Goal: Contribute content: Add original content to the website for others to see

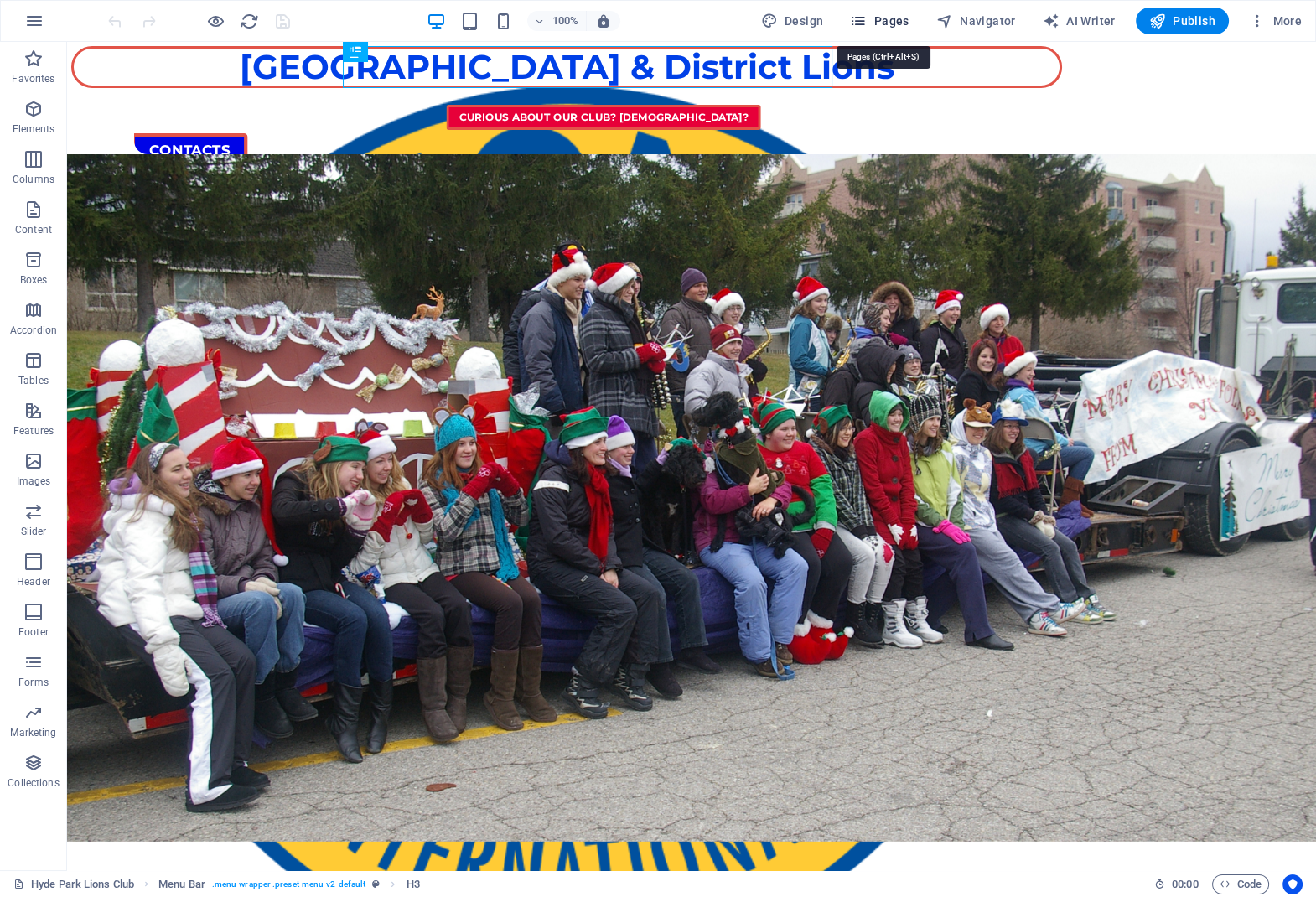
click at [881, 18] on span "Pages" at bounding box center [879, 21] width 58 height 17
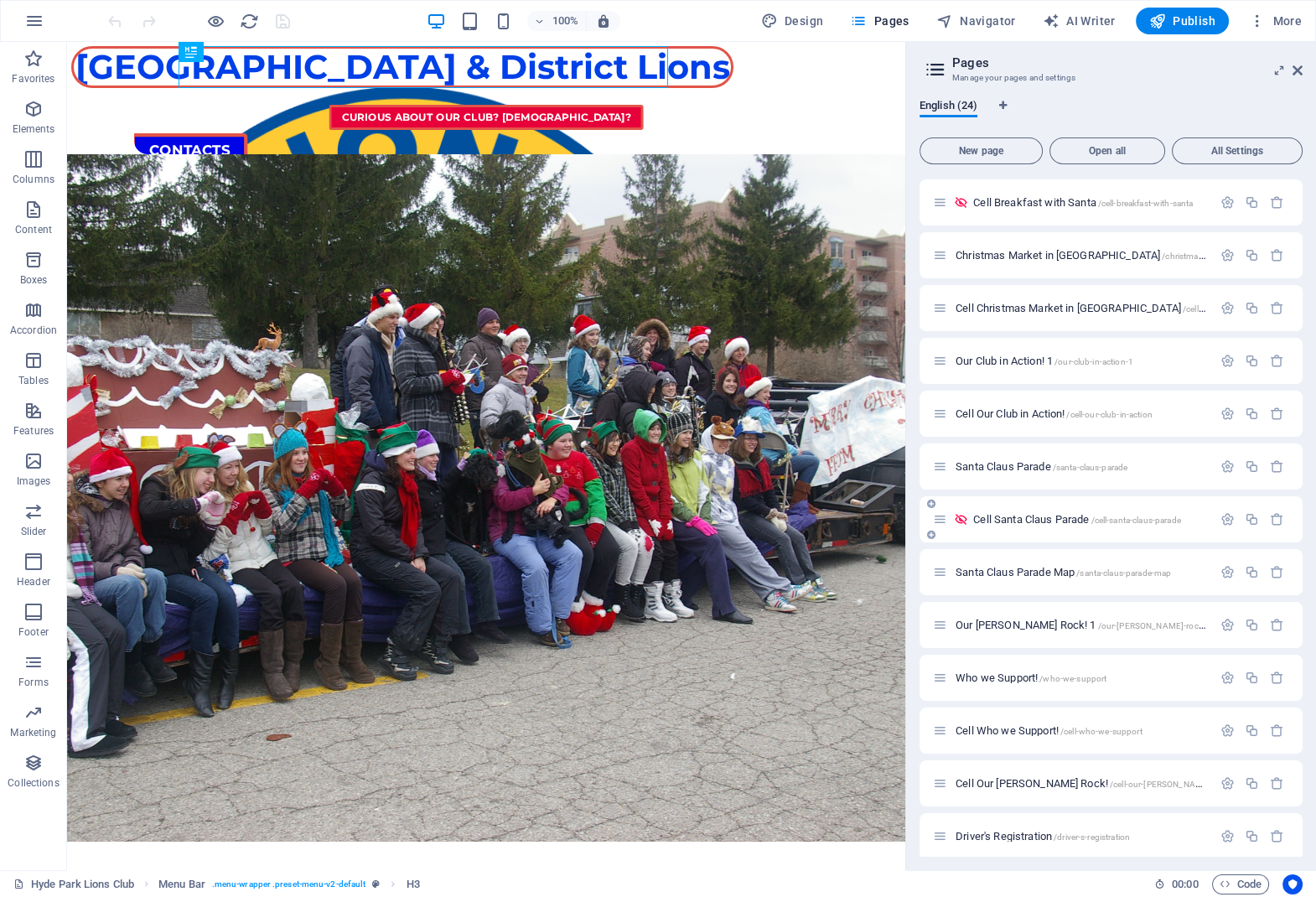
scroll to position [450, 0]
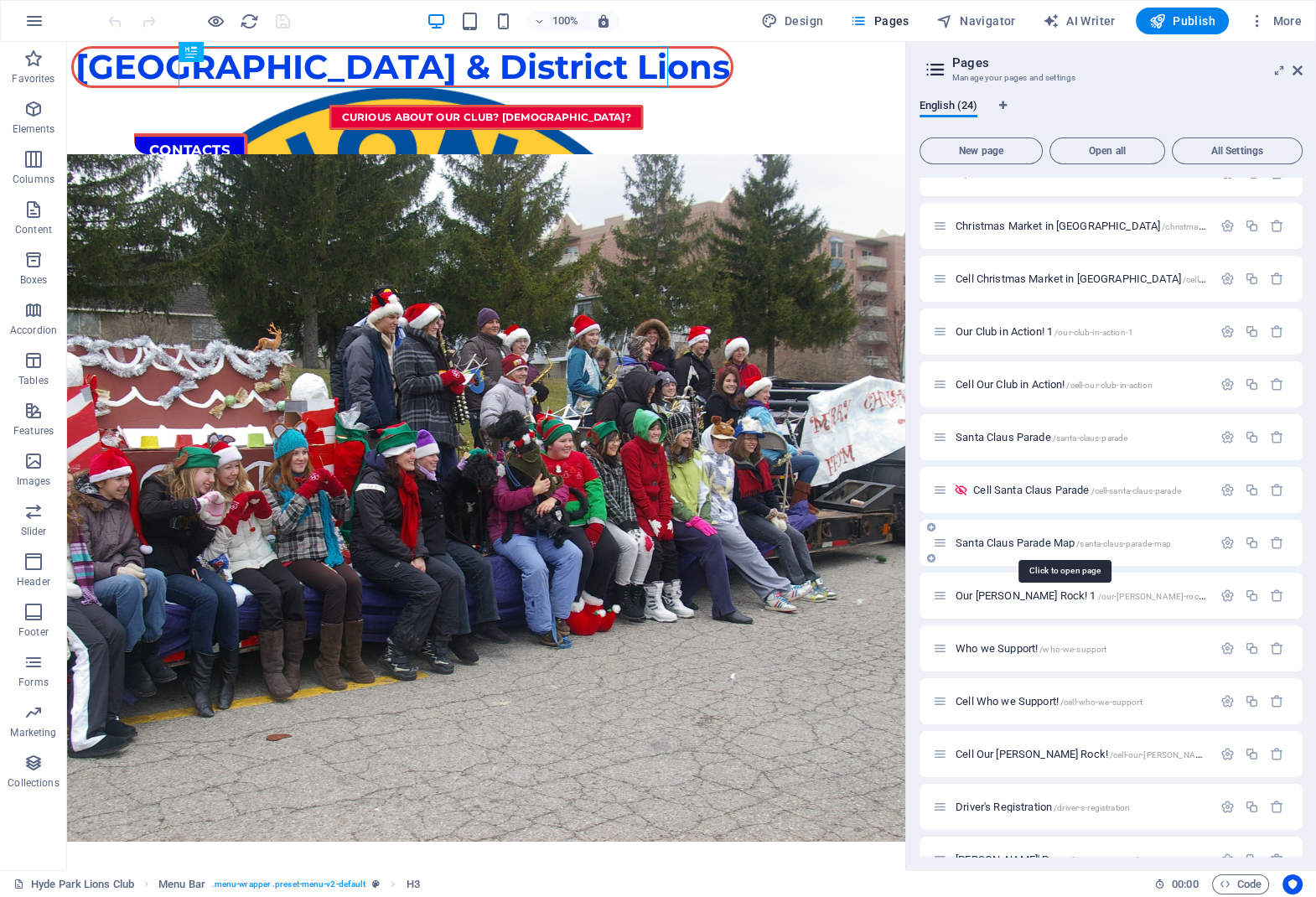
click at [1079, 542] on span "/santa-claus-parade-map" at bounding box center [1123, 544] width 94 height 10
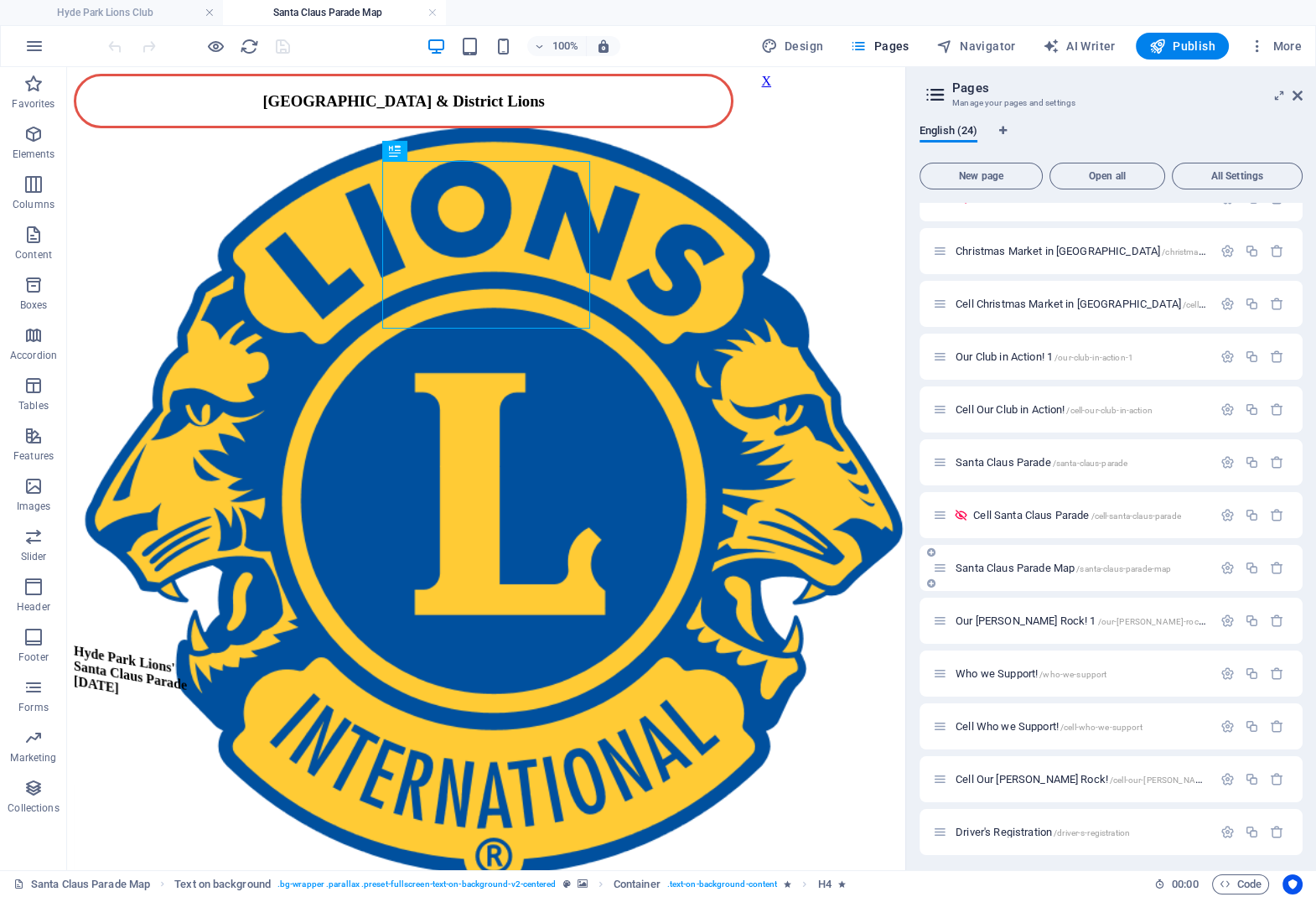
scroll to position [0, 0]
click at [752, 272] on figure at bounding box center [486, 311] width 825 height 416
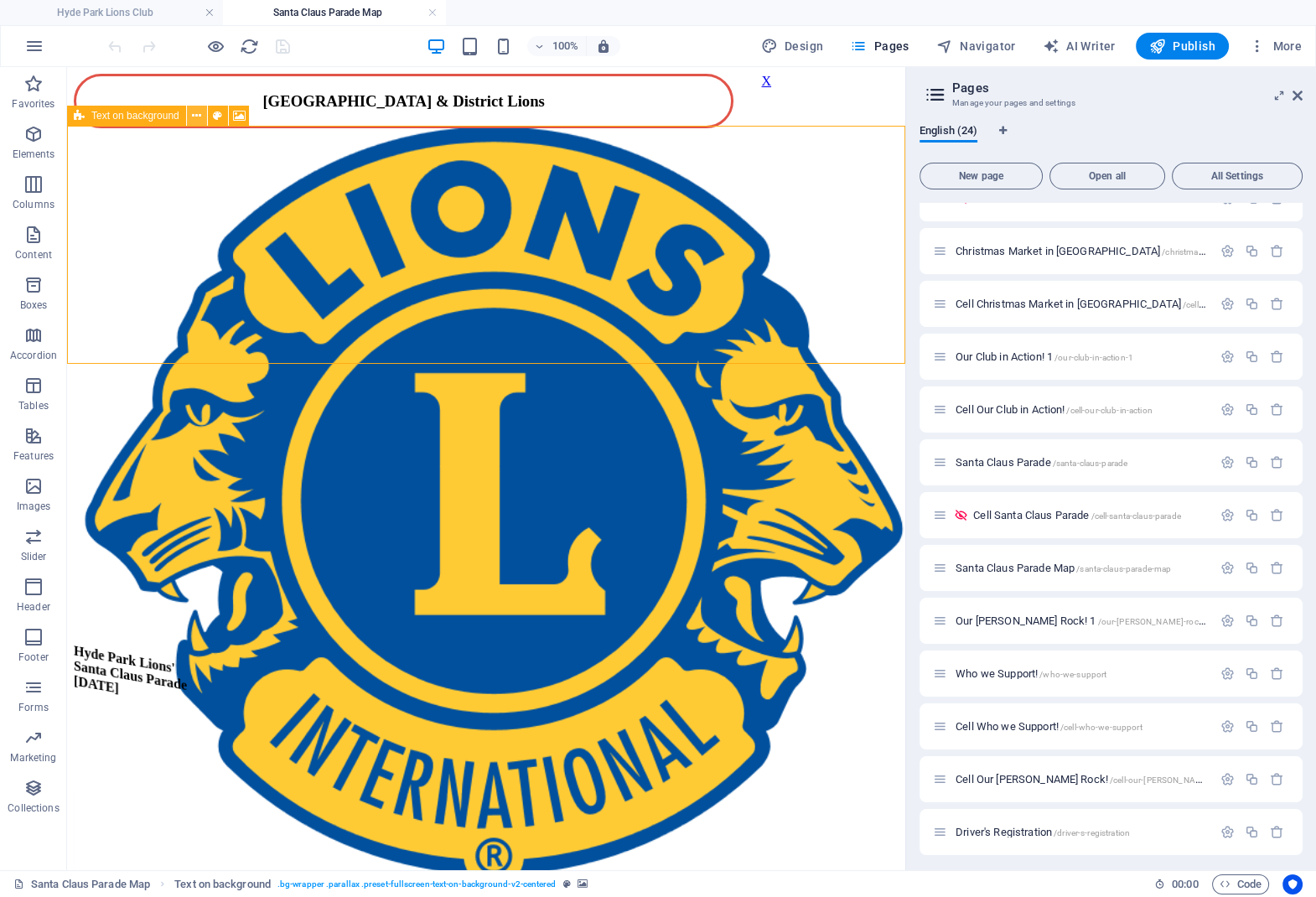
click at [194, 118] on icon at bounding box center [197, 115] width 10 height 17
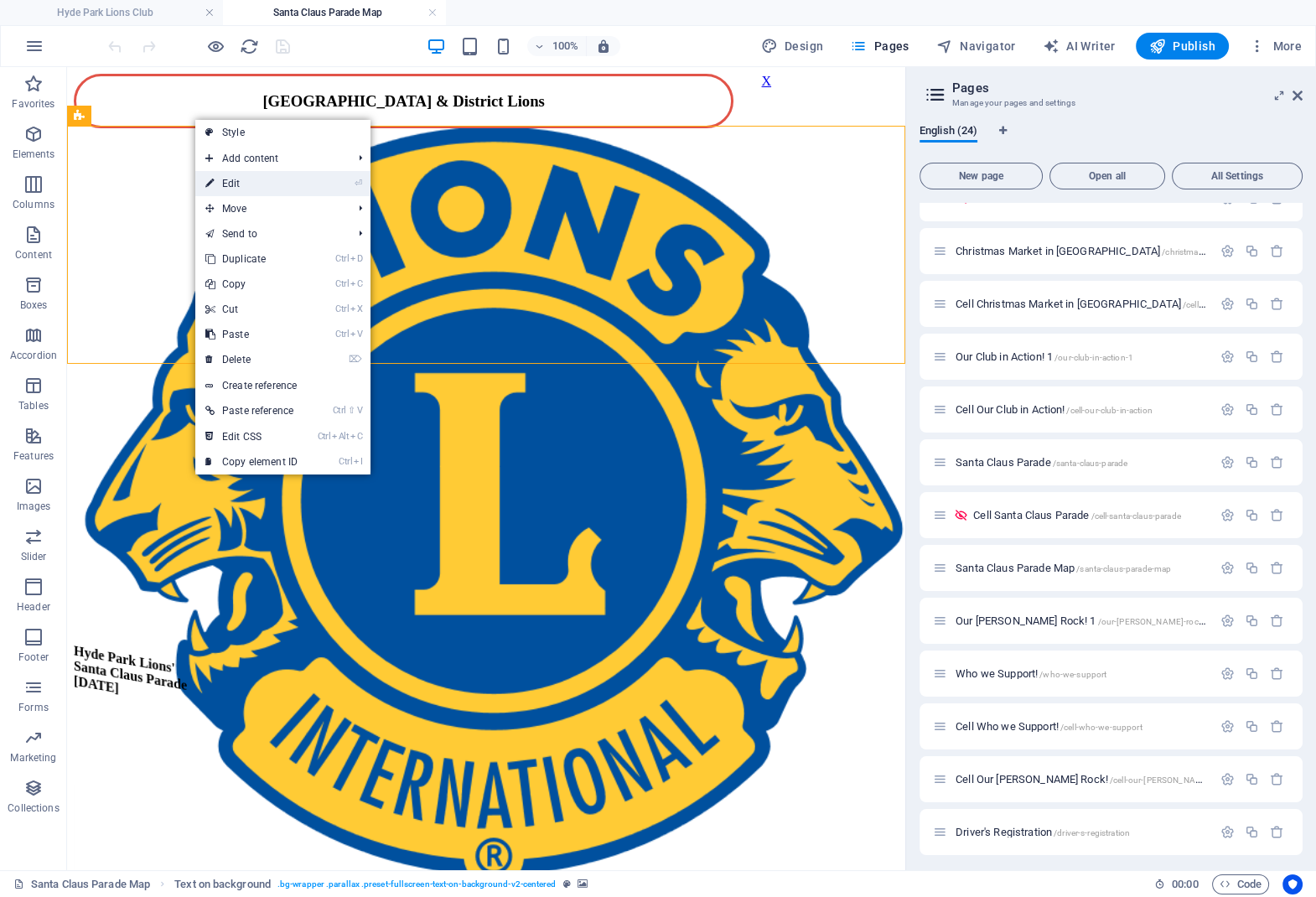
click at [230, 182] on link "⏎ Edit" at bounding box center [252, 183] width 113 height 25
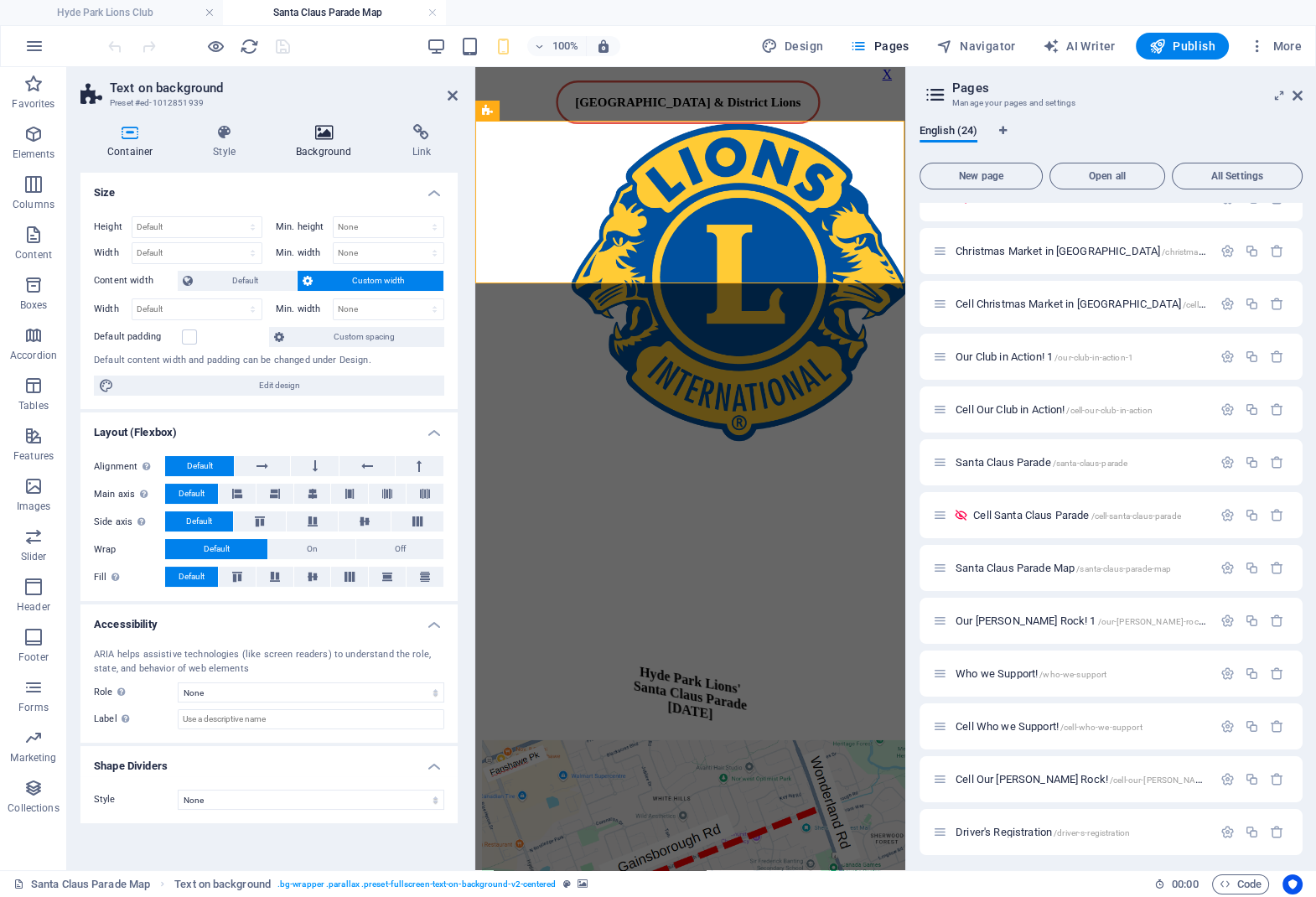
click at [318, 147] on h4 "Background" at bounding box center [326, 141] width 115 height 35
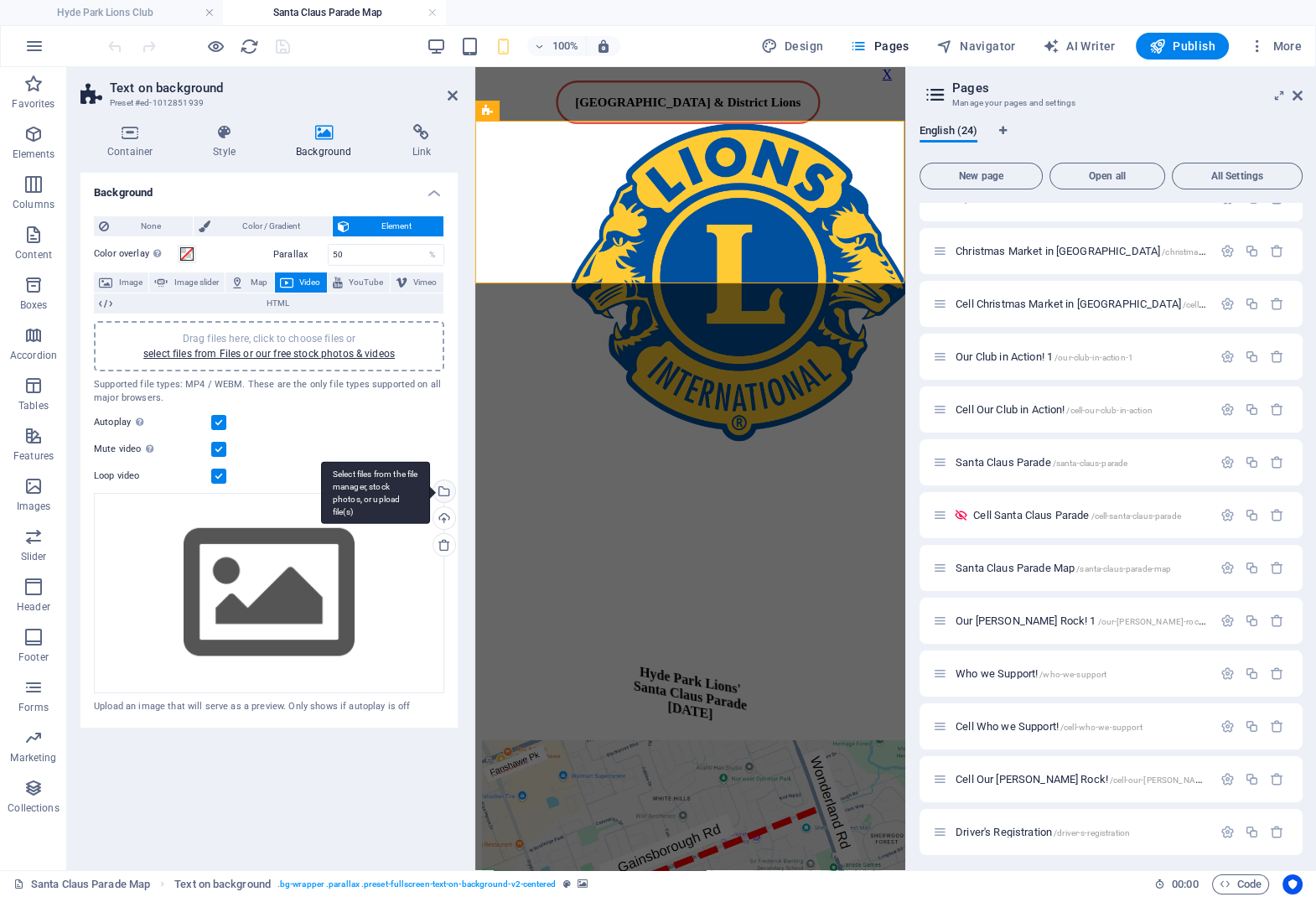
click at [446, 488] on div "Select files from the file manager, stock photos, or upload file(s)" at bounding box center [443, 492] width 25 height 25
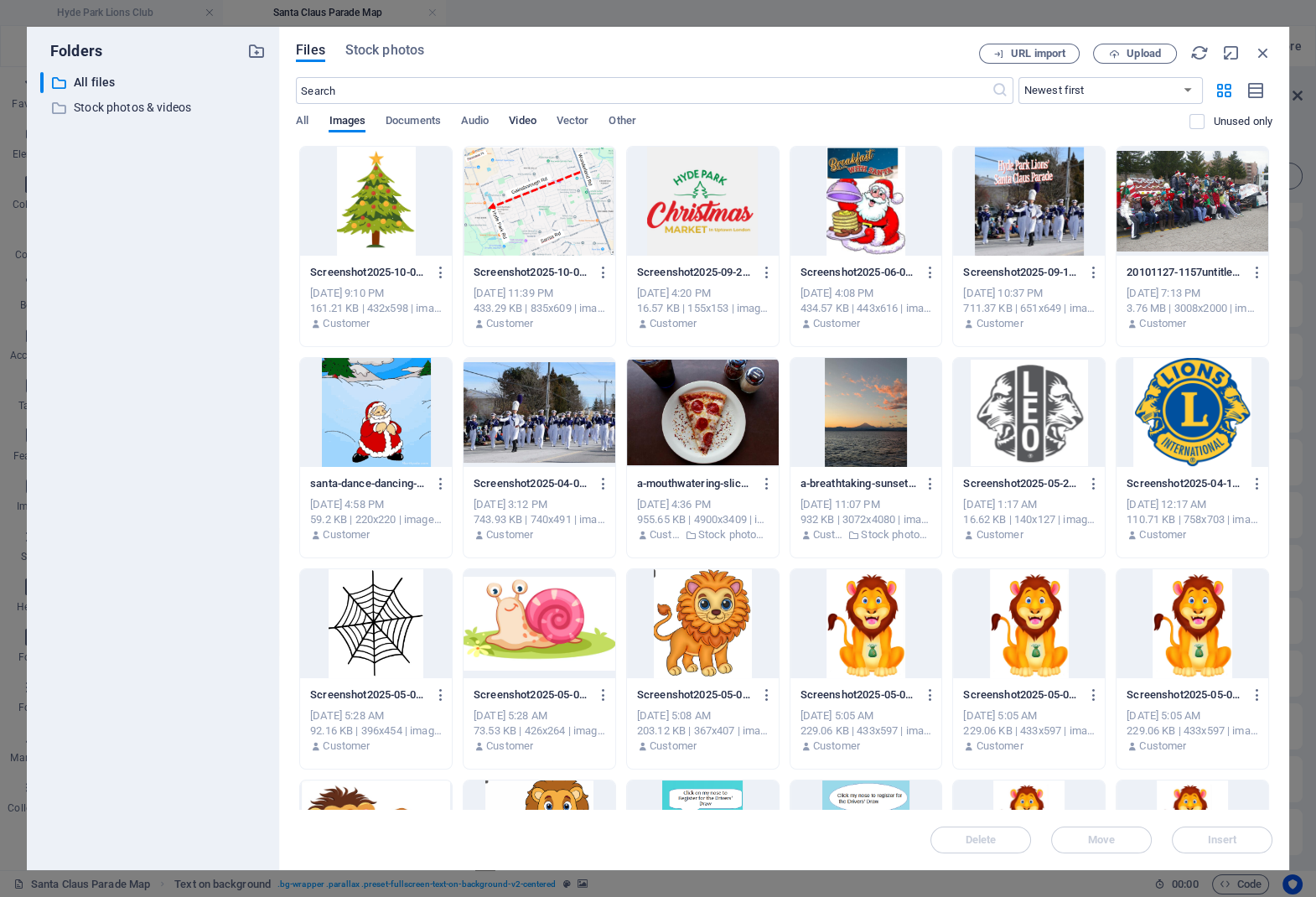
click at [534, 122] on span "Video" at bounding box center [522, 122] width 27 height 24
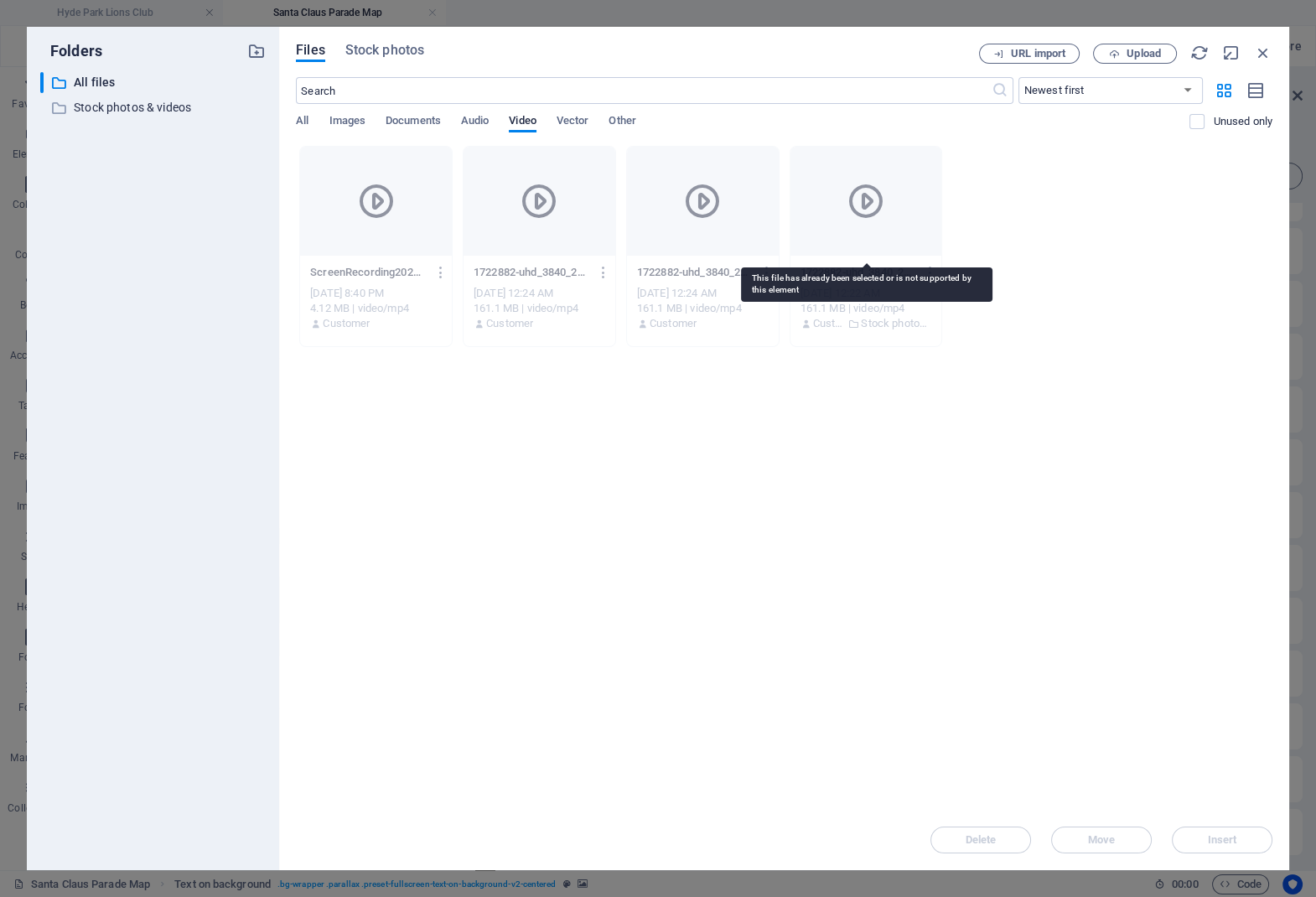
click at [852, 194] on icon at bounding box center [866, 201] width 40 height 40
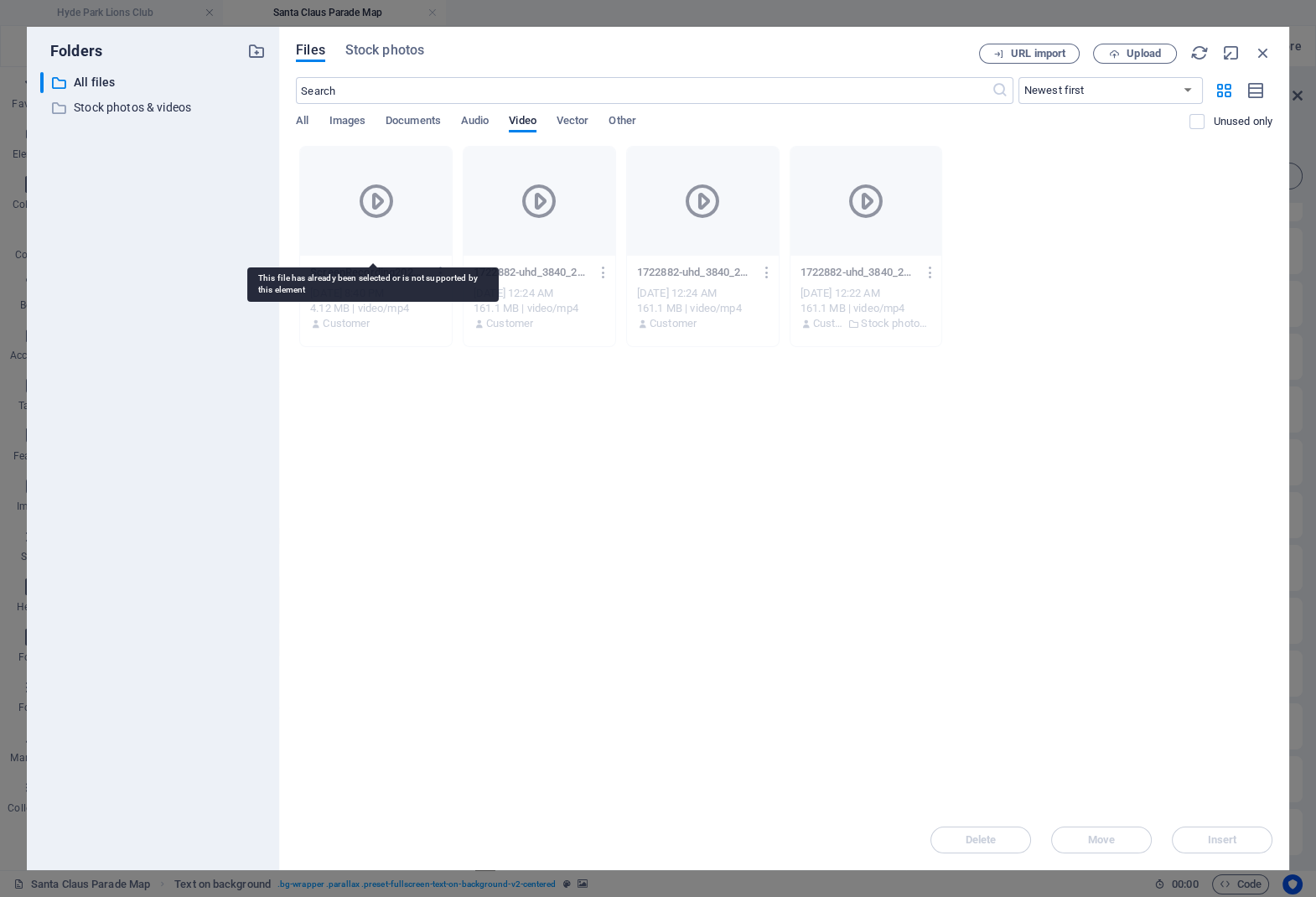
click at [370, 196] on icon at bounding box center [376, 201] width 40 height 40
click at [1198, 125] on label at bounding box center [1198, 121] width 15 height 15
click at [0, 0] on input "checkbox" at bounding box center [0, 0] width 0 height 0
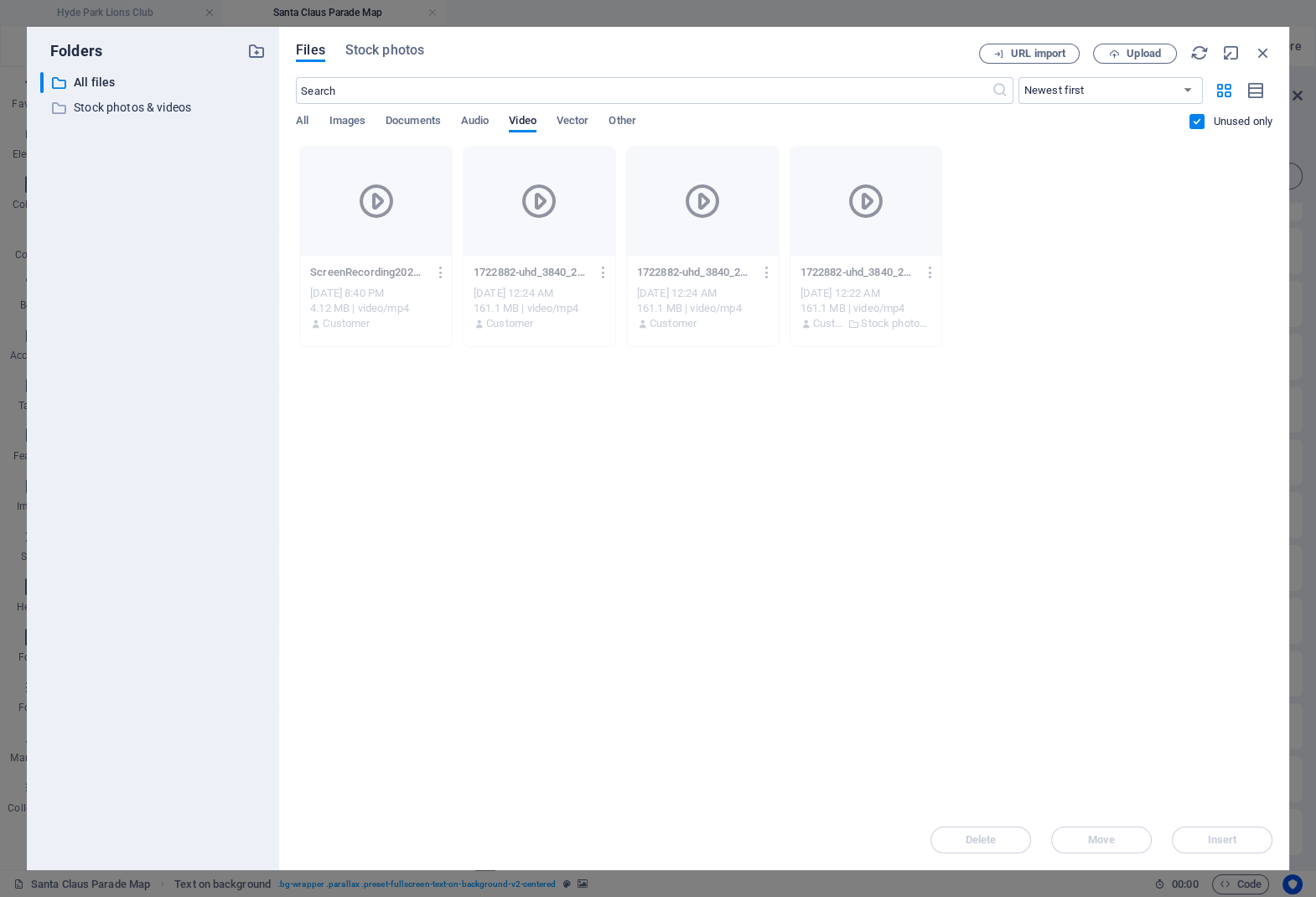
click at [1198, 125] on label at bounding box center [1198, 121] width 15 height 15
click at [0, 0] on input "checkbox" at bounding box center [0, 0] width 0 height 0
click at [381, 204] on icon at bounding box center [376, 201] width 40 height 40
click at [379, 202] on icon at bounding box center [376, 201] width 40 height 40
click at [374, 198] on icon at bounding box center [376, 201] width 40 height 40
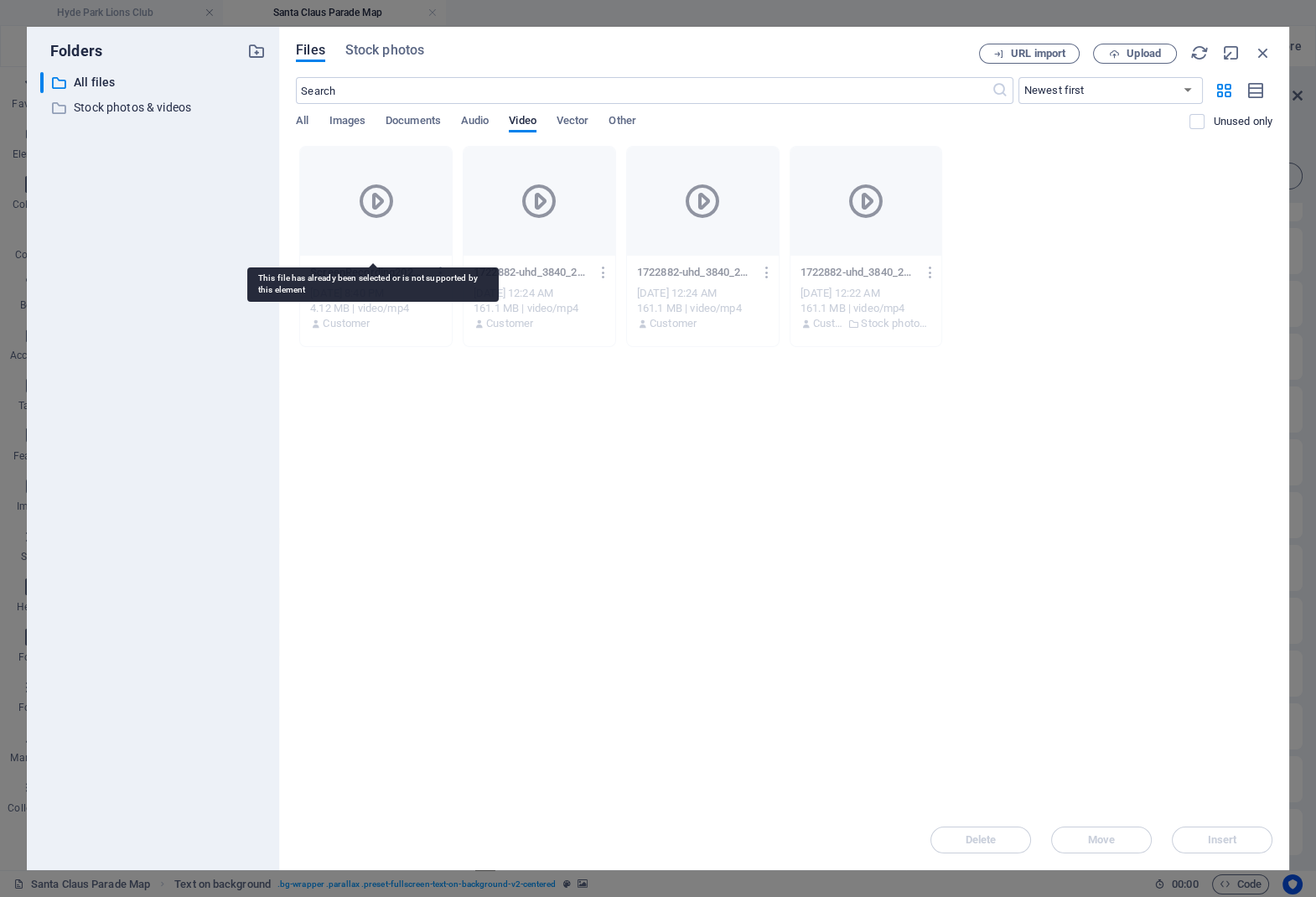
click at [374, 198] on icon at bounding box center [376, 201] width 40 height 40
click at [617, 119] on span "Other" at bounding box center [622, 122] width 27 height 24
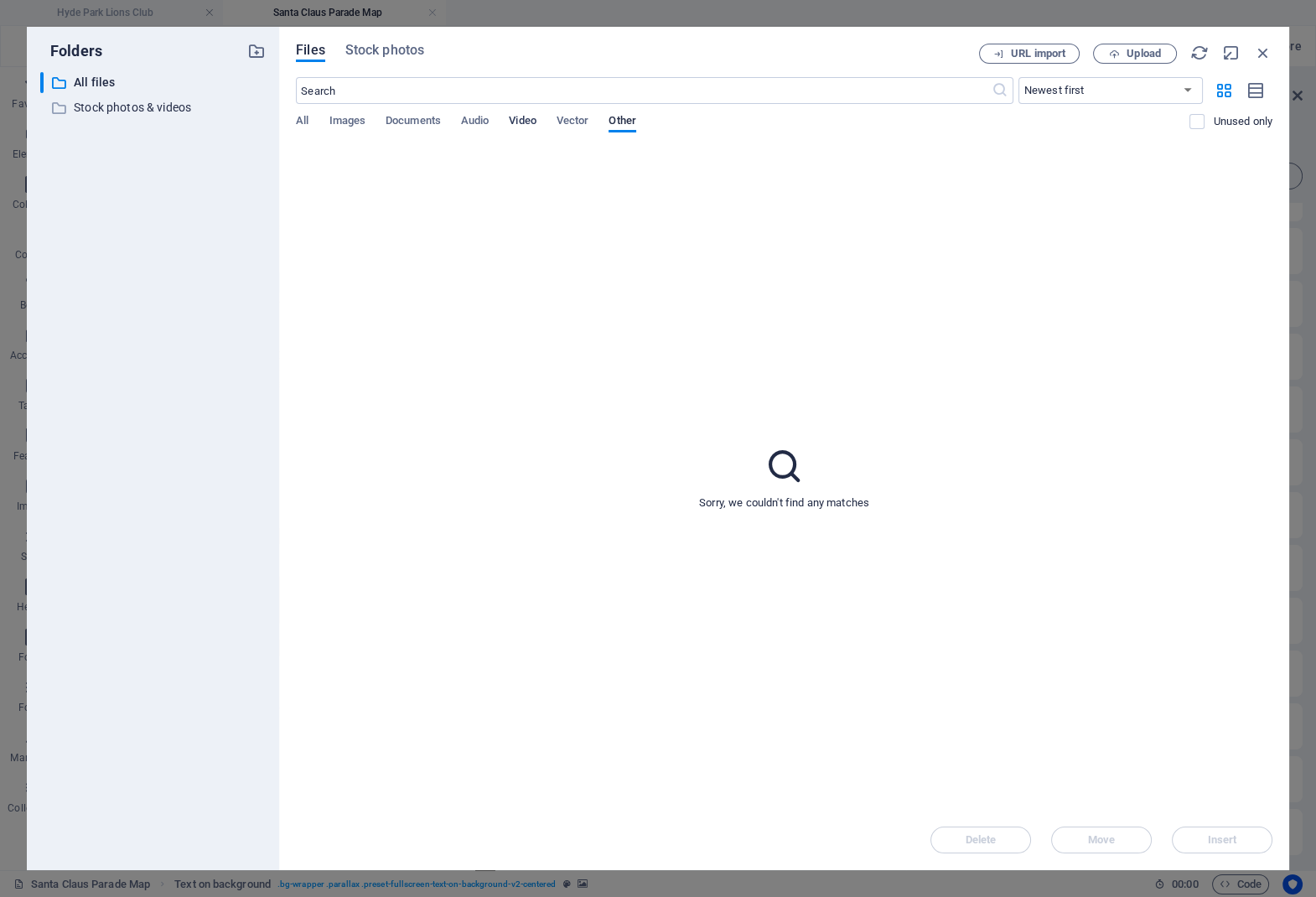
click at [524, 119] on span "Video" at bounding box center [522, 122] width 27 height 24
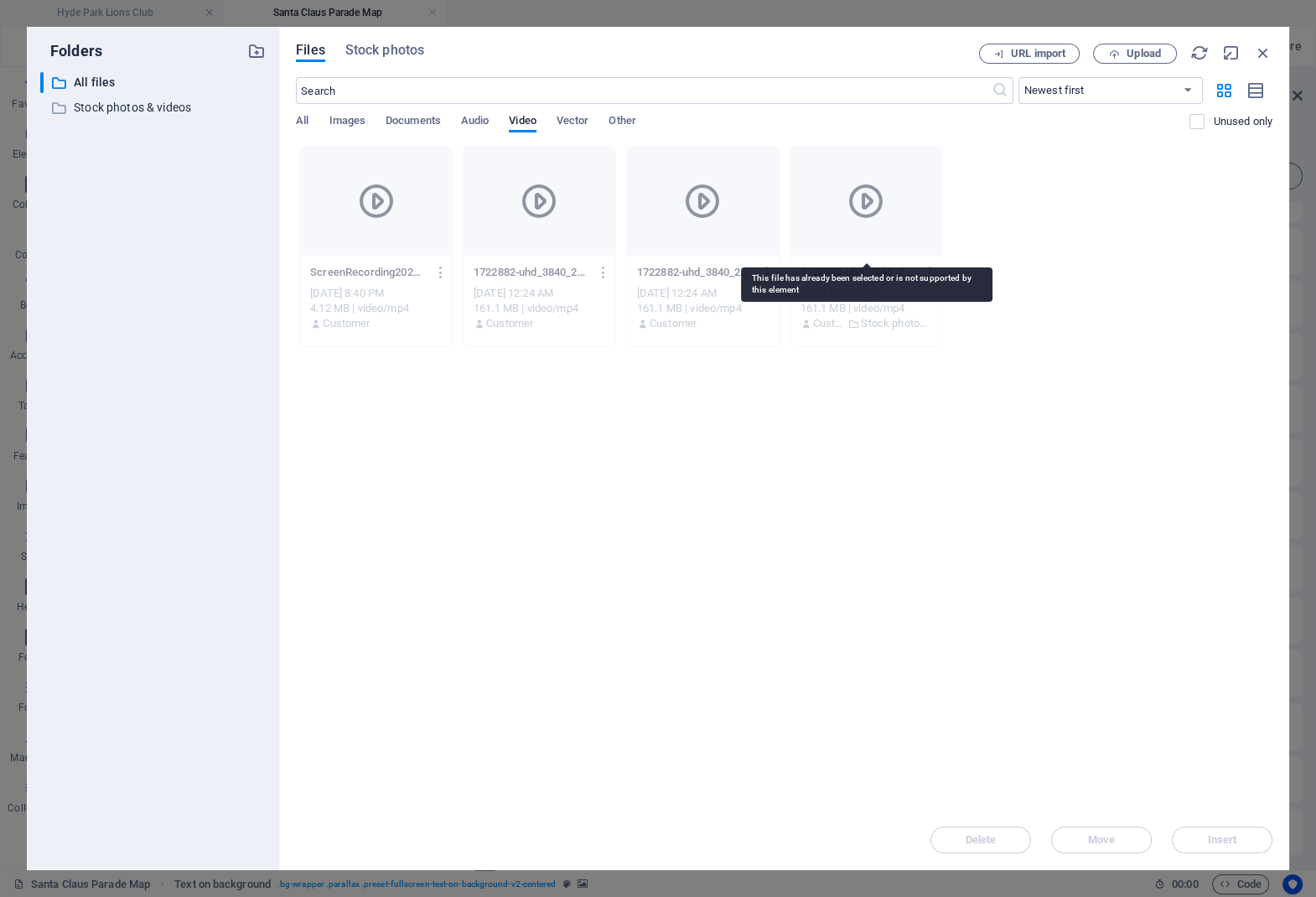
click at [873, 210] on icon at bounding box center [866, 201] width 40 height 40
click at [1270, 50] on icon "button" at bounding box center [1263, 52] width 18 height 18
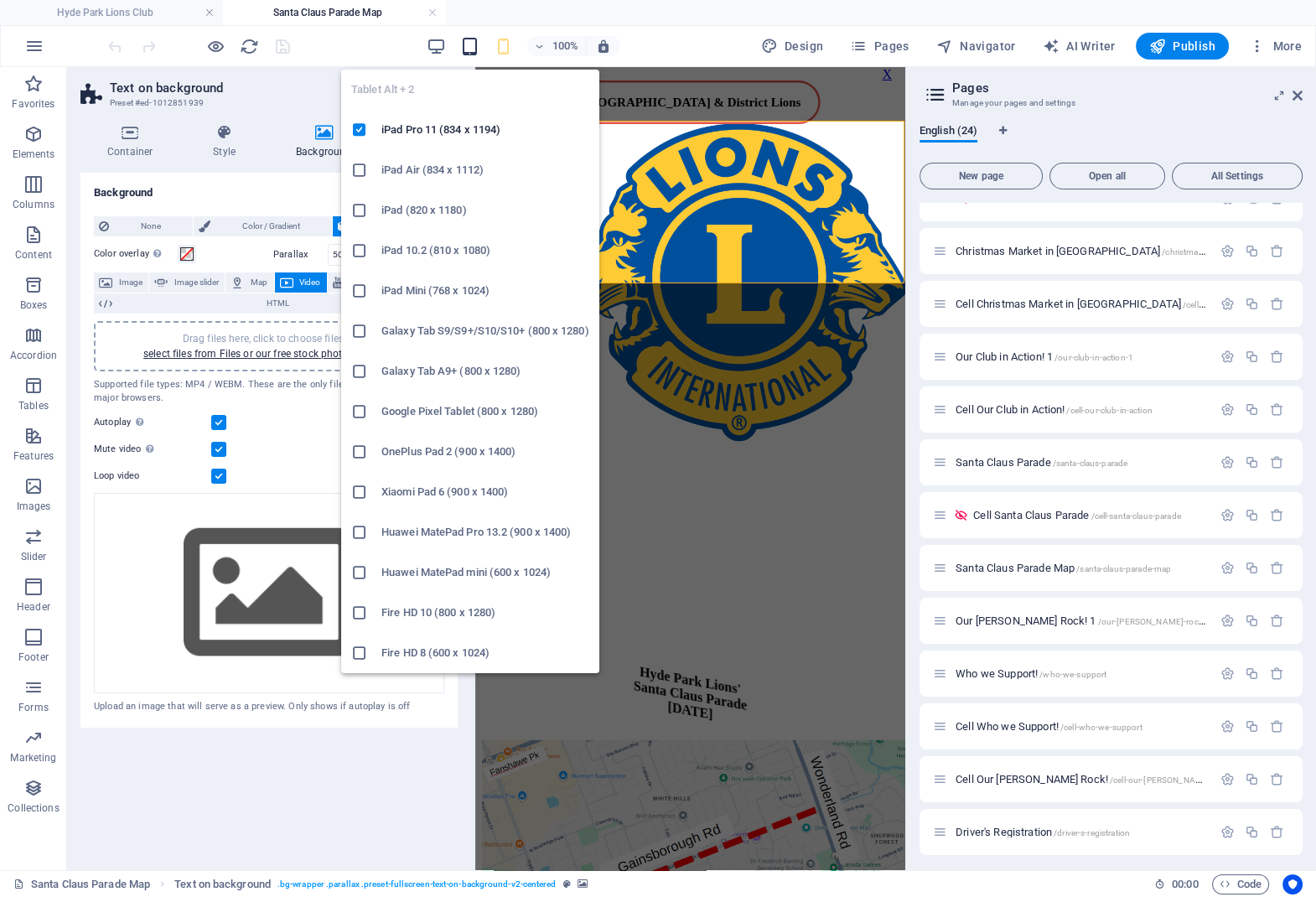
click at [470, 48] on icon "button" at bounding box center [470, 47] width 19 height 19
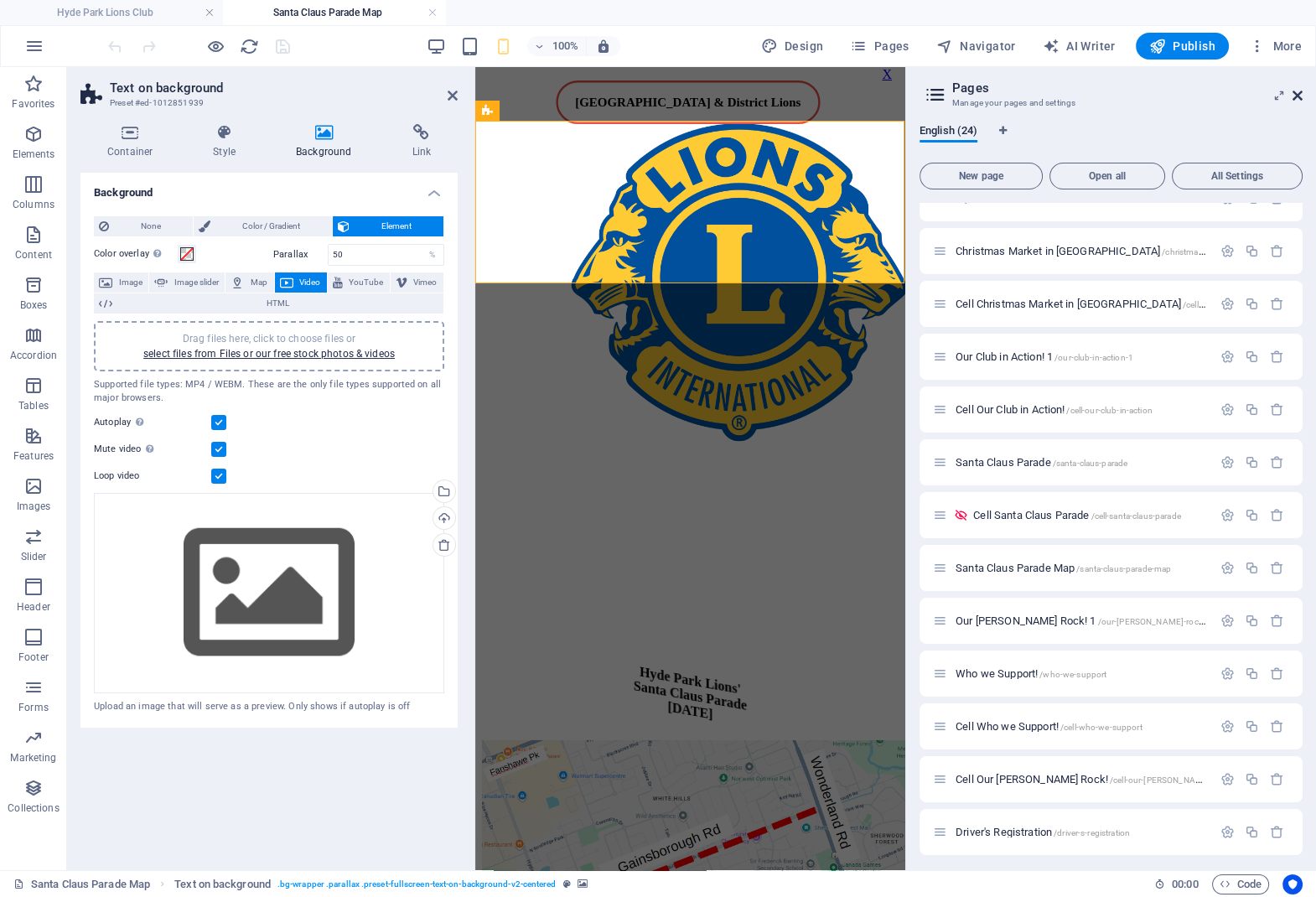
click at [1300, 94] on icon at bounding box center [1298, 95] width 10 height 13
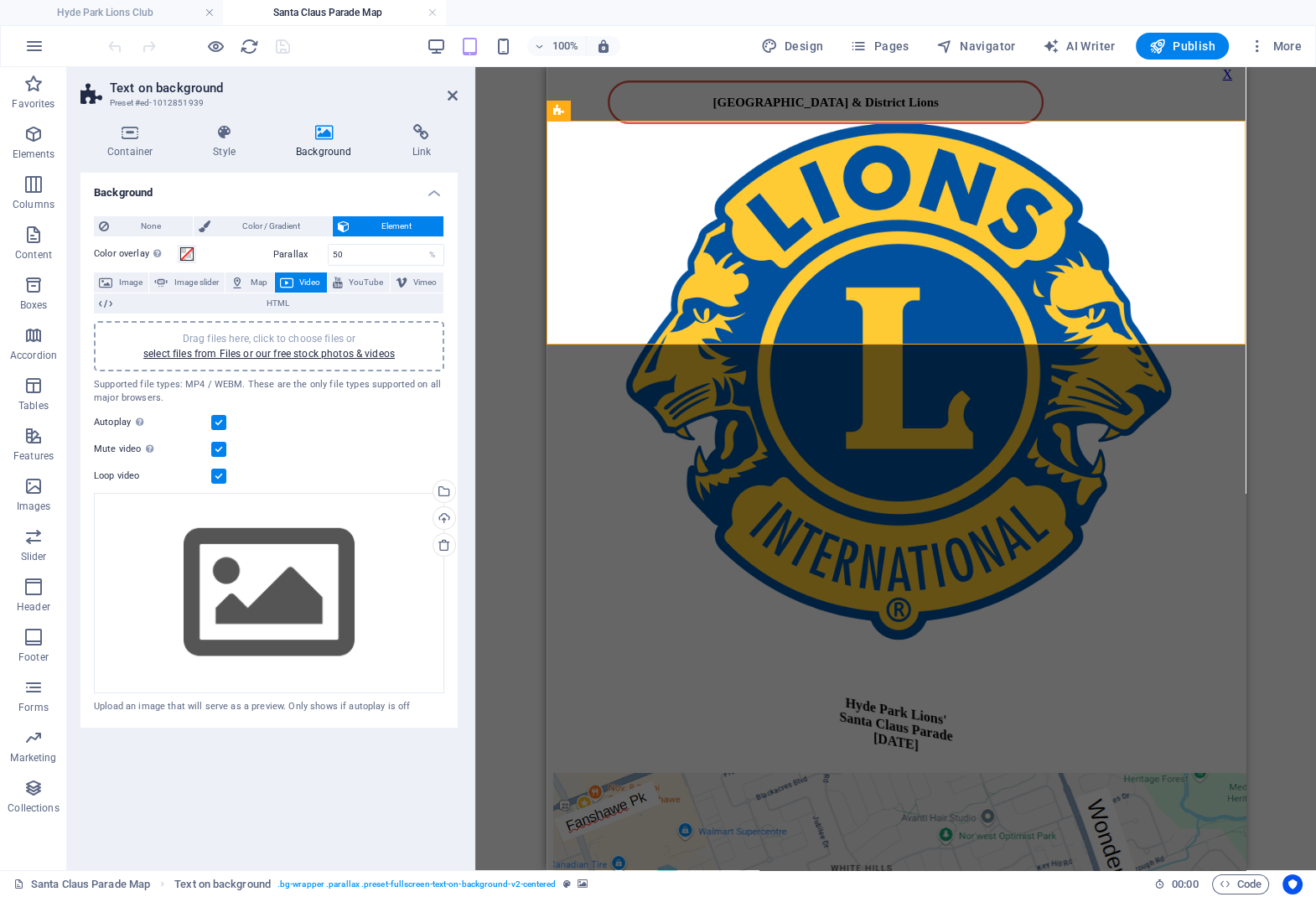
click at [1285, 452] on div "Drag here to replace the existing content. Press “Ctrl” if you want to create a…" at bounding box center [895, 469] width 841 height 803
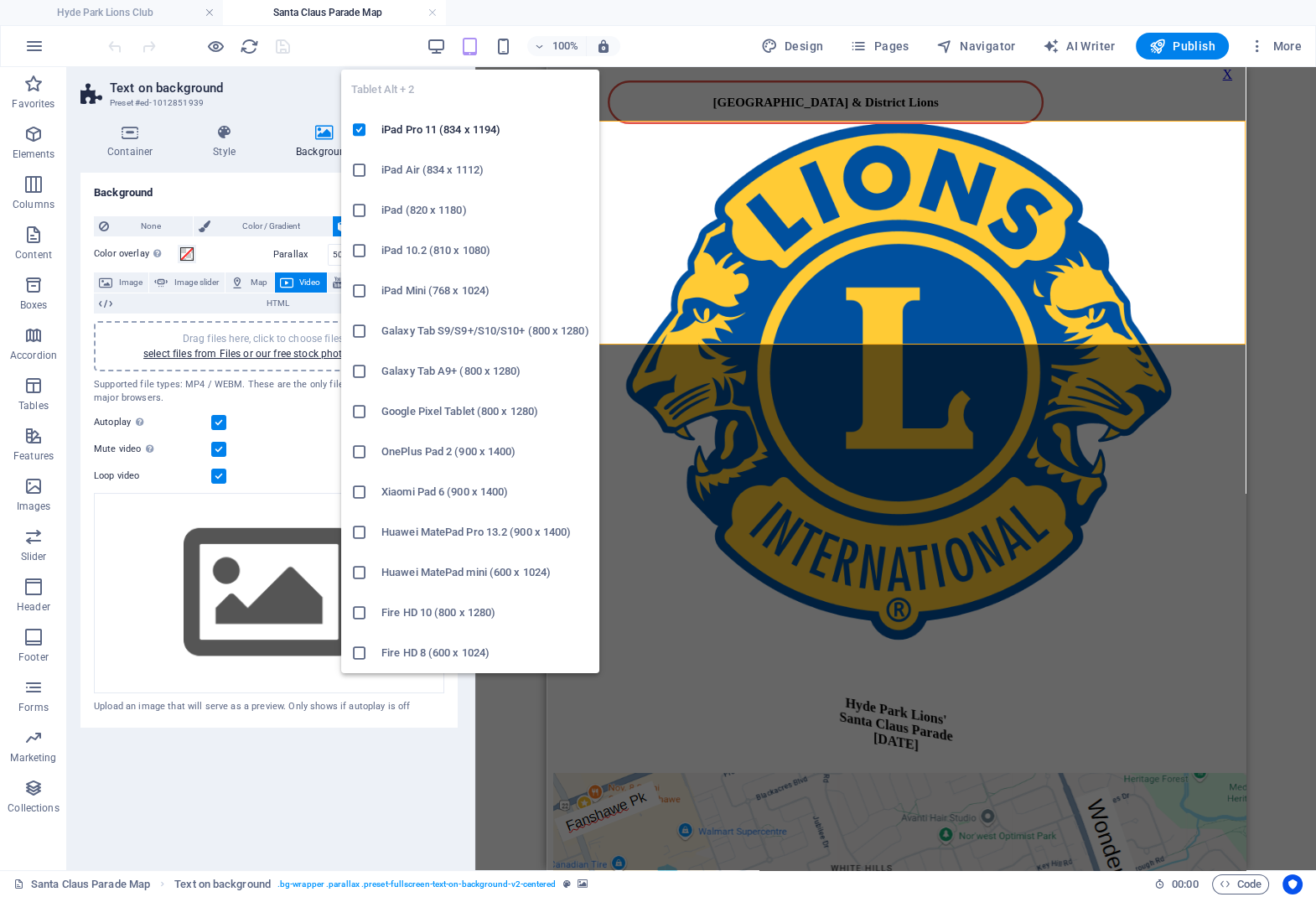
click at [472, 46] on icon "button" at bounding box center [470, 47] width 19 height 19
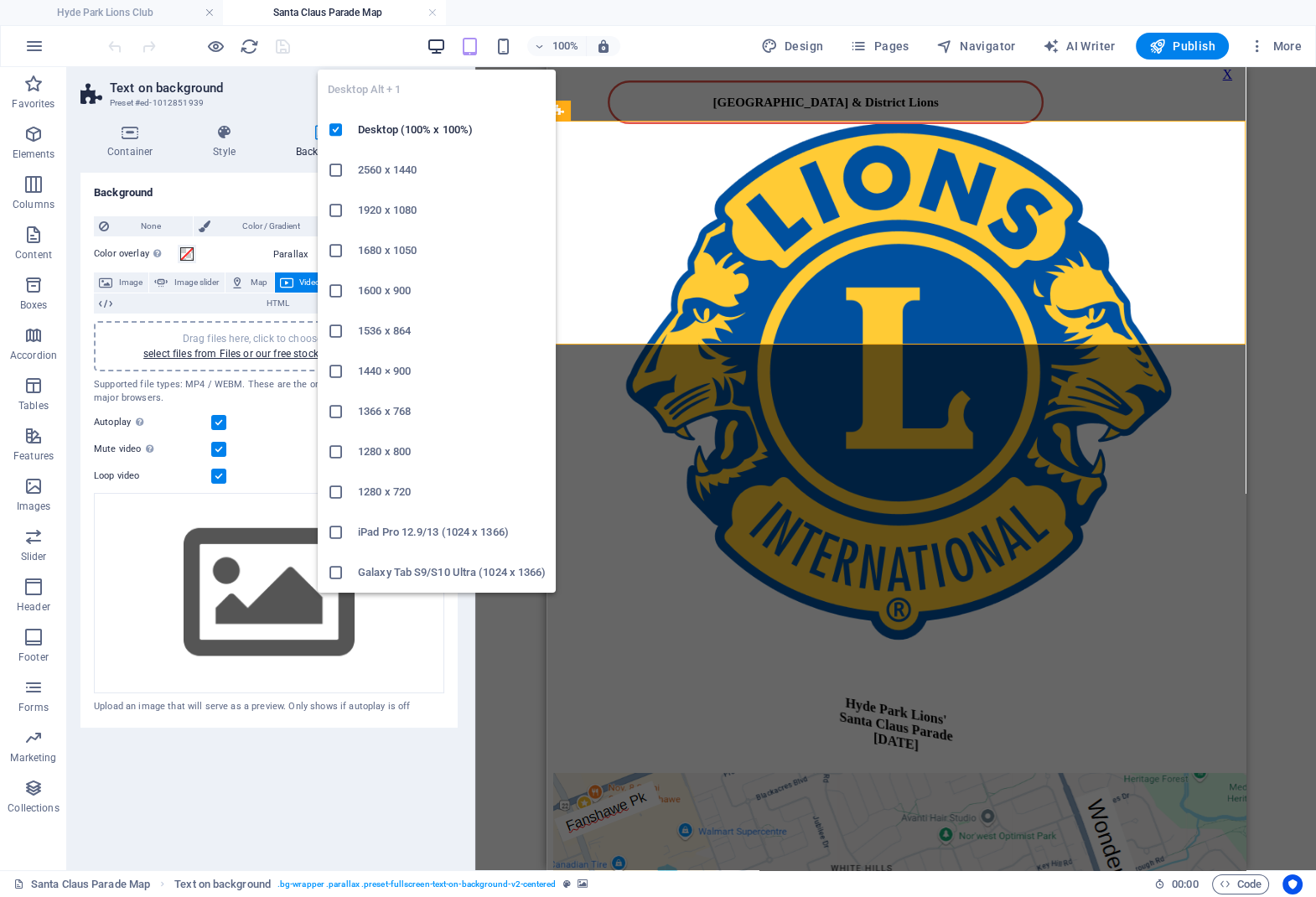
click at [438, 41] on icon "button" at bounding box center [436, 47] width 19 height 19
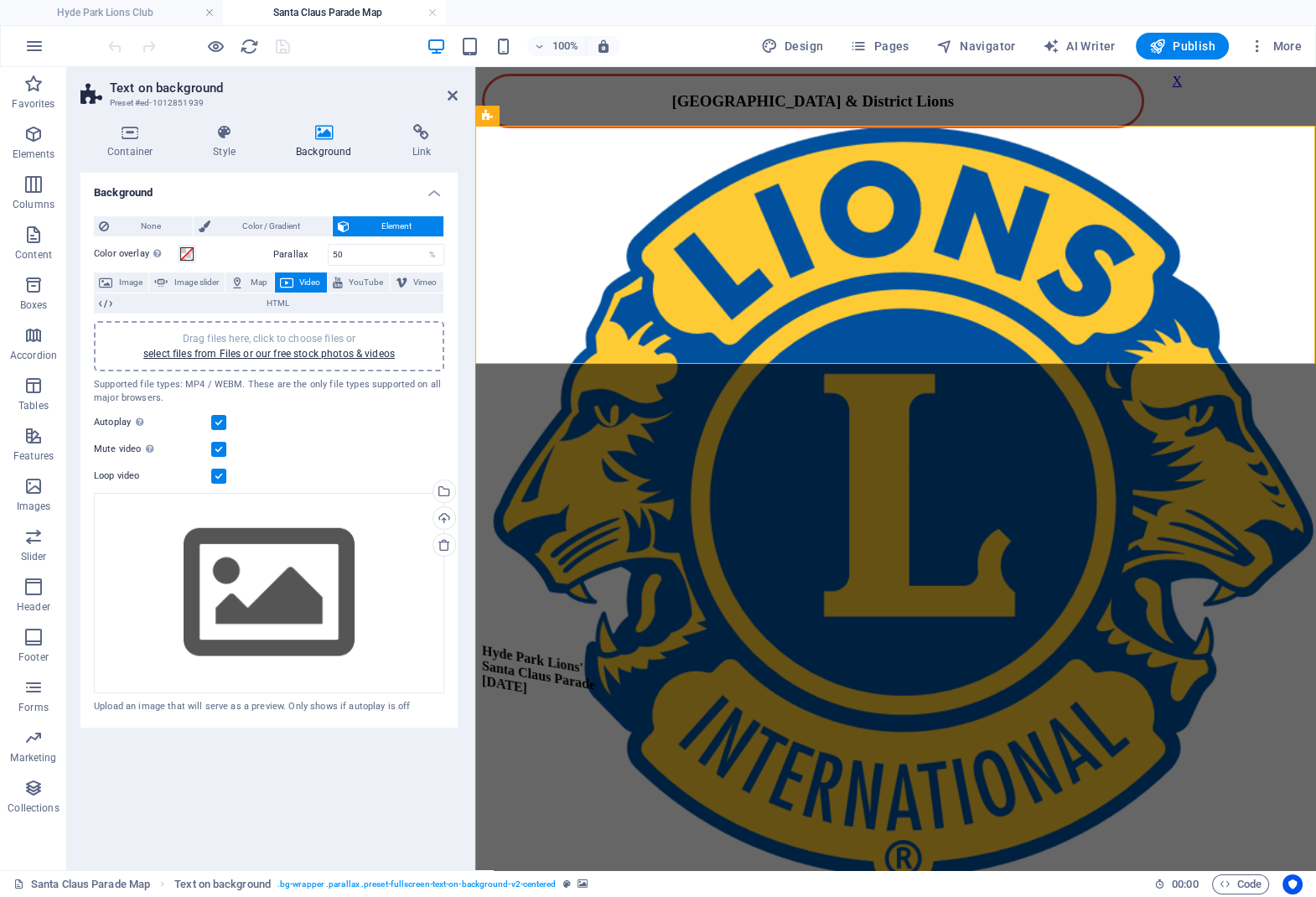
click at [219, 450] on label at bounding box center [219, 449] width 15 height 15
click at [0, 0] on input "Mute video Autoplay will be available if muted is checked" at bounding box center [0, 0] width 0 height 0
click at [219, 422] on label at bounding box center [219, 423] width 15 height 15
click at [0, 0] on input "Autoplay Autoplay is only available if muted is checked" at bounding box center [0, 0] width 0 height 0
click at [290, 49] on icon "save" at bounding box center [282, 47] width 19 height 19
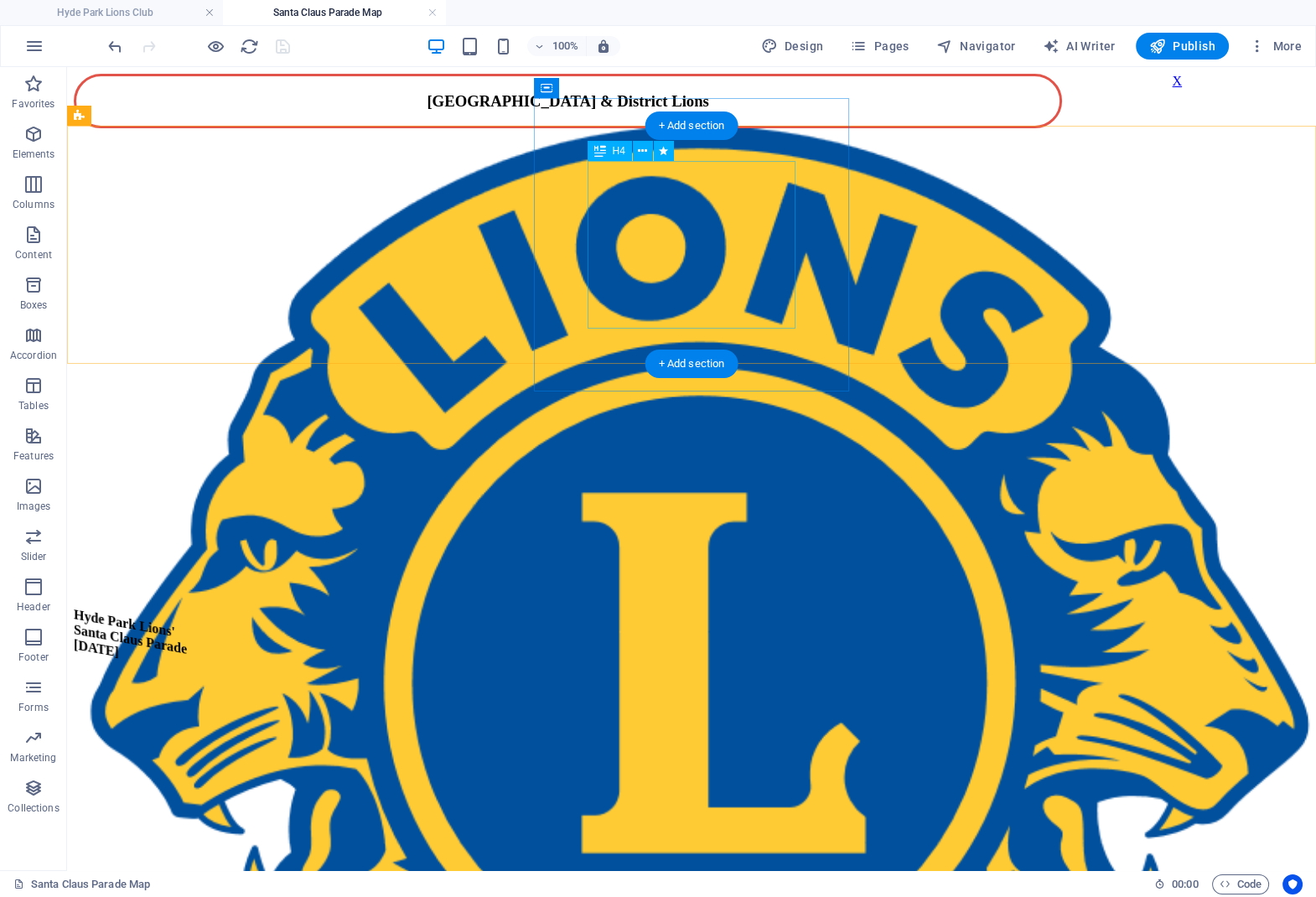
click at [476, 544] on div "​​​​ Hyde Park Lions' Santa Claus Parade Nov 22nd, 2015" at bounding box center [275, 634] width 403 height 179
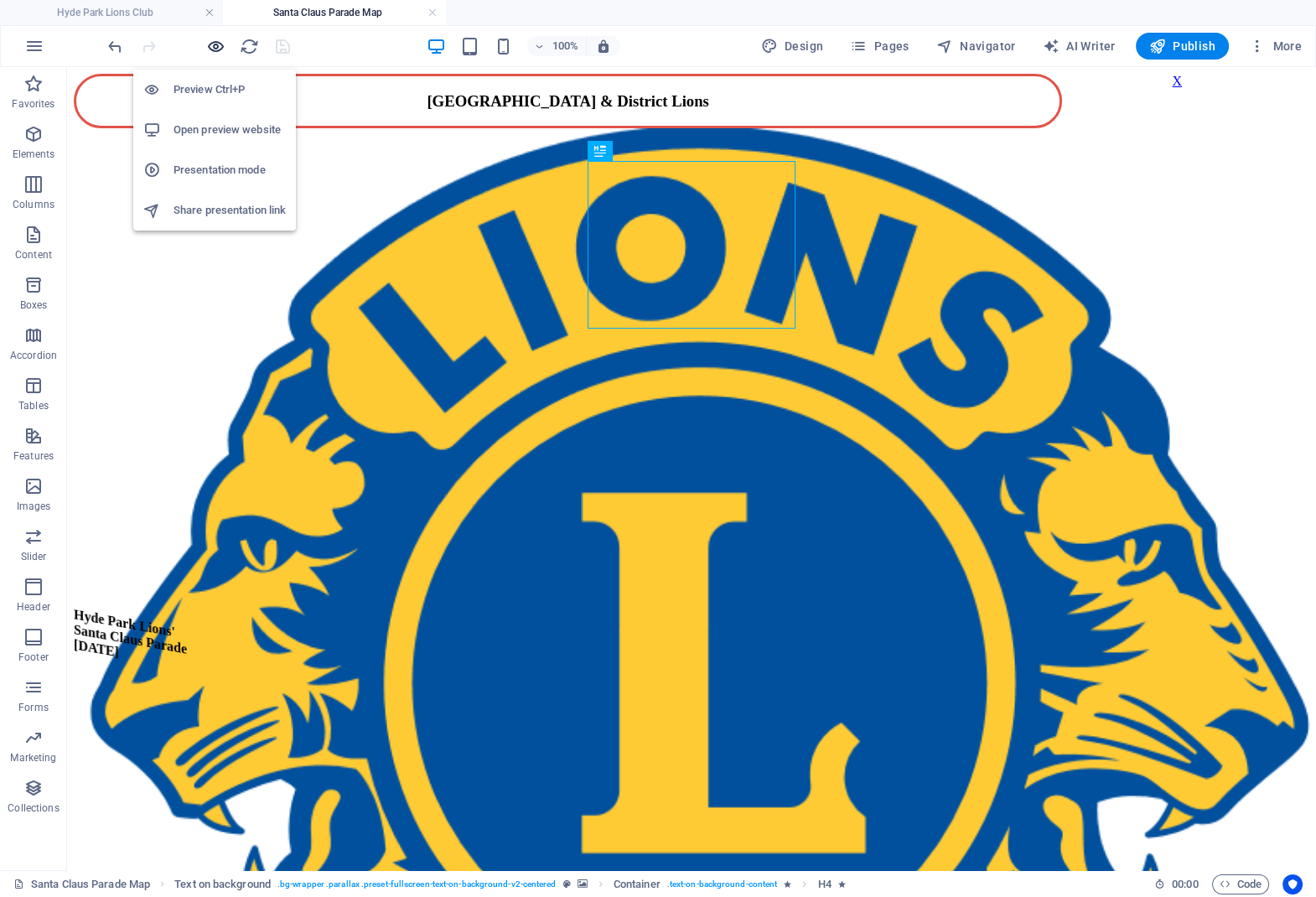
click at [216, 45] on icon "button" at bounding box center [216, 47] width 19 height 19
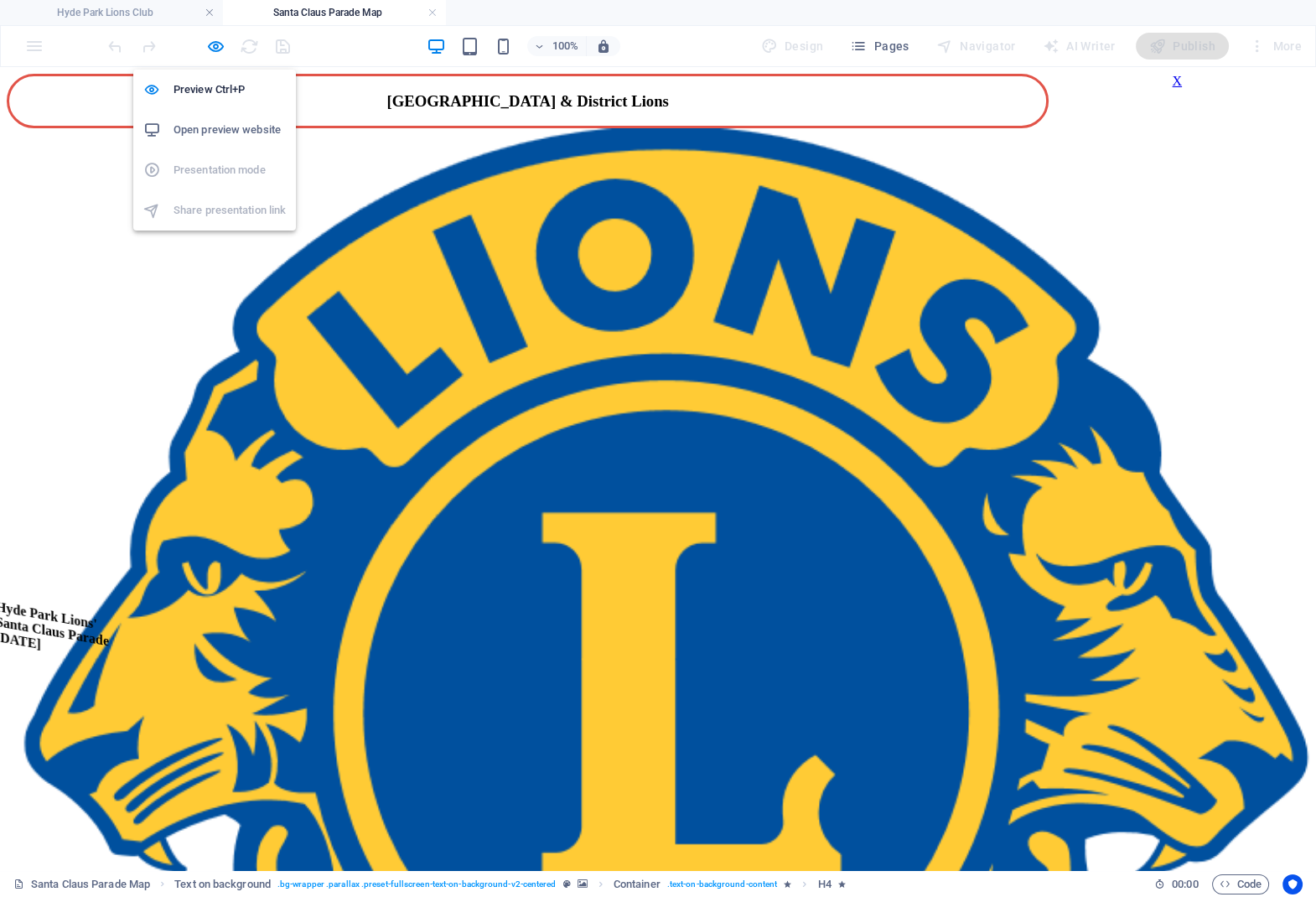
click at [229, 128] on h6 "Open preview website" at bounding box center [230, 130] width 113 height 20
click at [218, 49] on icon "button" at bounding box center [216, 47] width 19 height 19
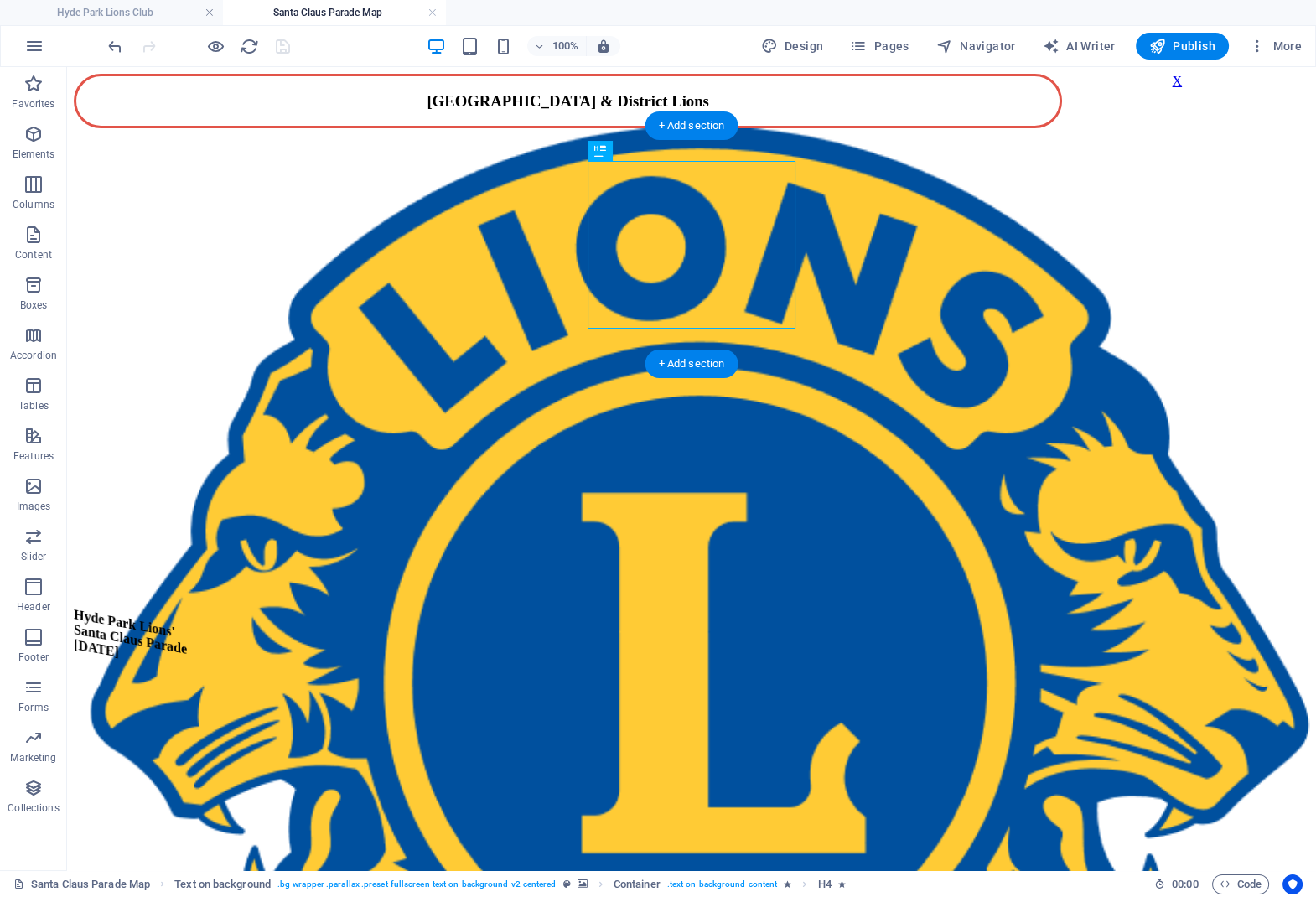
click at [435, 255] on figure at bounding box center [691, 413] width 1236 height 621
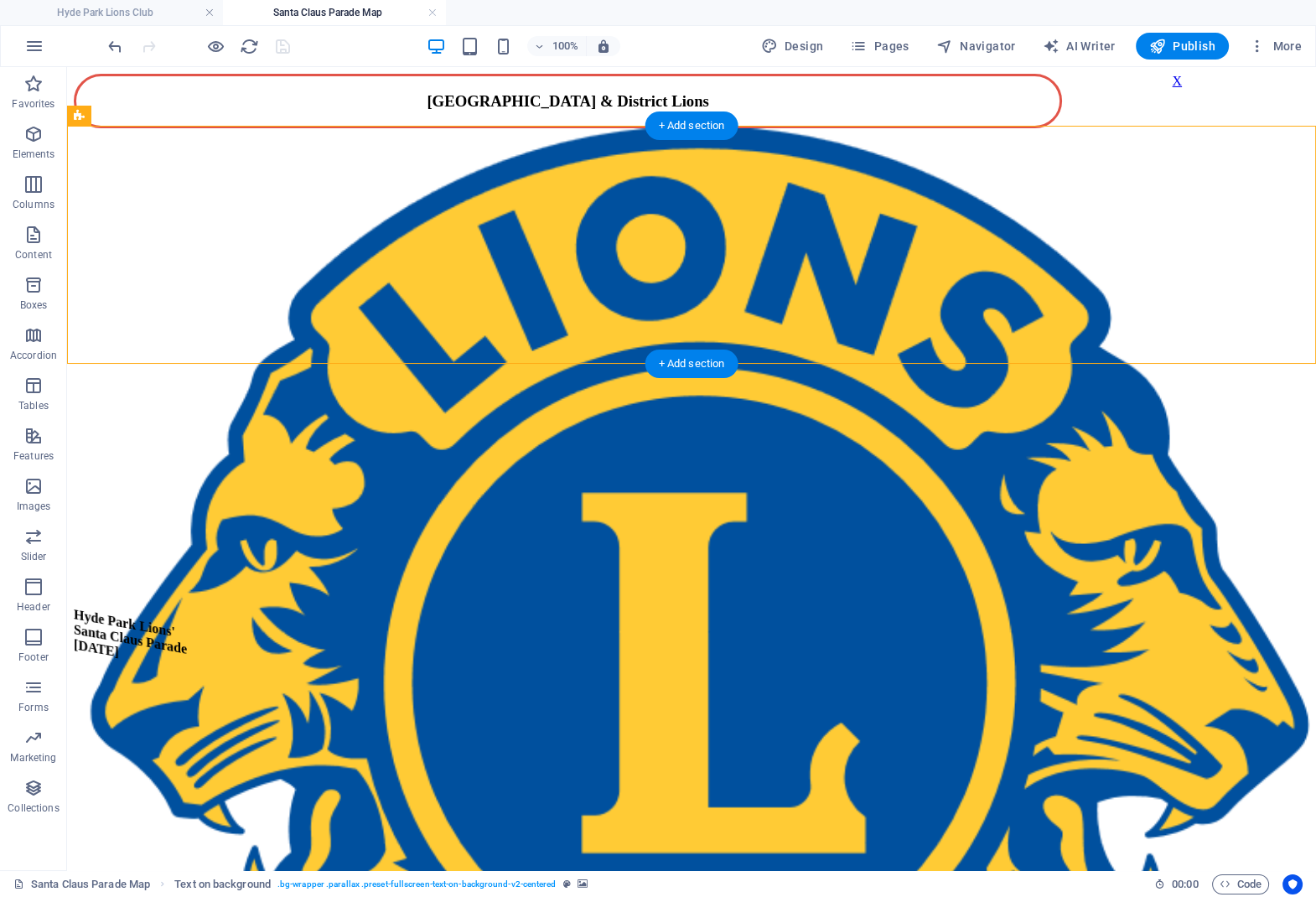
click at [435, 255] on figure at bounding box center [691, 413] width 1236 height 621
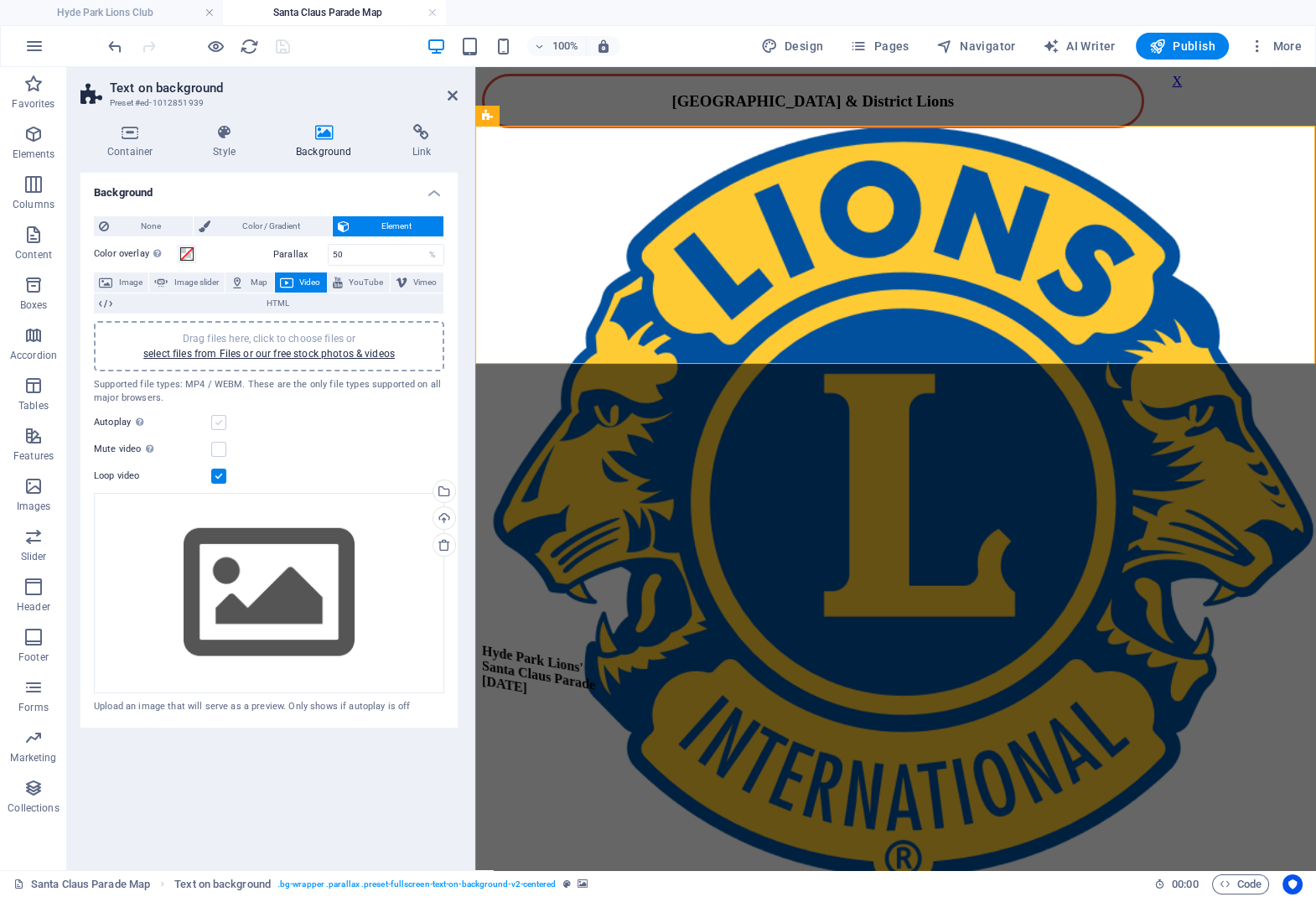
click at [222, 428] on label at bounding box center [219, 423] width 15 height 15
click at [0, 0] on input "Autoplay Autoplay is only available if muted is checked" at bounding box center [0, 0] width 0 height 0
click at [219, 449] on label at bounding box center [219, 449] width 15 height 15
click at [0, 0] on input "Mute video Autoplay will be available if muted is checked" at bounding box center [0, 0] width 0 height 0
click at [225, 419] on label at bounding box center [219, 423] width 15 height 15
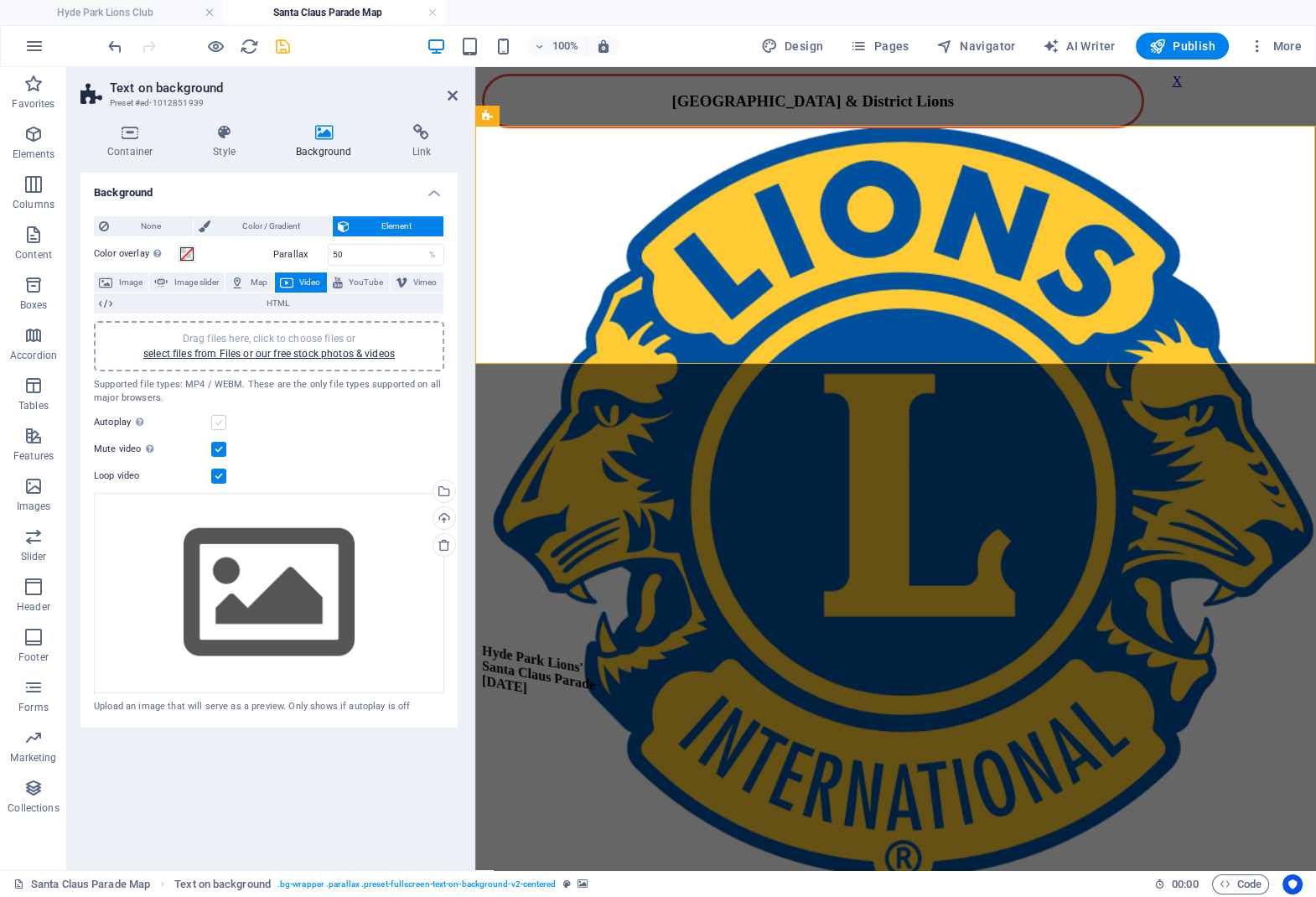
click at [0, 0] on input "Autoplay Autoplay is only available if muted is checked" at bounding box center [0, 0] width 0 height 0
click at [219, 424] on label at bounding box center [219, 423] width 15 height 15
click at [0, 0] on input "Autoplay Autoplay is only available if muted is checked" at bounding box center [0, 0] width 0 height 0
click at [219, 423] on label at bounding box center [219, 423] width 15 height 15
click at [0, 0] on input "Autoplay Autoplay is only available if muted is checked" at bounding box center [0, 0] width 0 height 0
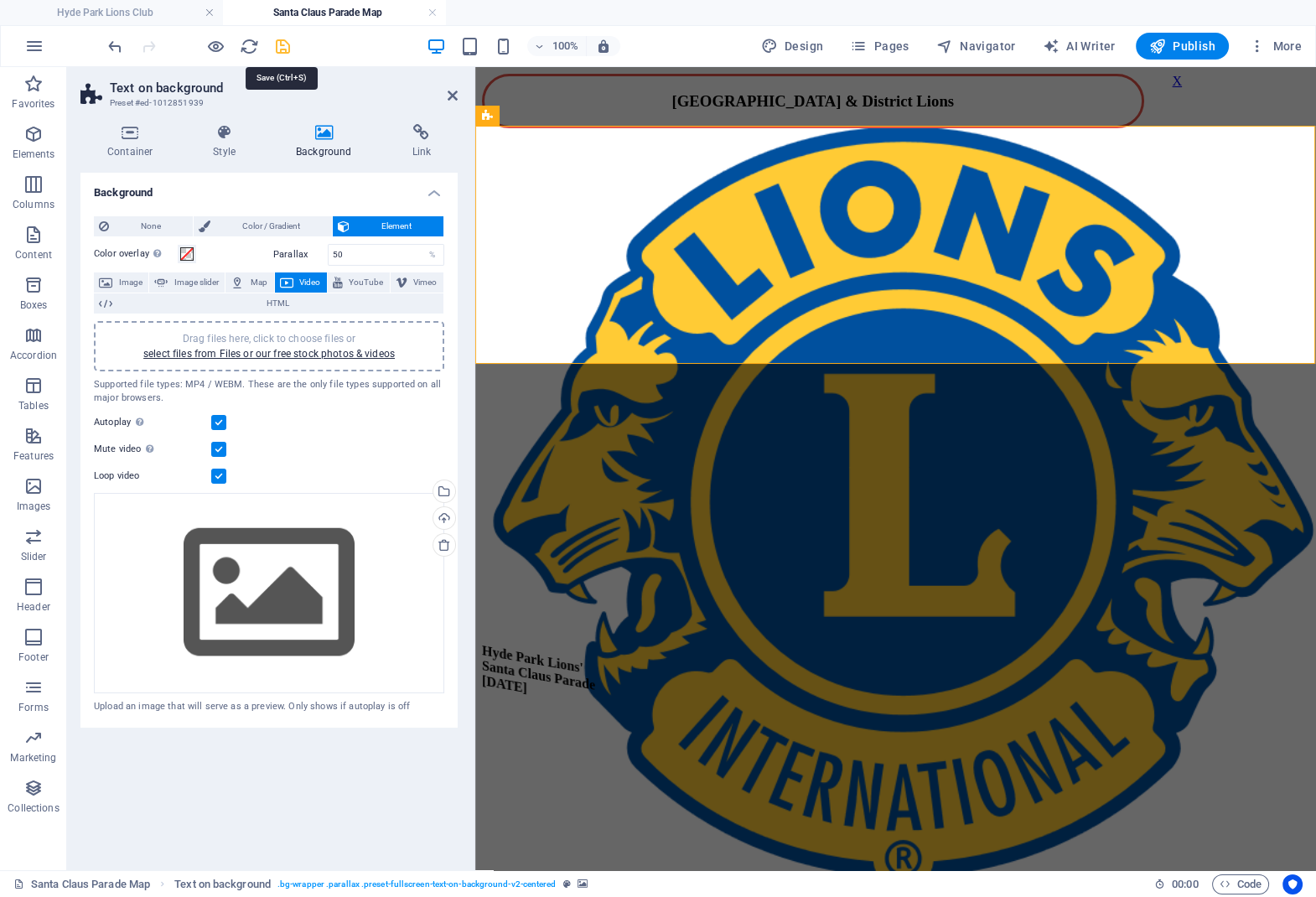
click at [279, 52] on icon "save" at bounding box center [282, 47] width 19 height 19
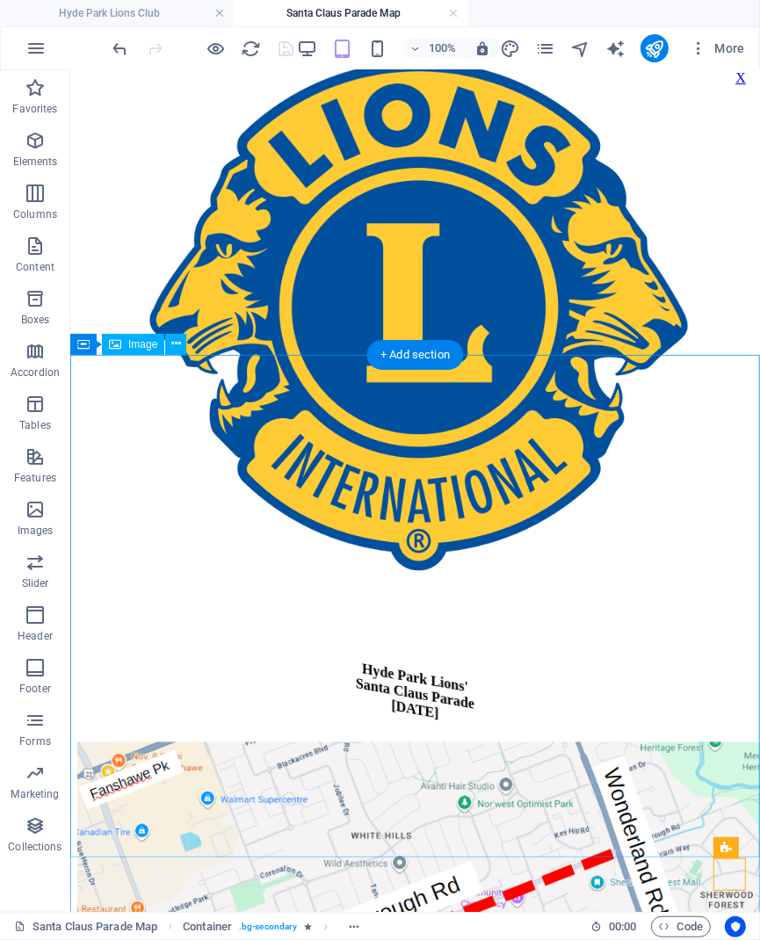
scroll to position [560, 0]
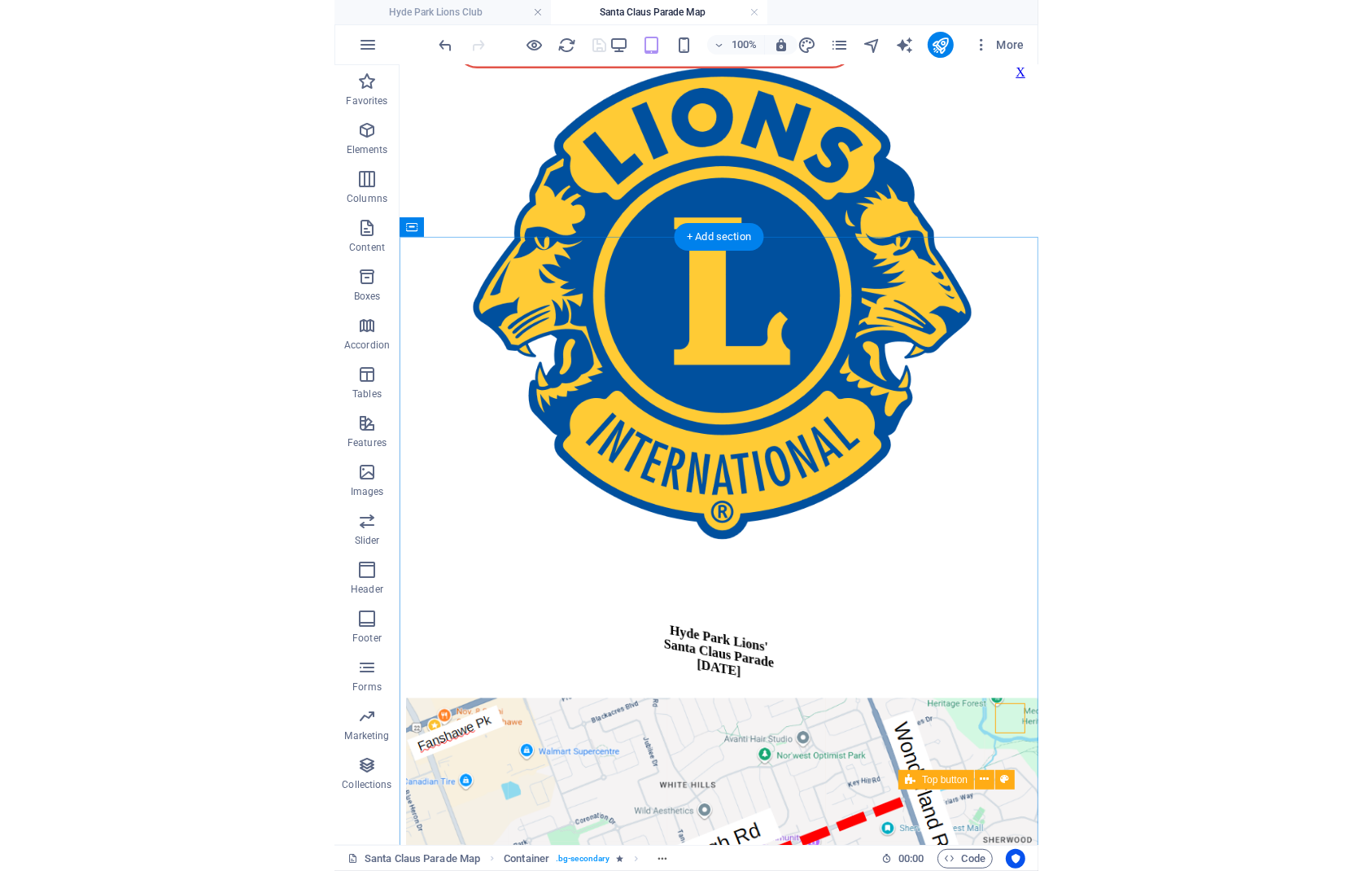
scroll to position [0, 0]
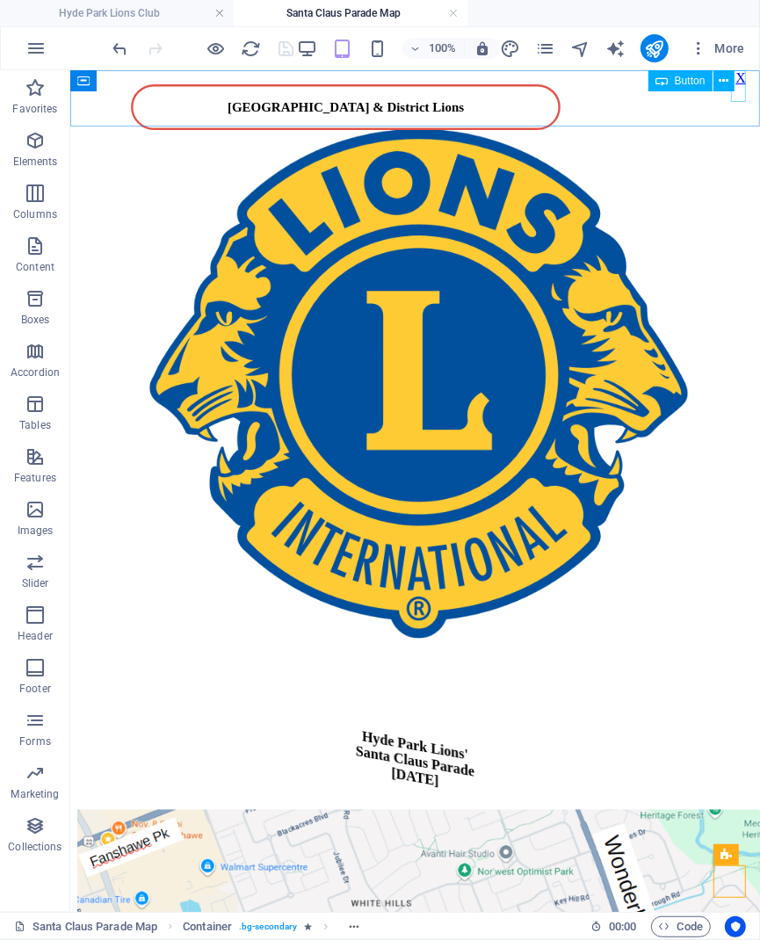
click at [741, 86] on div "Button" at bounding box center [697, 81] width 98 height 22
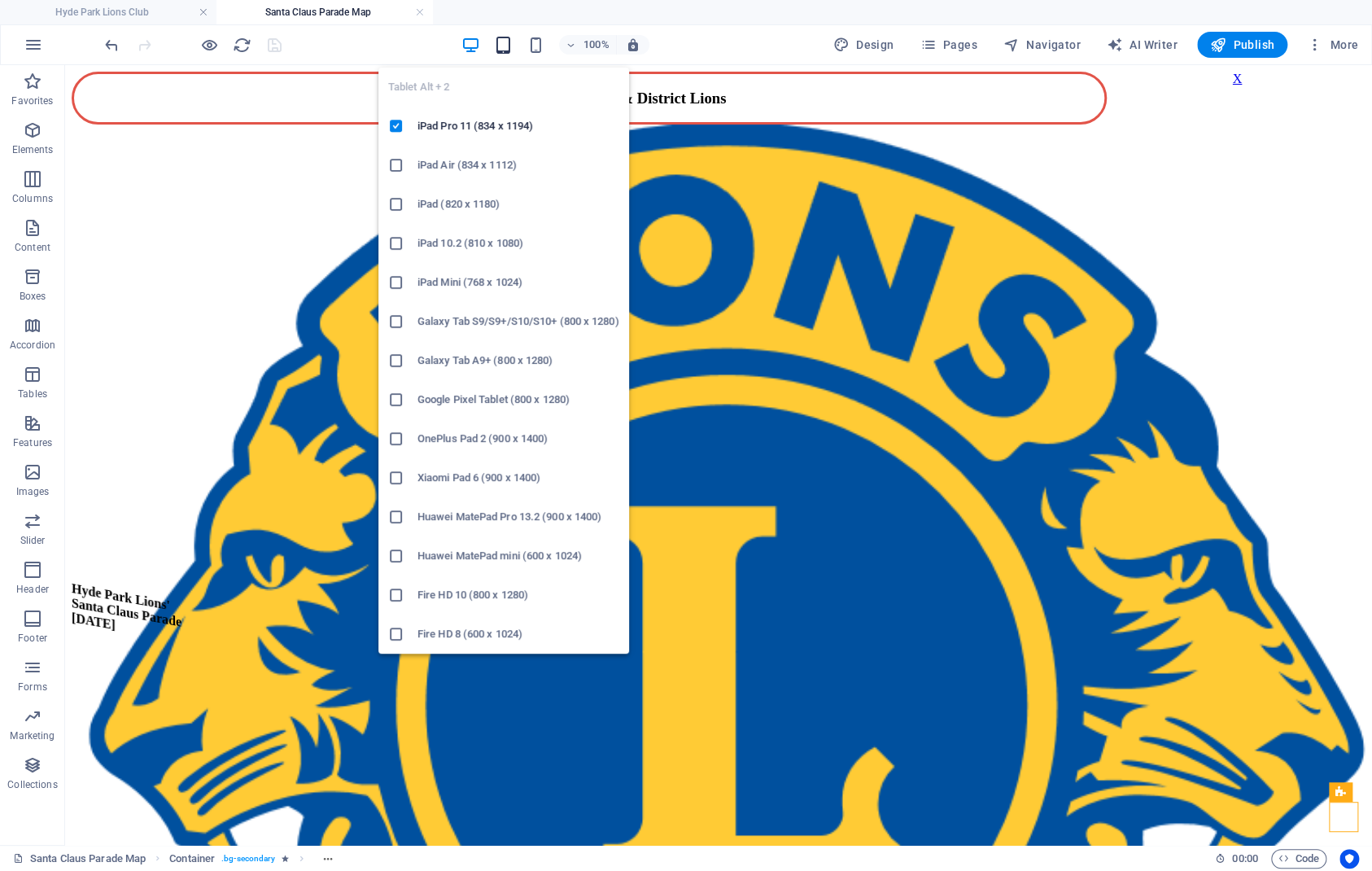
click at [510, 45] on icon "button" at bounding box center [503, 45] width 19 height 19
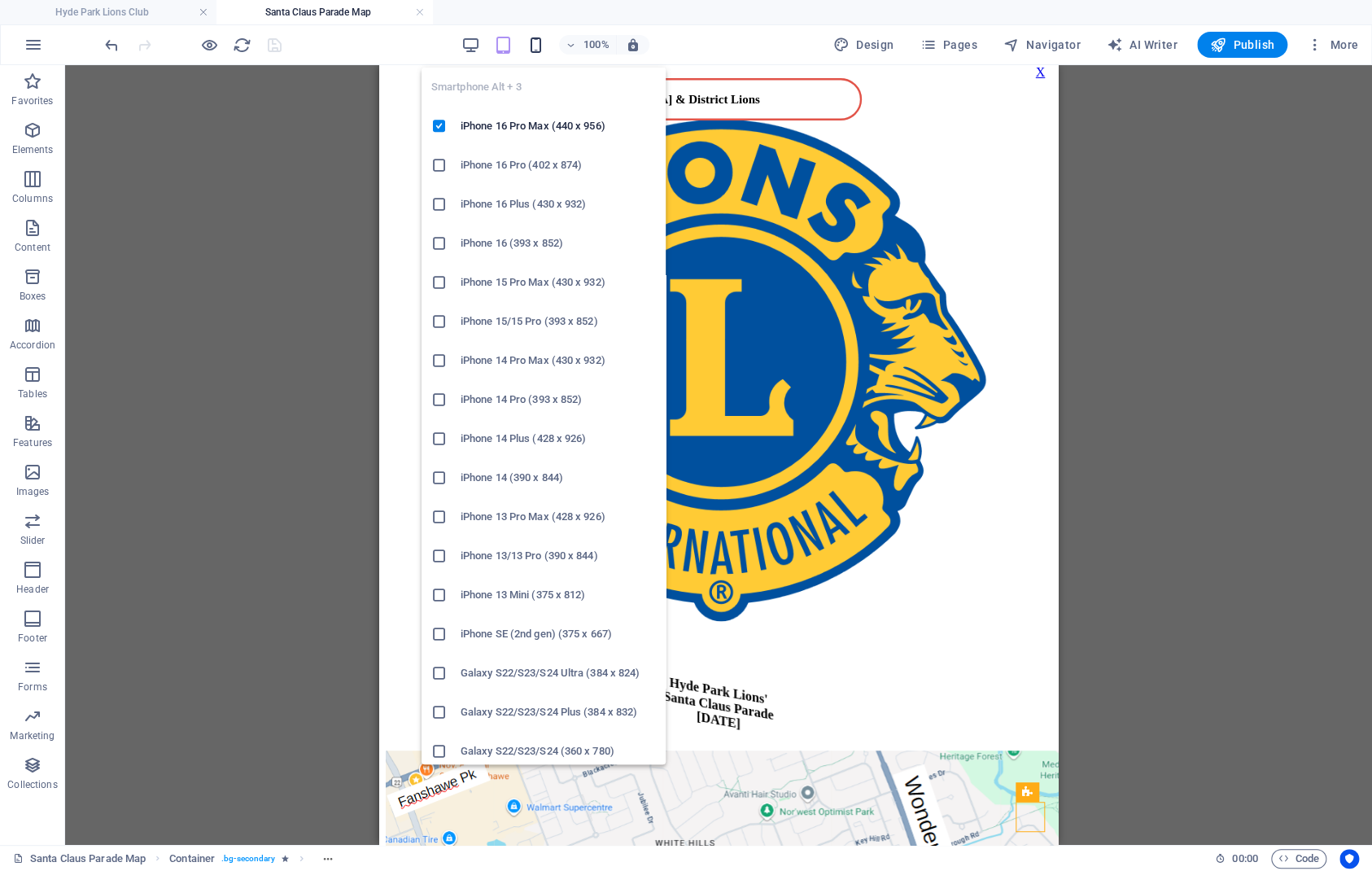
click at [539, 49] on icon "button" at bounding box center [535, 45] width 19 height 19
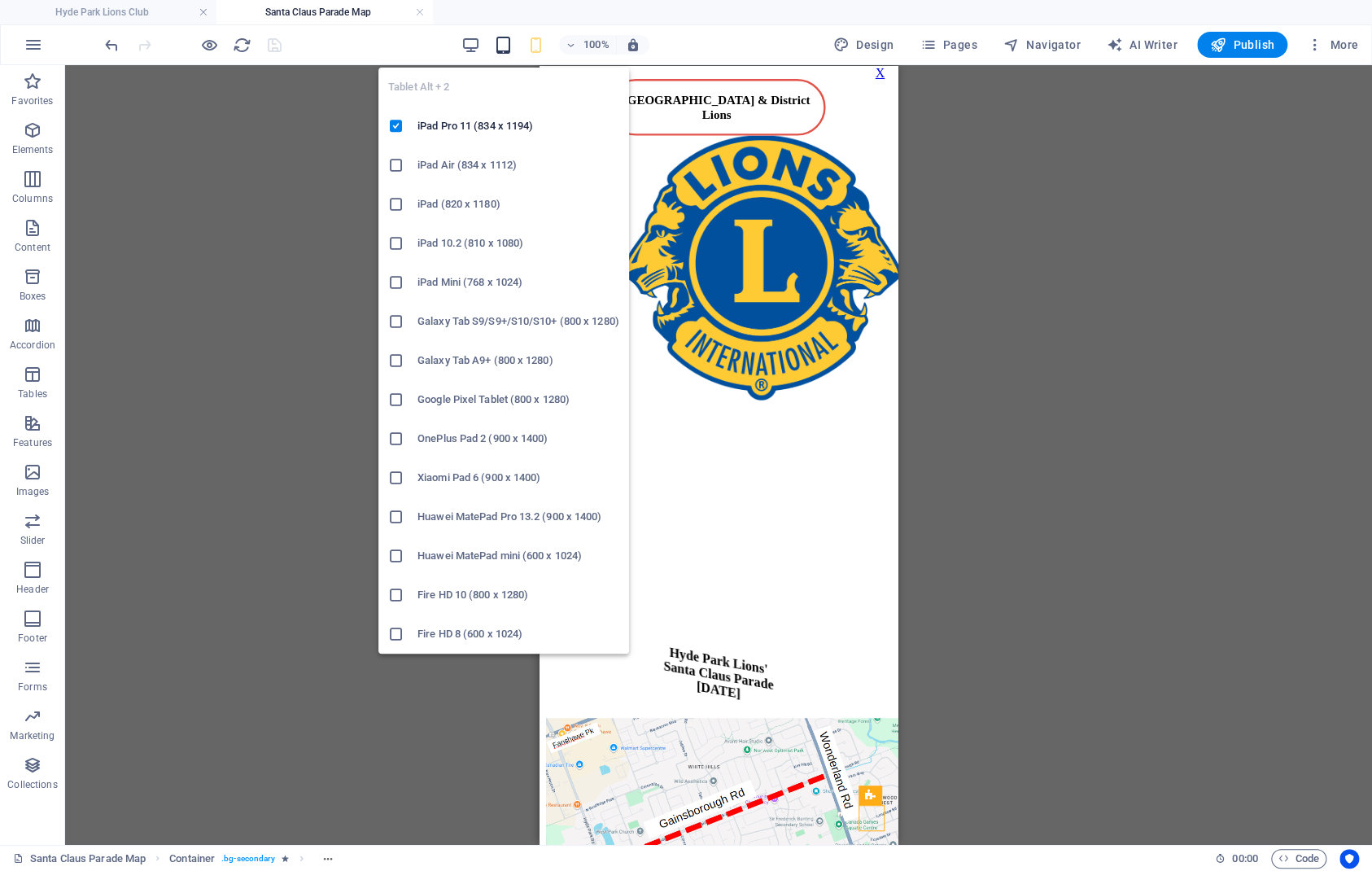
click at [512, 48] on icon "button" at bounding box center [503, 45] width 19 height 19
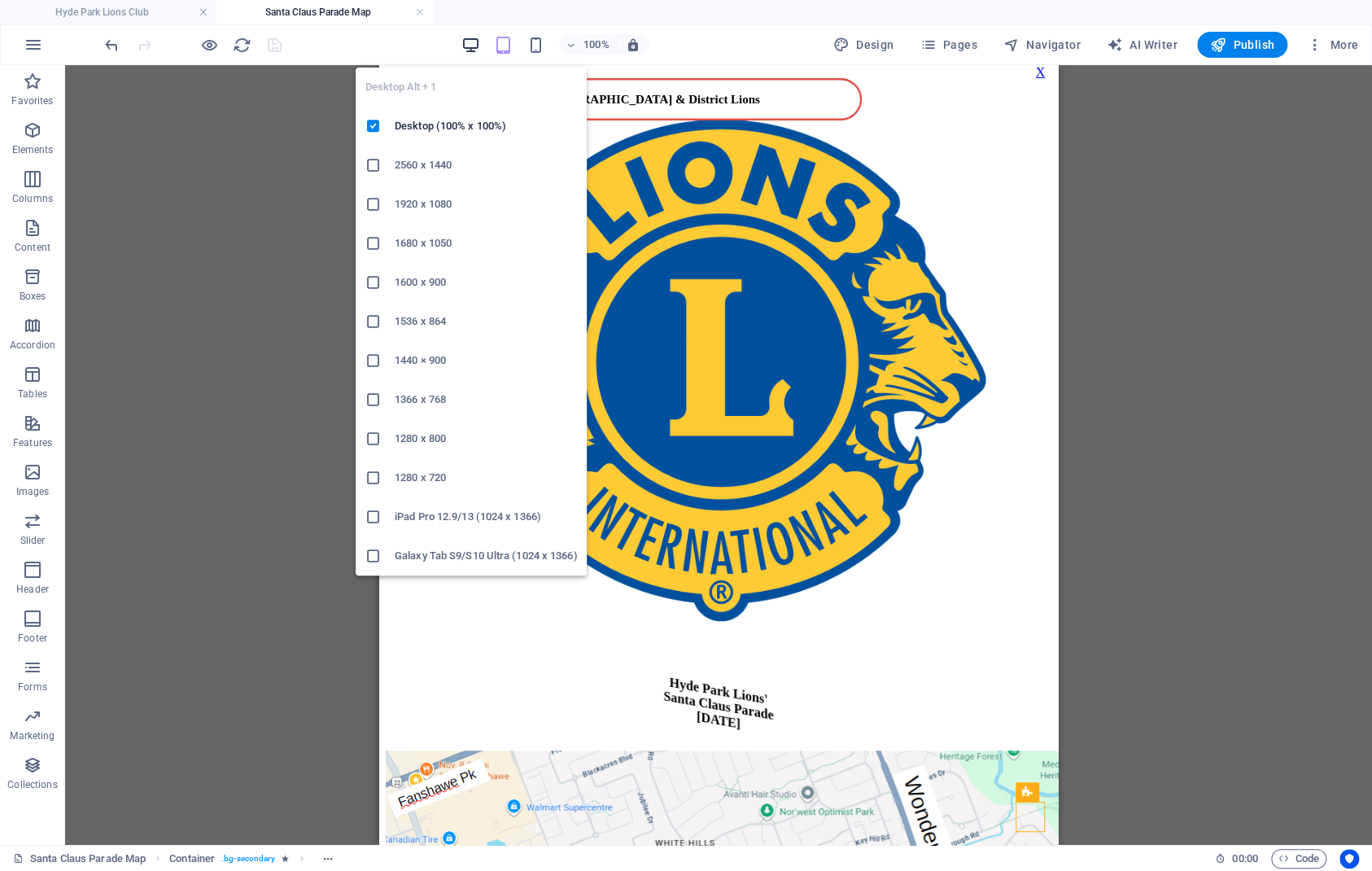
click at [472, 40] on icon "button" at bounding box center [471, 45] width 19 height 19
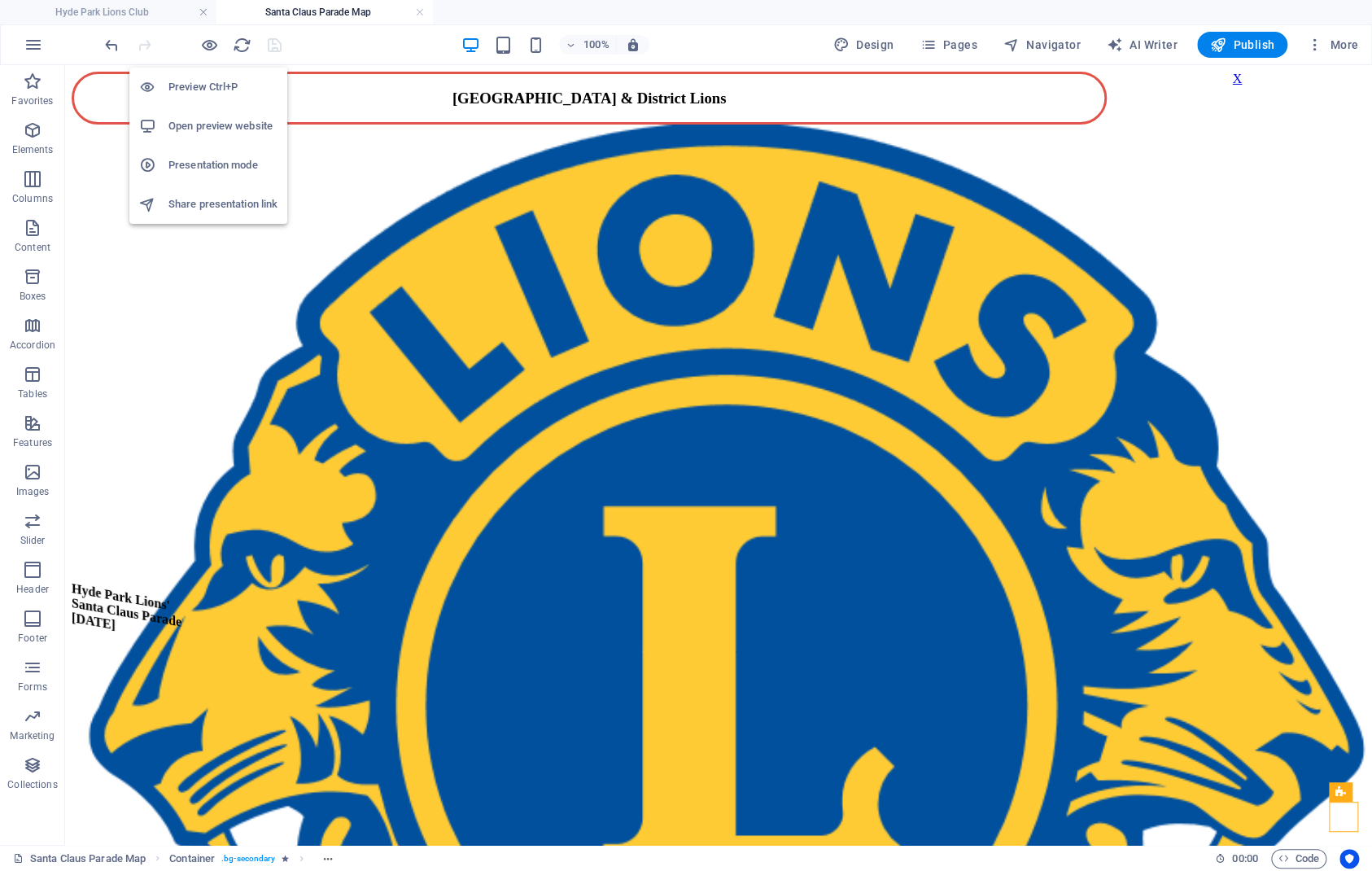
click at [210, 122] on h6 "Open preview website" at bounding box center [223, 126] width 109 height 19
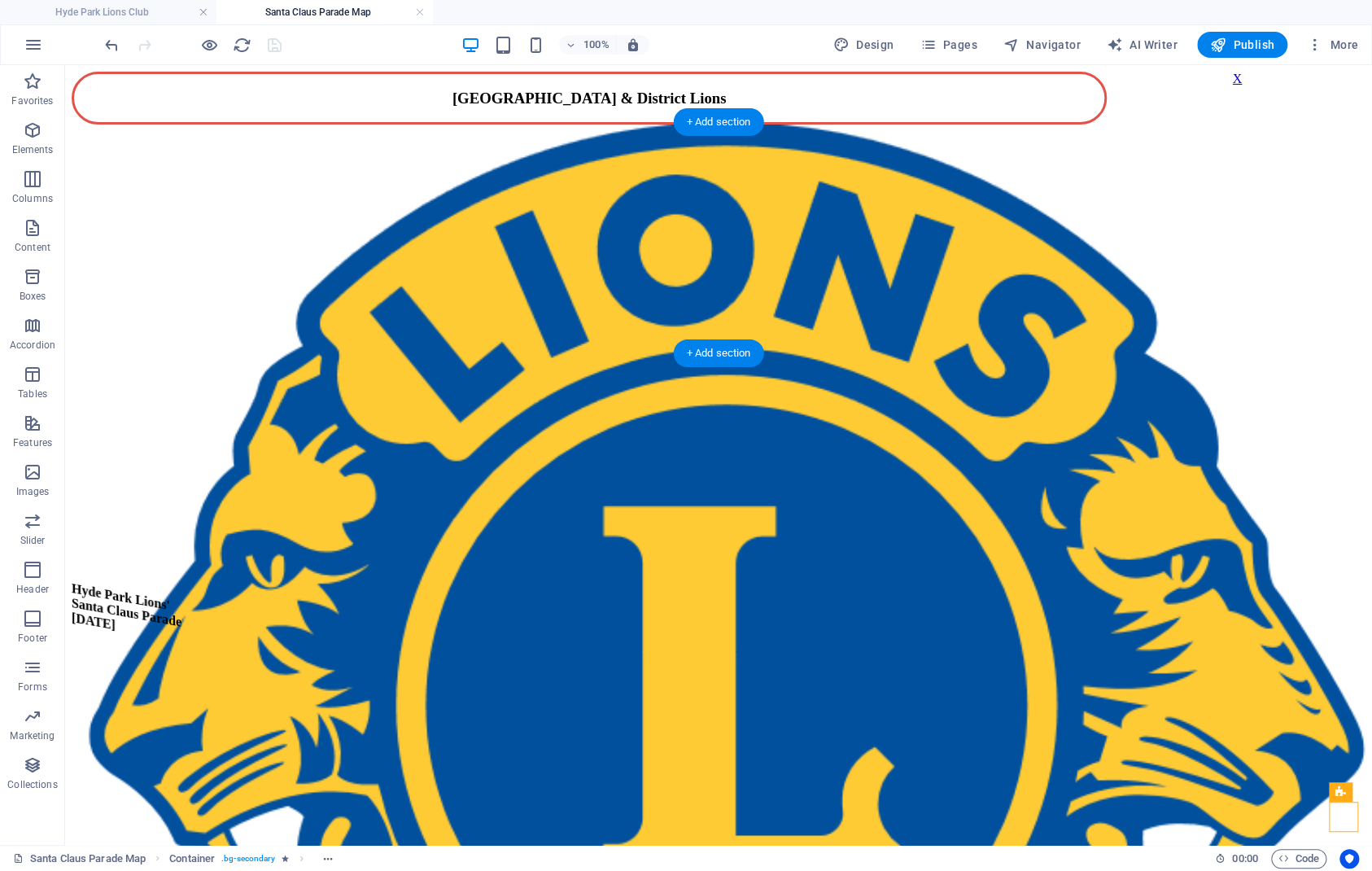
click at [325, 206] on figure at bounding box center [718, 425] width 1294 height 650
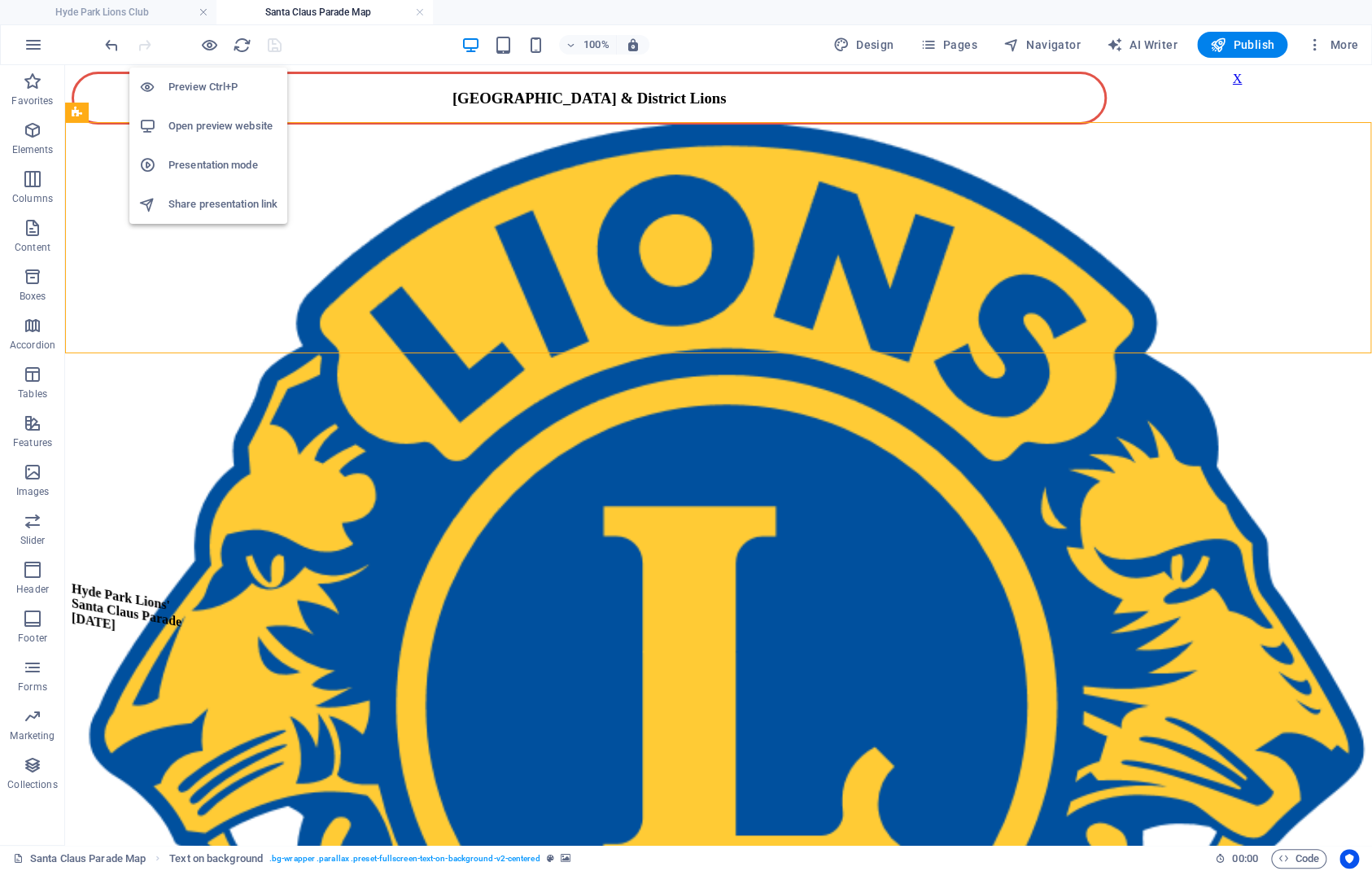
click at [207, 125] on h6 "Open preview website" at bounding box center [223, 126] width 109 height 19
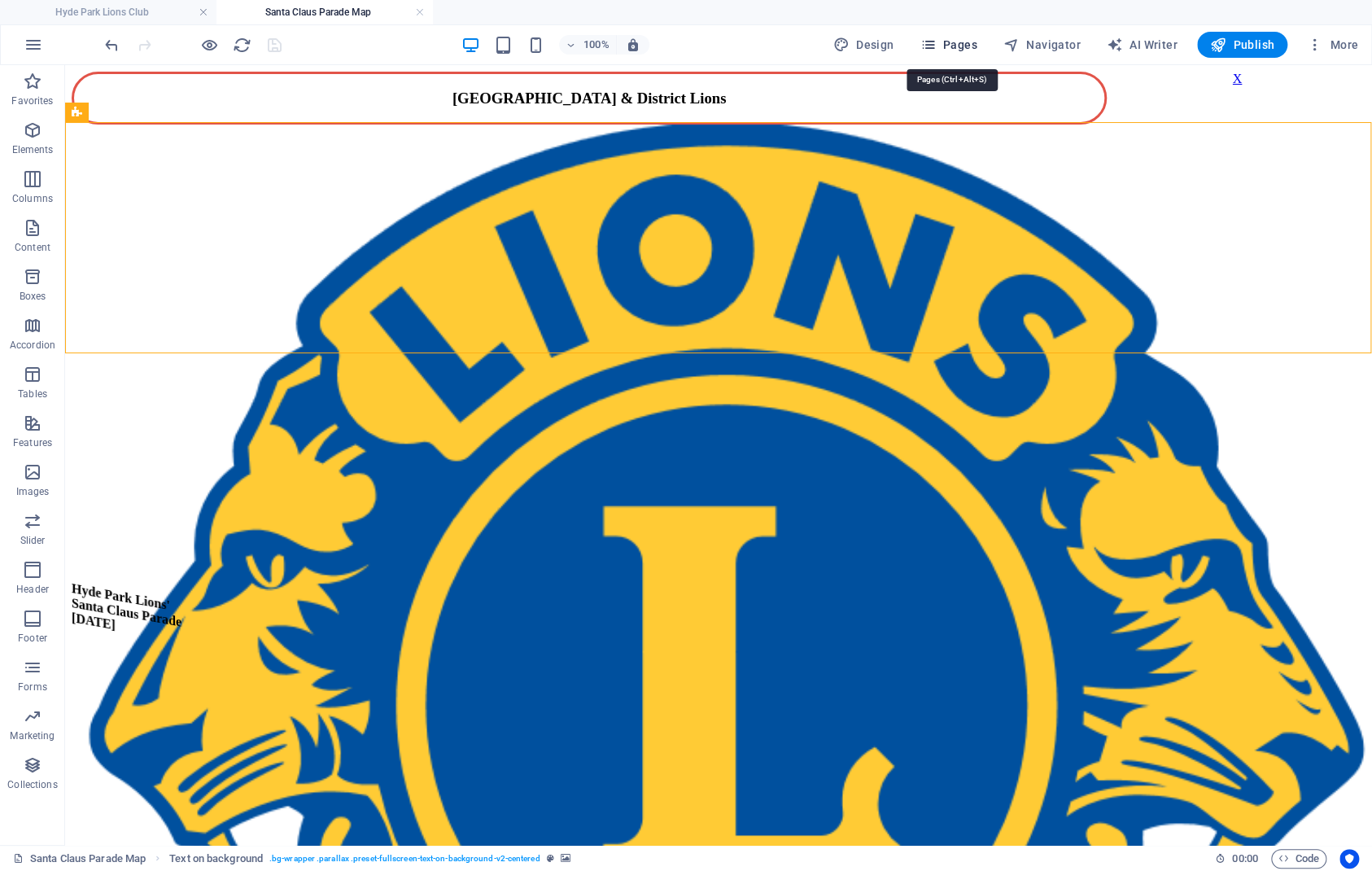
click at [969, 42] on span "Pages" at bounding box center [948, 45] width 57 height 17
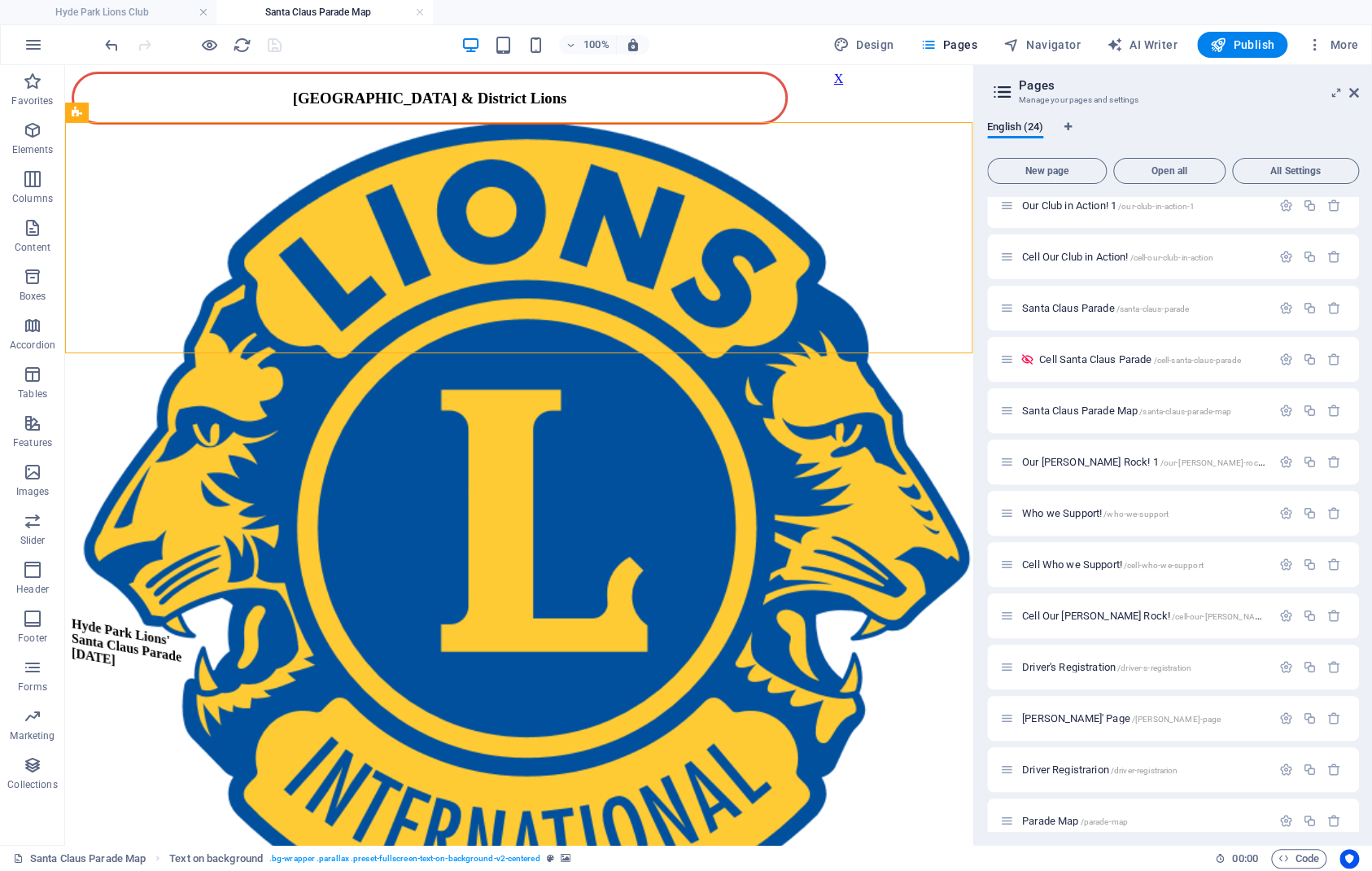
scroll to position [595, 0]
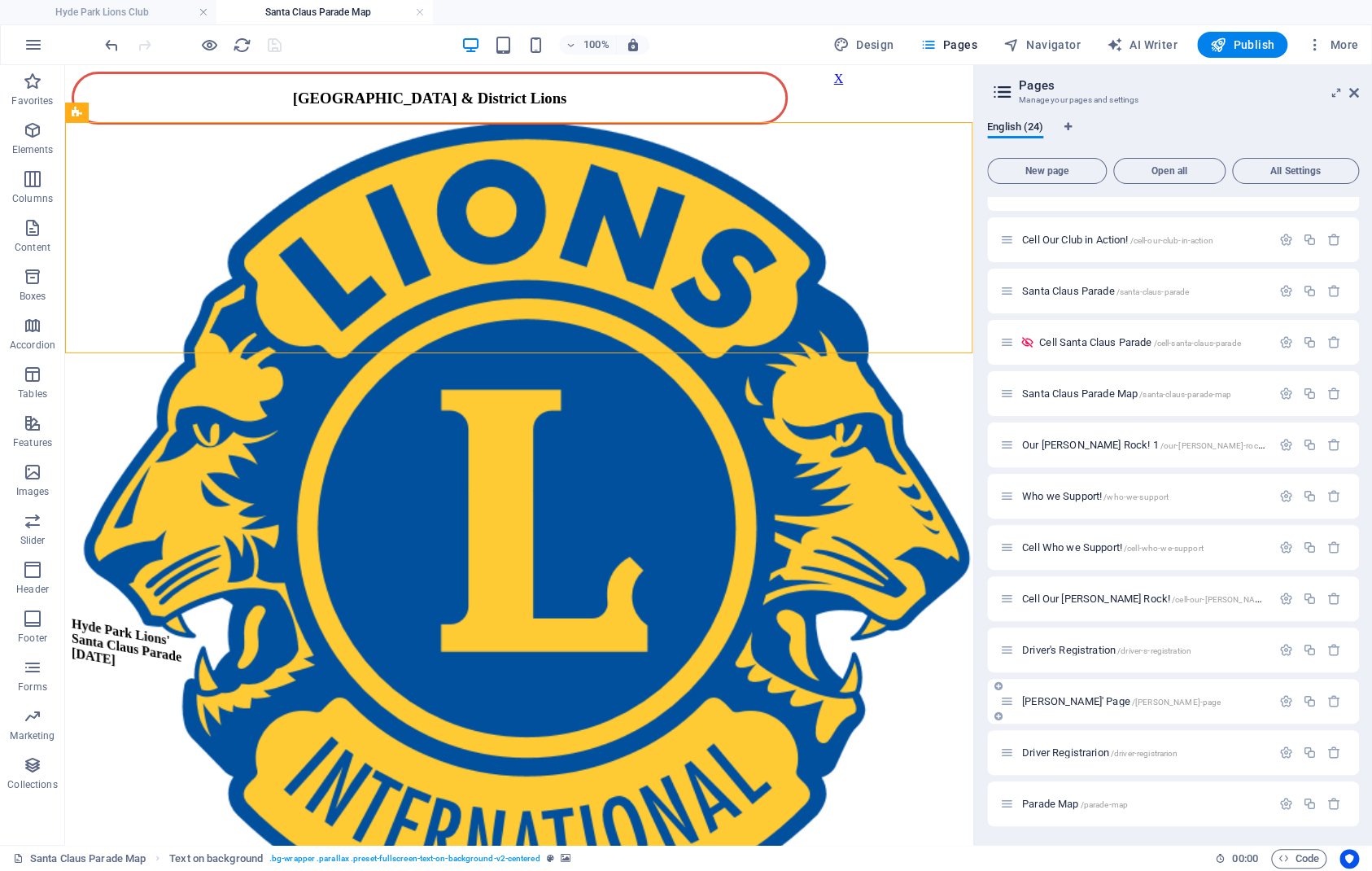
click at [1132, 702] on span "/[PERSON_NAME]-page" at bounding box center [1177, 702] width 90 height 9
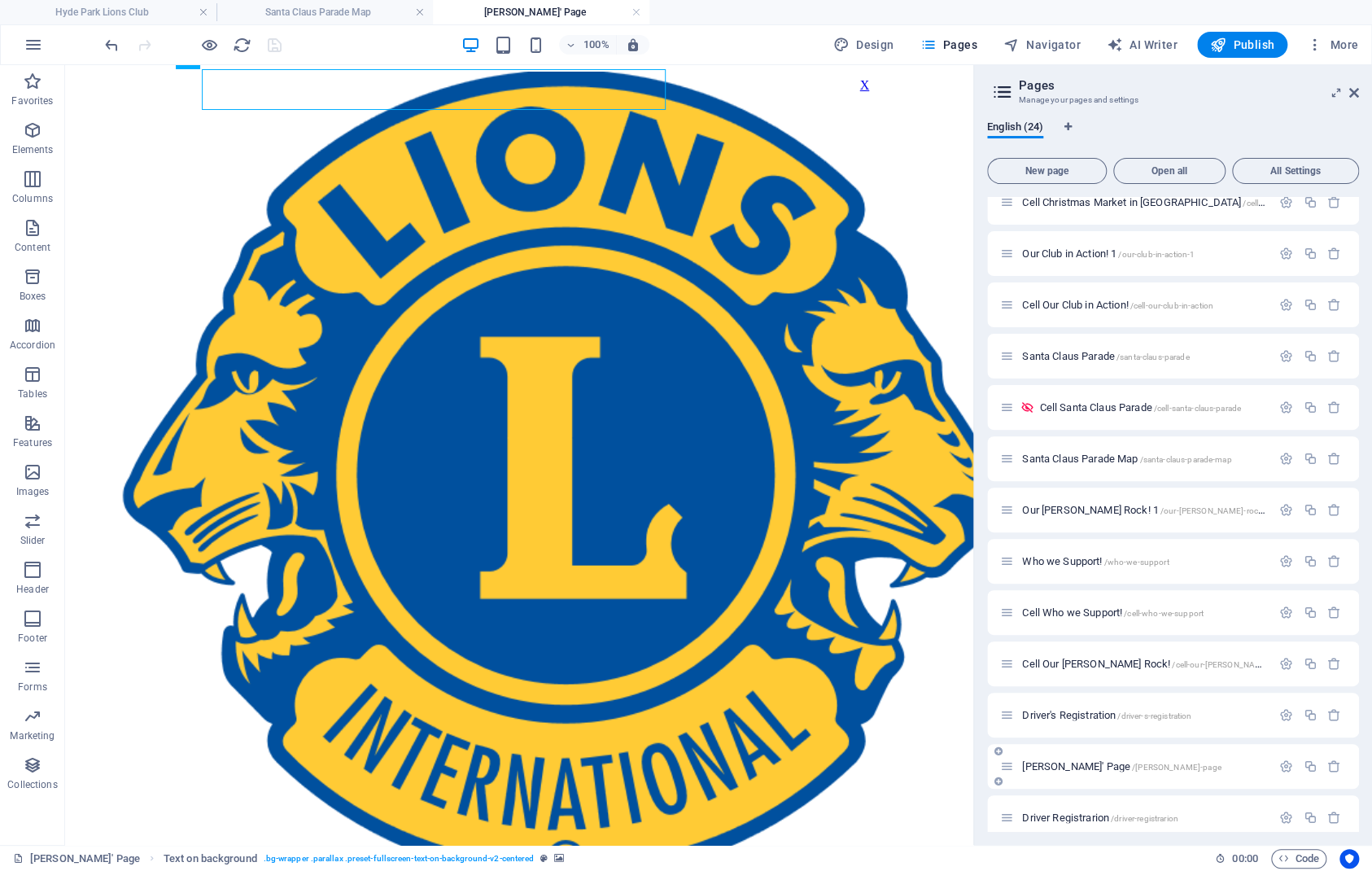
scroll to position [0, 0]
click at [504, 349] on figure at bounding box center [519, 354] width 895 height 451
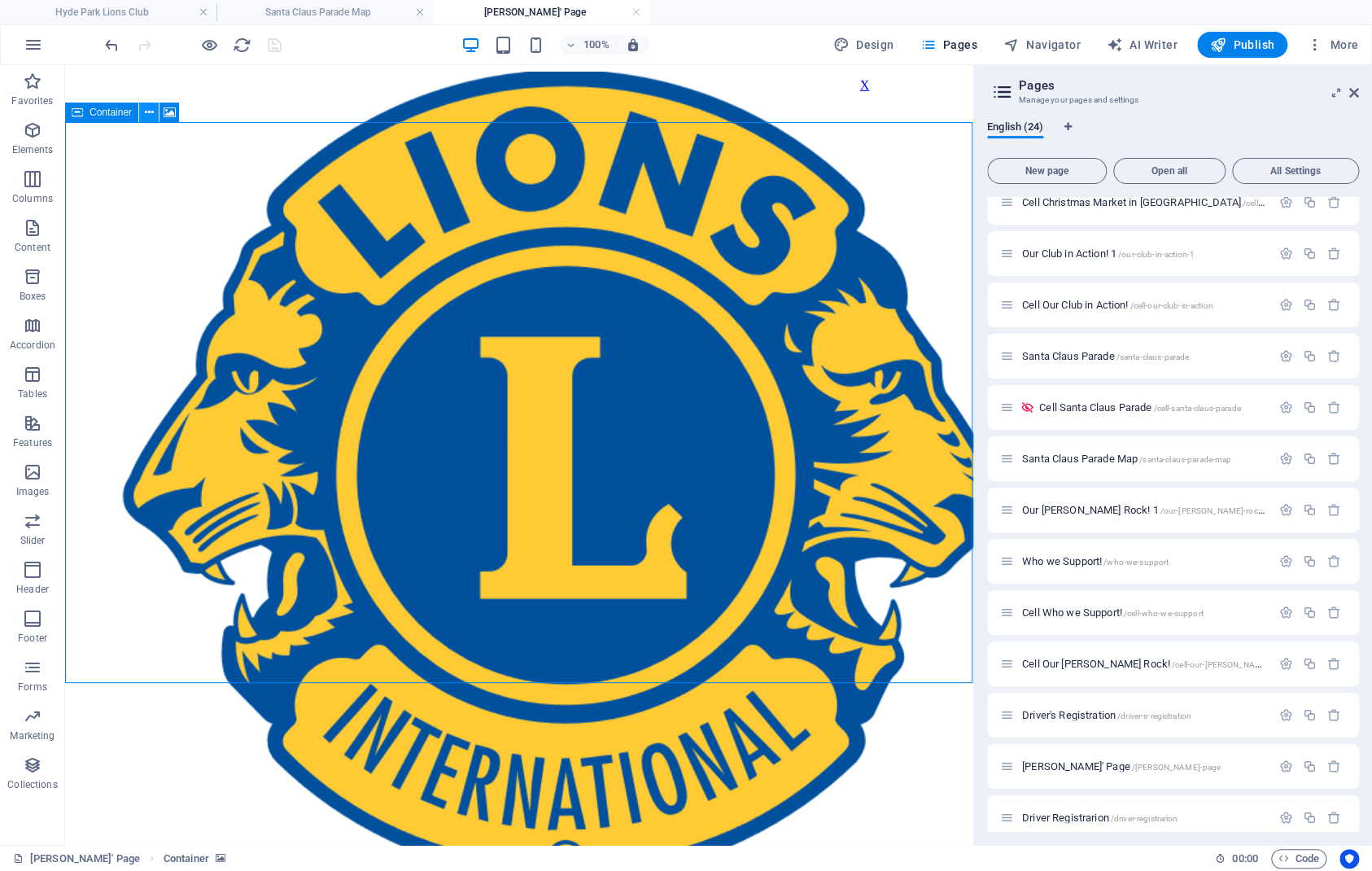
click at [145, 110] on icon at bounding box center [149, 112] width 9 height 17
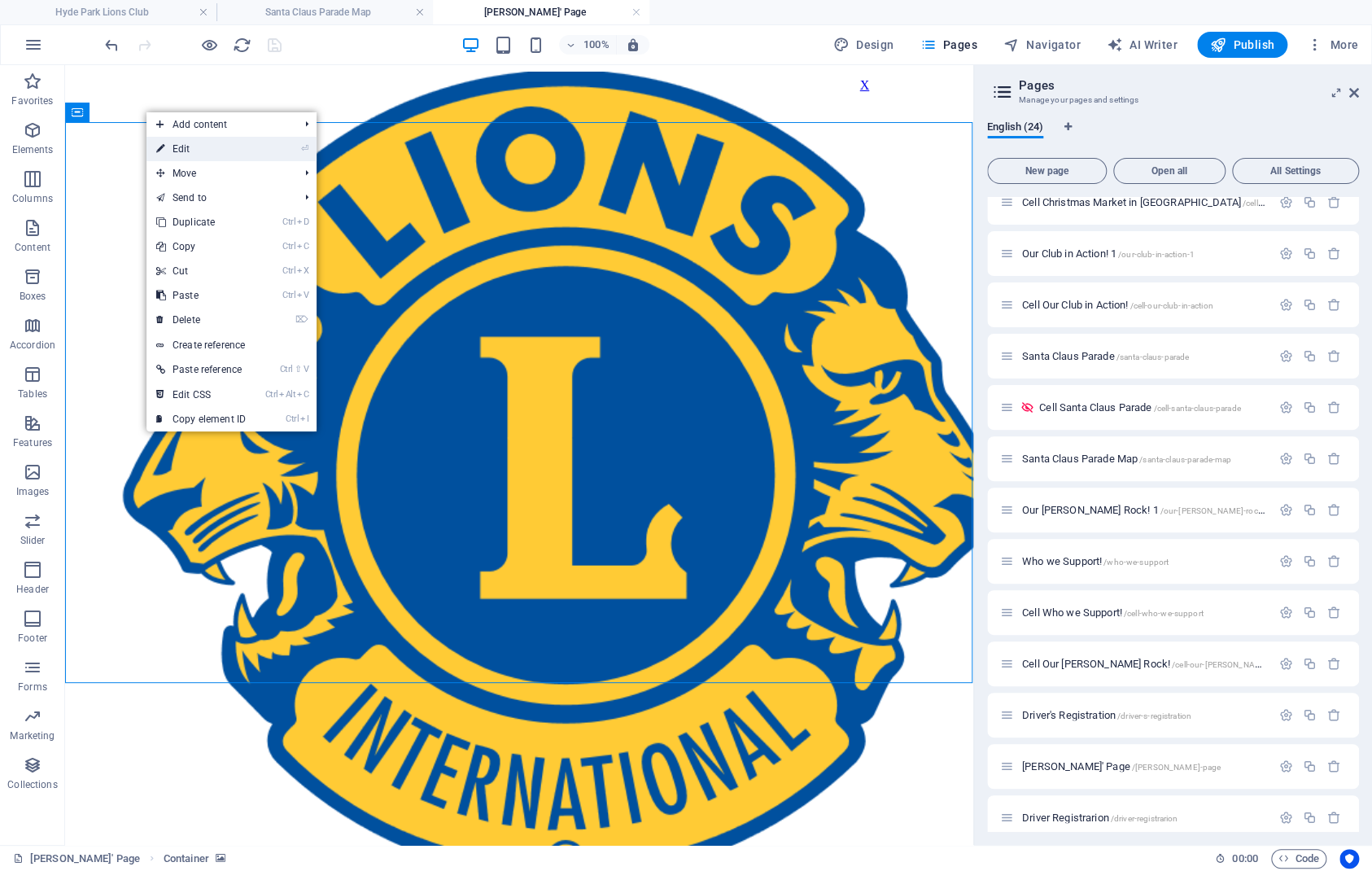
click at [179, 149] on link "⏎ Edit" at bounding box center [201, 149] width 109 height 24
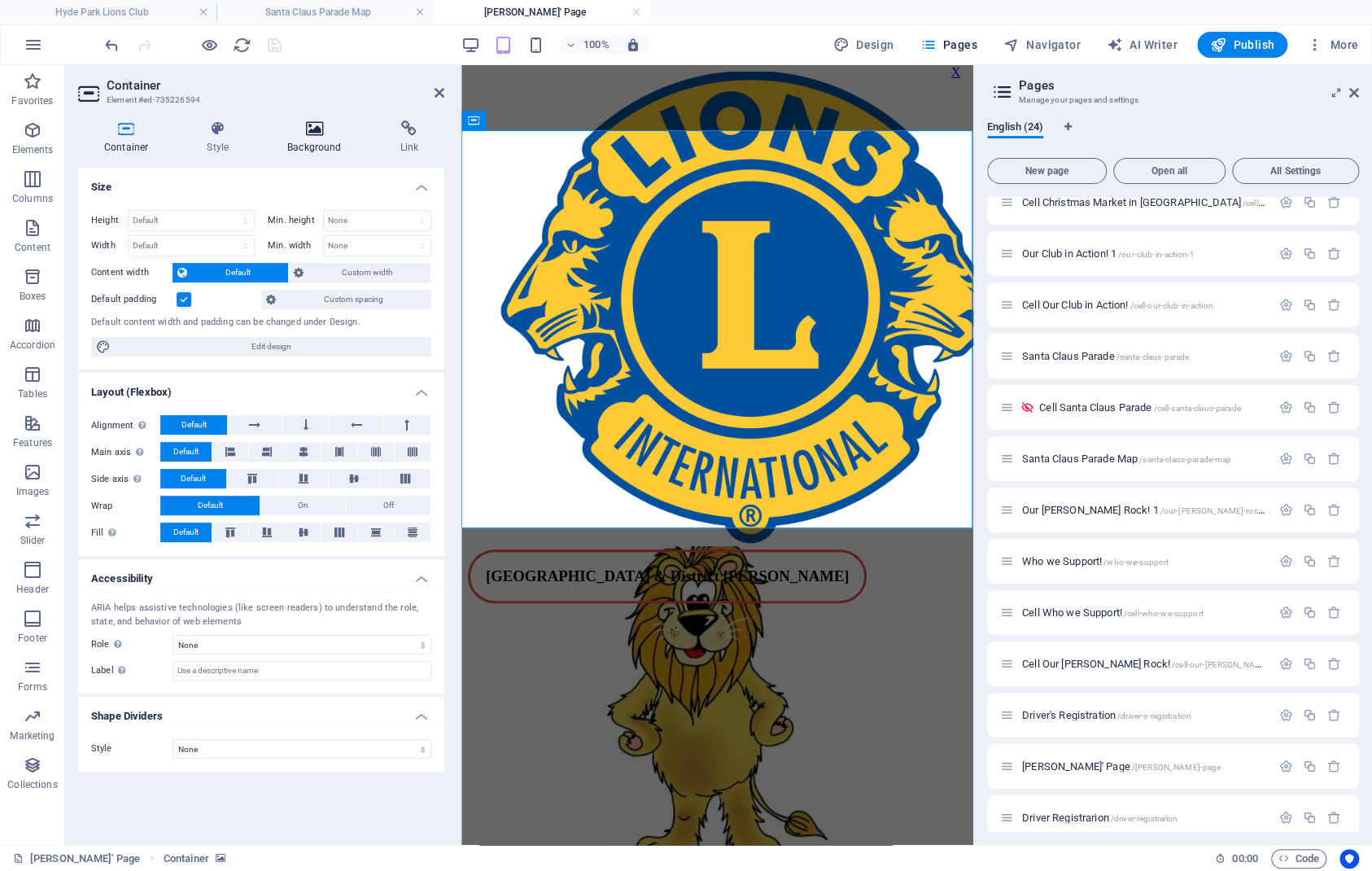
click at [323, 152] on h4 "Background" at bounding box center [317, 137] width 112 height 34
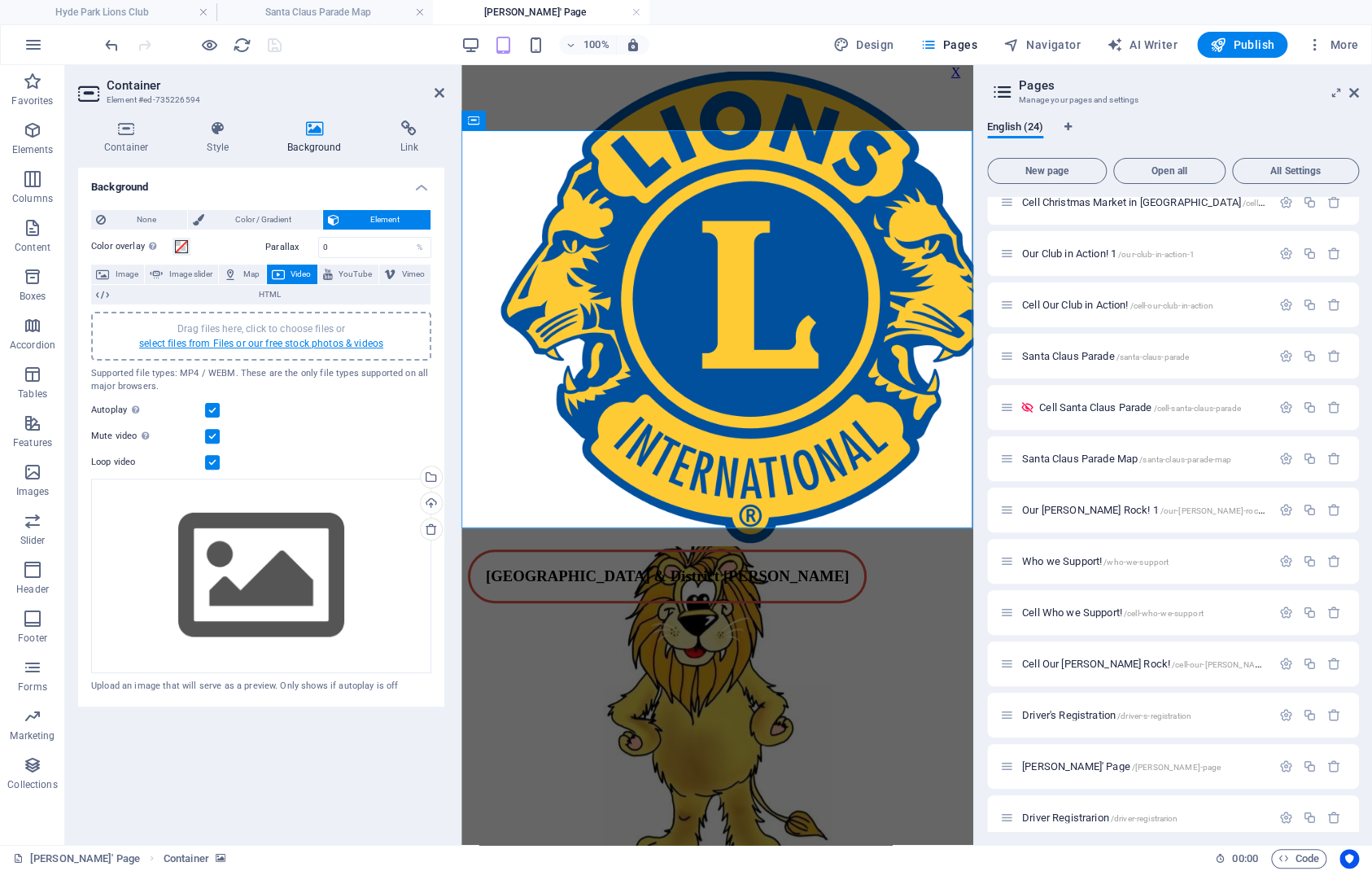
click at [264, 338] on link "select files from Files or our free stock photos & videos" at bounding box center [261, 344] width 245 height 11
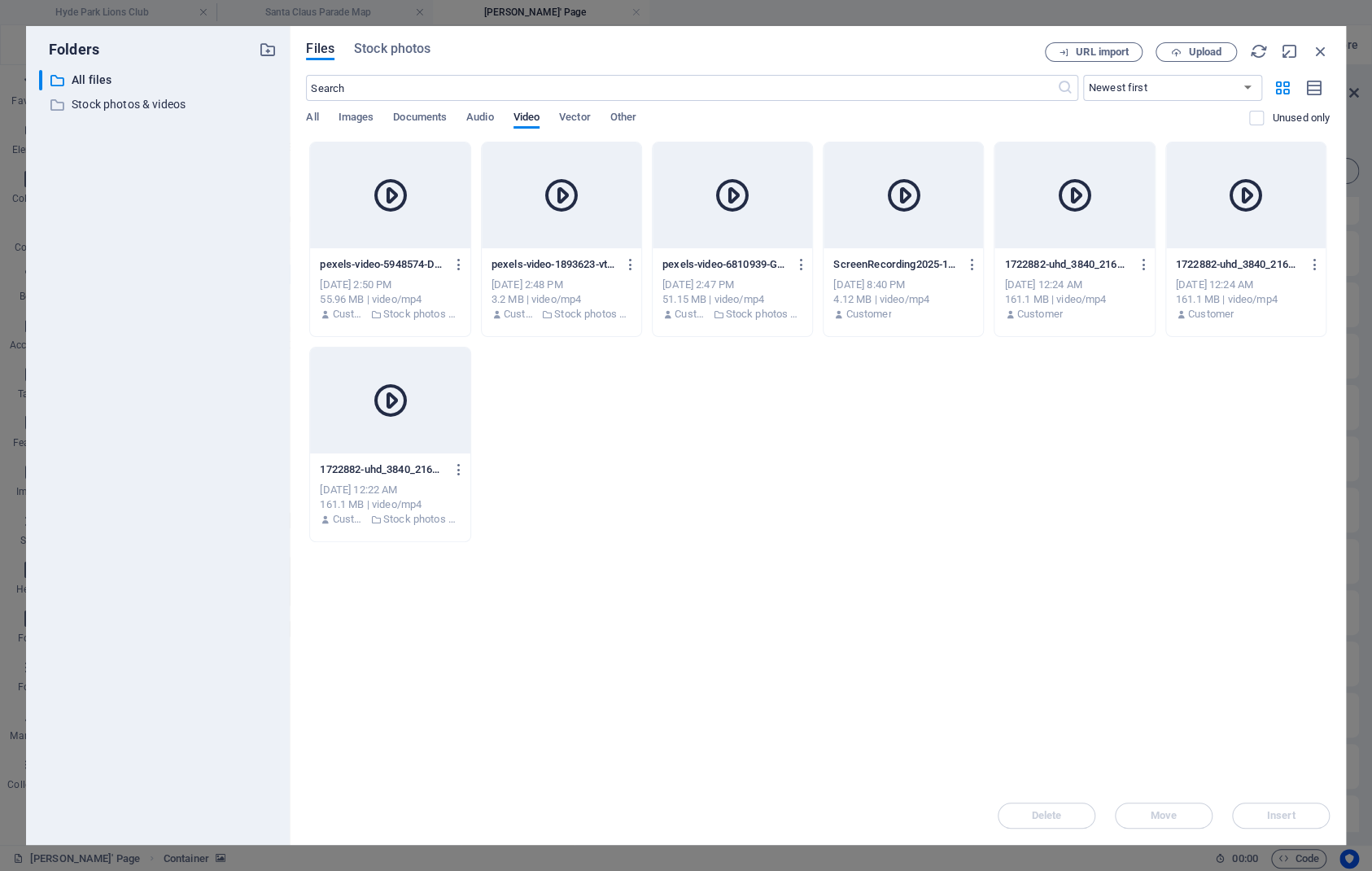
click at [736, 210] on icon at bounding box center [733, 196] width 39 height 39
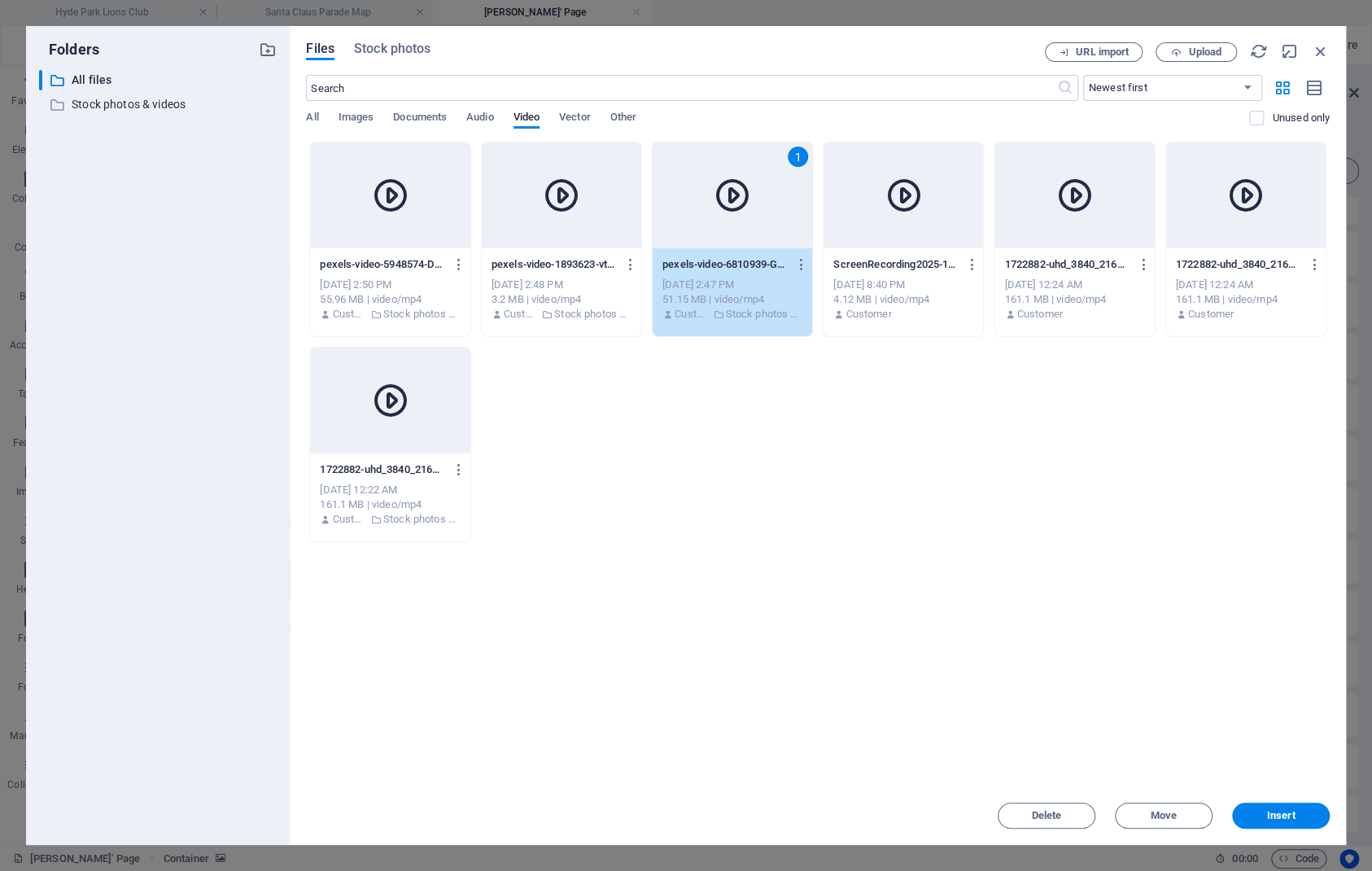
click at [736, 210] on icon at bounding box center [733, 196] width 39 height 39
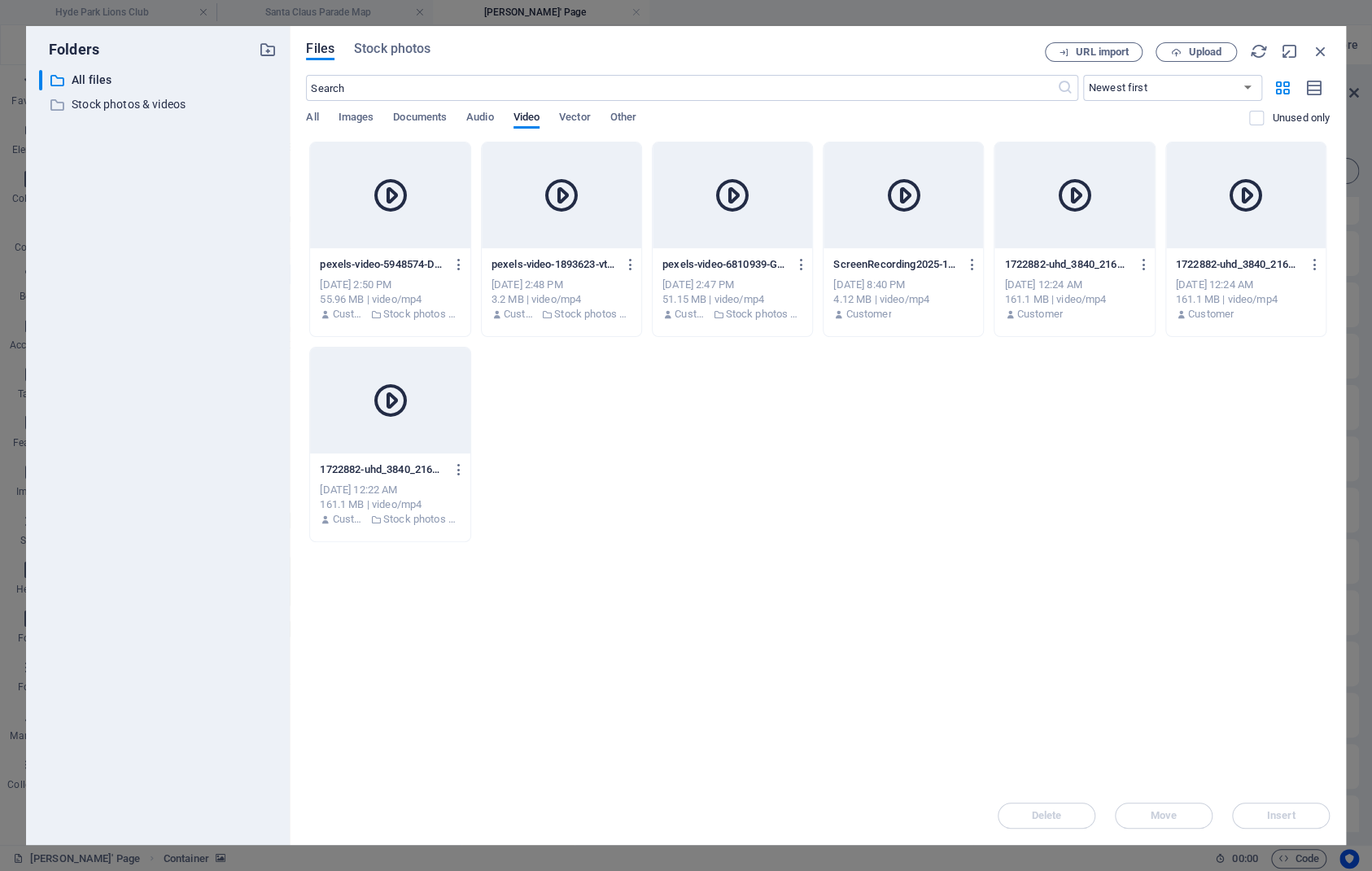
click at [736, 210] on icon at bounding box center [733, 196] width 39 height 39
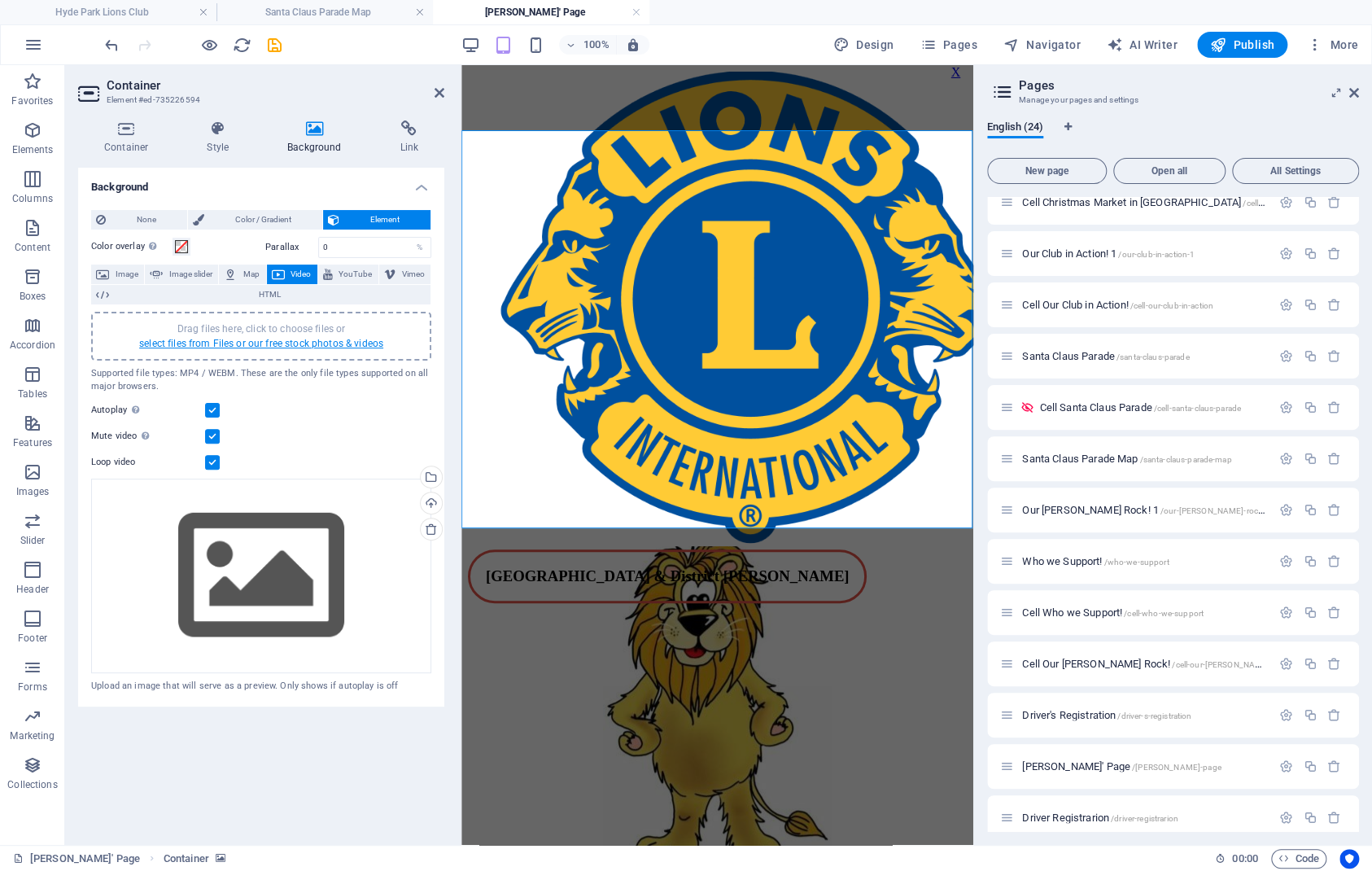
click at [276, 341] on link "select files from Files or our free stock photos & videos" at bounding box center [261, 344] width 245 height 11
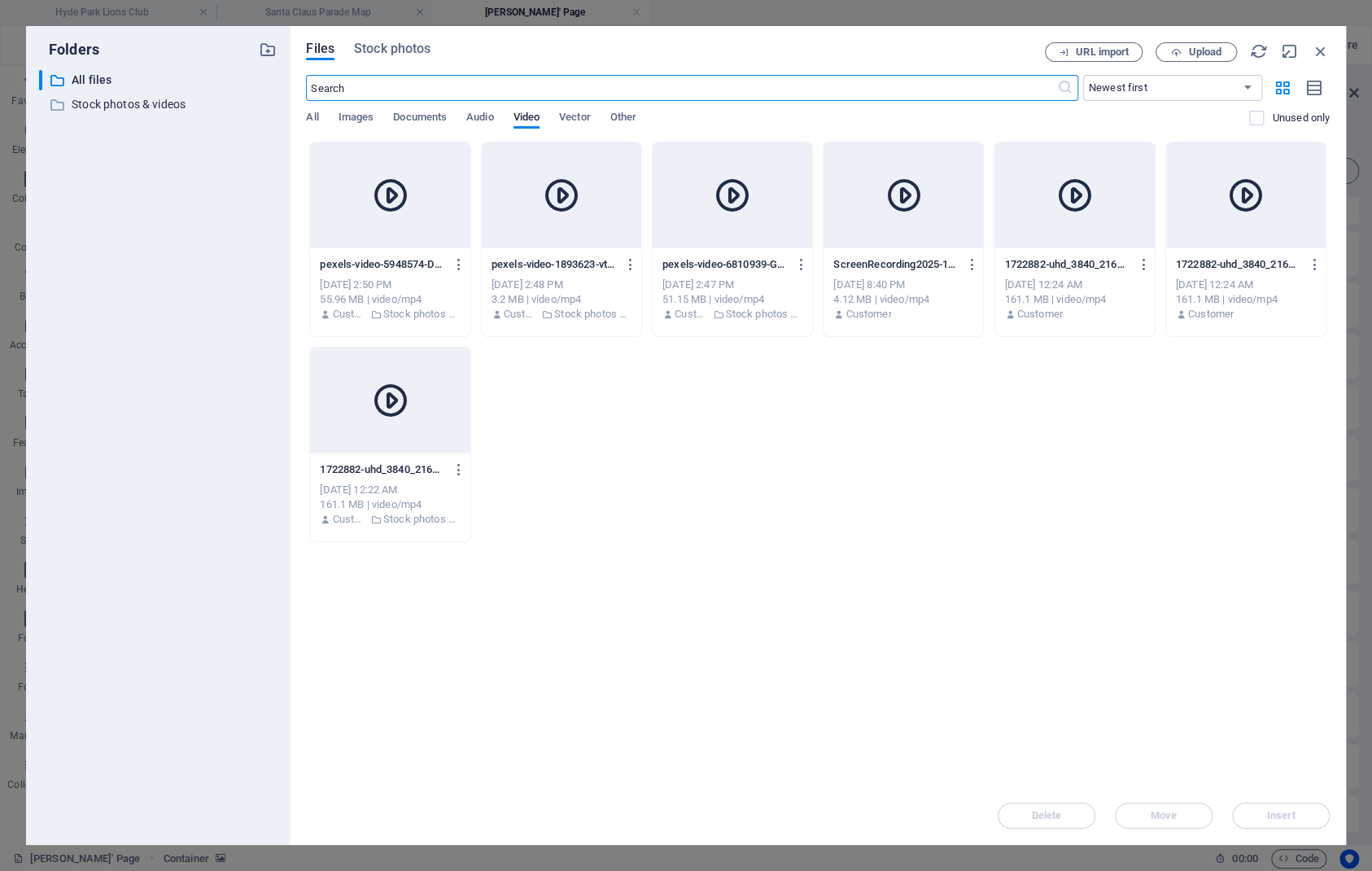
click at [425, 398] on div at bounding box center [390, 400] width 159 height 106
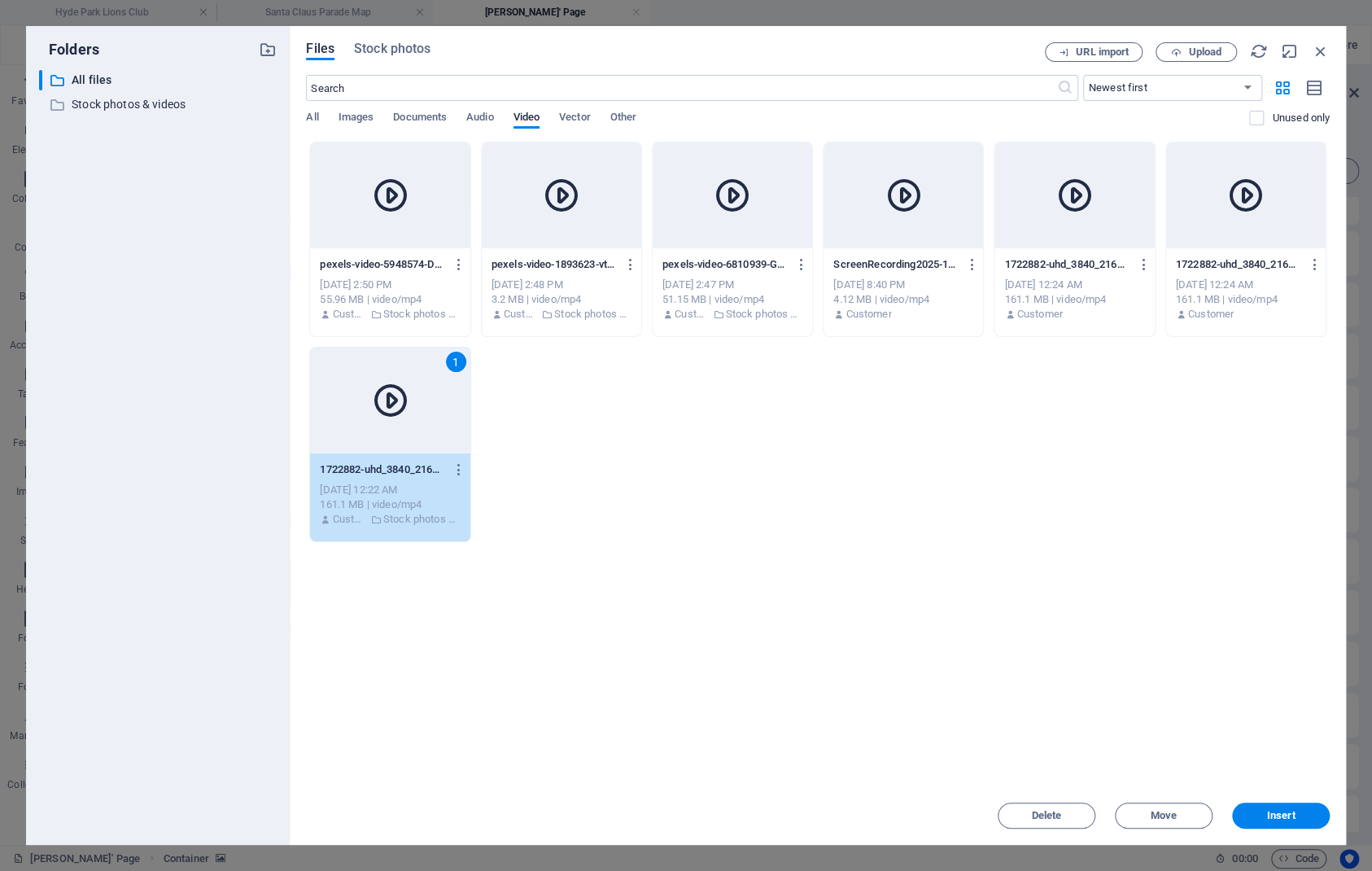
click at [425, 398] on div "1" at bounding box center [390, 400] width 159 height 106
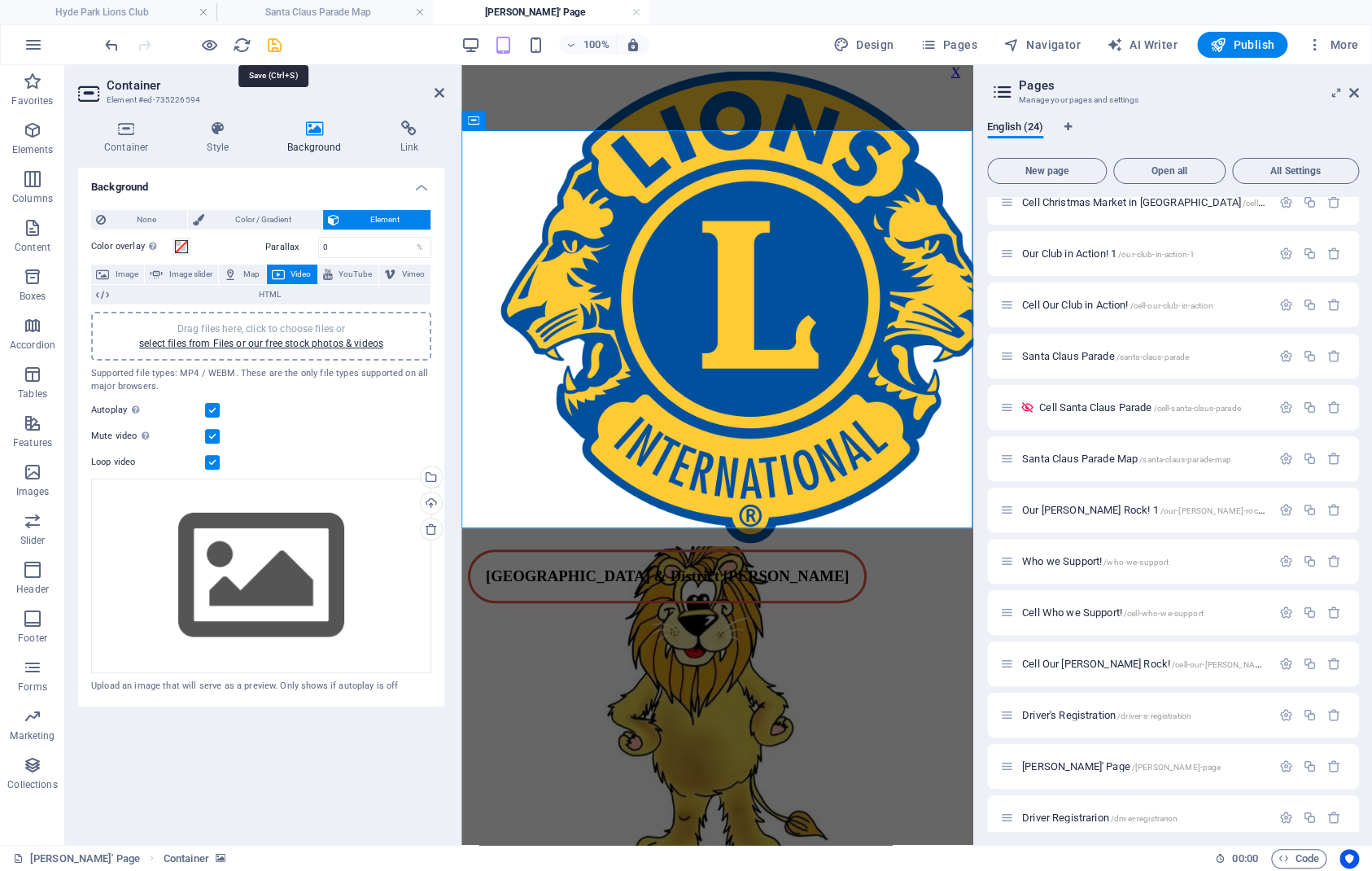
click at [273, 44] on icon "save" at bounding box center [274, 45] width 19 height 19
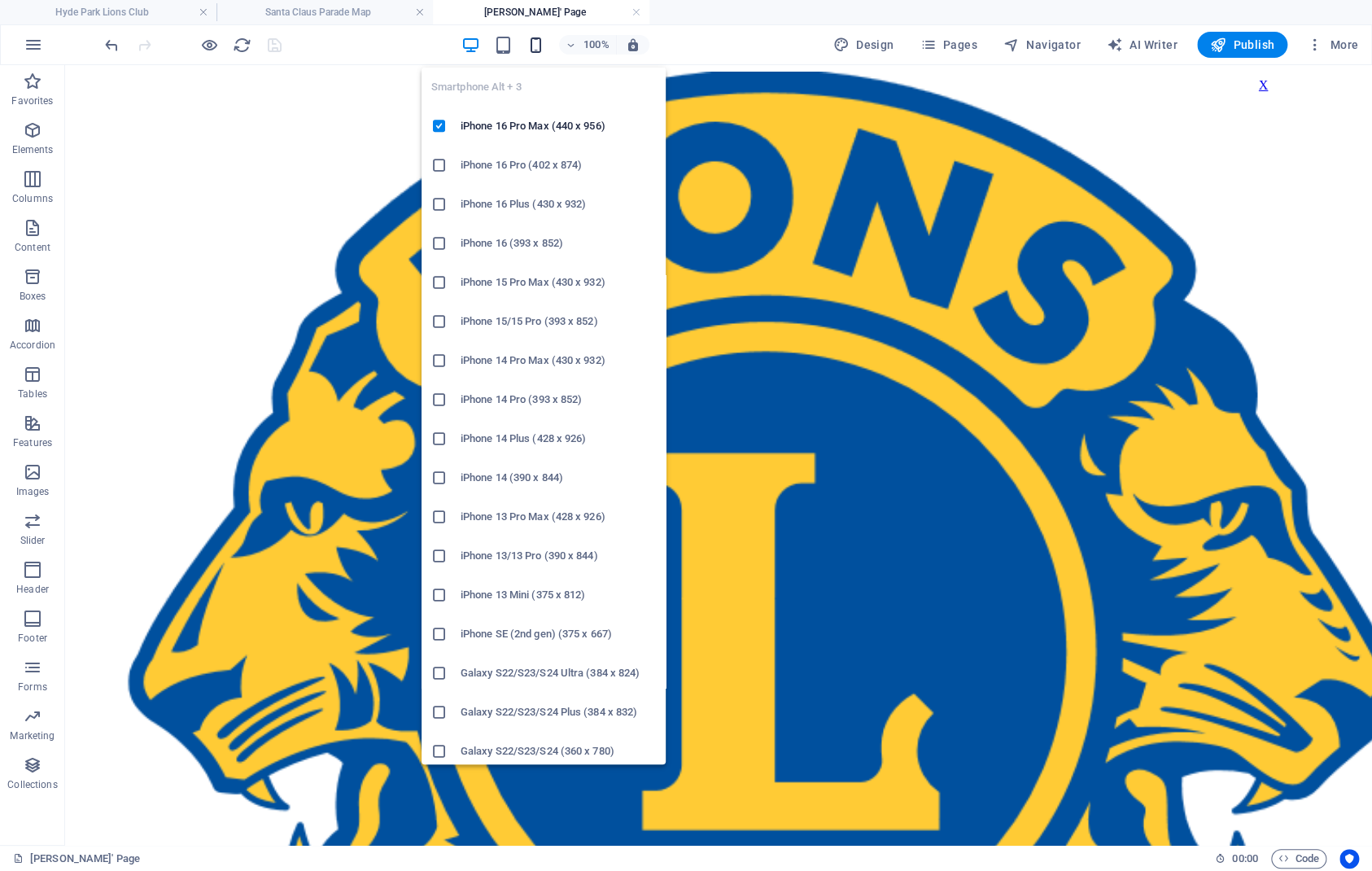
click at [546, 44] on icon "button" at bounding box center [535, 45] width 19 height 19
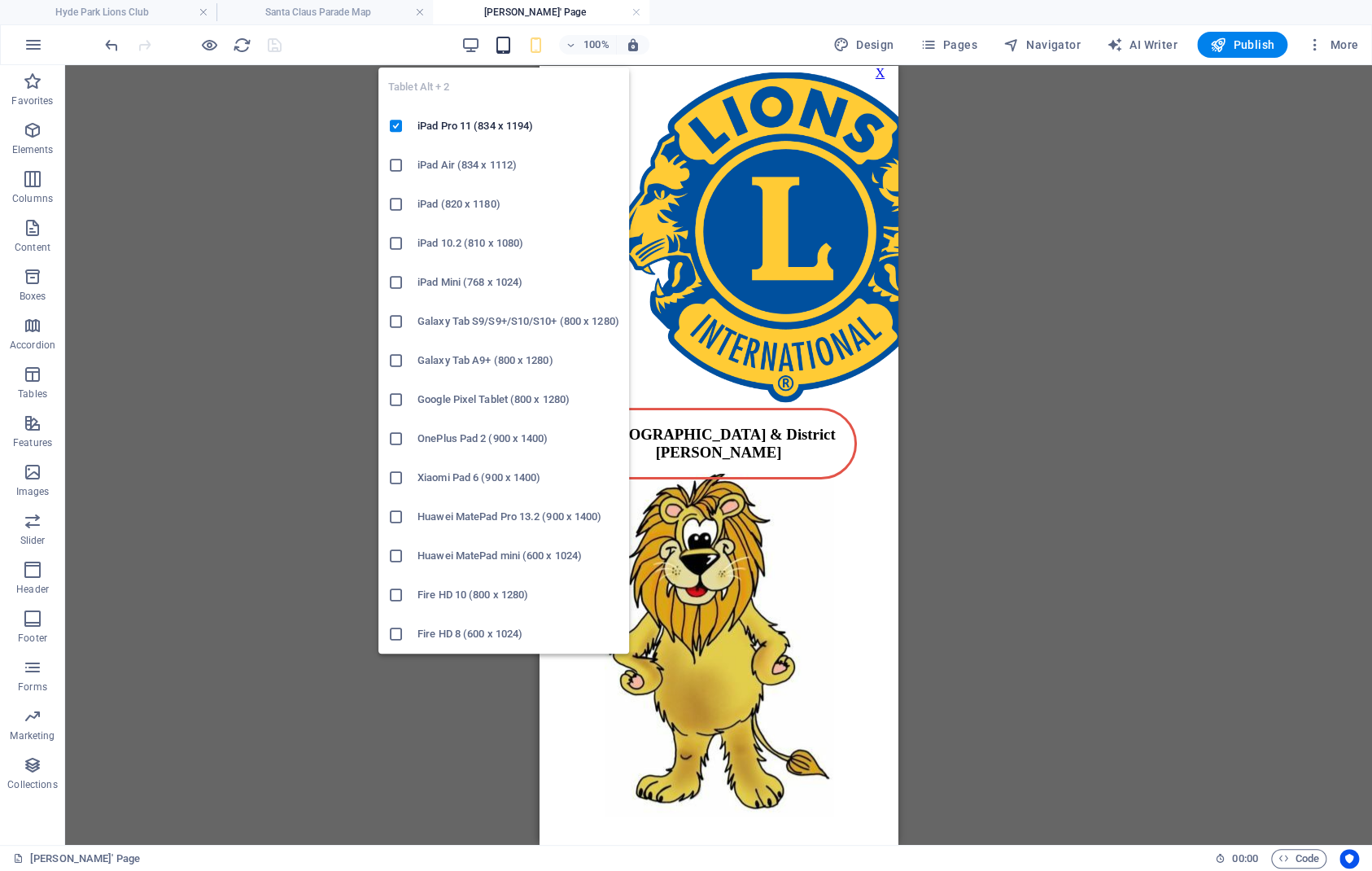
click at [508, 43] on icon "button" at bounding box center [503, 45] width 19 height 19
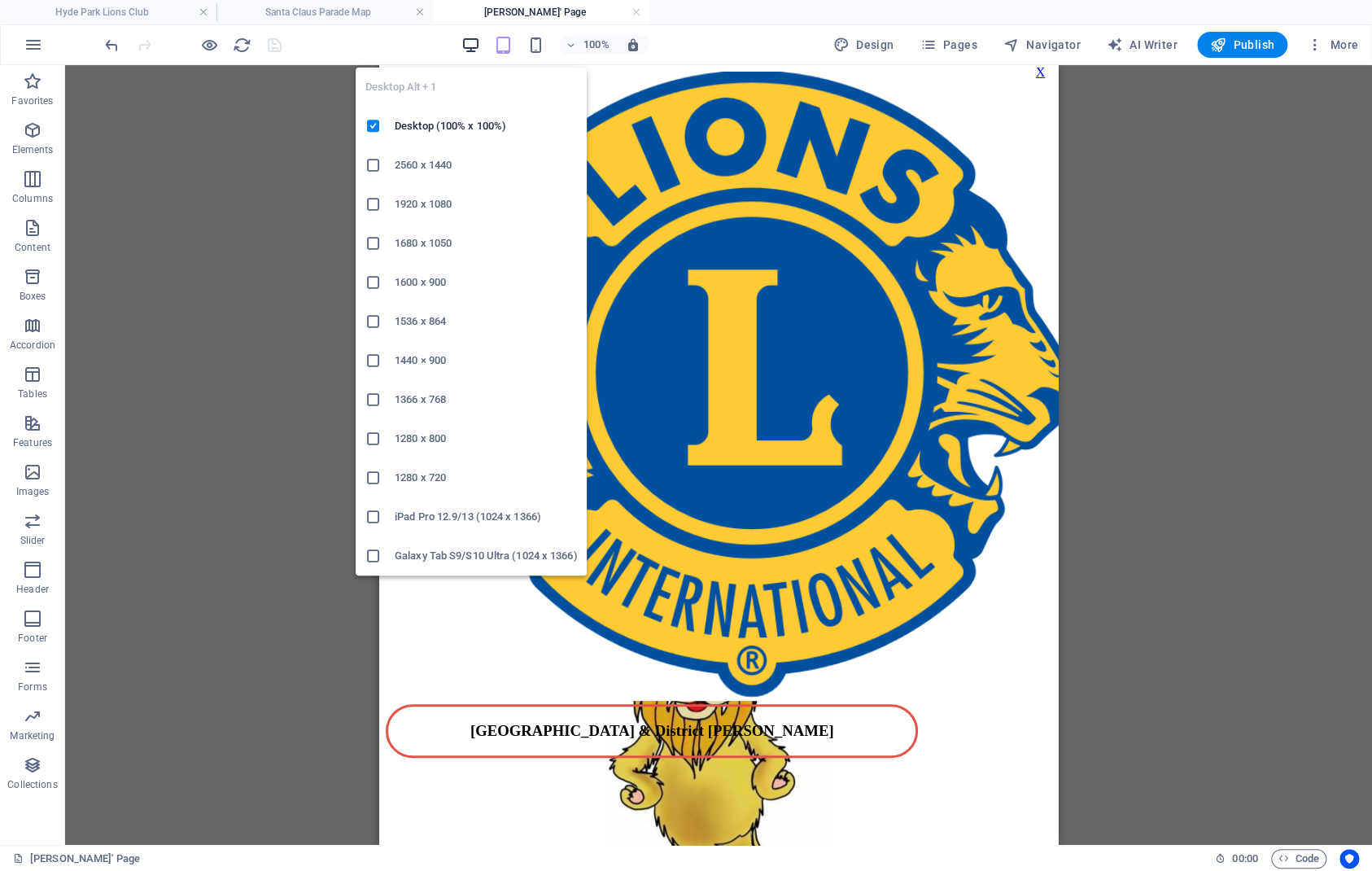
click at [466, 44] on icon "button" at bounding box center [471, 45] width 19 height 19
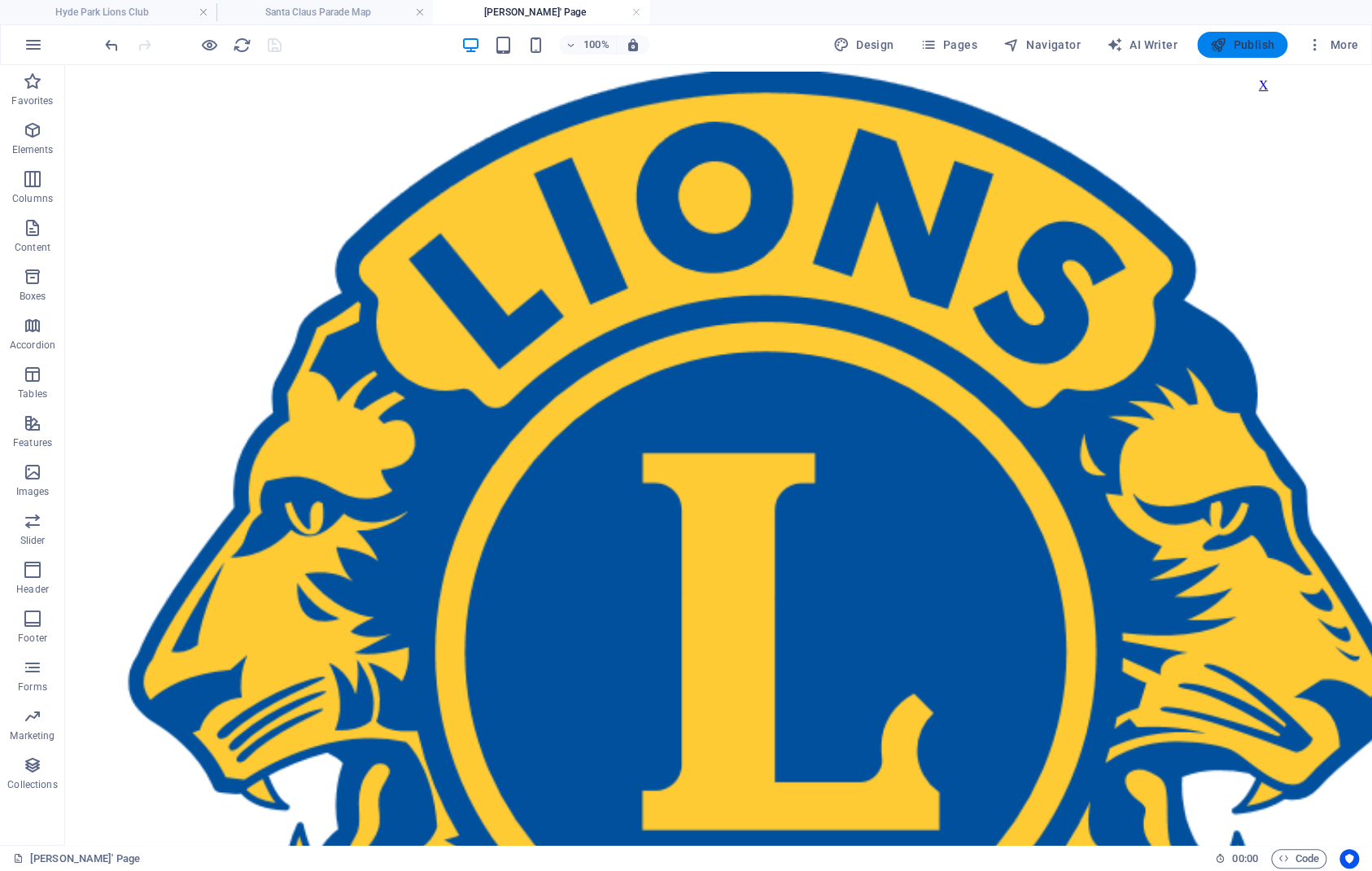
click at [1238, 51] on span "Publish" at bounding box center [1241, 45] width 64 height 17
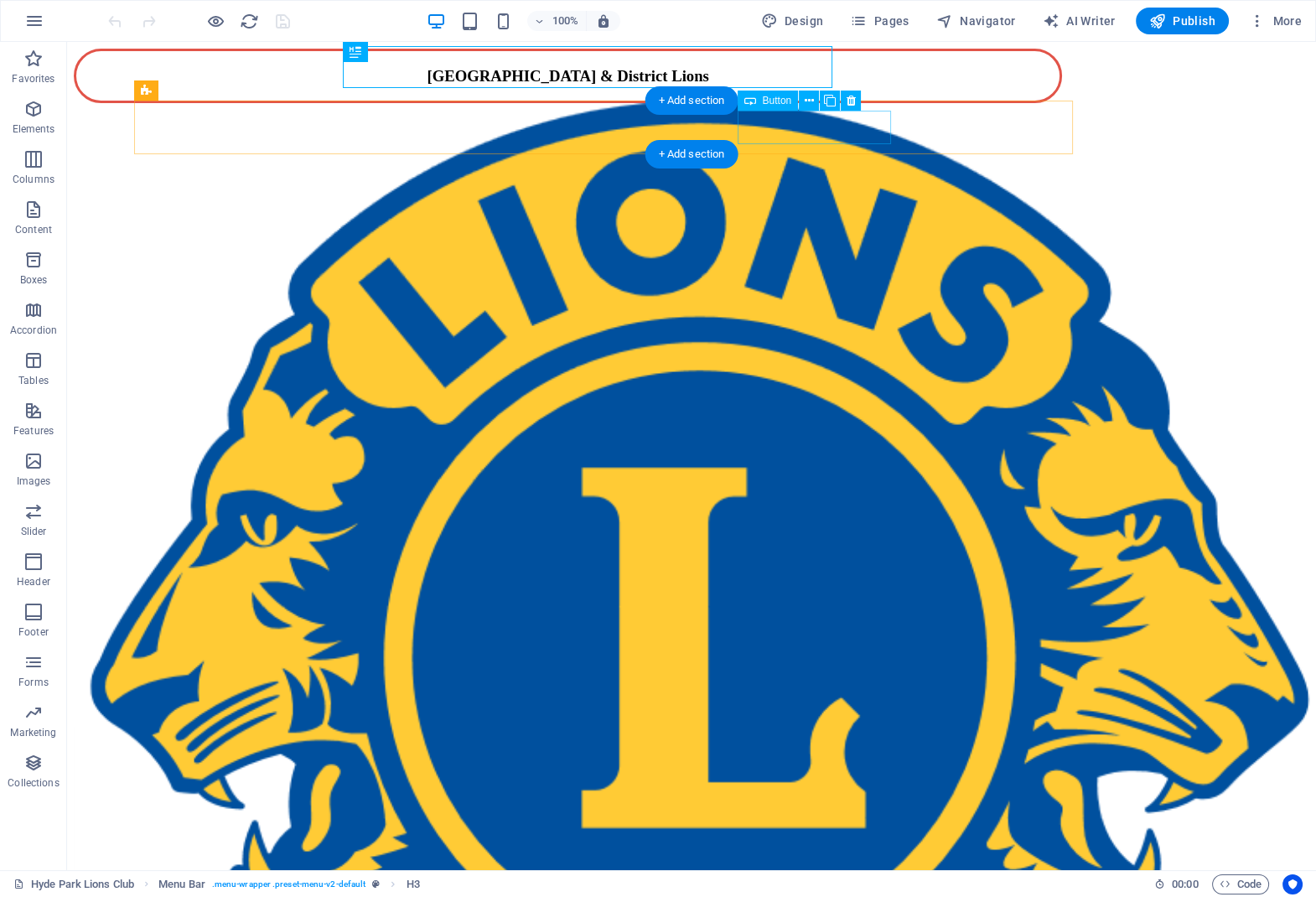
click at [831, 153] on div "Our [PERSON_NAME] Rock!" at bounding box center [611, 160] width 939 height 15
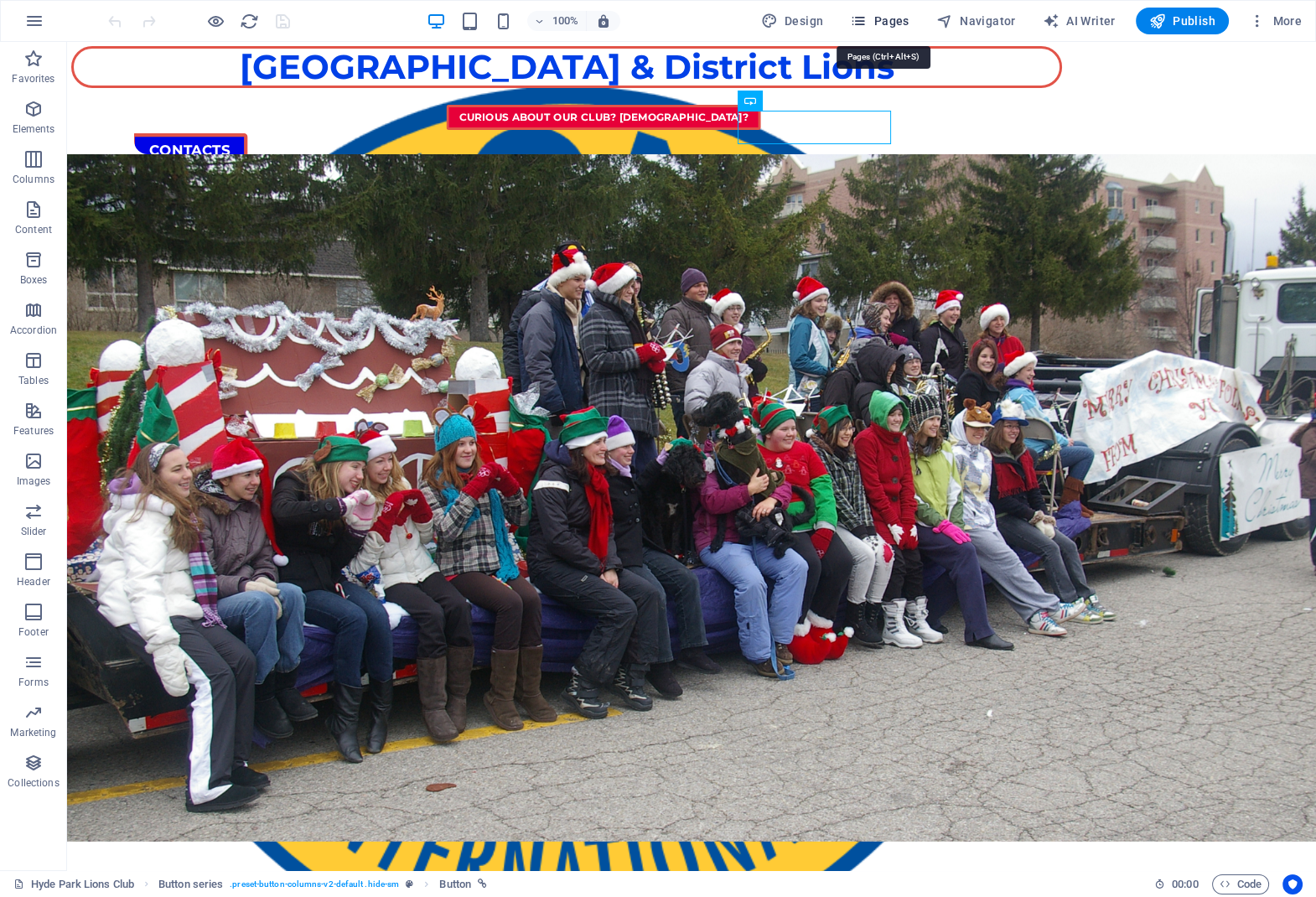
click at [867, 14] on icon "button" at bounding box center [859, 21] width 17 height 17
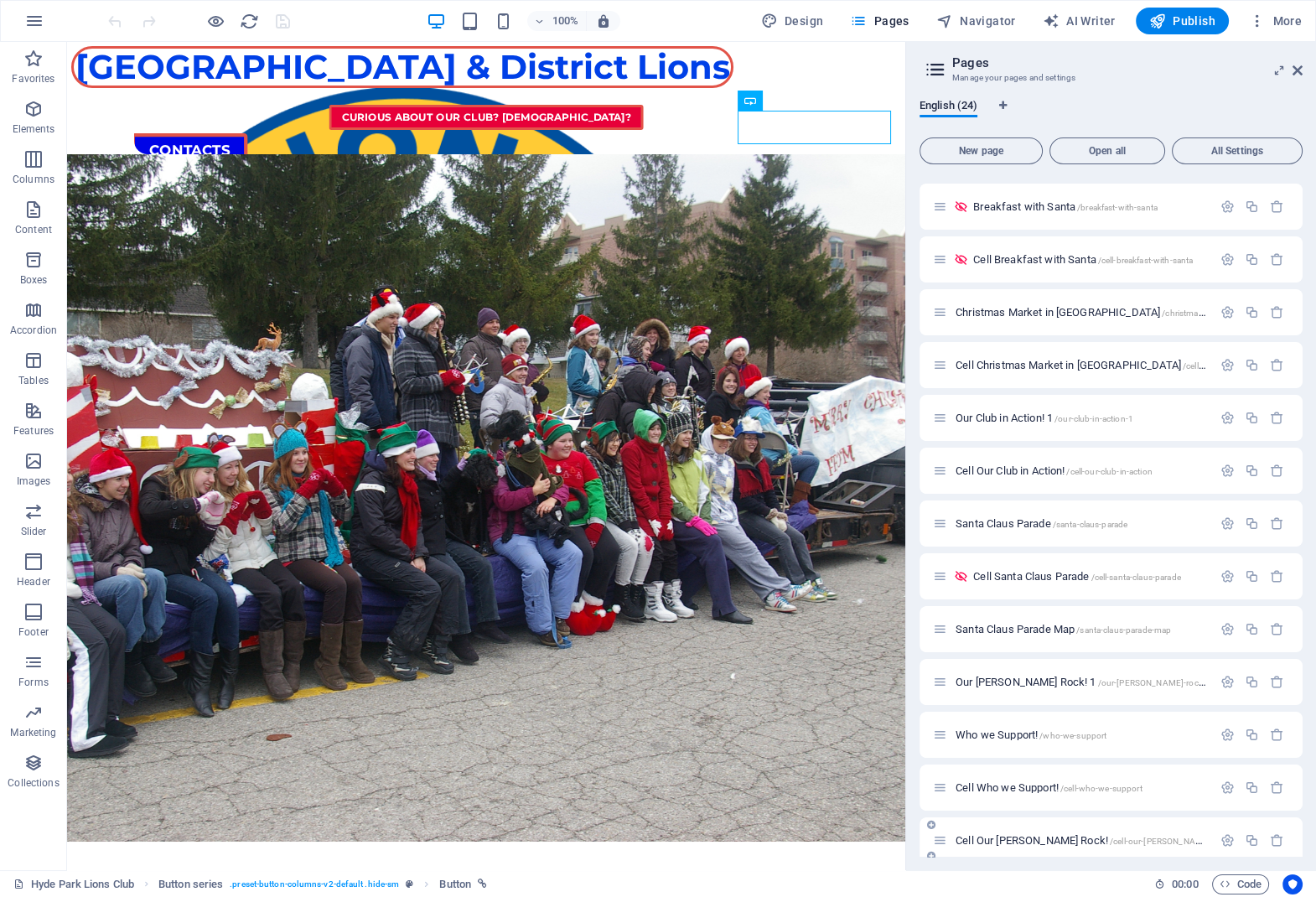
scroll to position [363, 0]
click at [1037, 683] on span "Our [PERSON_NAME] Rock! 1 /our-[PERSON_NAME]-rock-1" at bounding box center [1082, 682] width 255 height 12
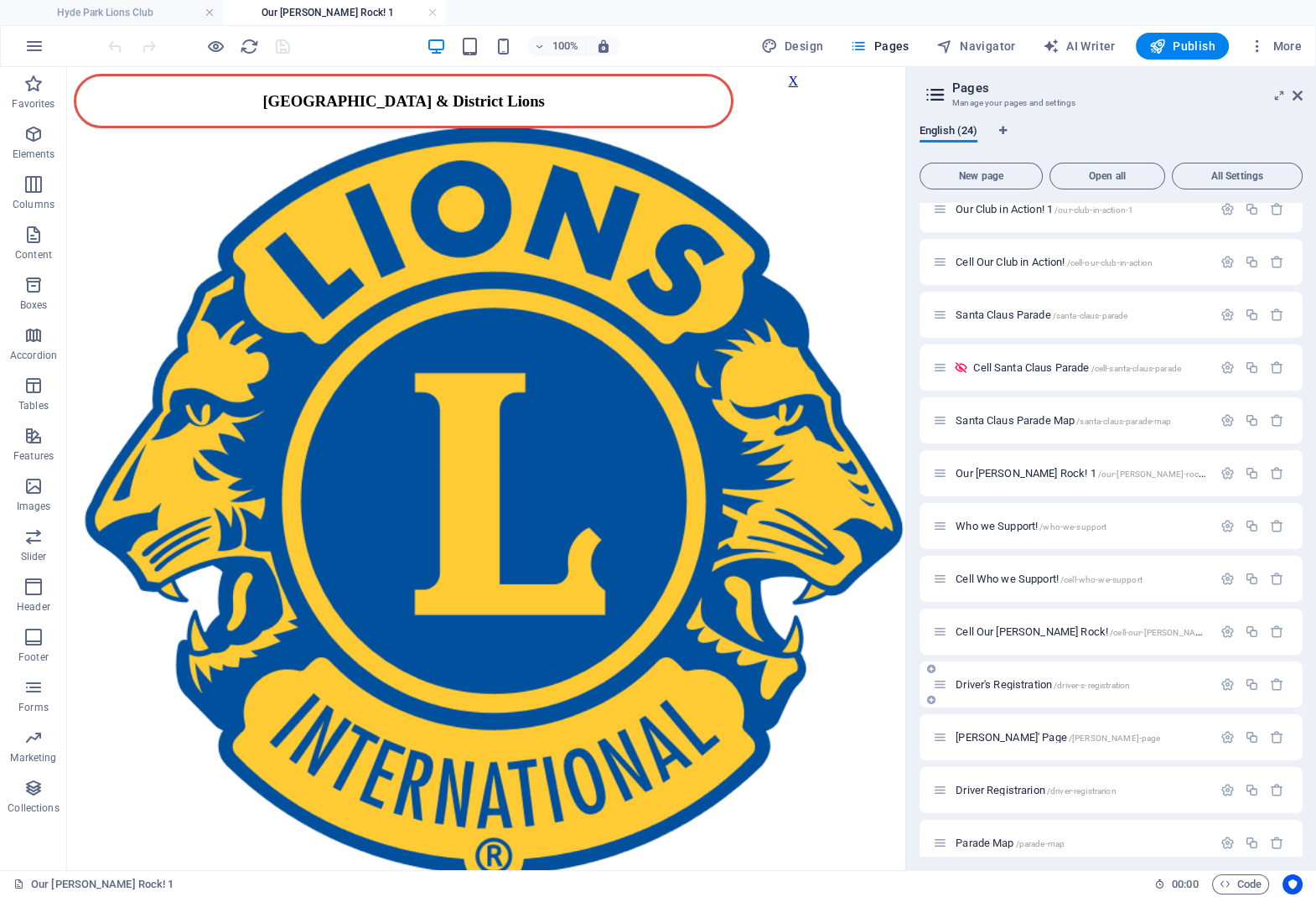
scroll to position [613, 0]
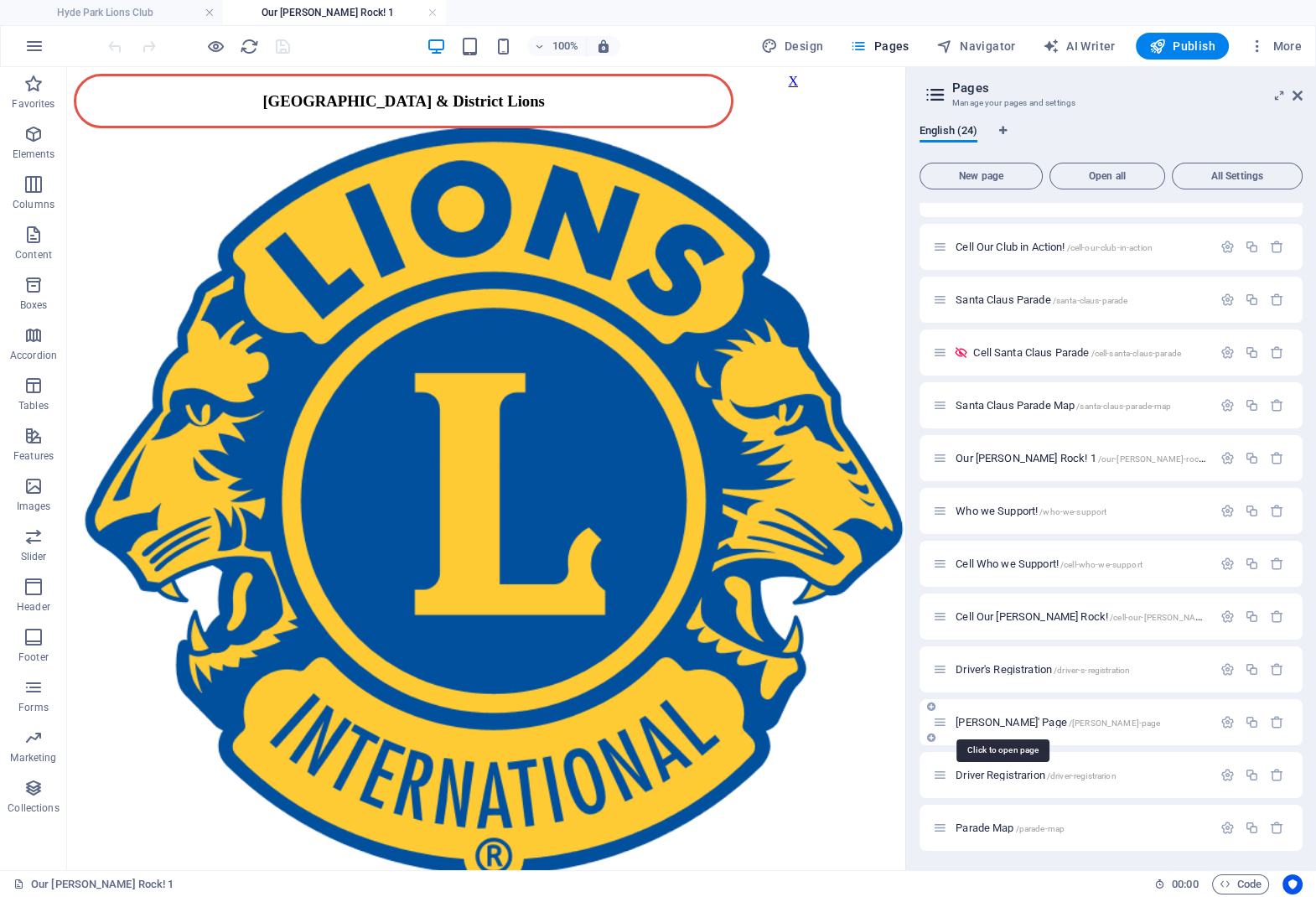
click at [976, 724] on span "[PERSON_NAME]' Page /[PERSON_NAME]-page" at bounding box center [1057, 721] width 204 height 12
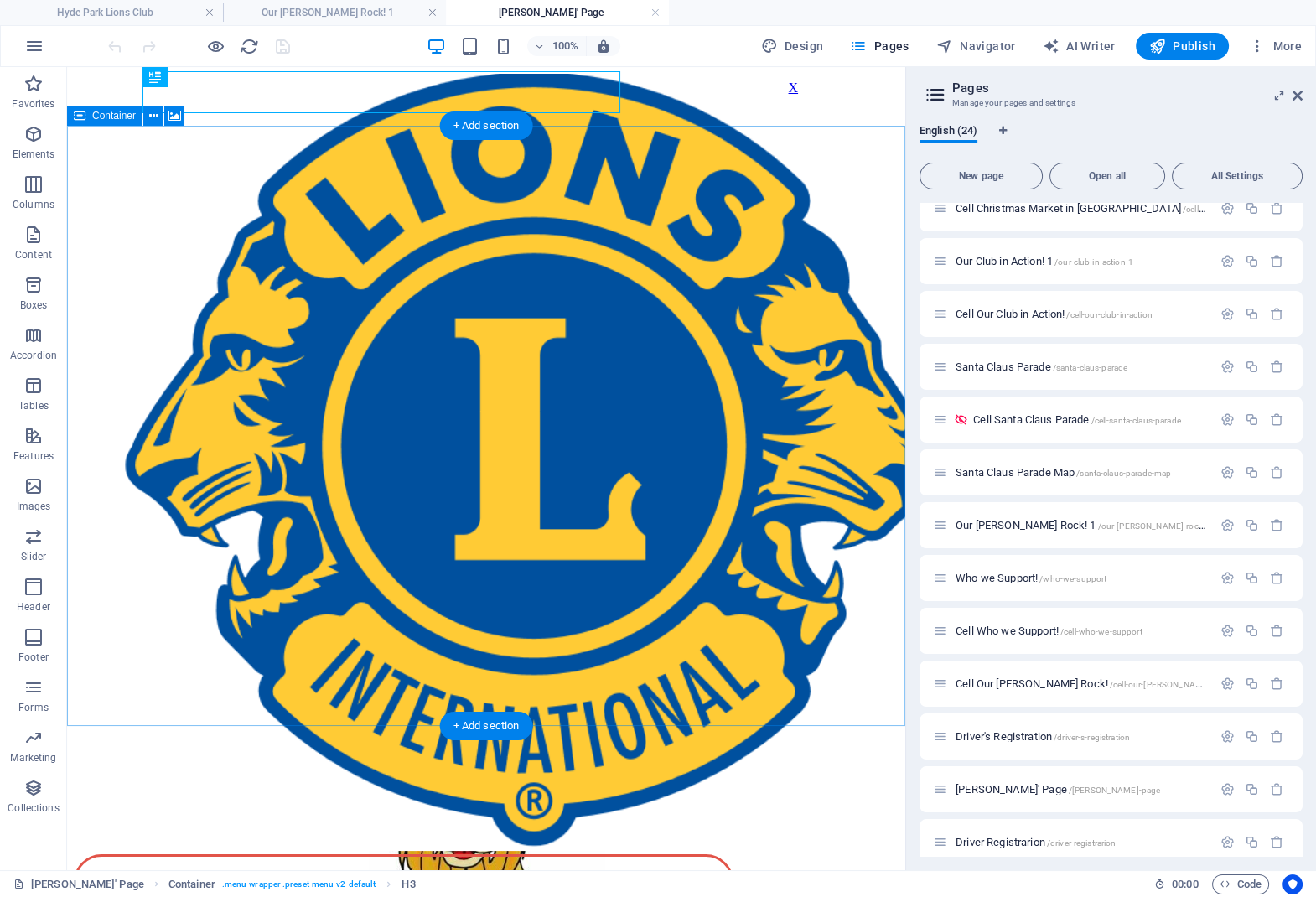
scroll to position [0, 0]
click at [169, 115] on icon at bounding box center [175, 115] width 12 height 17
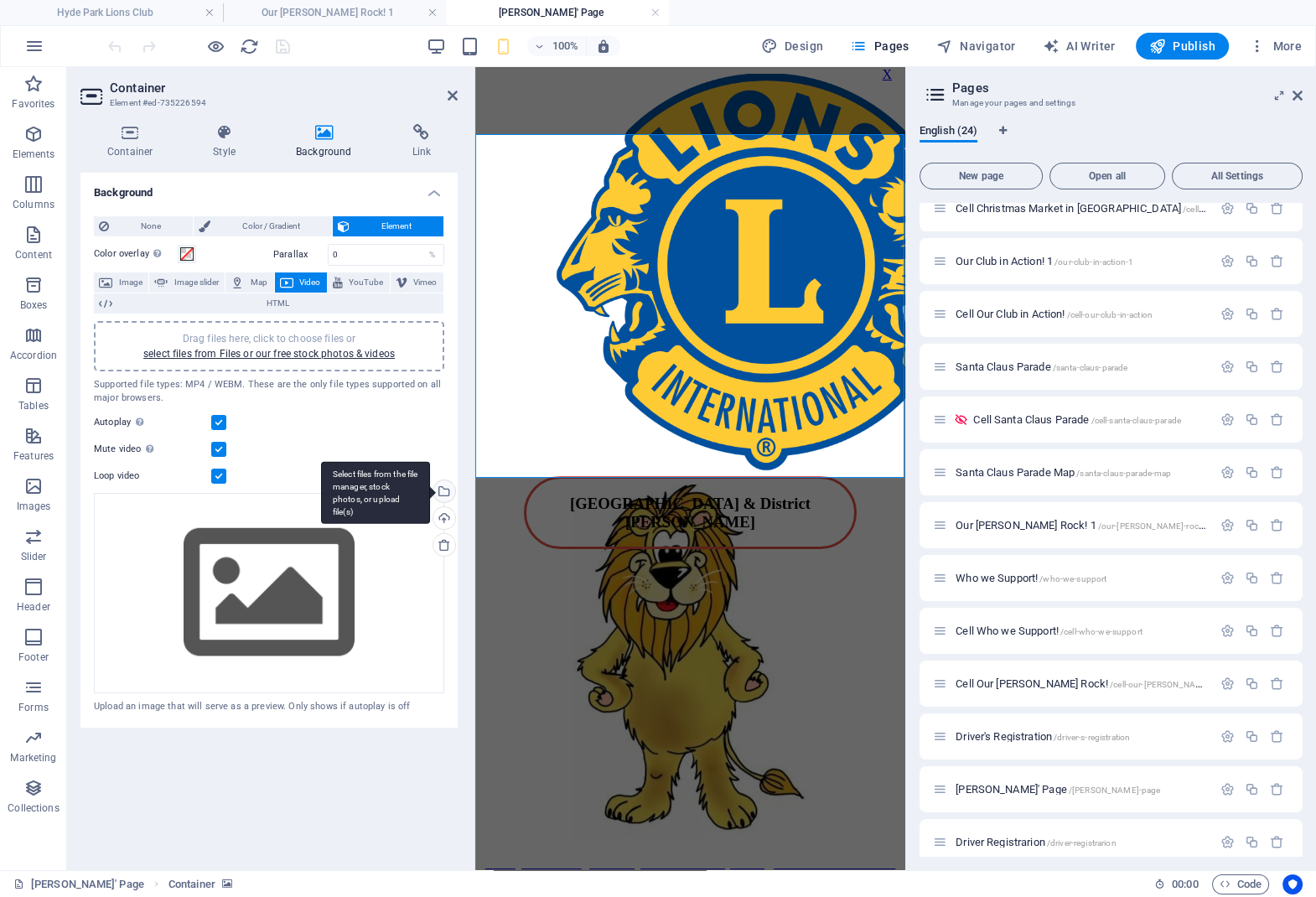
click at [442, 491] on div "Select files from the file manager, stock photos, or upload file(s)" at bounding box center [443, 492] width 25 height 25
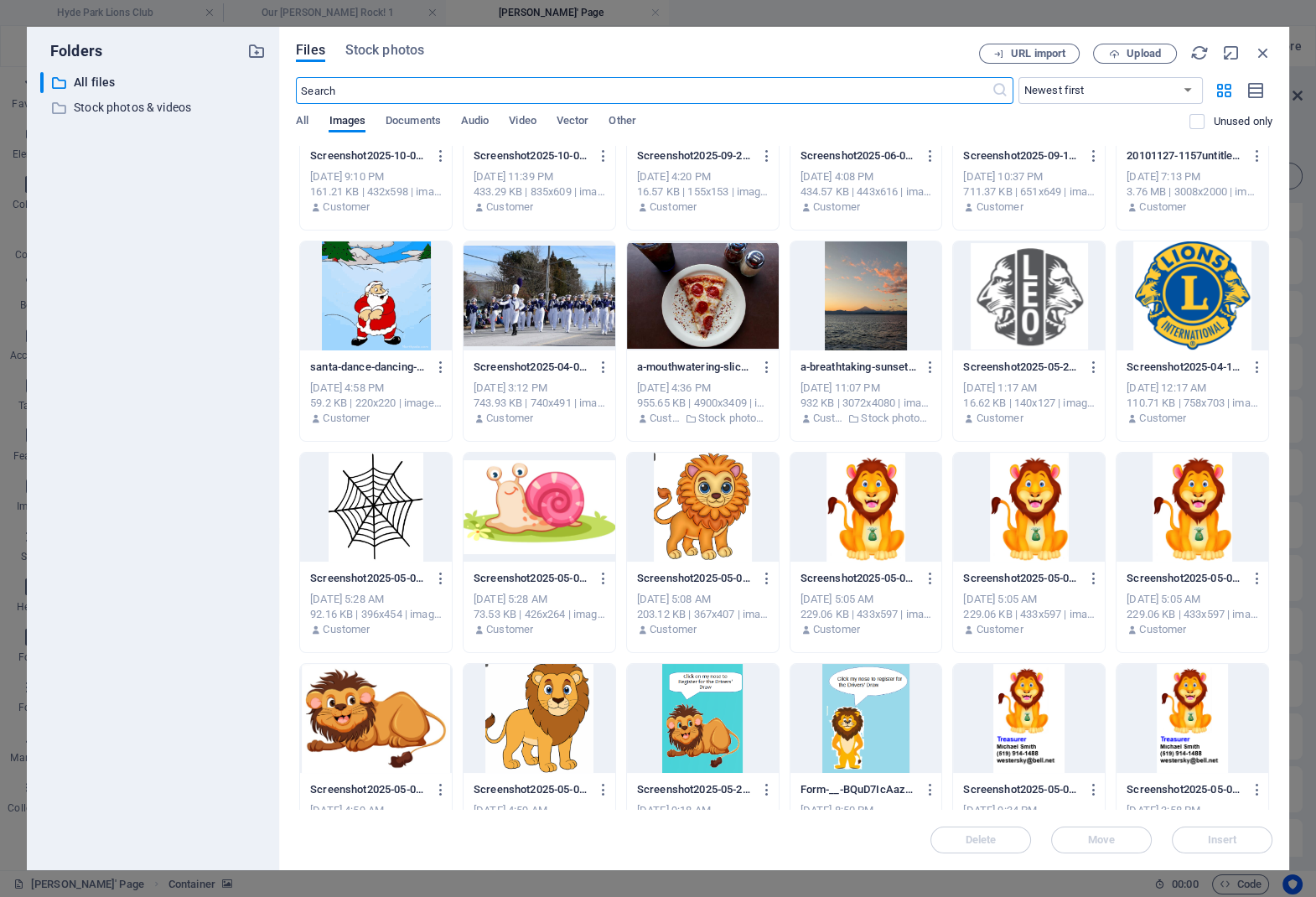
scroll to position [74, 0]
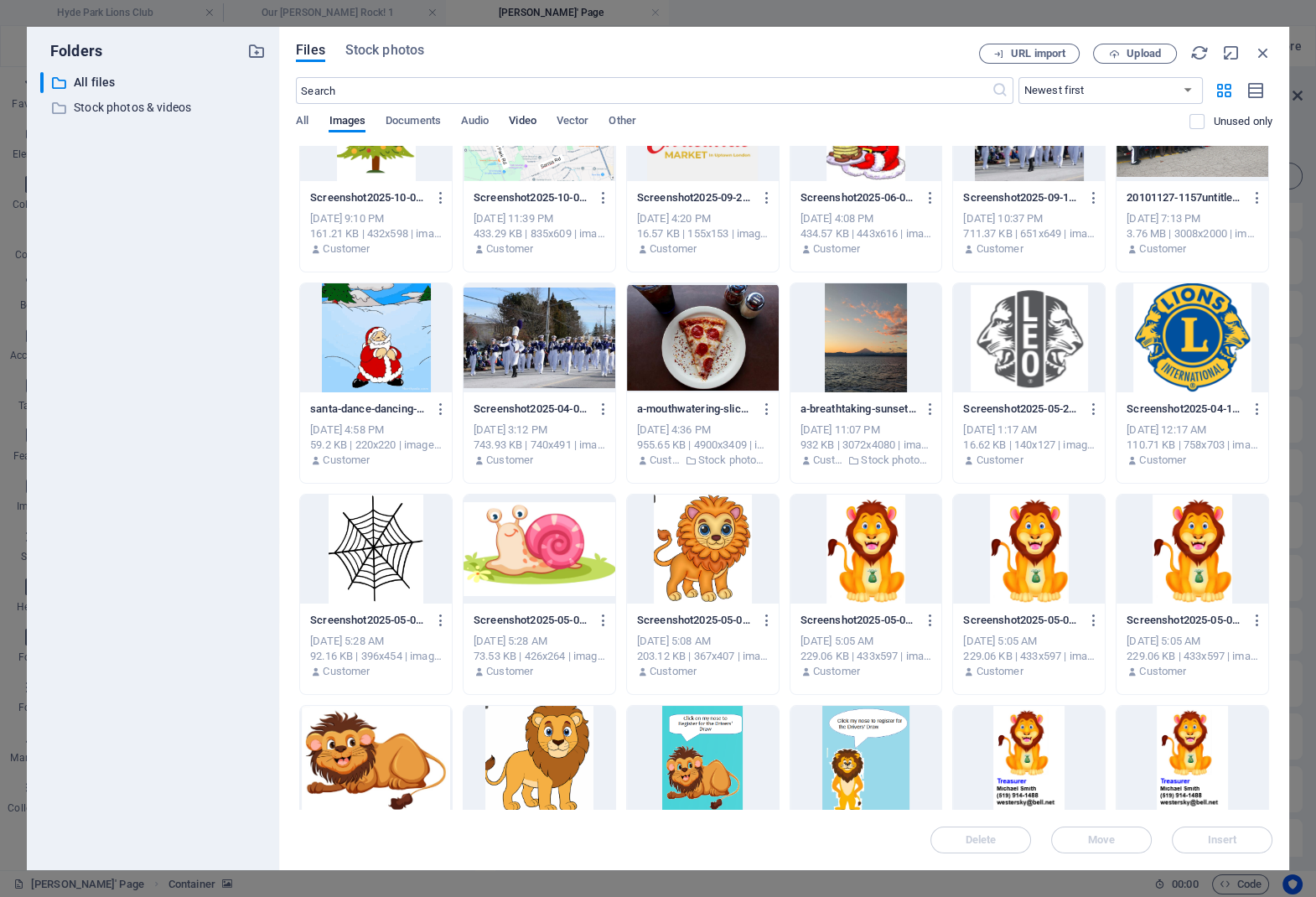
click at [518, 124] on span "Video" at bounding box center [522, 122] width 27 height 24
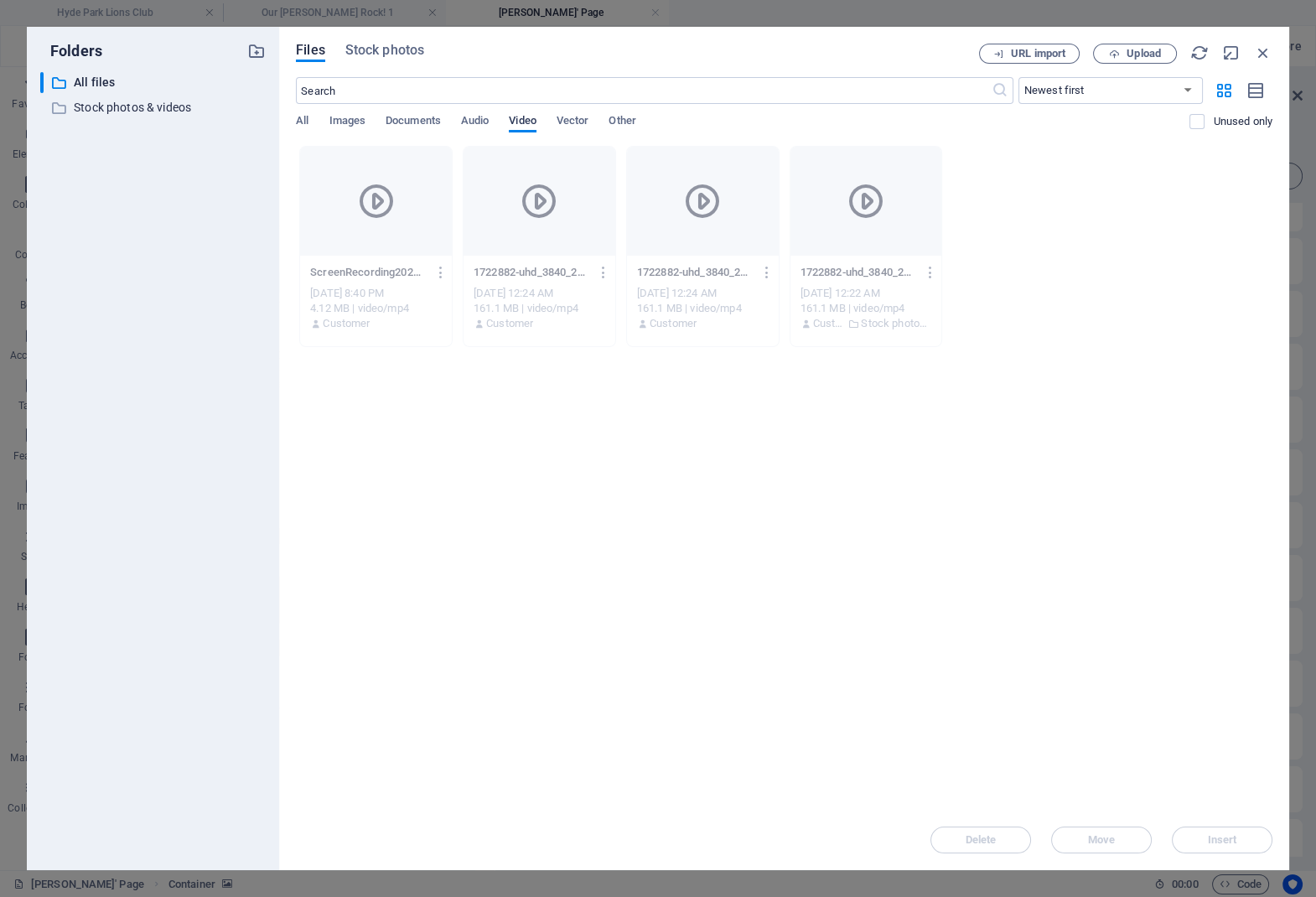
scroll to position [0, 0]
click at [531, 197] on icon at bounding box center [539, 201] width 40 height 40
click at [534, 201] on icon at bounding box center [539, 201] width 40 height 40
click at [868, 190] on icon at bounding box center [866, 201] width 40 height 40
click at [81, 102] on p "Stock photos & videos" at bounding box center [154, 108] width 161 height 19
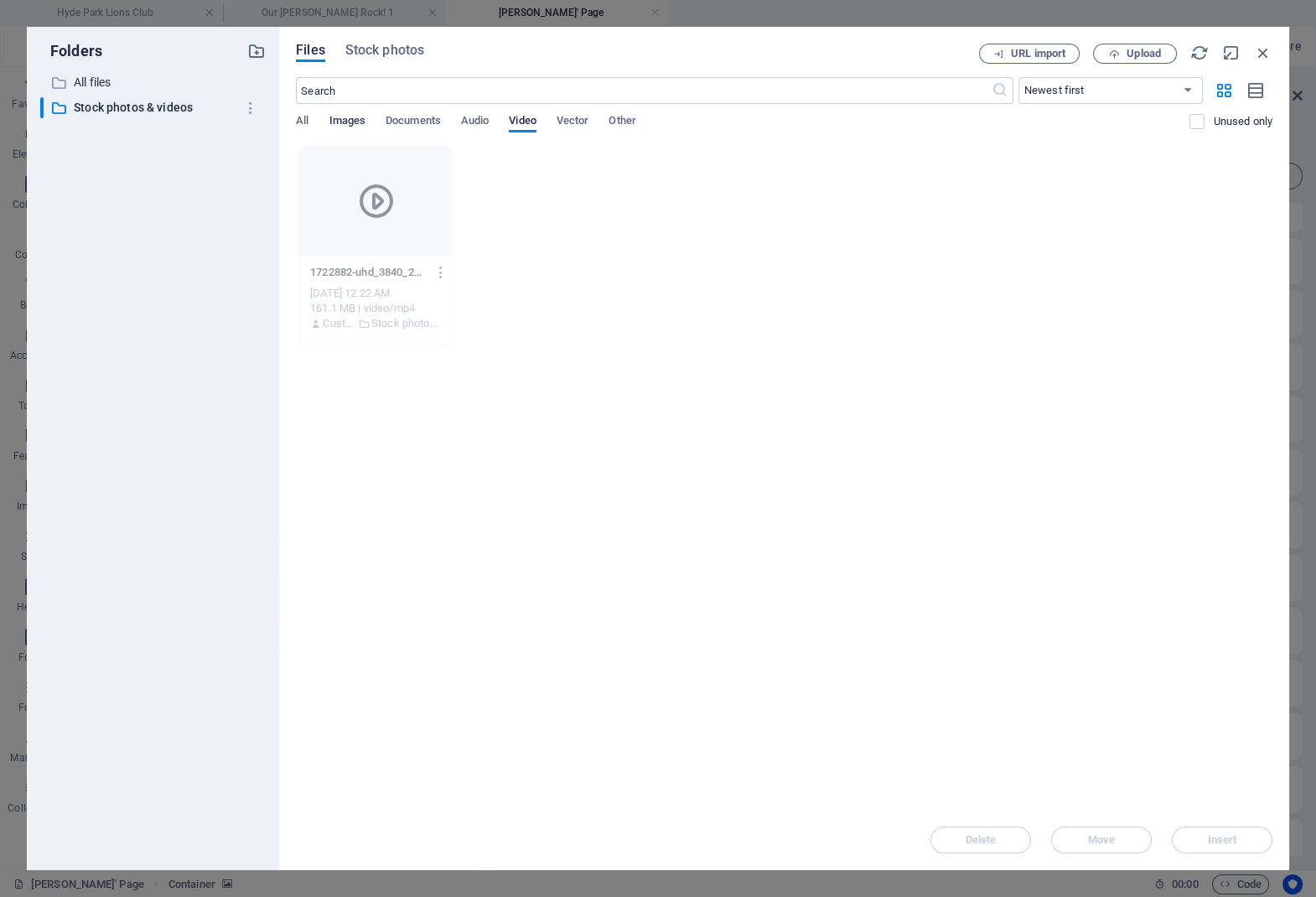
click at [335, 120] on span "Images" at bounding box center [346, 122] width 37 height 24
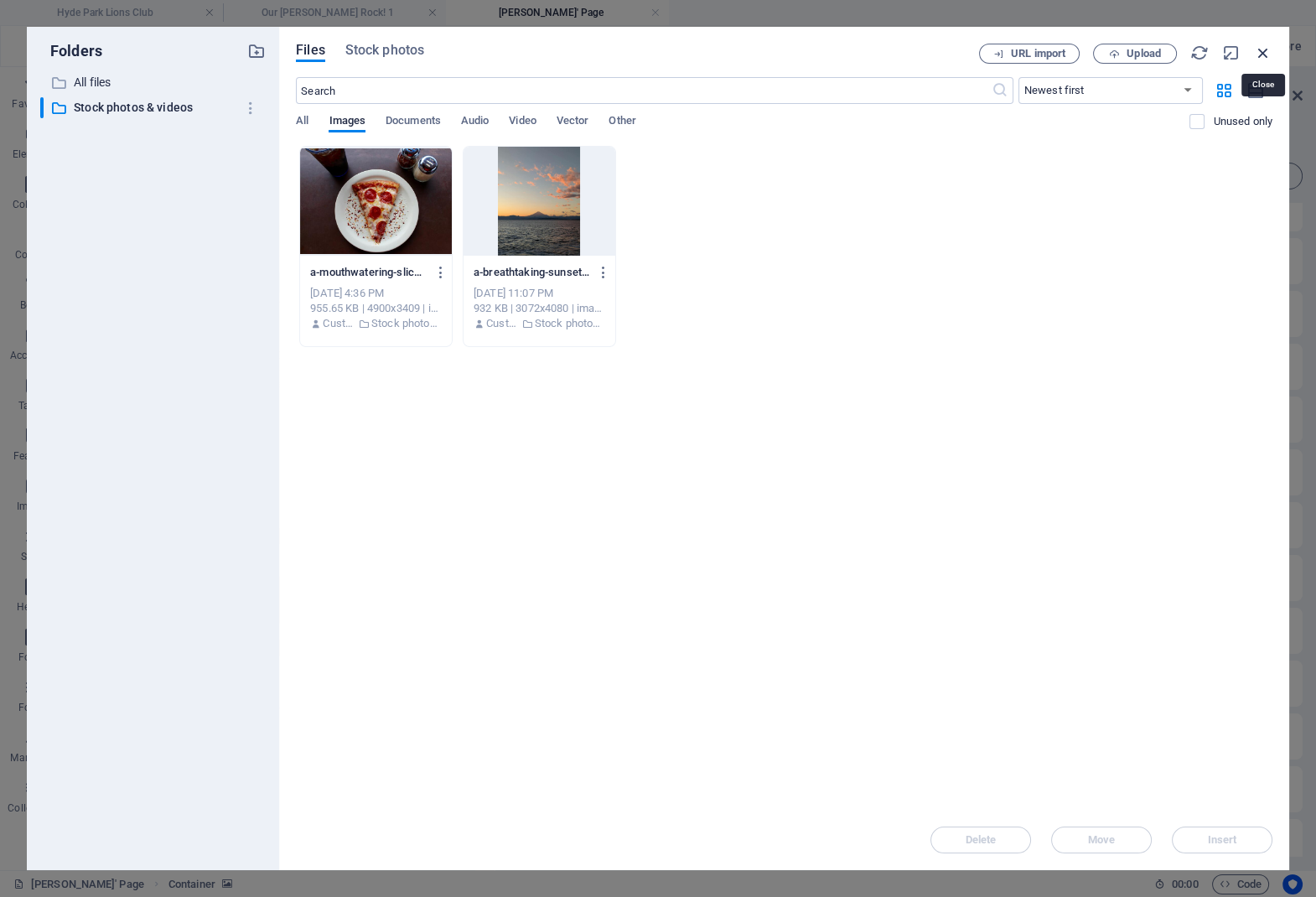
click at [1262, 52] on icon "button" at bounding box center [1263, 52] width 18 height 18
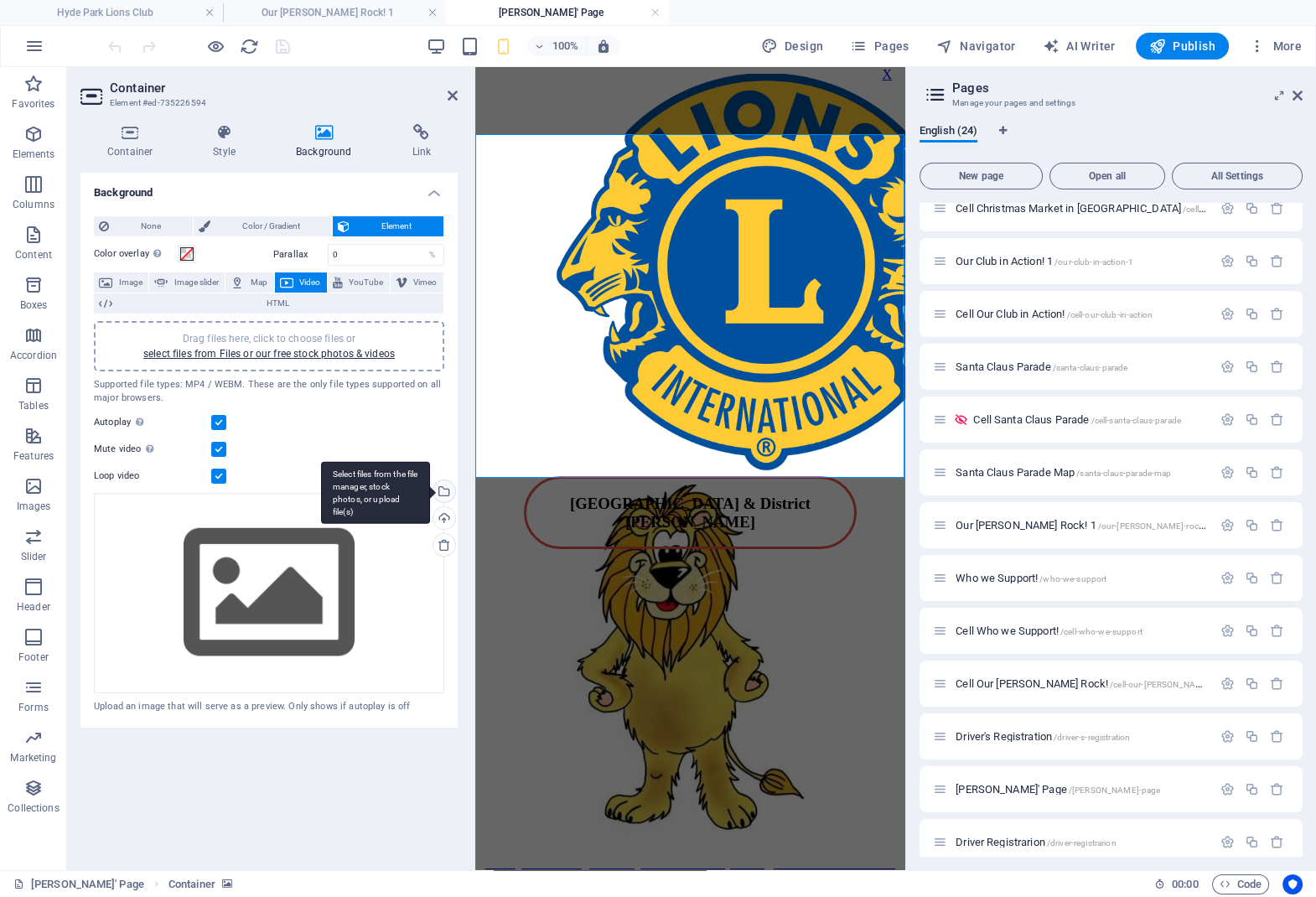
click at [442, 491] on div "Select files from the file manager, stock photos, or upload file(s)" at bounding box center [443, 492] width 25 height 25
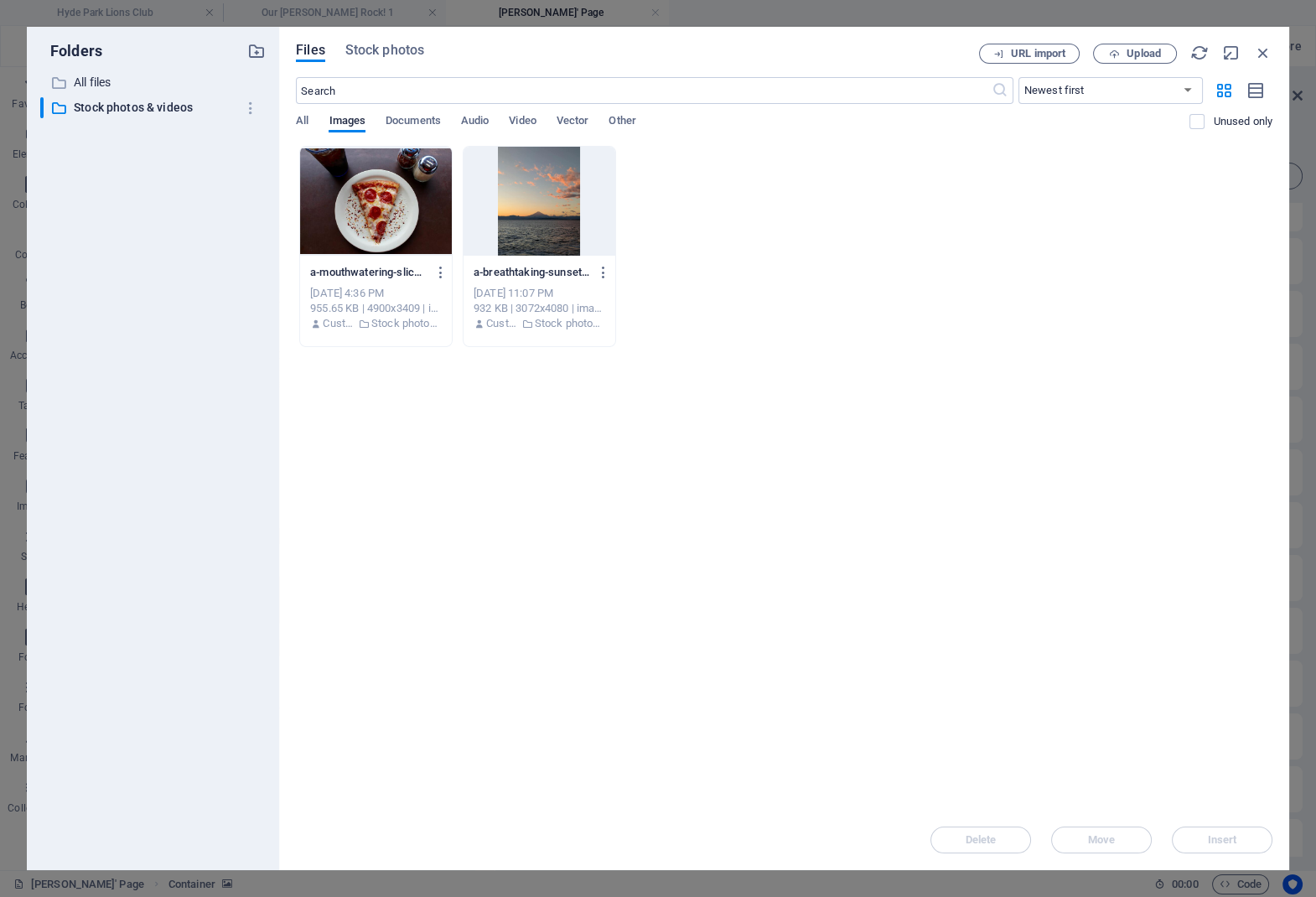
click at [555, 211] on div at bounding box center [539, 201] width 152 height 109
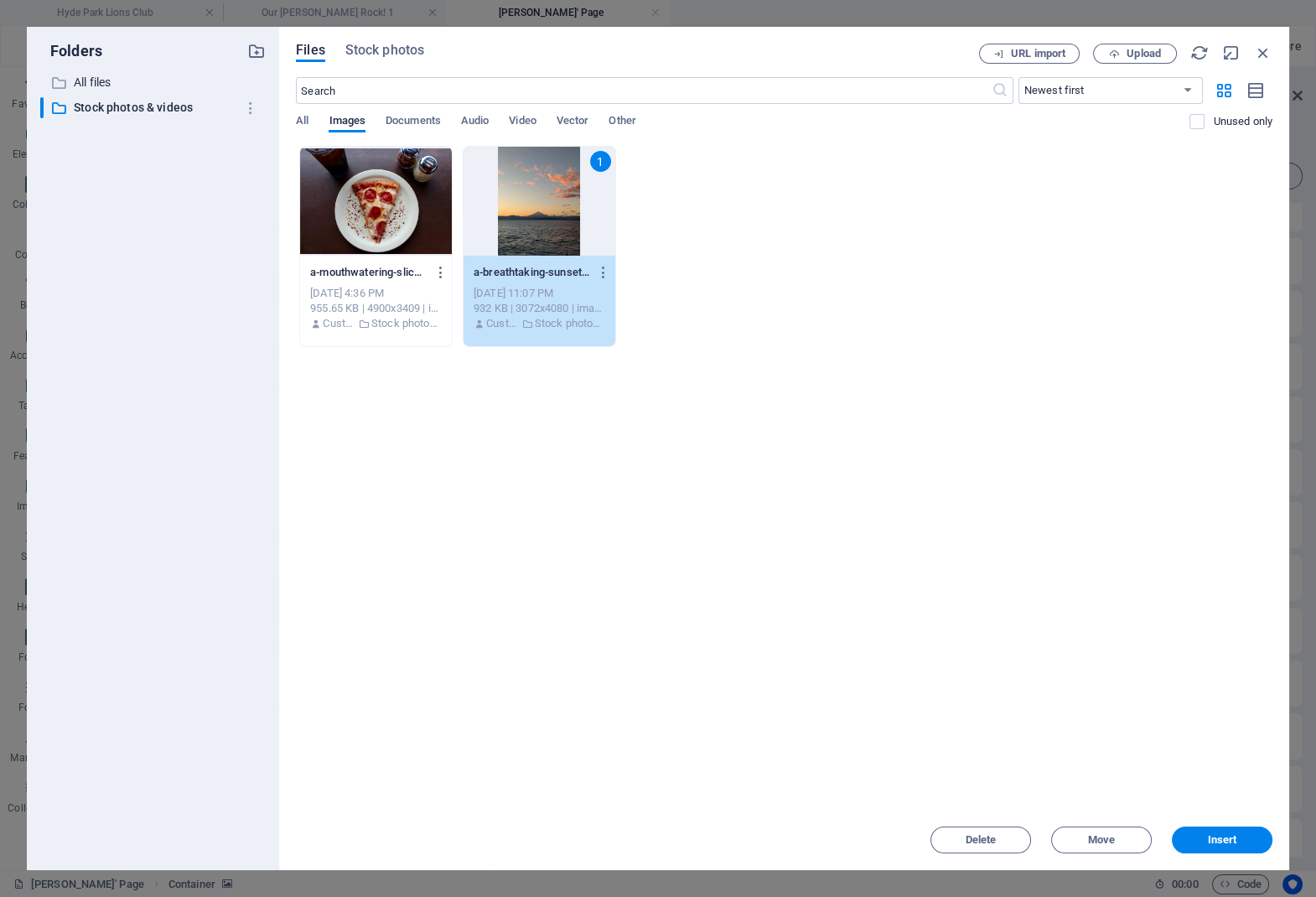
click at [507, 118] on div "All Images Documents Audio Video Vector Other" at bounding box center [742, 129] width 893 height 31
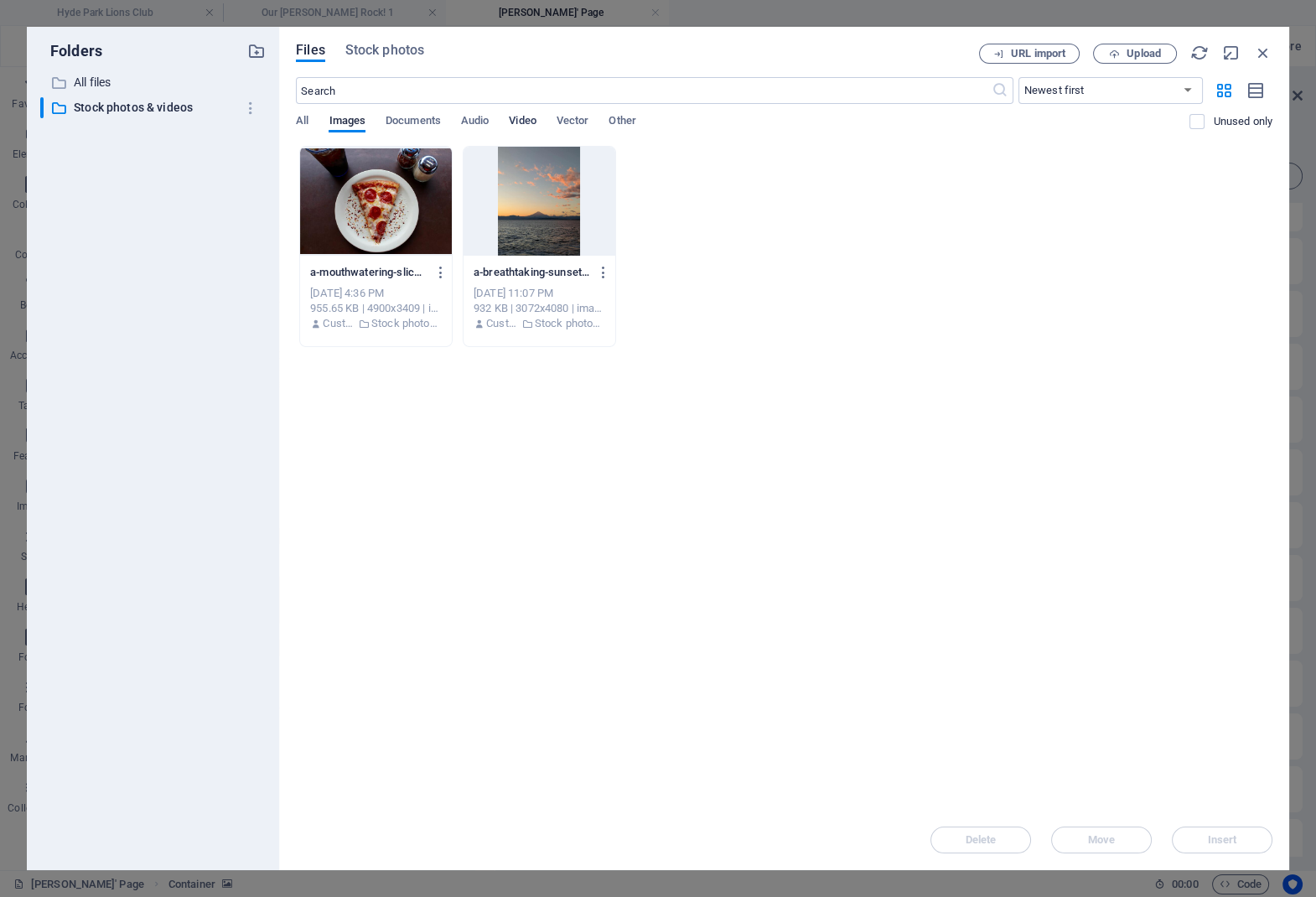
click at [516, 118] on span "Video" at bounding box center [522, 122] width 27 height 24
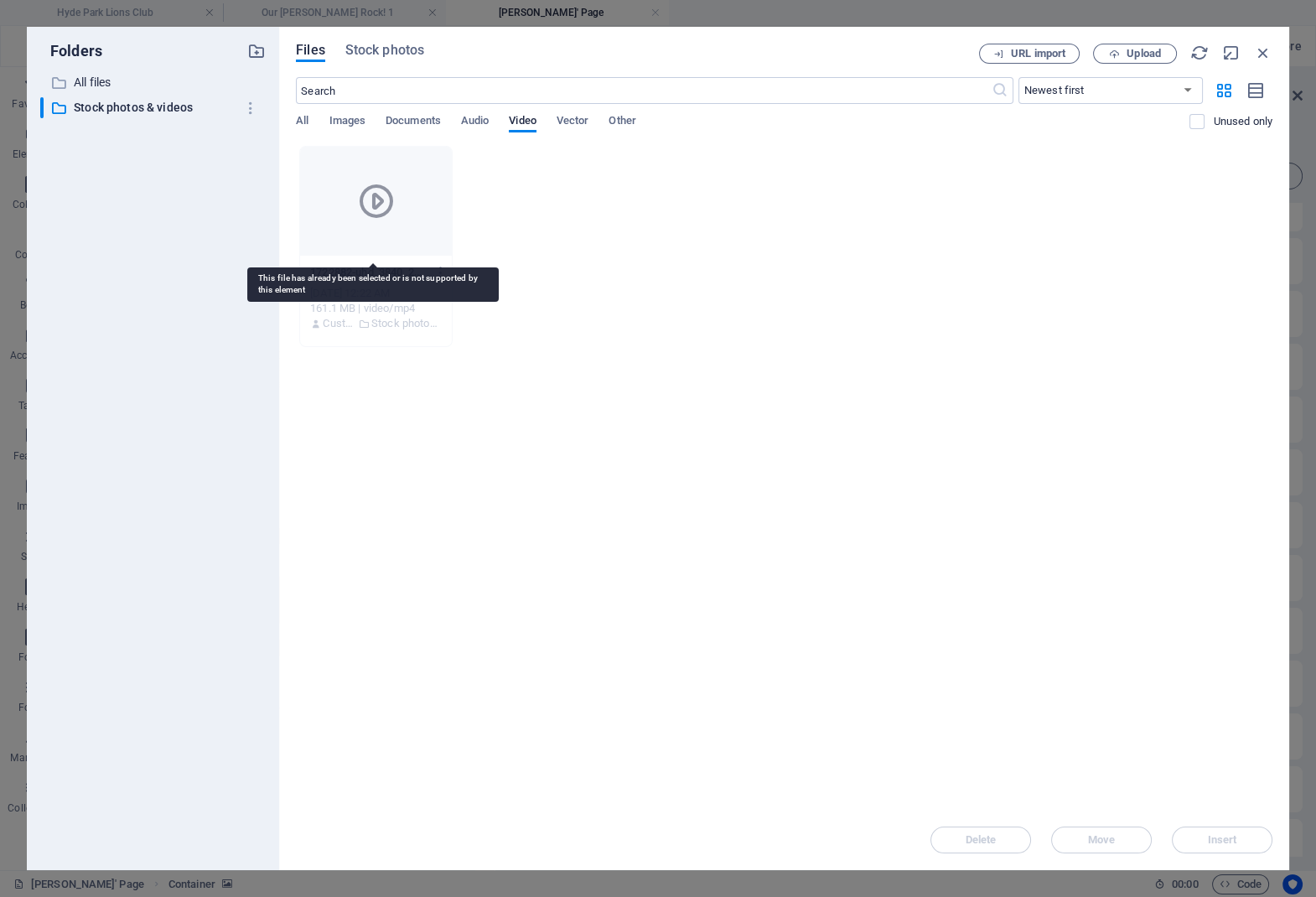
click at [368, 203] on icon at bounding box center [376, 201] width 40 height 40
click at [442, 276] on icon "button" at bounding box center [440, 273] width 16 height 15
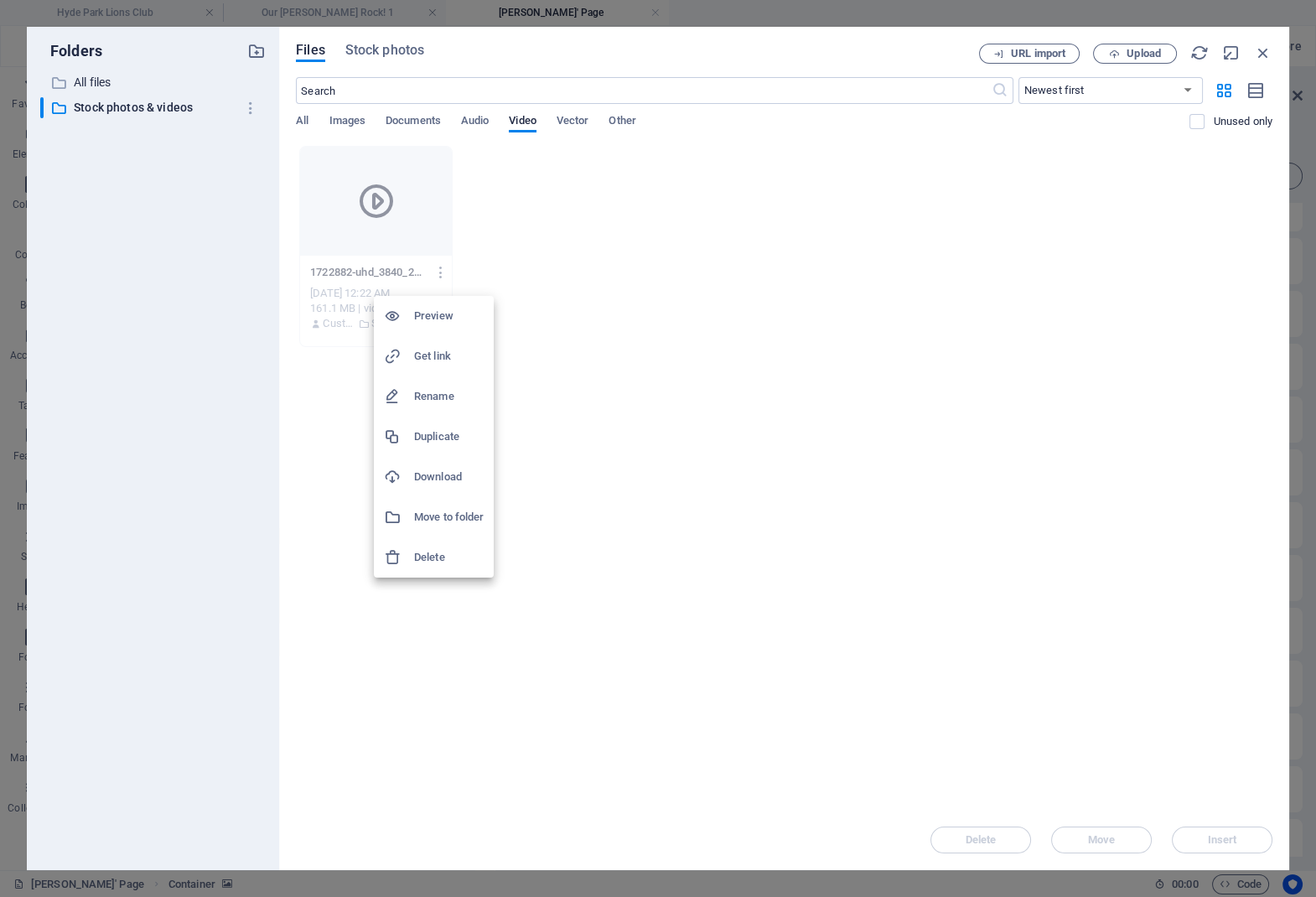
click at [438, 321] on h6 "Preview" at bounding box center [449, 316] width 70 height 20
click at [610, 184] on div "1722882-uhd_3840_2160_25fps-6LQly6R5YKS5-LXaXJj6tw.mp4 1722882-uhd_3840_2160_25…" at bounding box center [783, 246] width 976 height 201
click at [342, 117] on span "Images" at bounding box center [346, 122] width 37 height 24
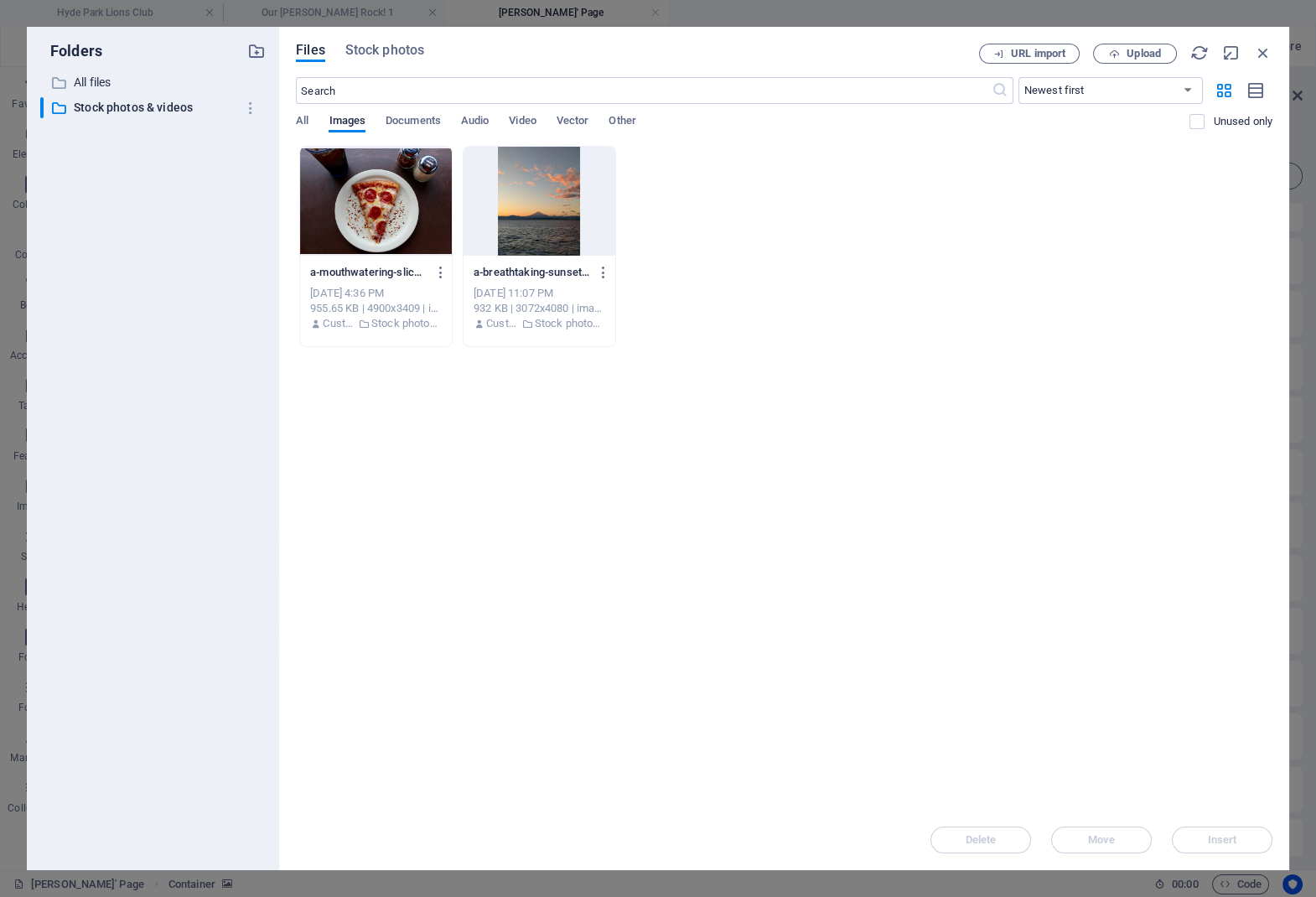
click at [557, 198] on div at bounding box center [539, 201] width 152 height 109
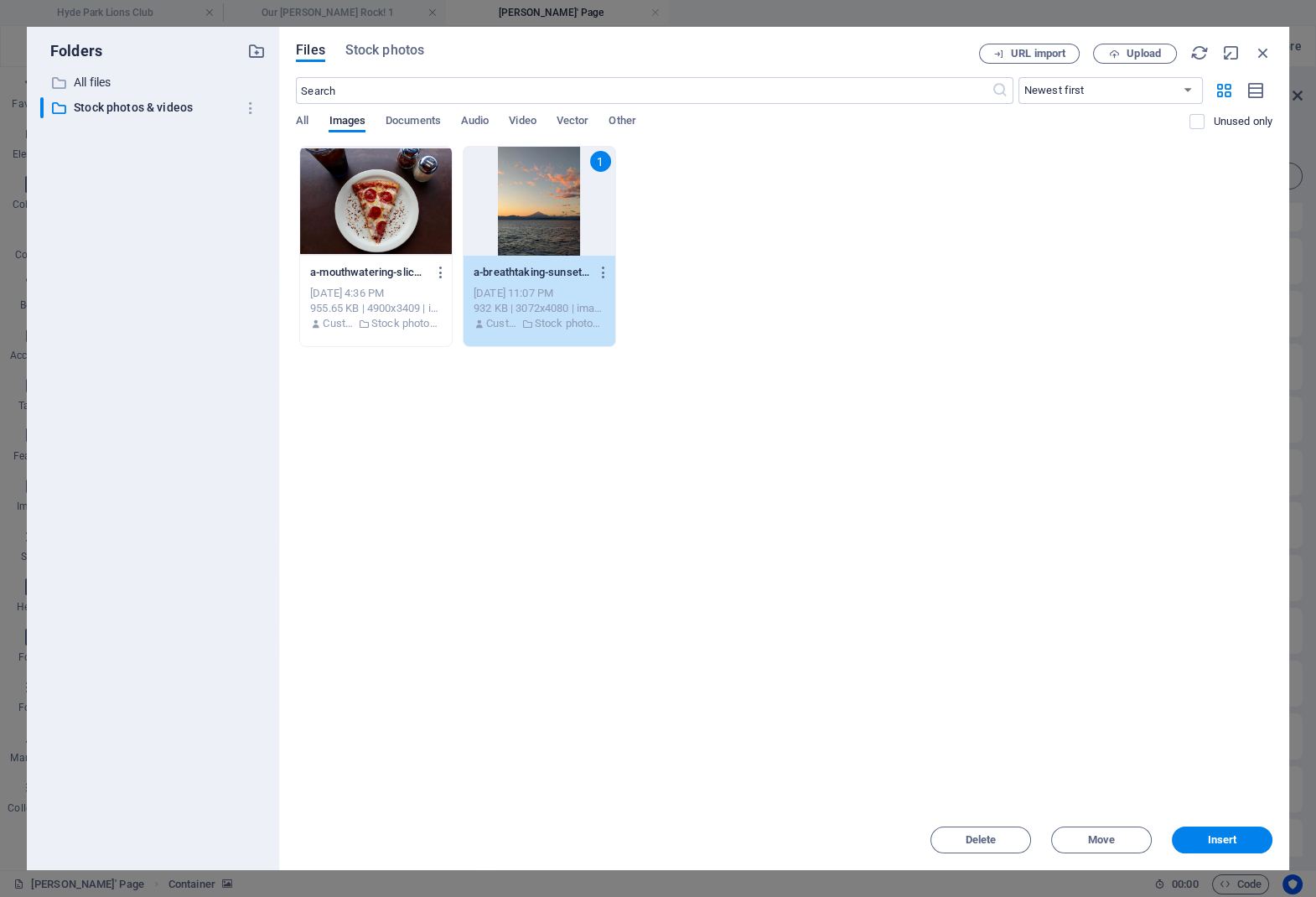
click at [557, 198] on div "1" at bounding box center [539, 201] width 152 height 109
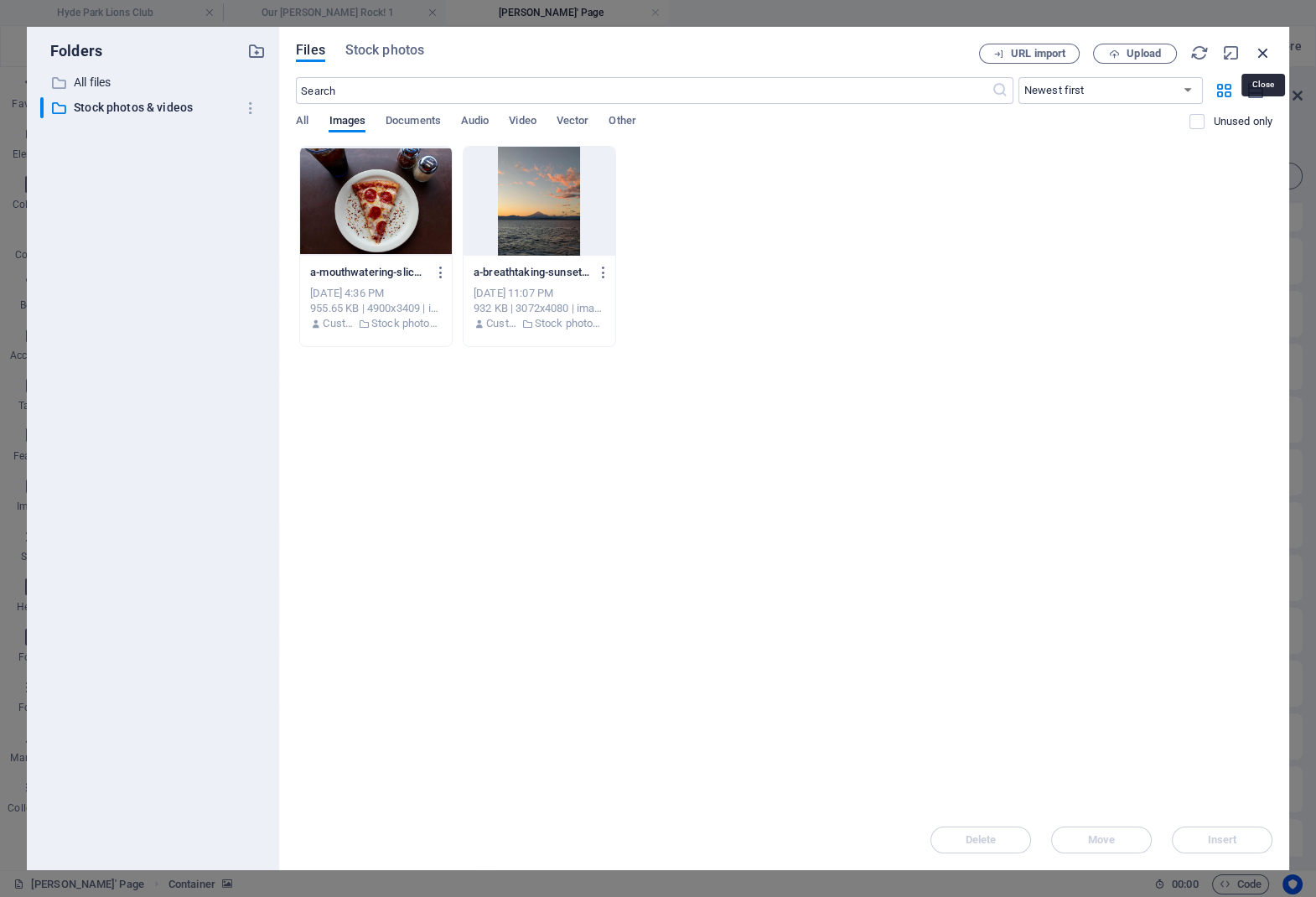
click at [1266, 52] on icon "button" at bounding box center [1263, 52] width 18 height 18
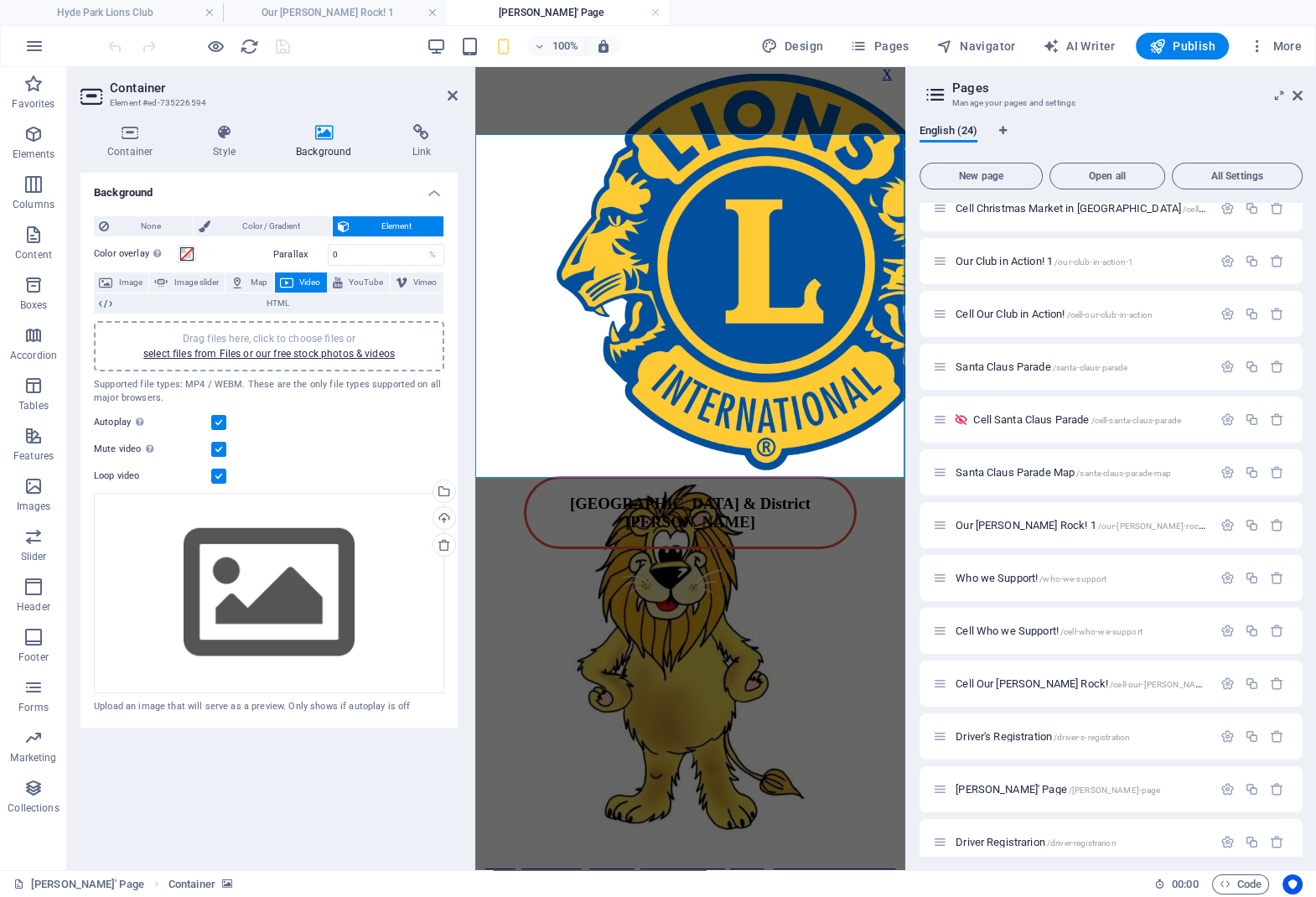
click at [318, 282] on span "Video" at bounding box center [310, 282] width 24 height 20
click at [803, 302] on figure at bounding box center [690, 247] width 417 height 212
click at [797, 272] on figure at bounding box center [690, 247] width 417 height 212
click at [797, 271] on figure at bounding box center [690, 247] width 417 height 212
click at [328, 134] on icon at bounding box center [324, 133] width 109 height 17
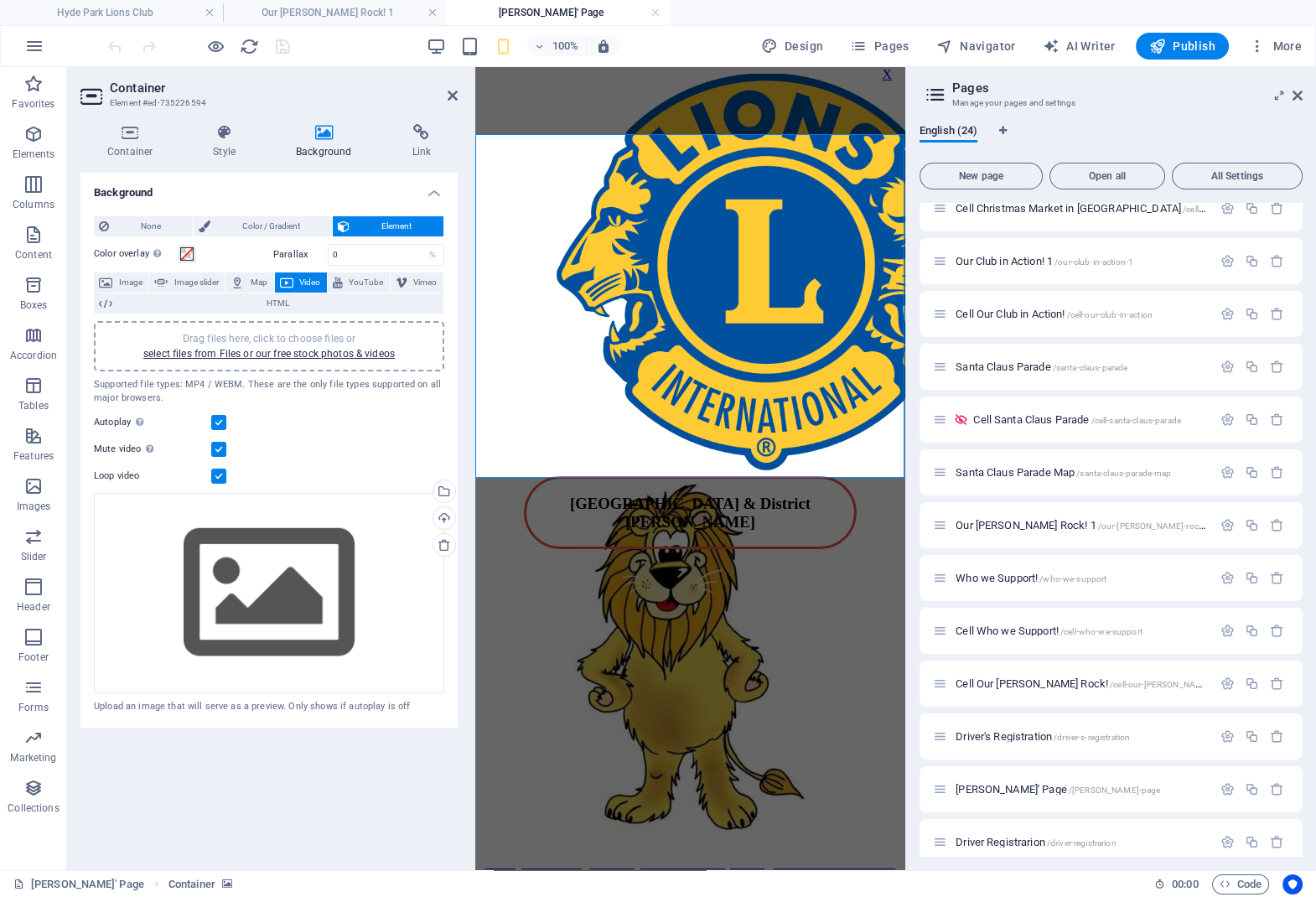
click at [316, 132] on icon at bounding box center [324, 133] width 109 height 17
click at [300, 276] on button "Video" at bounding box center [301, 282] width 52 height 20
click at [354, 349] on link "select files from Files or our free stock photos & videos" at bounding box center [269, 354] width 252 height 11
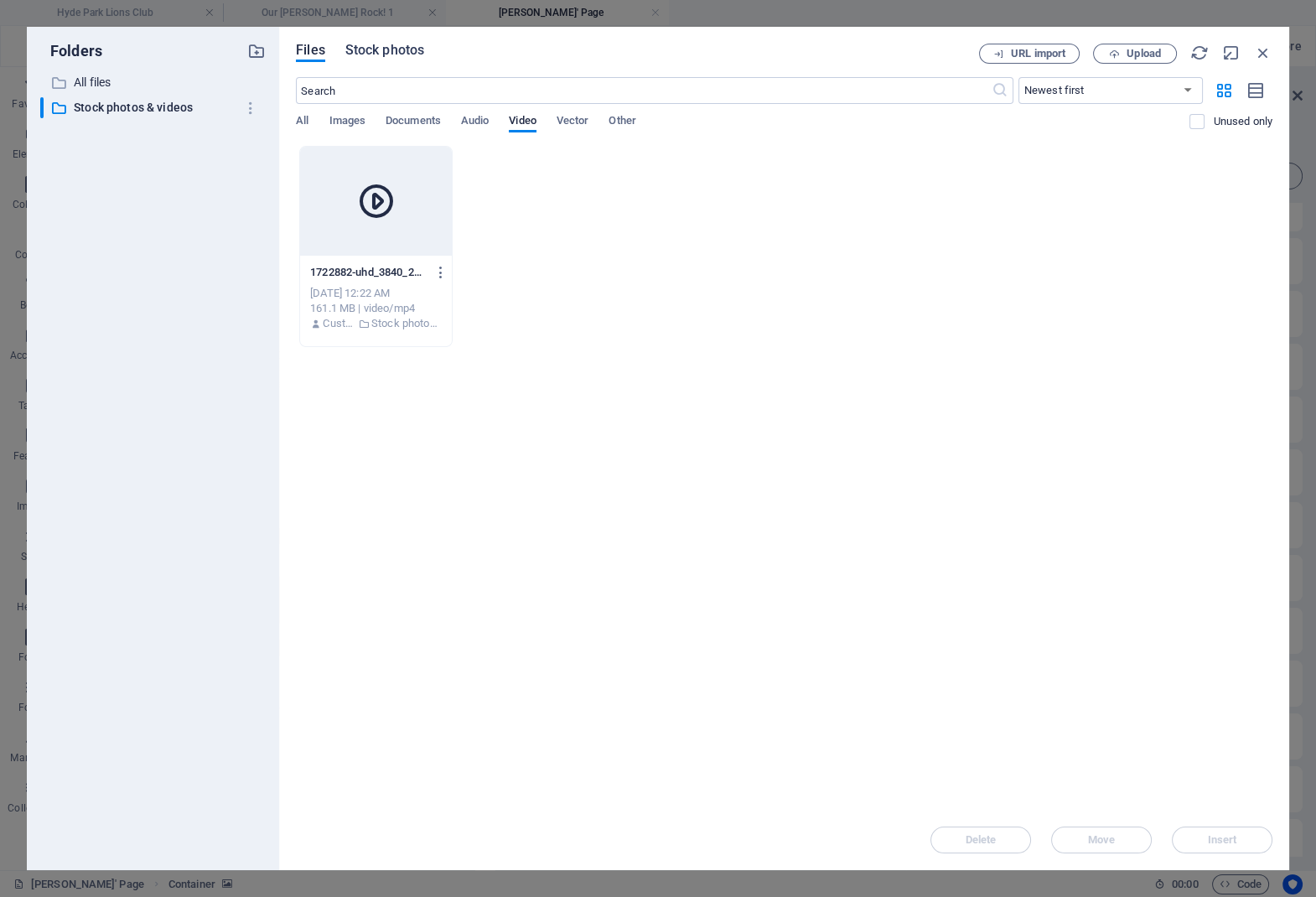
click at [393, 48] on span "Stock photos" at bounding box center [385, 50] width 79 height 20
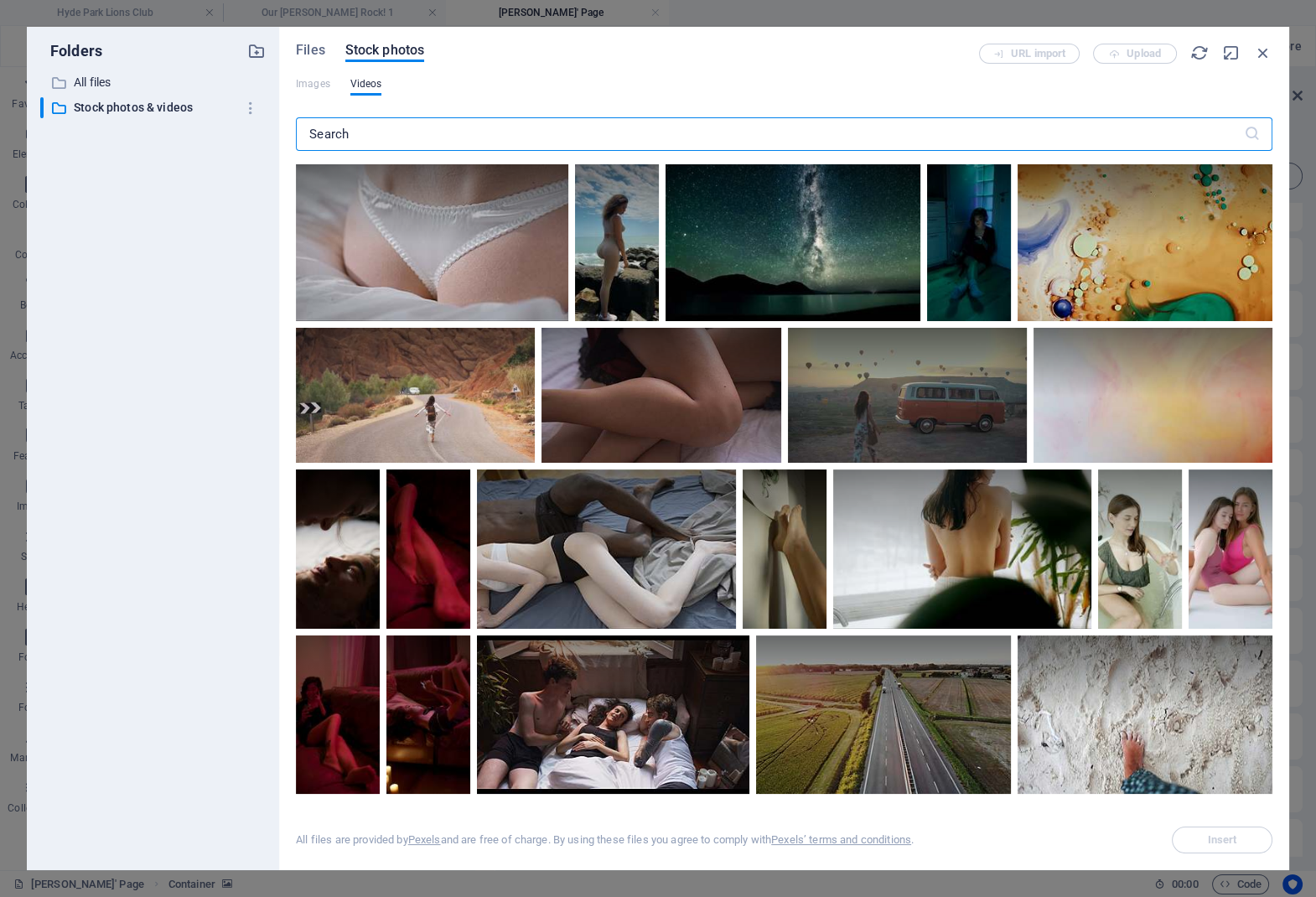
scroll to position [825, 0]
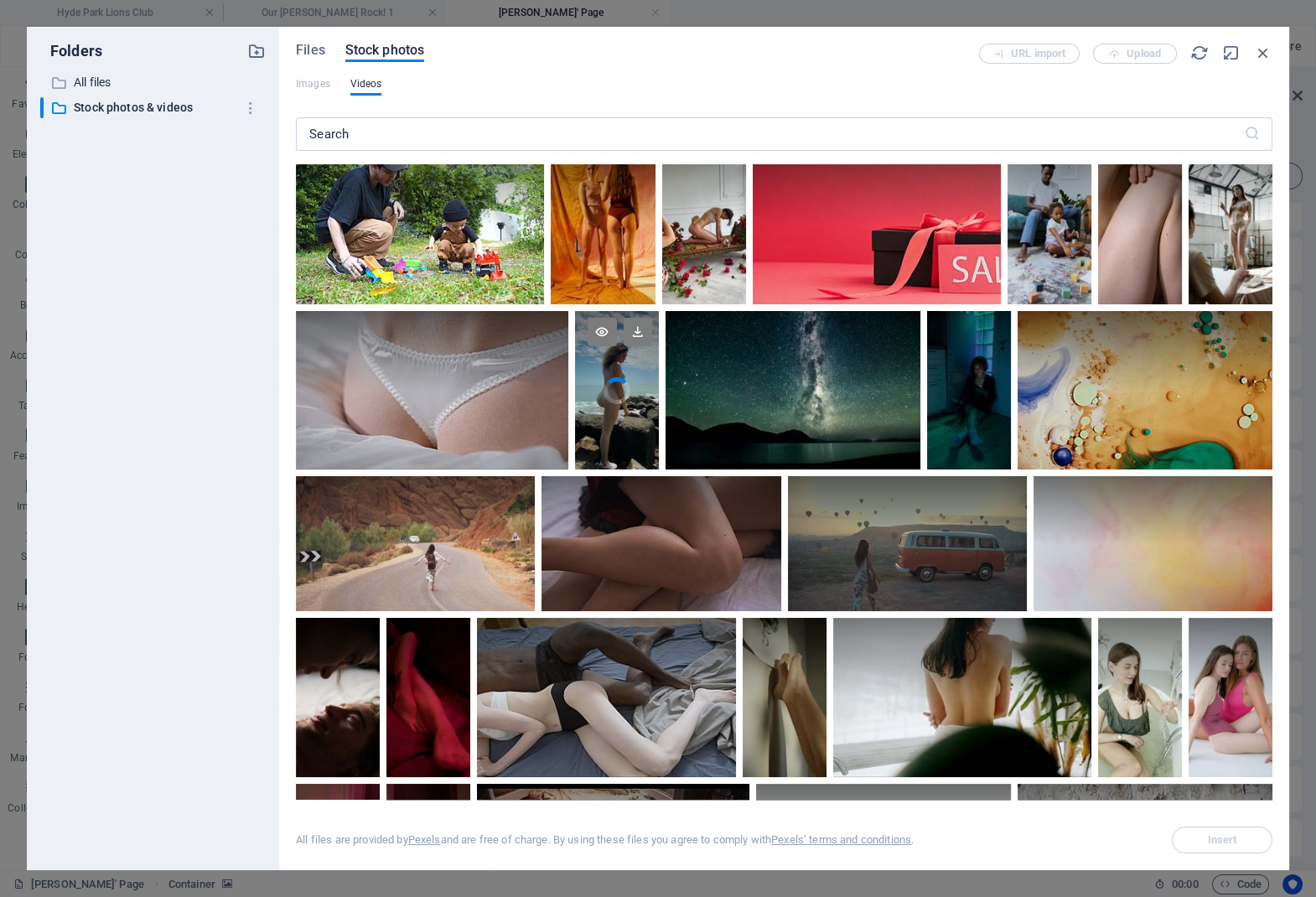
click at [628, 389] on div at bounding box center [617, 350] width 84 height 79
click at [620, 409] on div at bounding box center [617, 429] width 84 height 79
click at [987, 714] on video "Your browser does not support the video tag." at bounding box center [962, 697] width 259 height 159
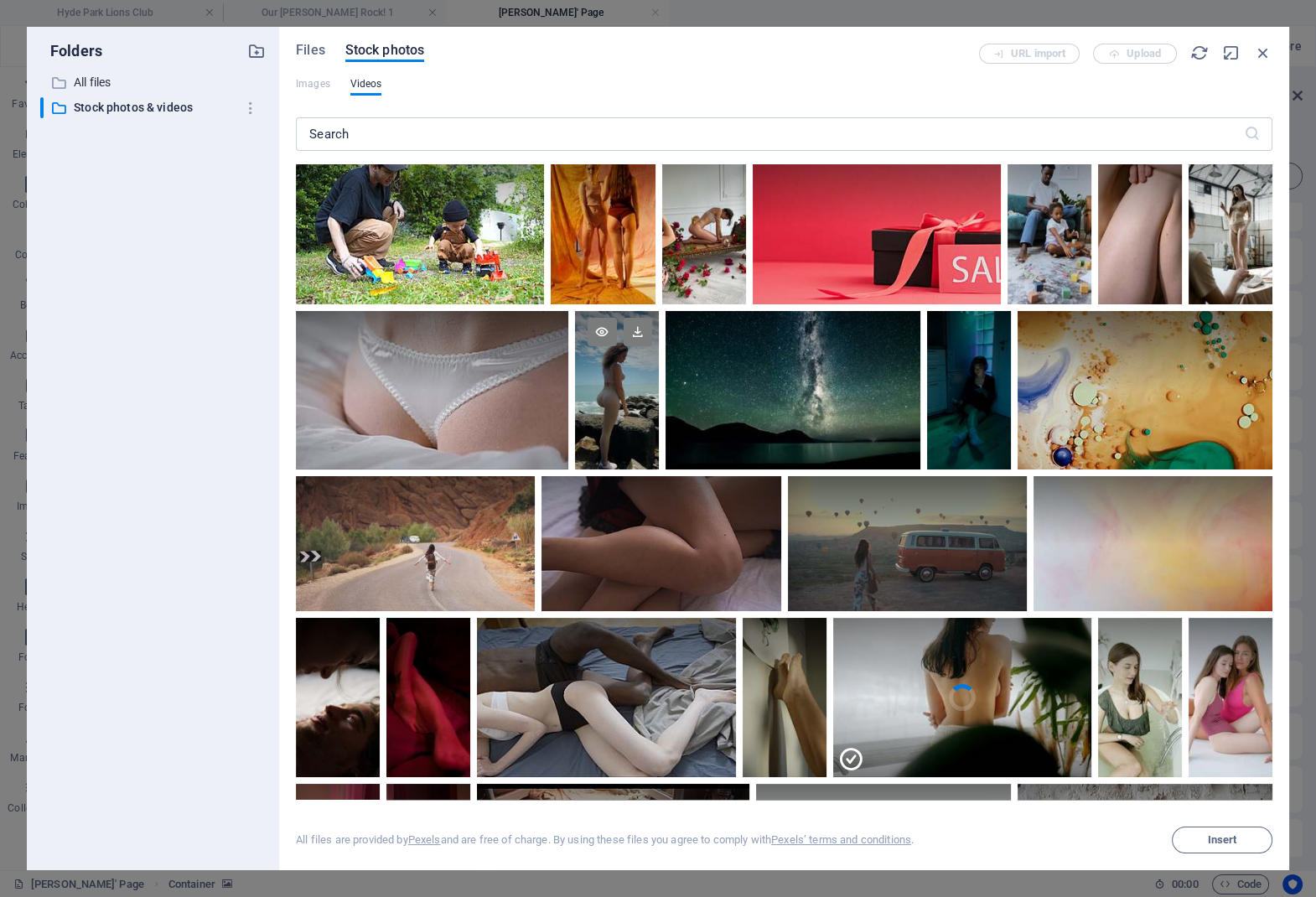
click at [987, 714] on div at bounding box center [962, 737] width 259 height 79
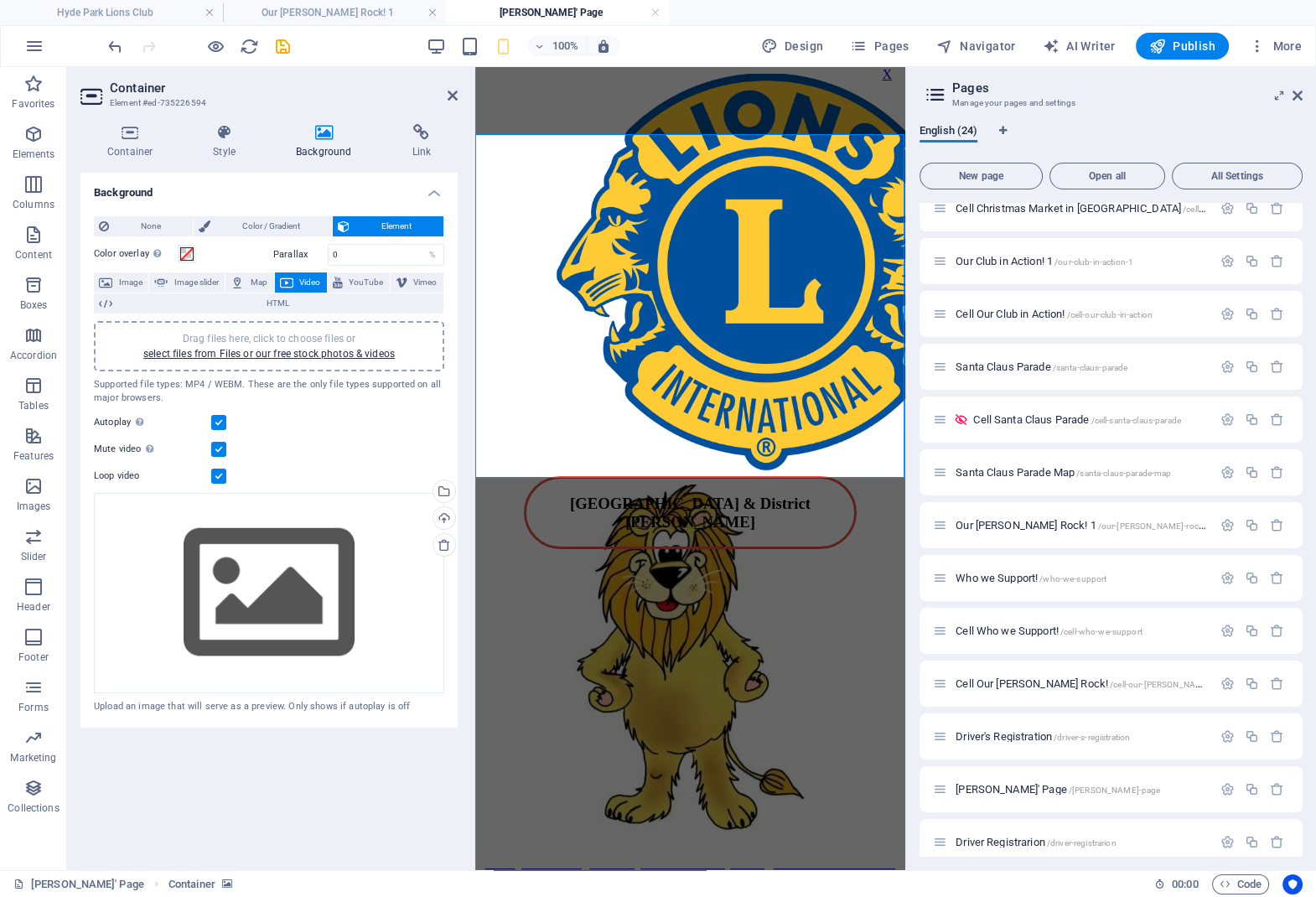
click at [722, 302] on figure at bounding box center [690, 247] width 417 height 212
click at [273, 348] on link "select files from Files or our free stock photos & videos" at bounding box center [269, 354] width 252 height 11
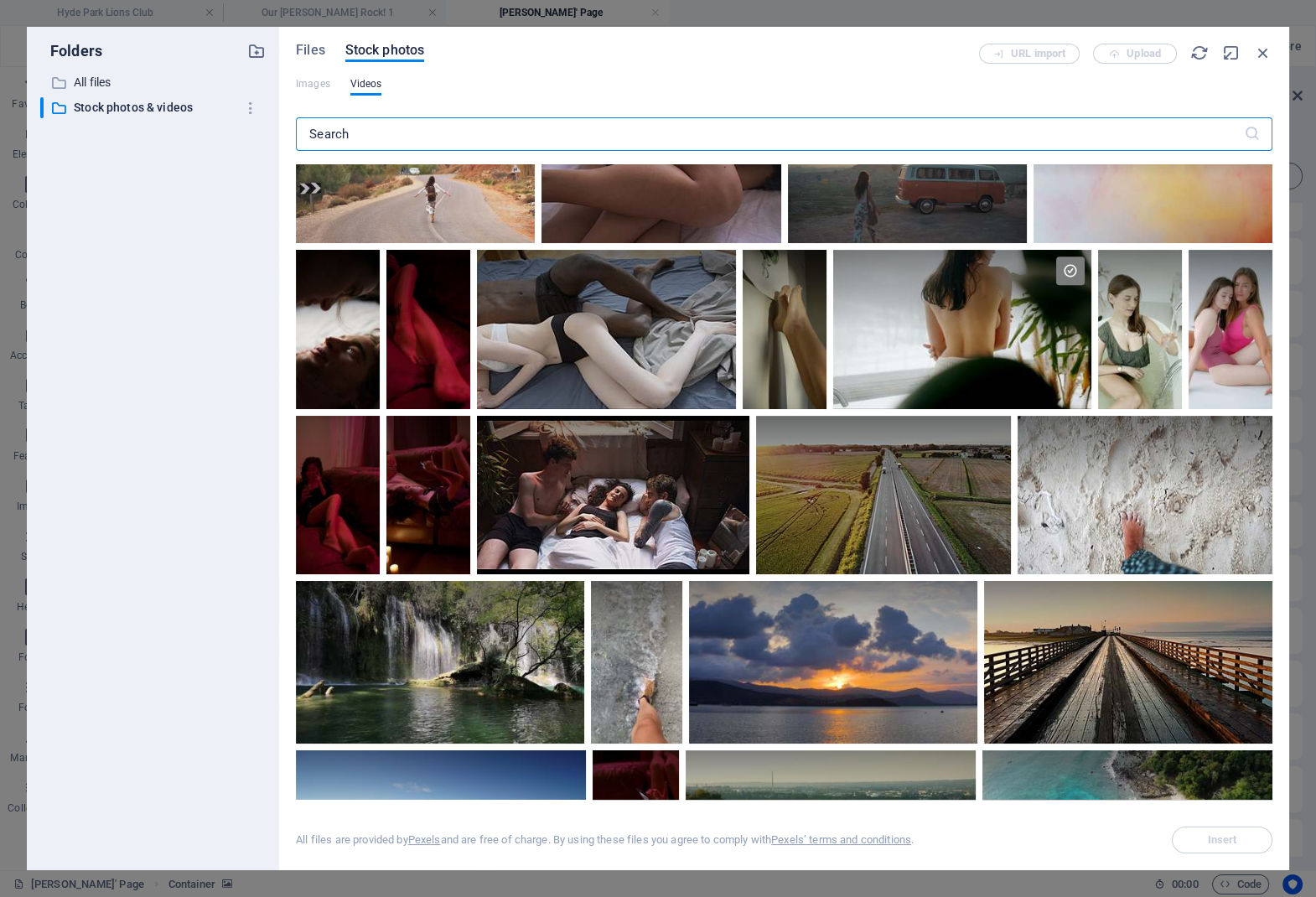
scroll to position [1201, 0]
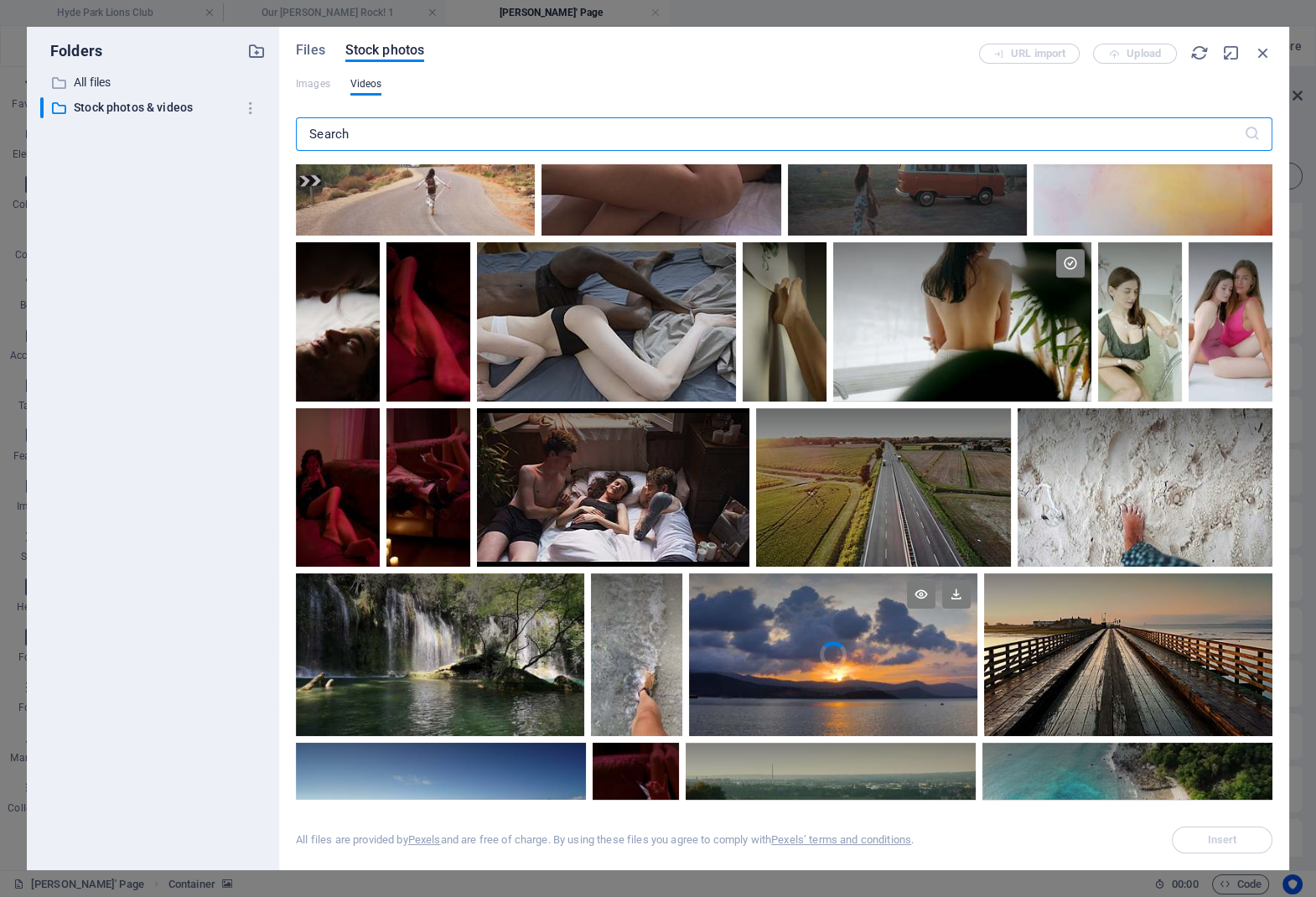
click at [873, 648] on div at bounding box center [833, 614] width 288 height 81
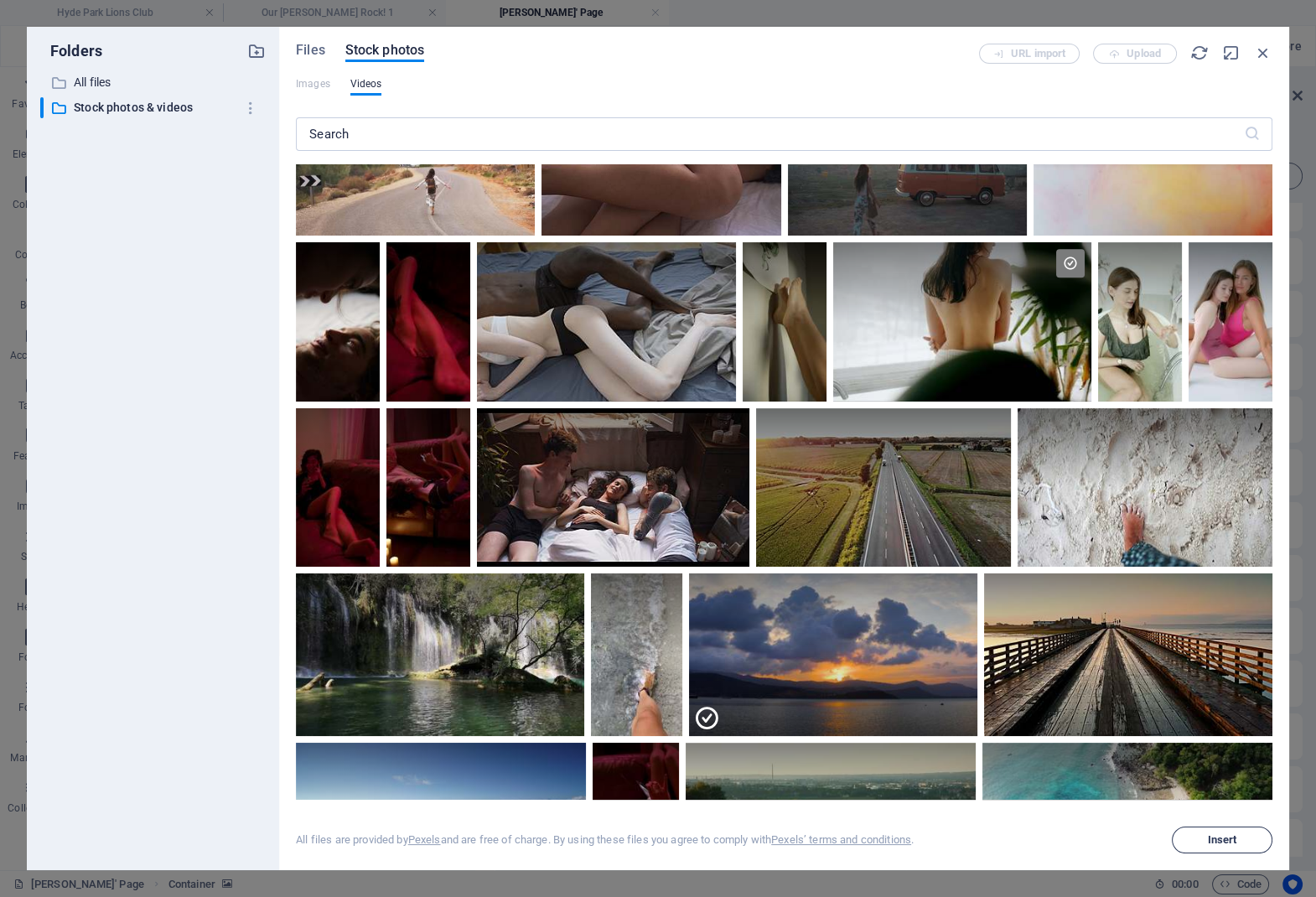
click at [1217, 836] on span "Insert" at bounding box center [1222, 840] width 30 height 10
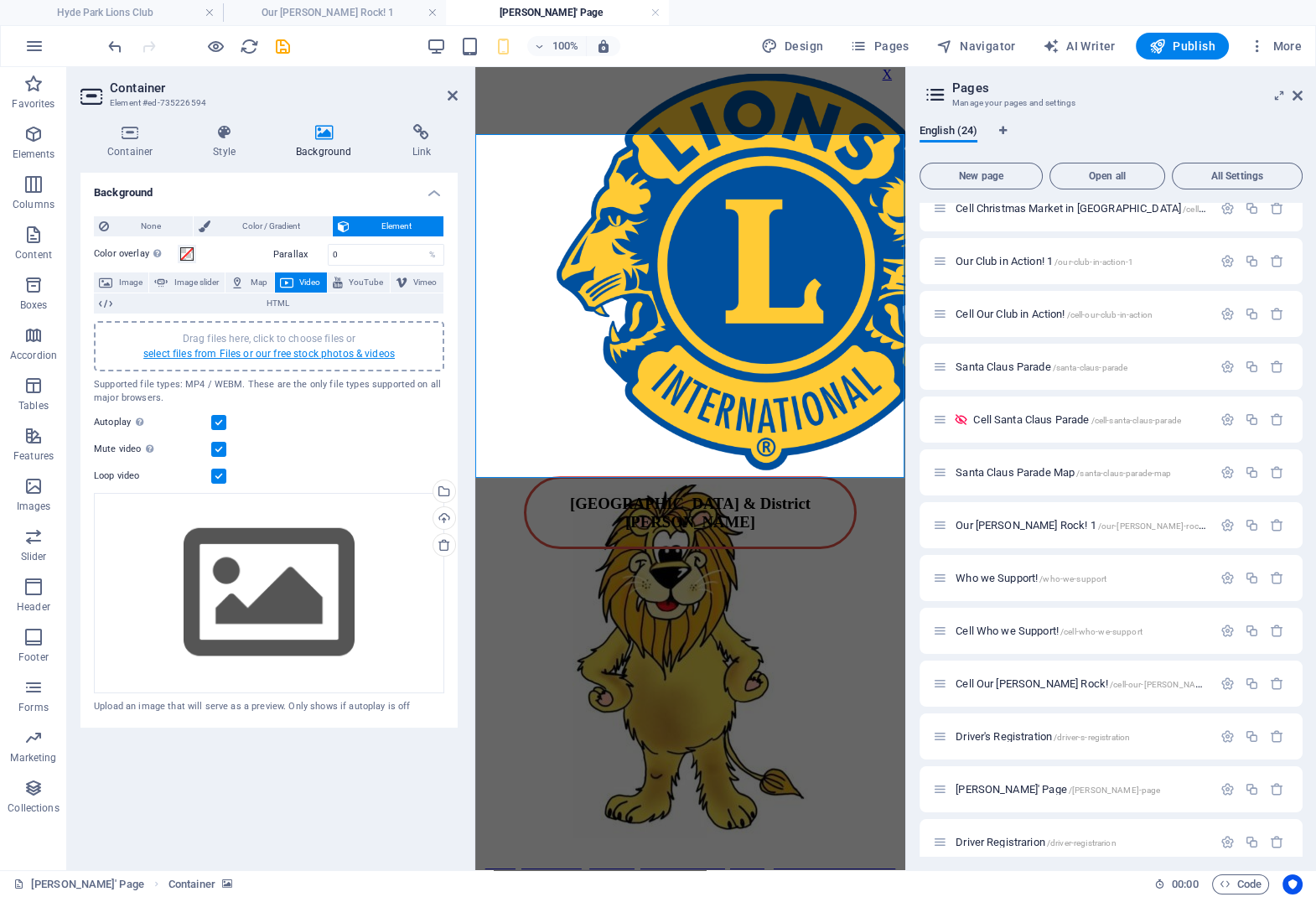
click at [323, 348] on link "select files from Files or our free stock photos & videos" at bounding box center [269, 354] width 252 height 11
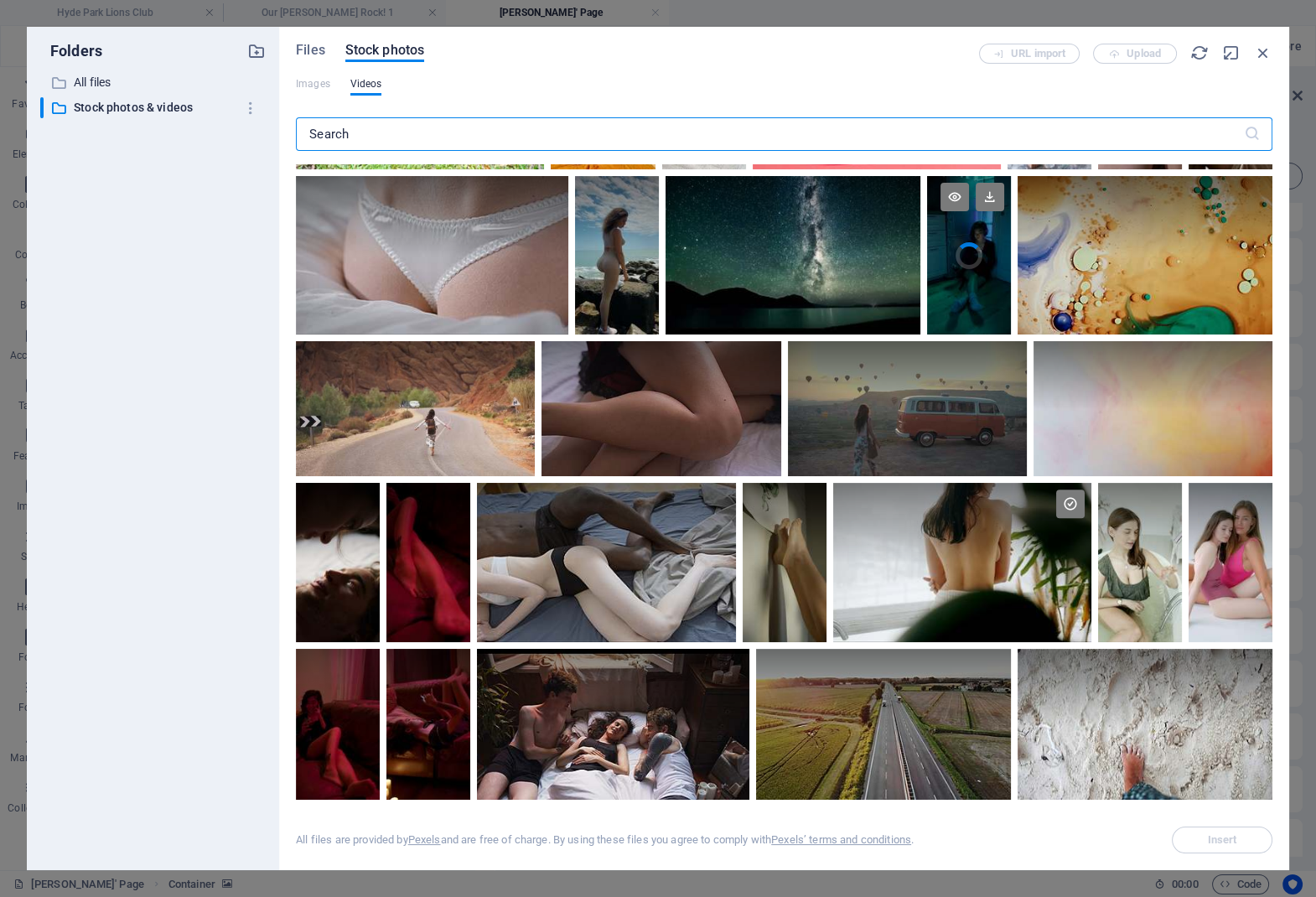
scroll to position [976, 0]
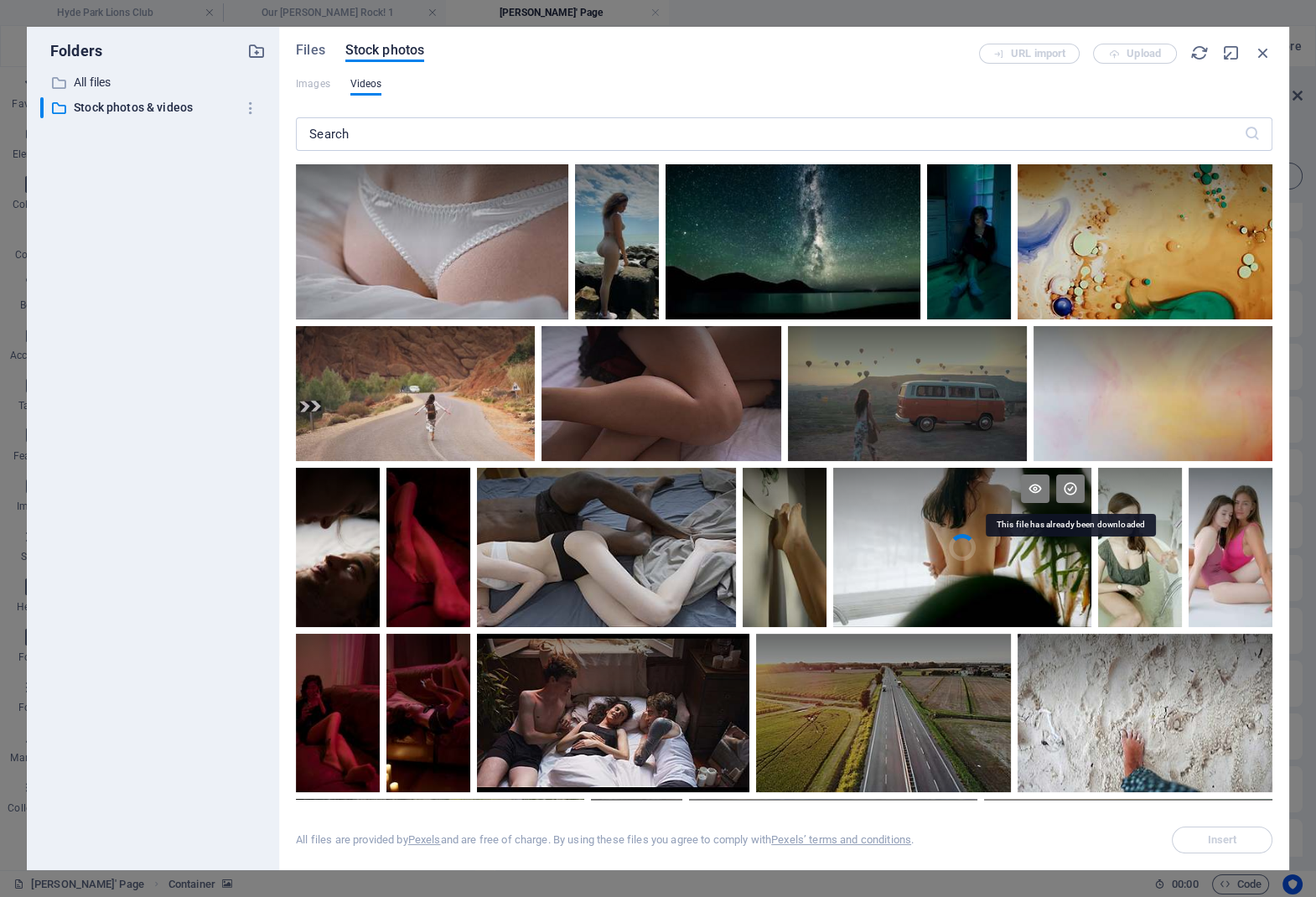
click at [1073, 486] on icon at bounding box center [1071, 489] width 29 height 29
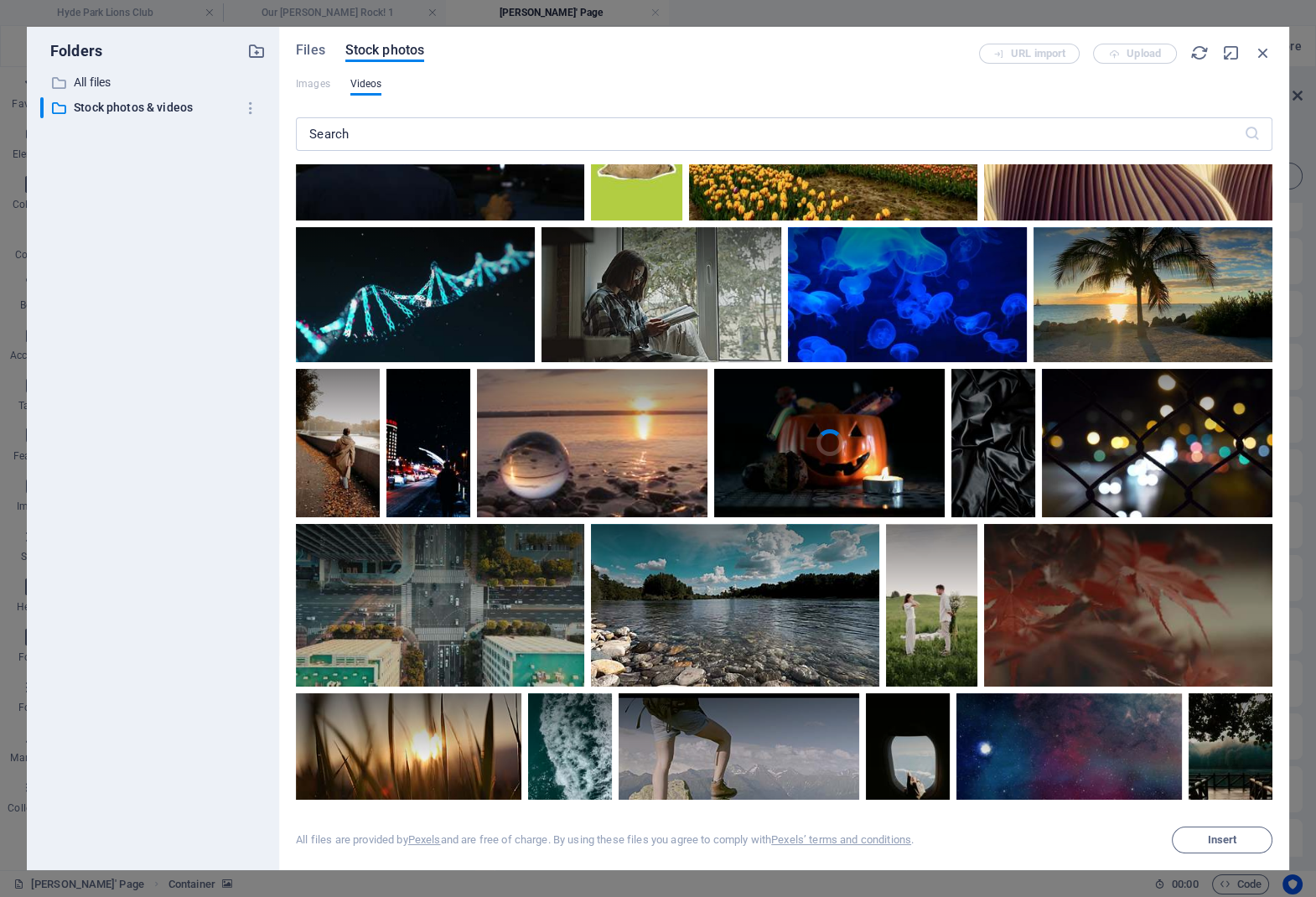
scroll to position [3681, 0]
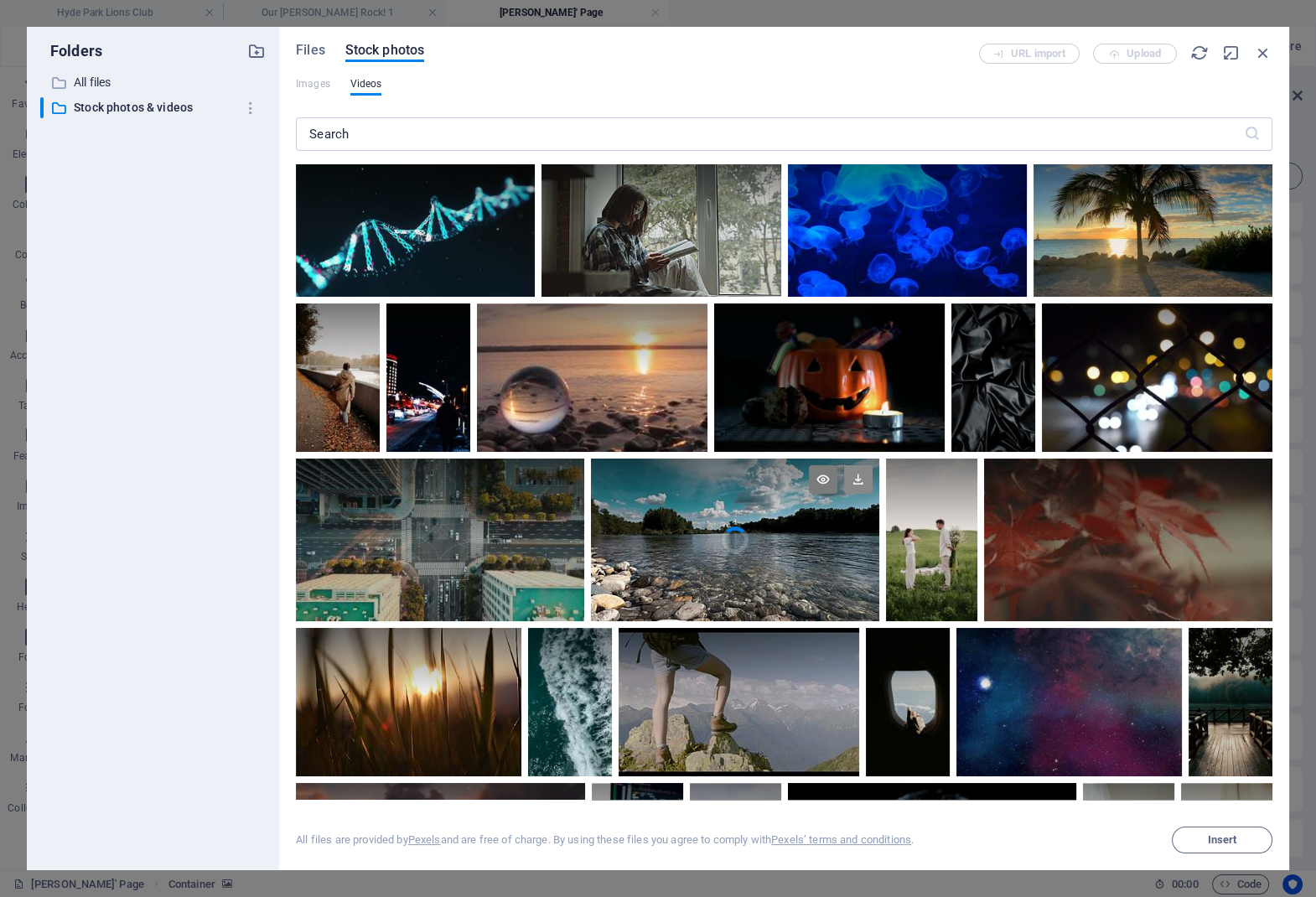
click at [856, 484] on icon at bounding box center [859, 480] width 29 height 29
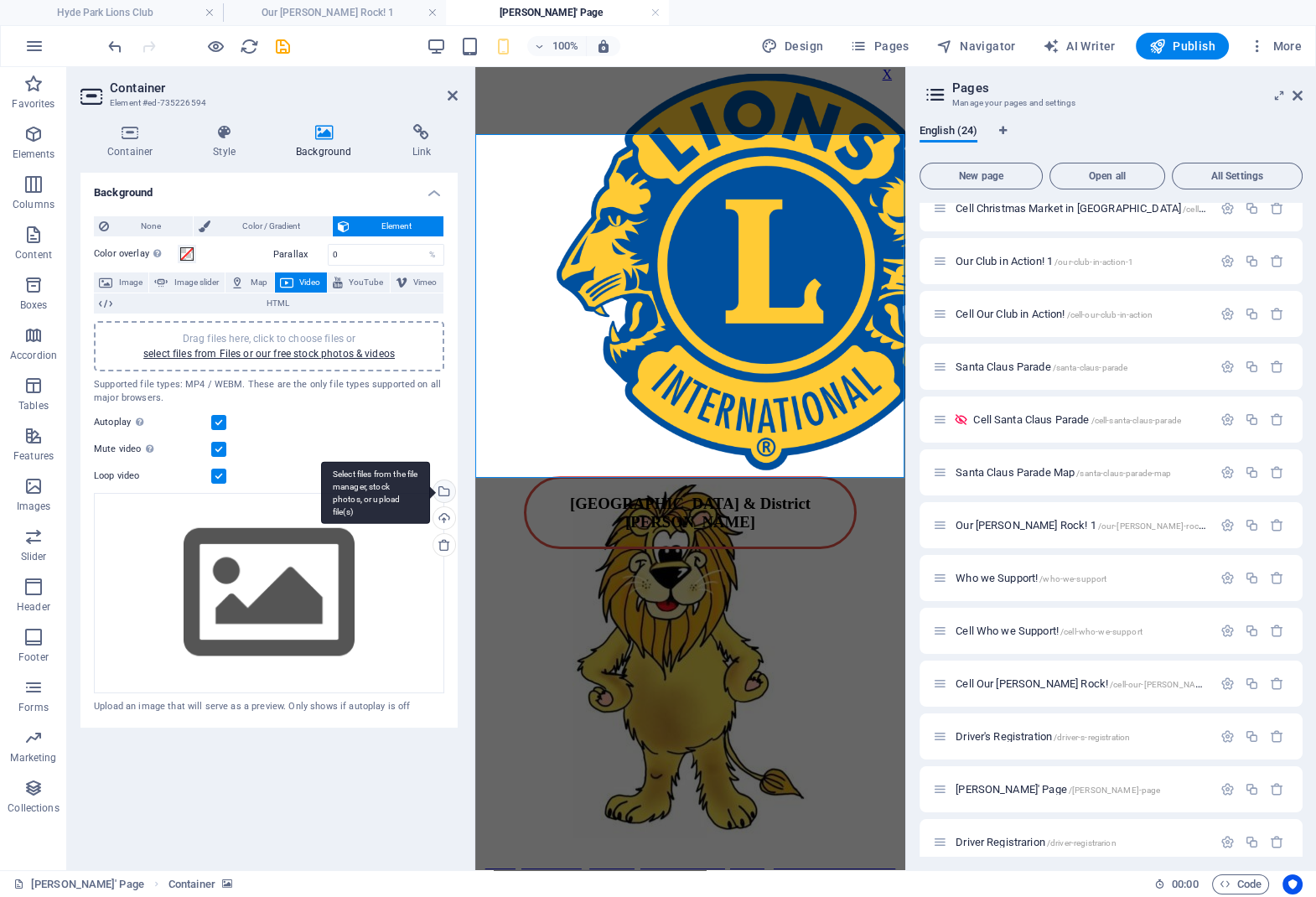
click at [445, 488] on div "Select files from the file manager, stock photos, or upload file(s)" at bounding box center [443, 492] width 25 height 25
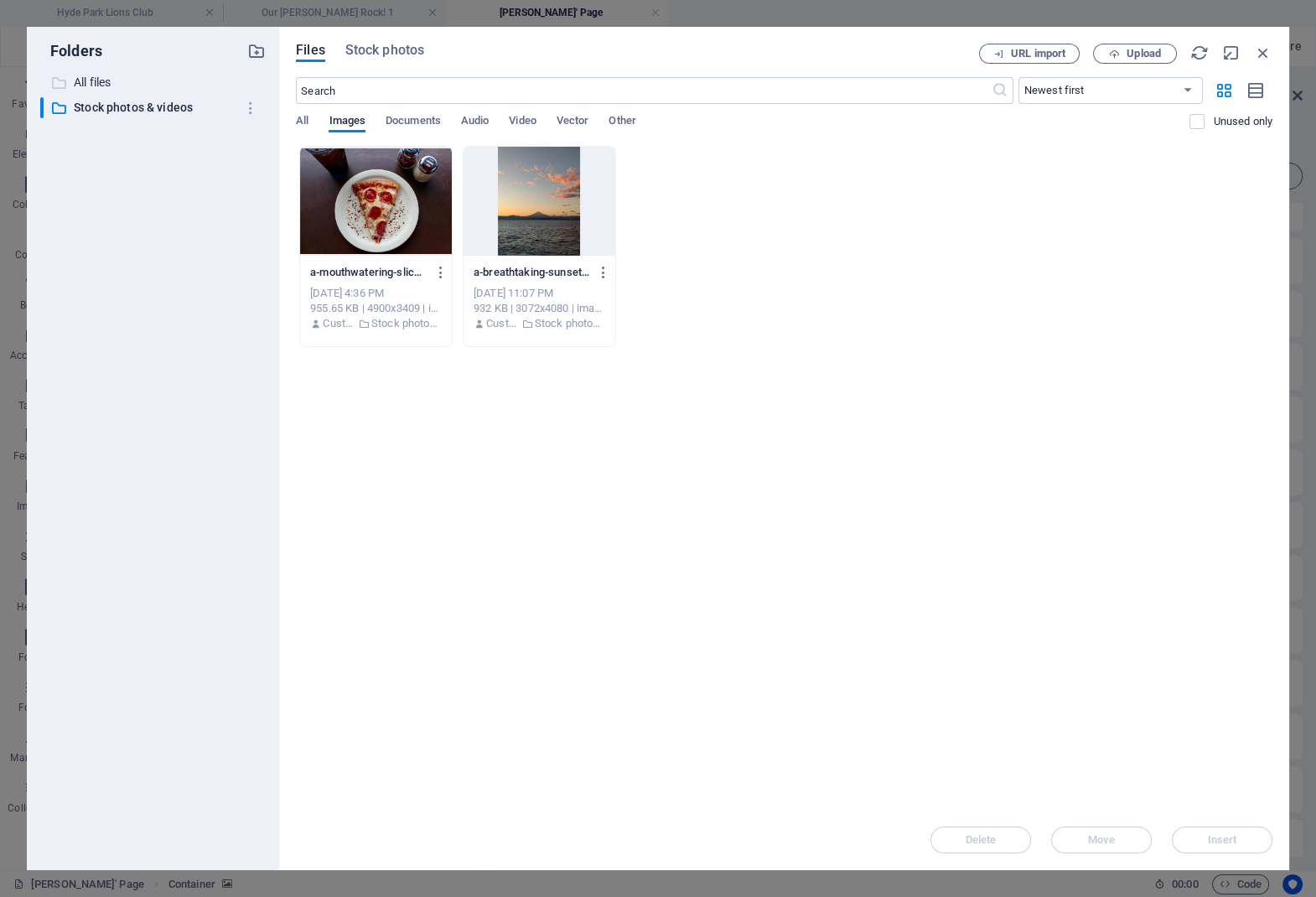
click at [106, 80] on p "All files" at bounding box center [154, 82] width 161 height 19
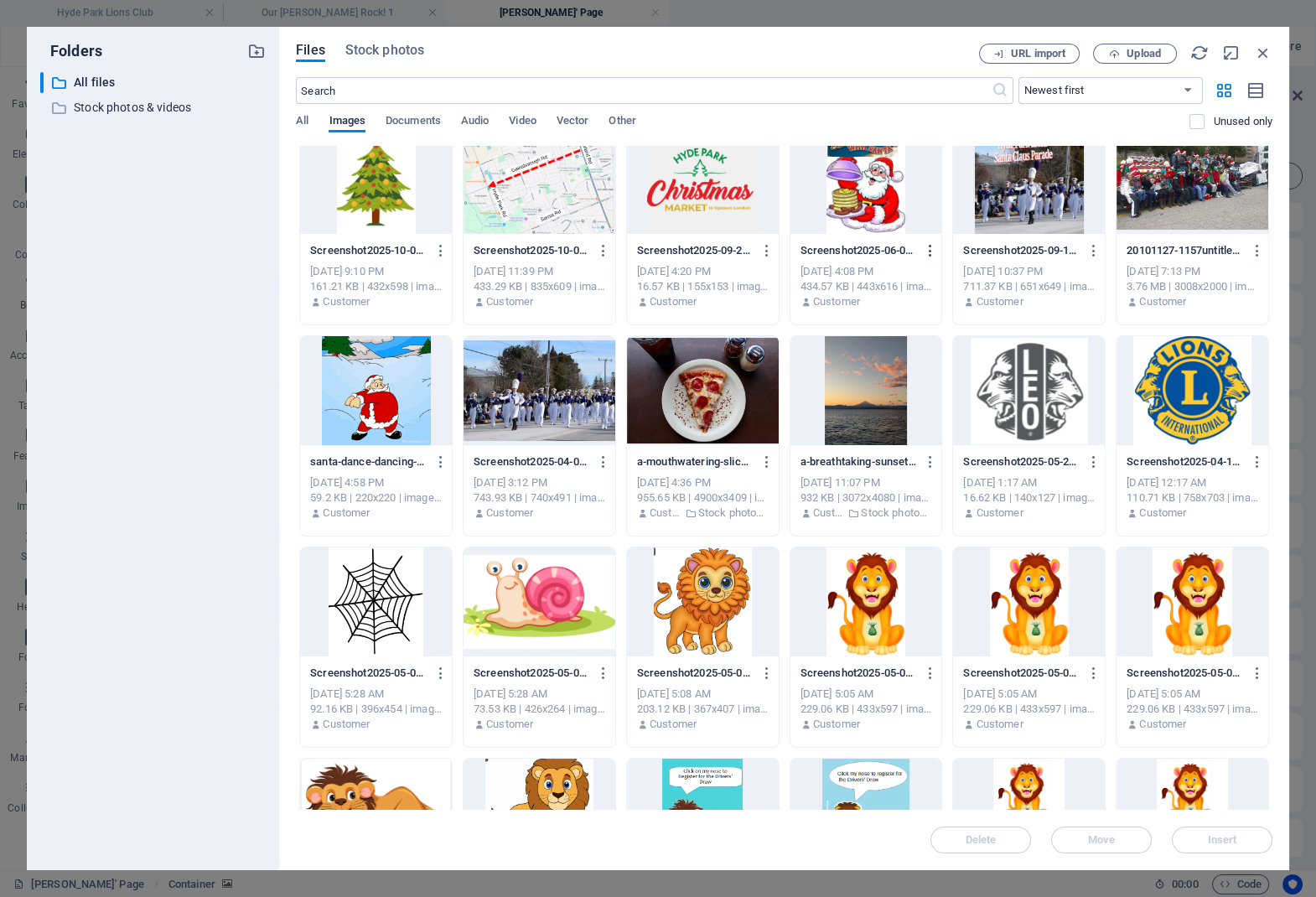
scroll to position [0, 0]
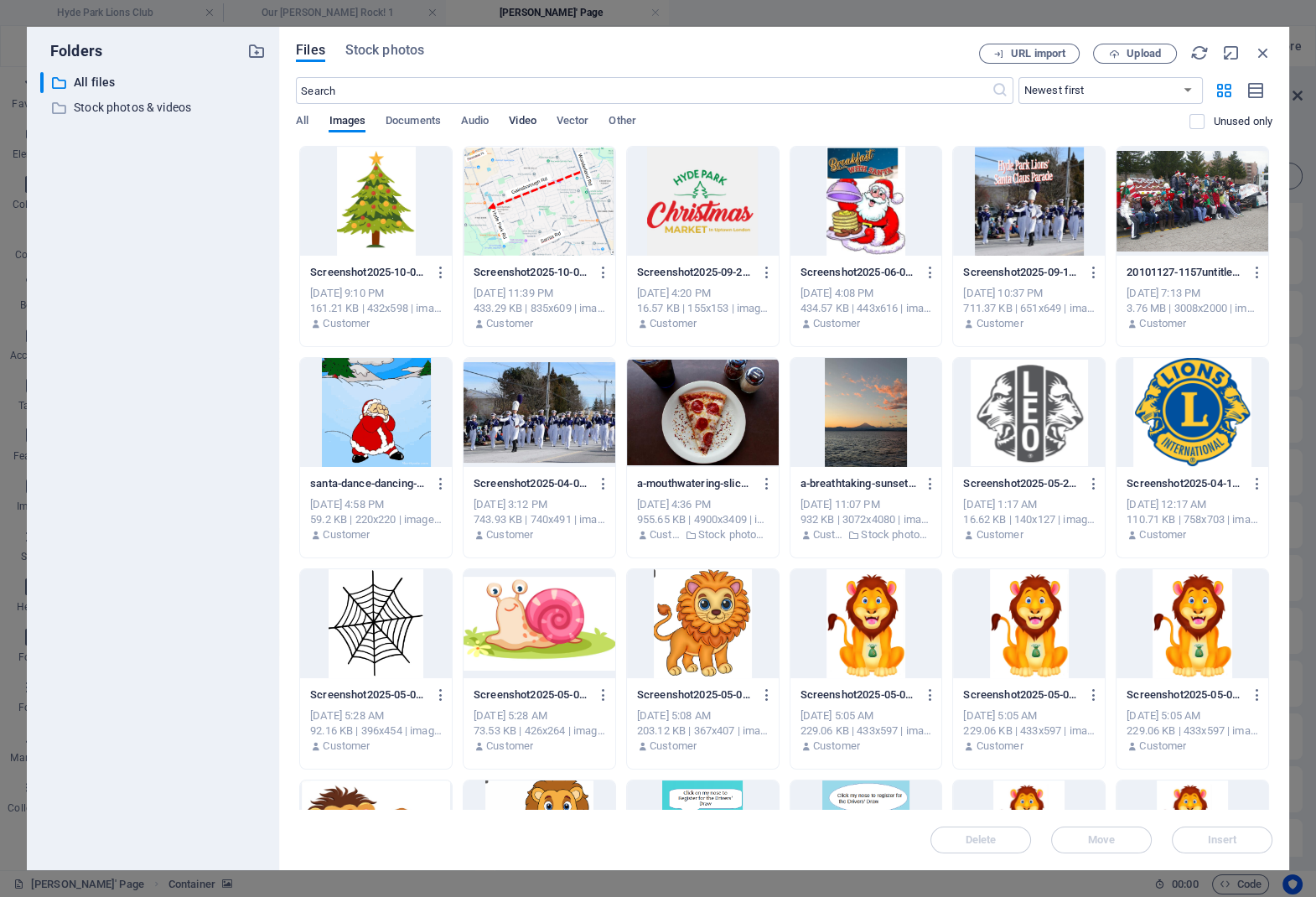
click at [535, 120] on span "Video" at bounding box center [522, 122] width 27 height 24
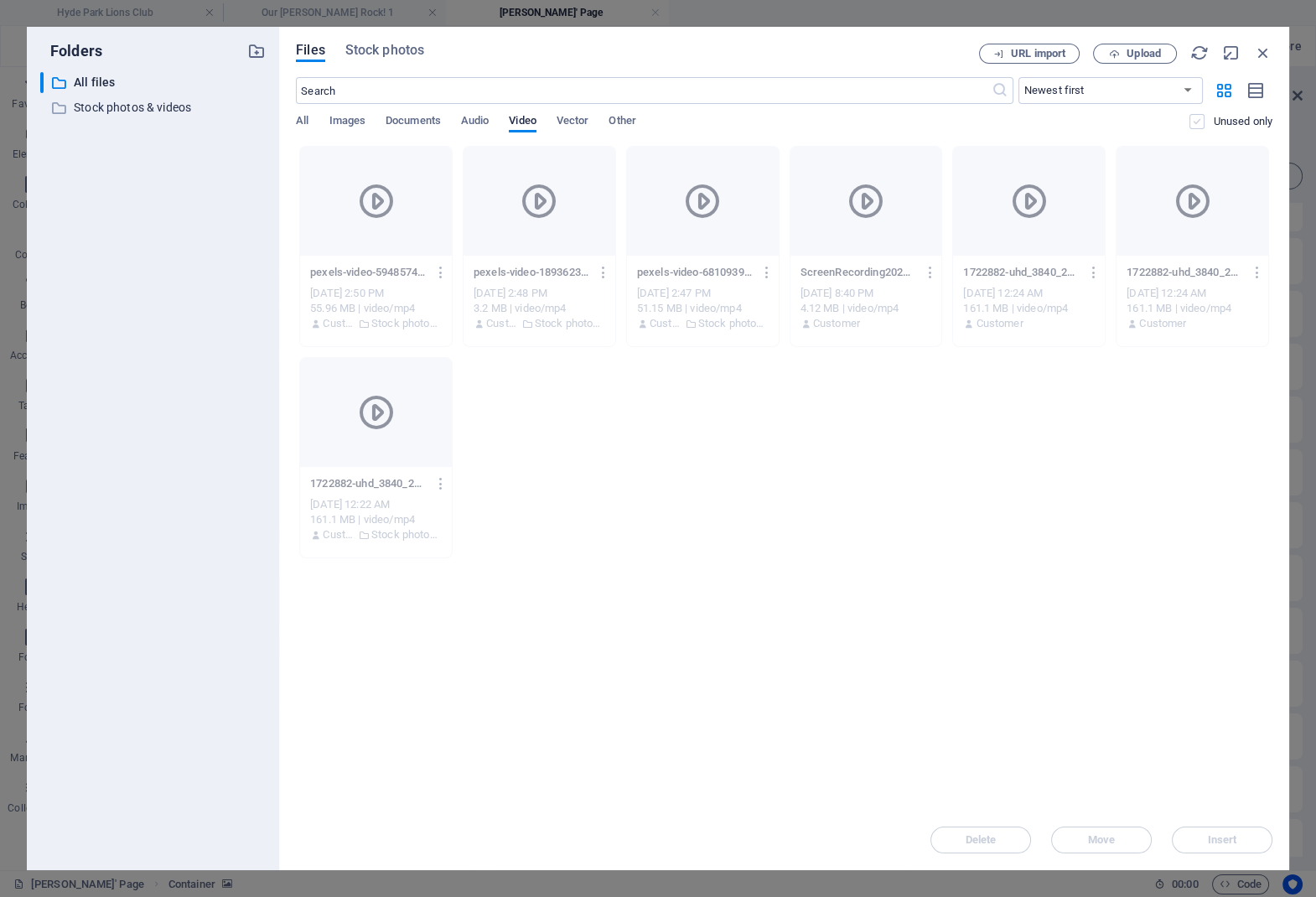
click at [1194, 123] on label at bounding box center [1198, 121] width 15 height 15
click at [0, 0] on input "checkbox" at bounding box center [0, 0] width 0 height 0
click at [1194, 123] on label at bounding box center [1198, 121] width 15 height 15
click at [0, 0] on input "checkbox" at bounding box center [0, 0] width 0 height 0
click at [369, 203] on icon at bounding box center [376, 201] width 40 height 40
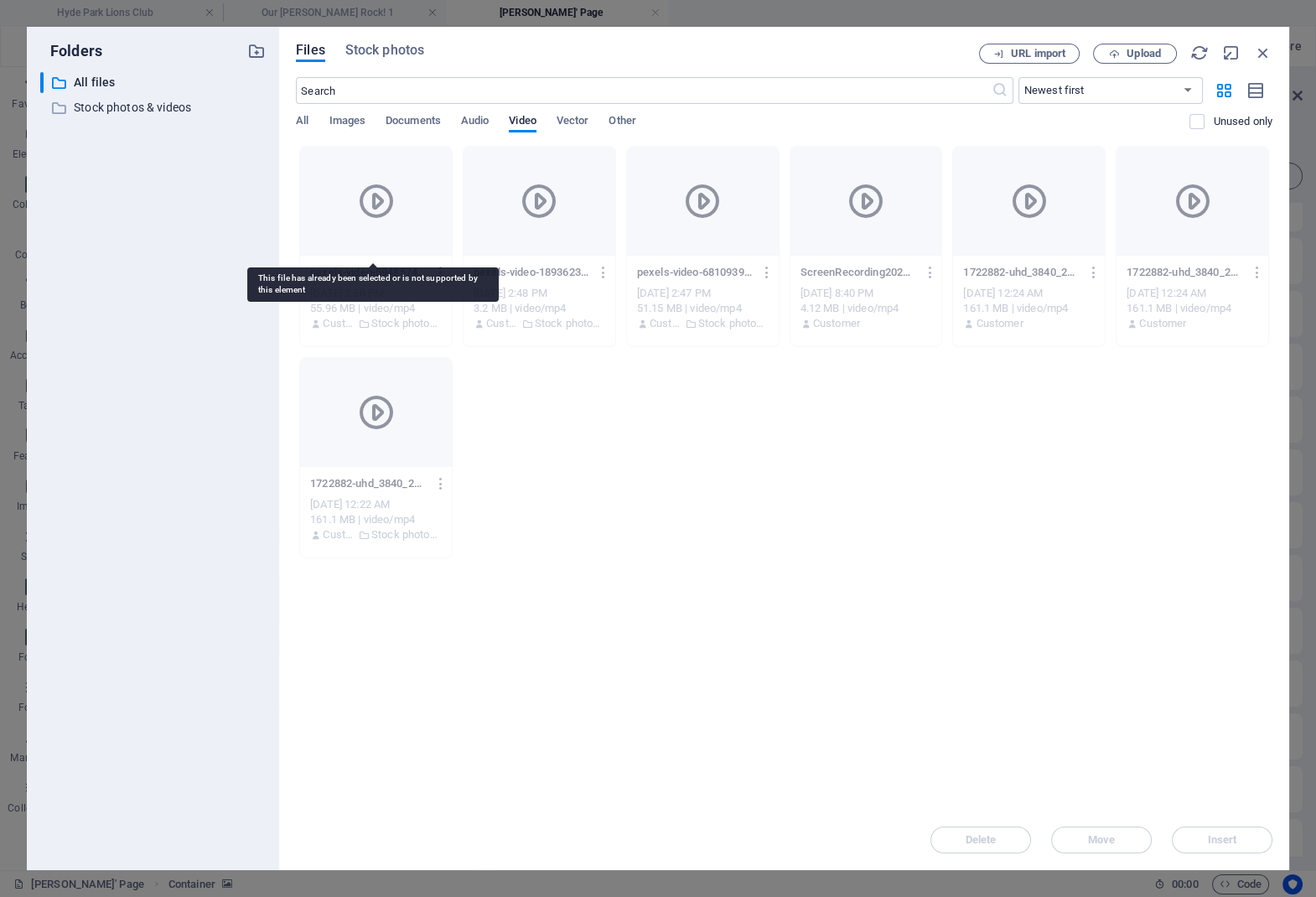
click at [369, 203] on icon at bounding box center [376, 201] width 40 height 40
click at [56, 107] on icon at bounding box center [59, 109] width 17 height 17
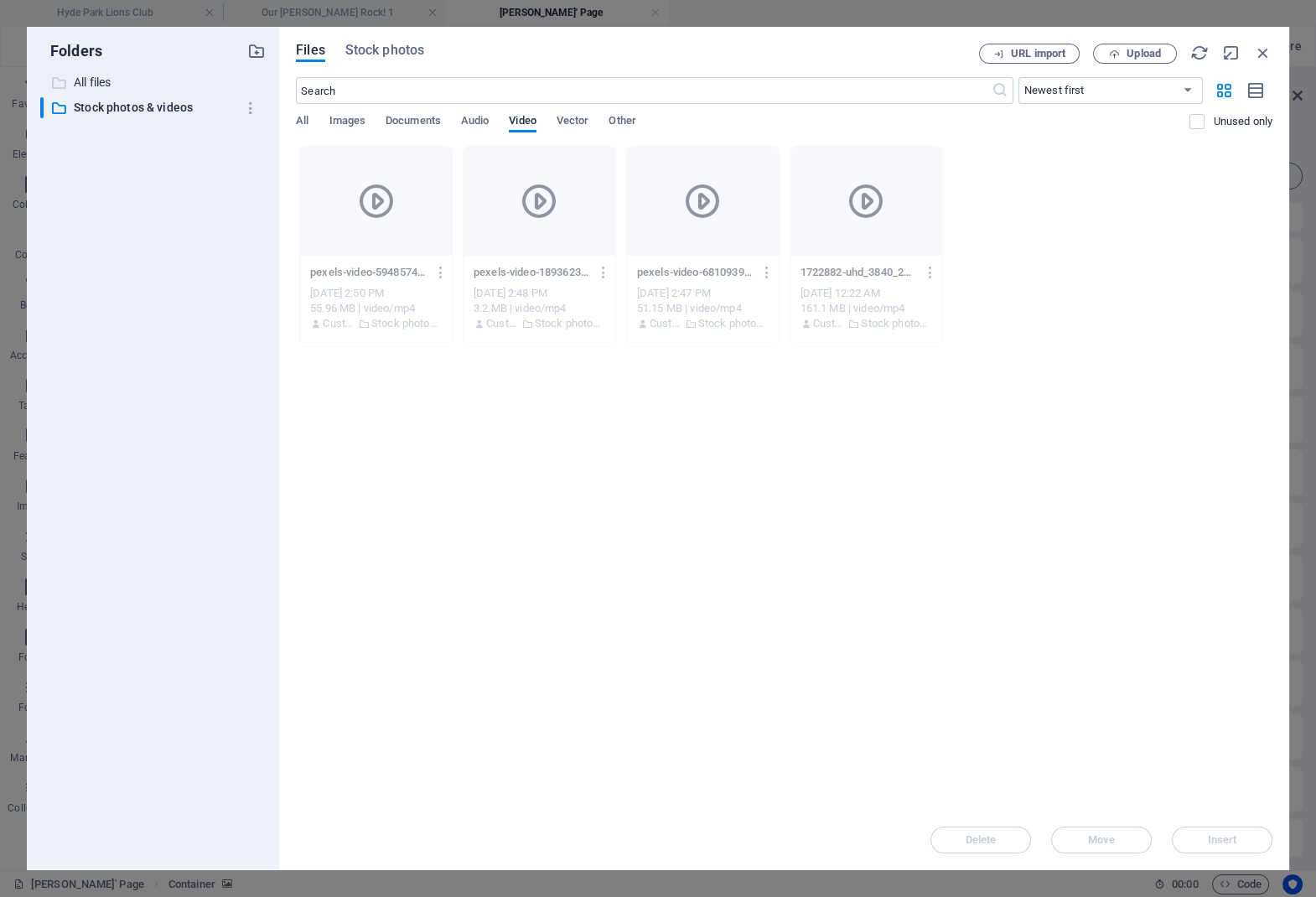
click at [59, 77] on icon at bounding box center [59, 83] width 17 height 17
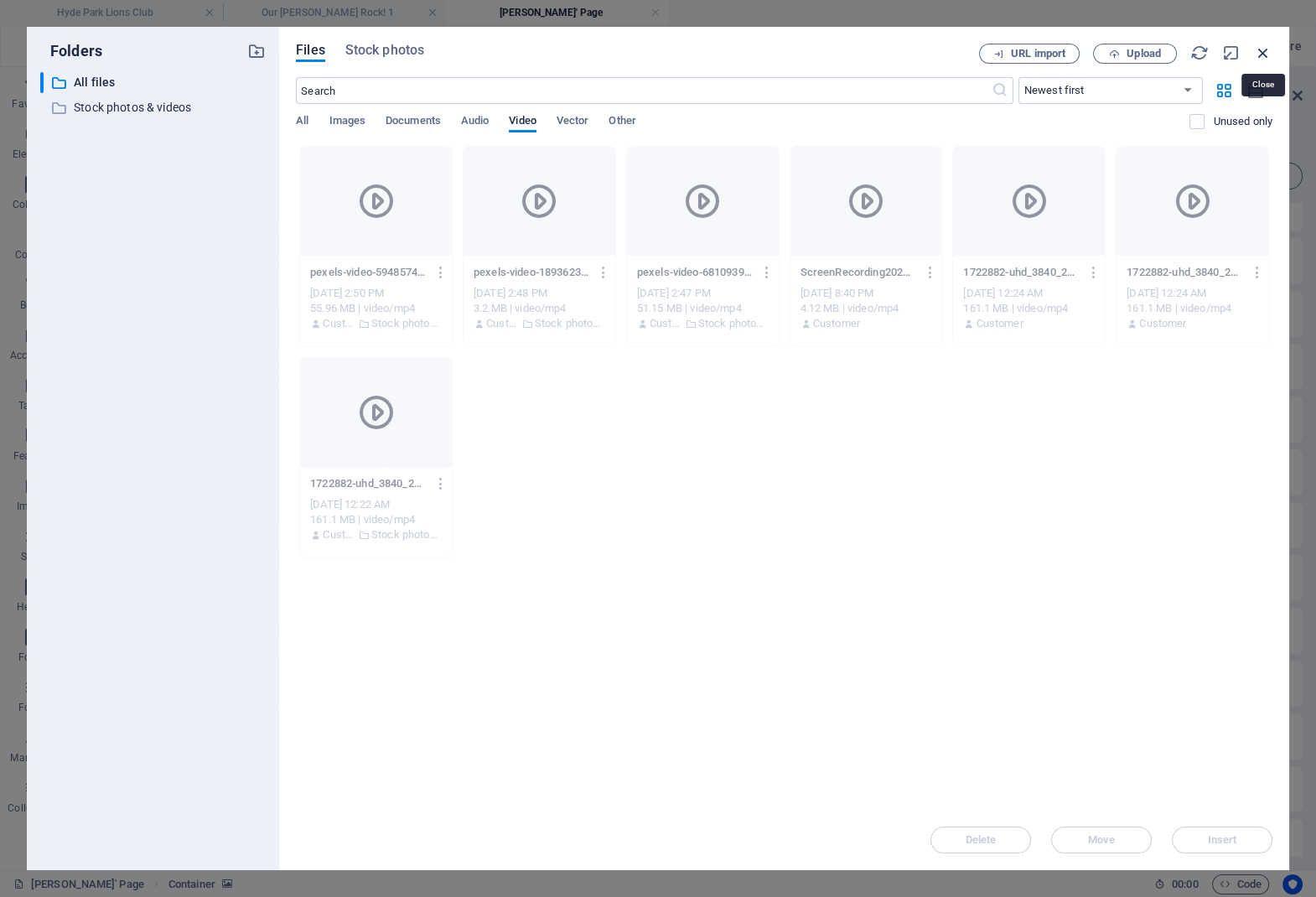
click at [1266, 55] on icon "button" at bounding box center [1263, 52] width 18 height 18
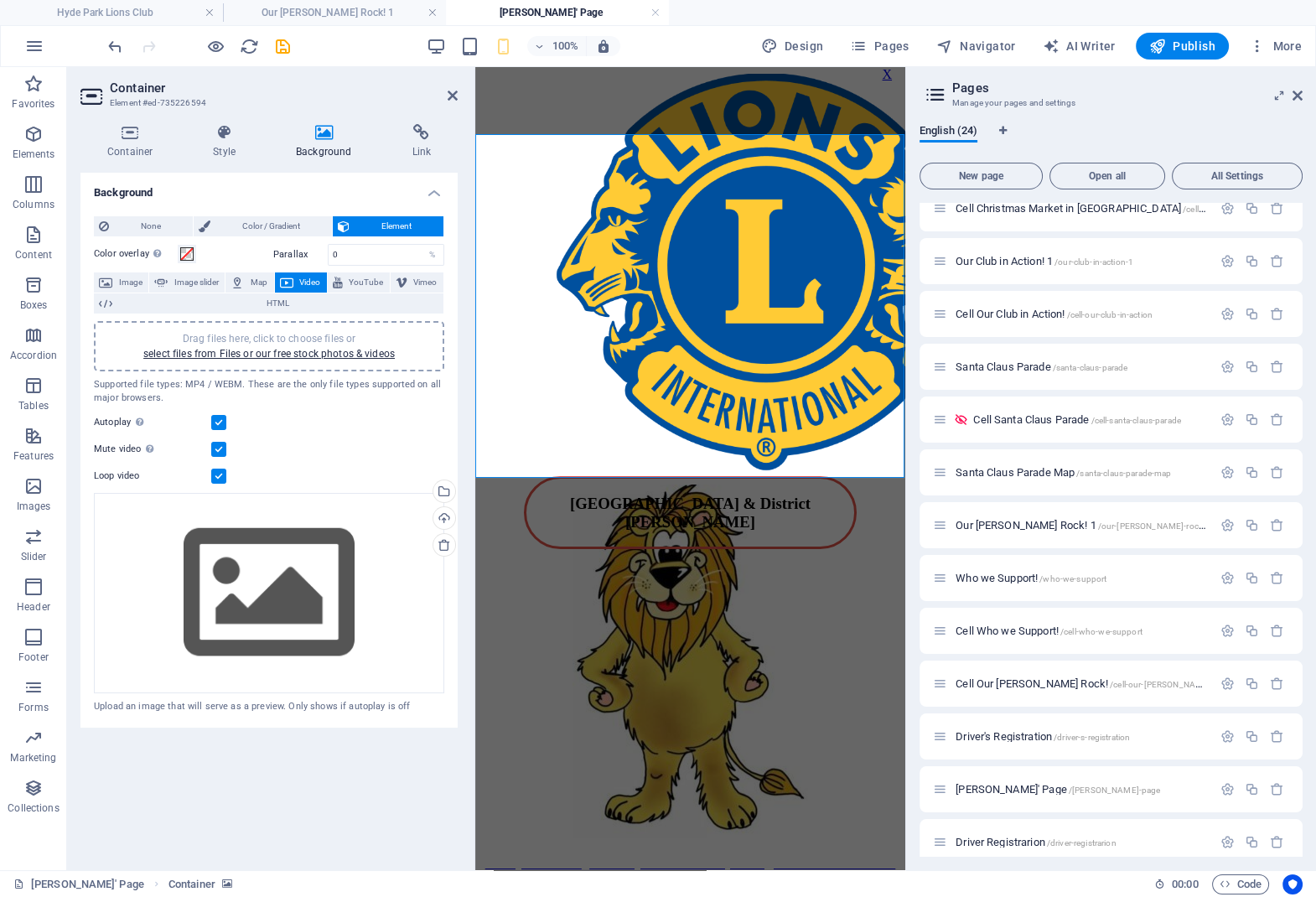
click at [721, 282] on figure at bounding box center [690, 247] width 417 height 212
click at [267, 354] on link "select files from Files or our free stock photos & videos" at bounding box center [269, 354] width 252 height 11
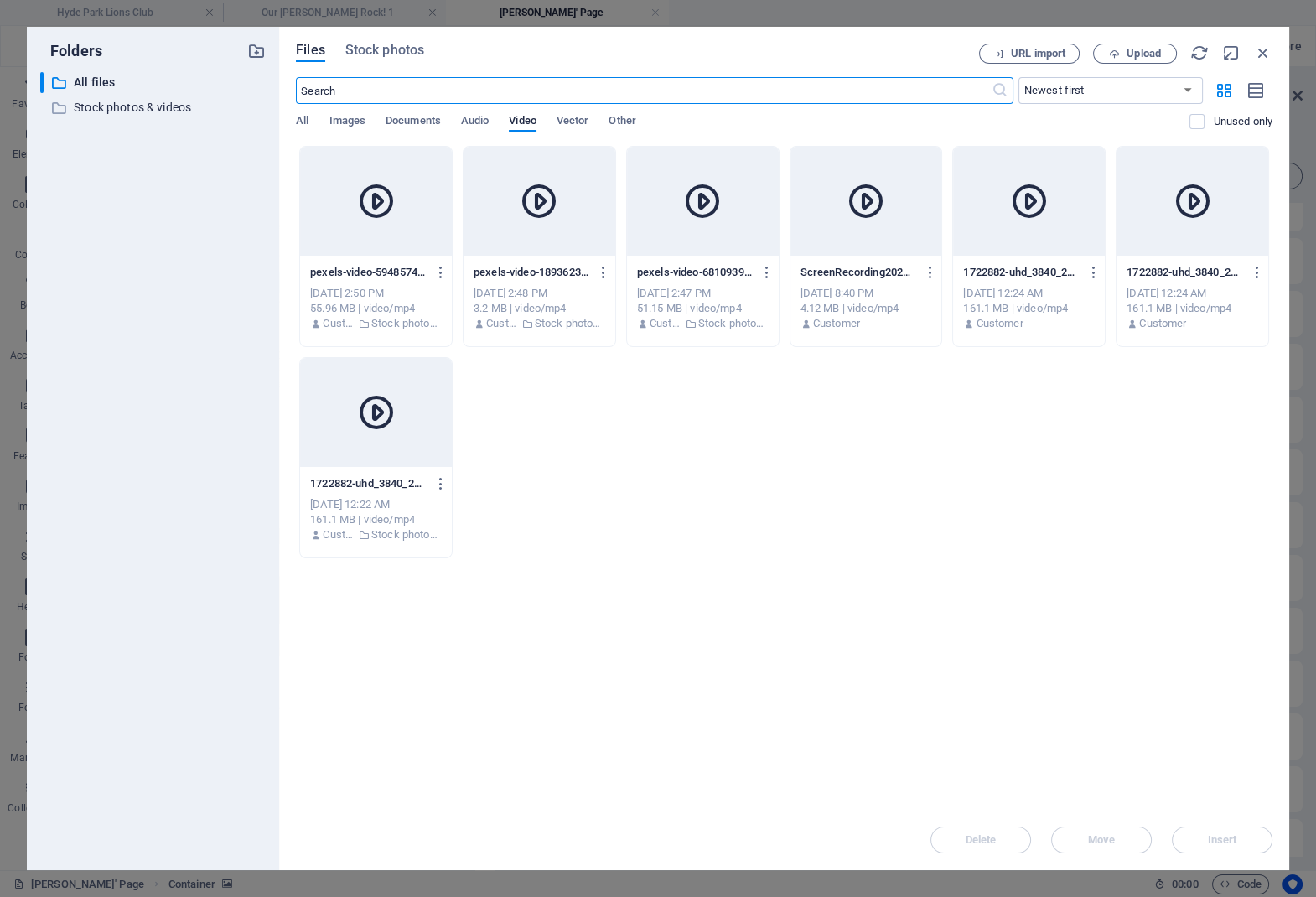
click at [704, 227] on div at bounding box center [702, 201] width 152 height 109
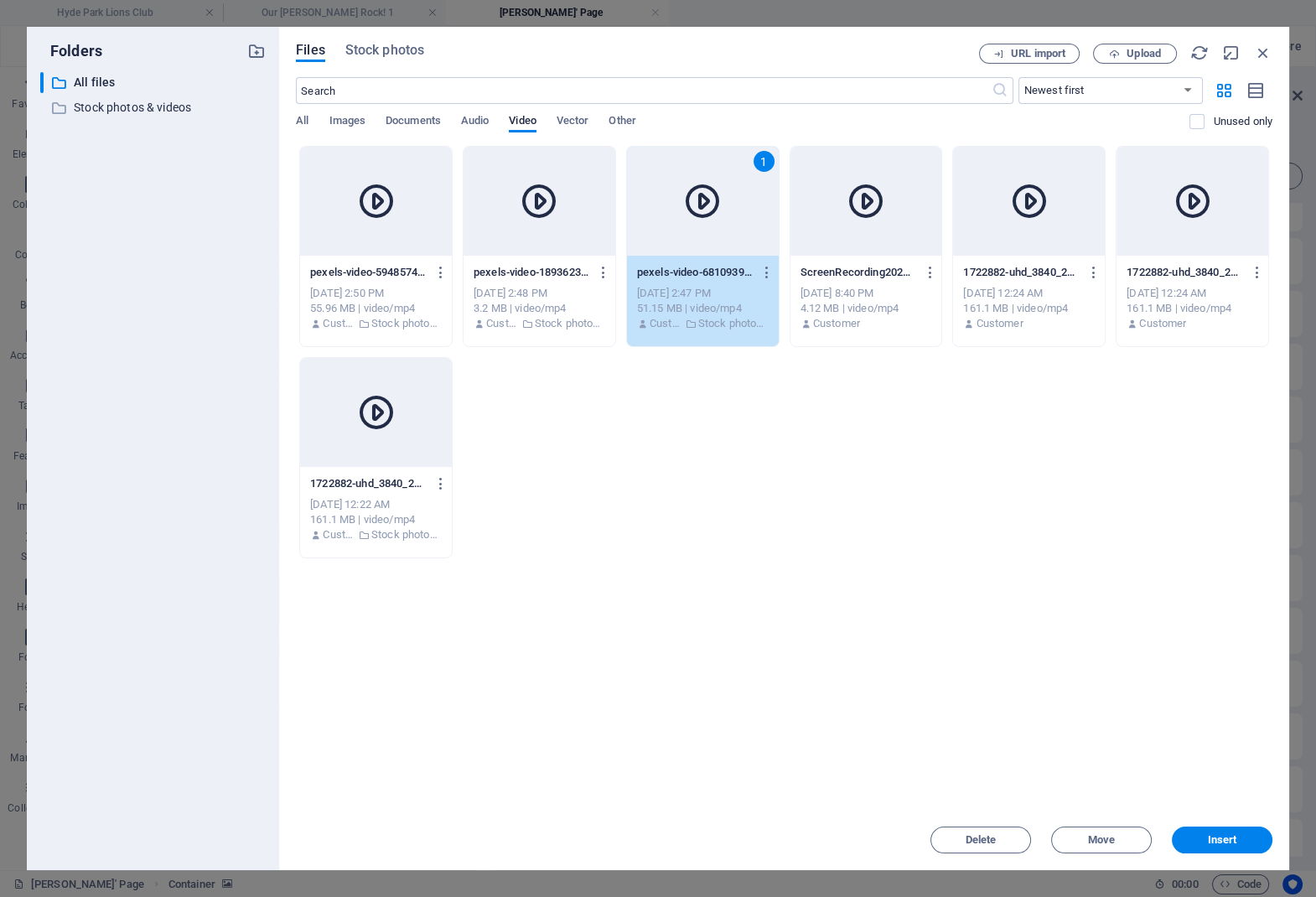
click at [704, 227] on div "1" at bounding box center [702, 201] width 152 height 109
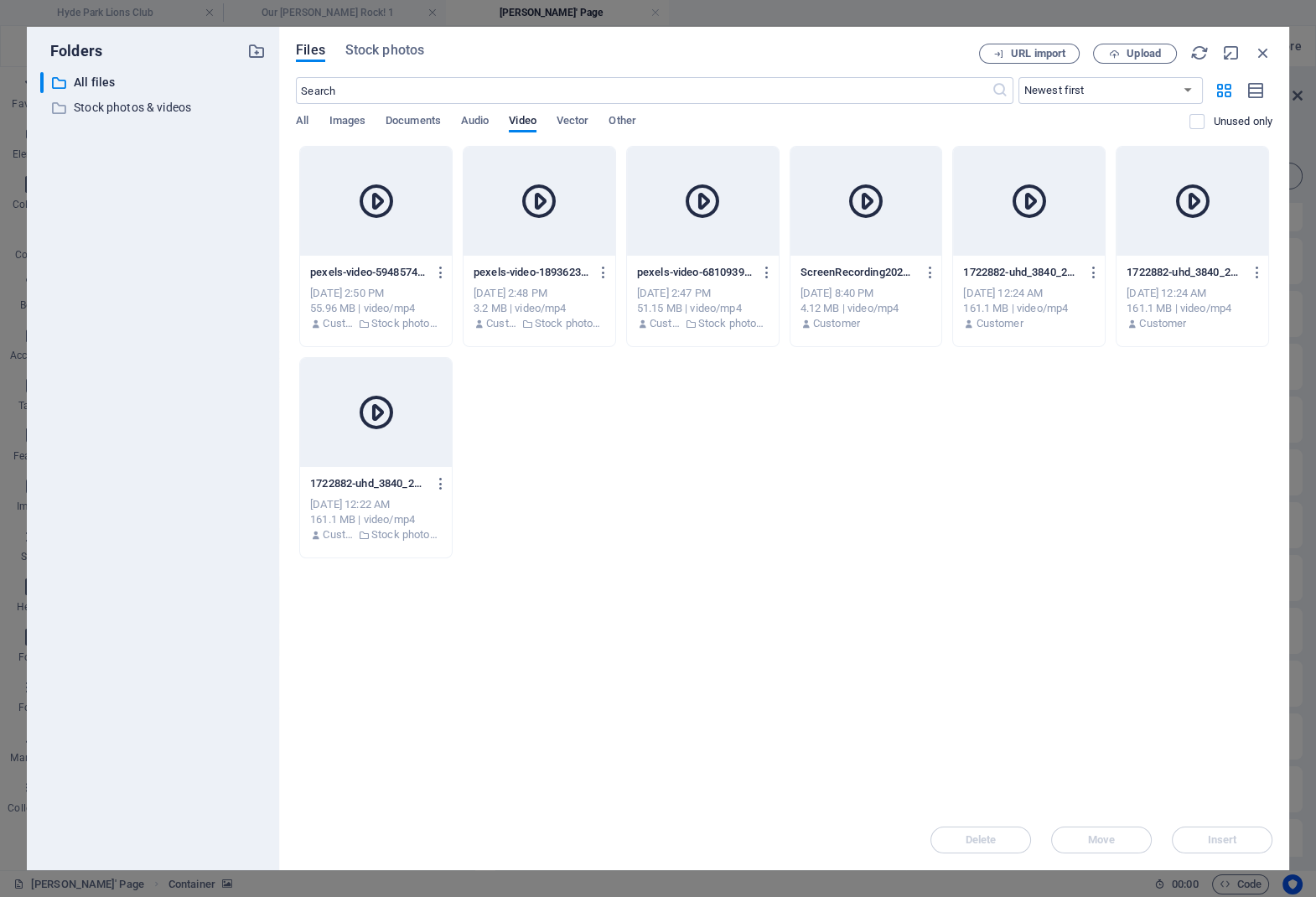
click at [704, 227] on div at bounding box center [702, 201] width 152 height 109
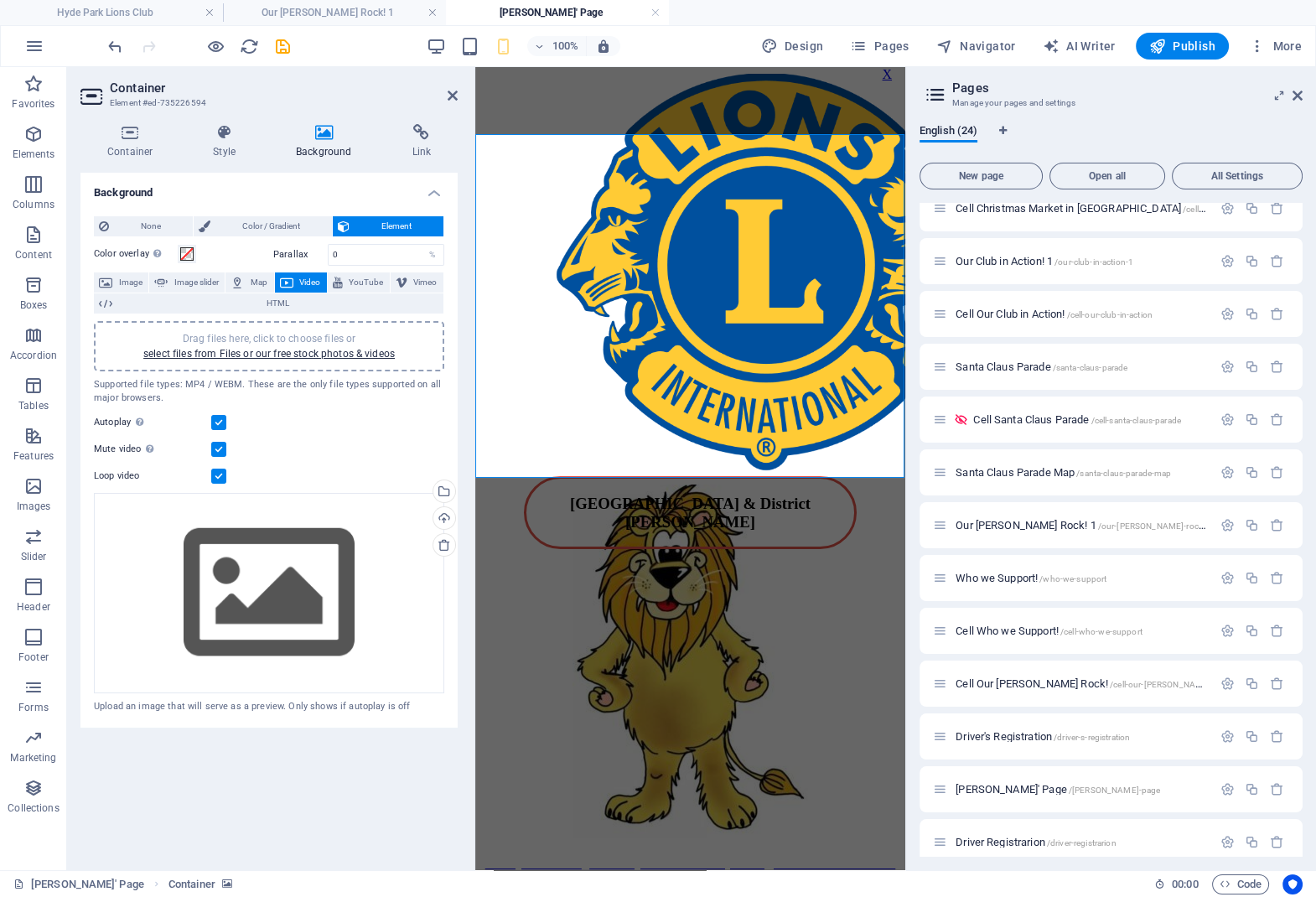
click at [686, 196] on figure at bounding box center [690, 247] width 417 height 212
click at [242, 355] on link "select files from Files or our free stock photos & videos" at bounding box center [269, 354] width 252 height 11
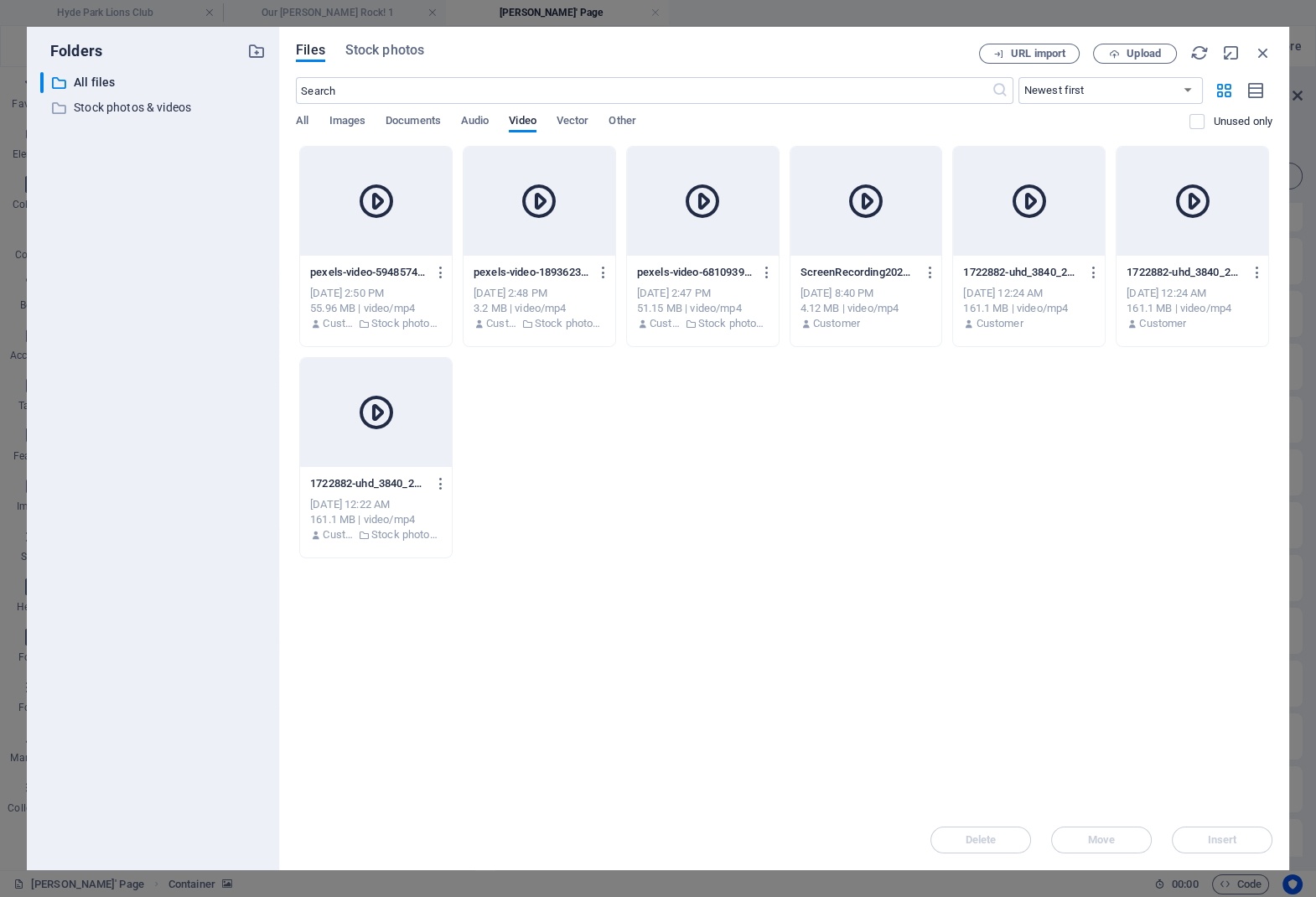
click at [898, 223] on div at bounding box center [866, 201] width 152 height 109
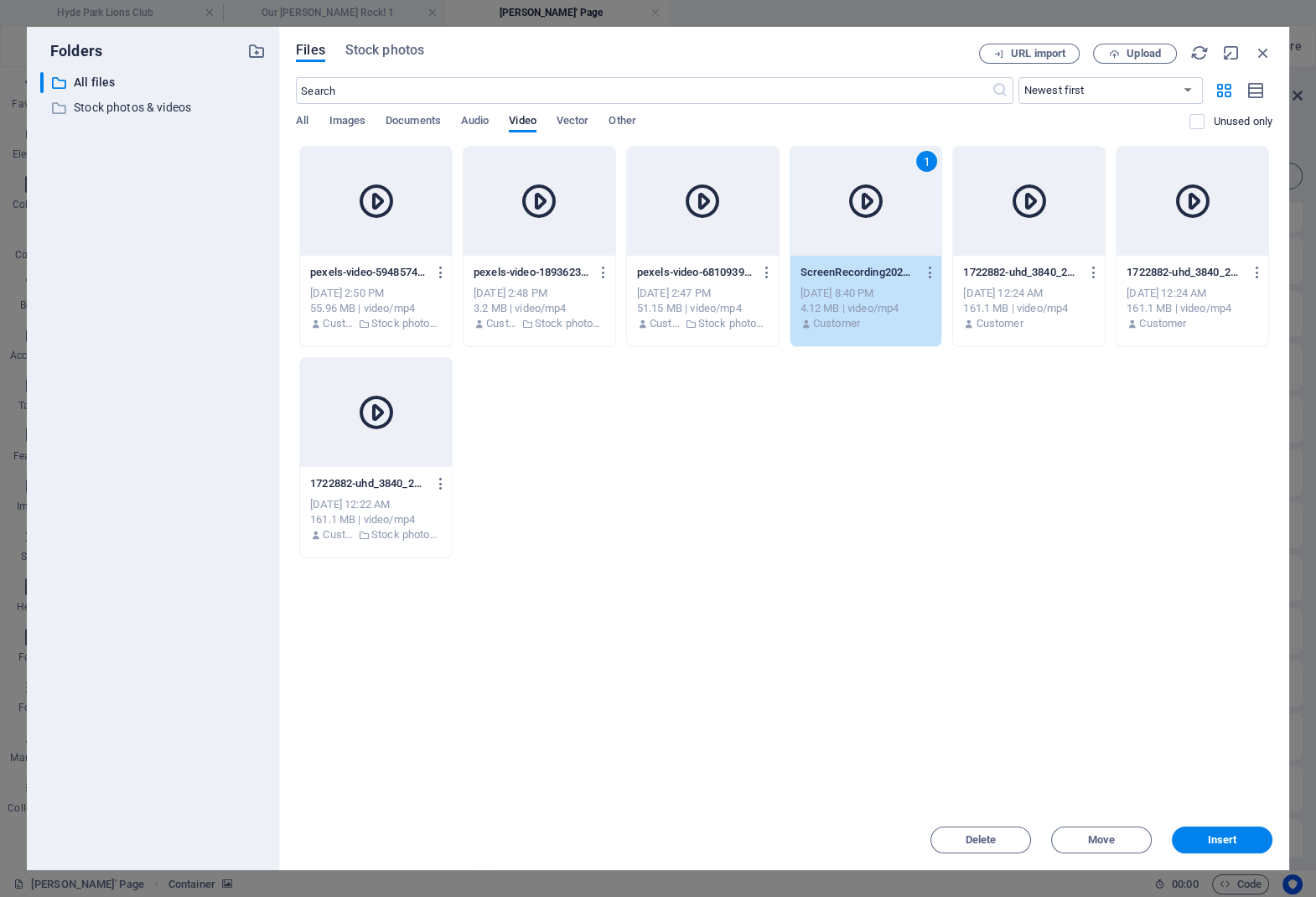
click at [898, 223] on div "1" at bounding box center [866, 201] width 152 height 109
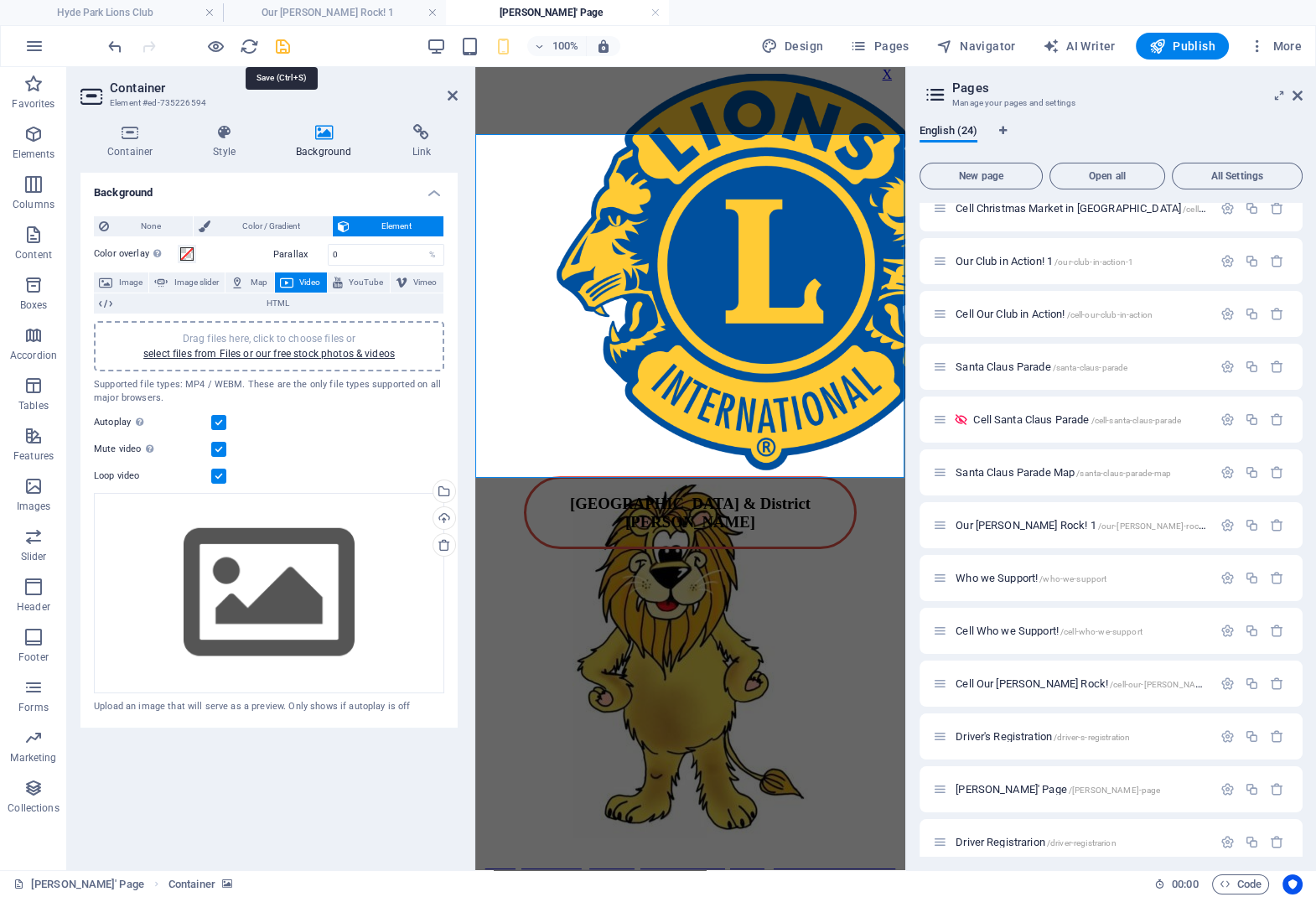
click at [279, 48] on icon "save" at bounding box center [282, 47] width 19 height 19
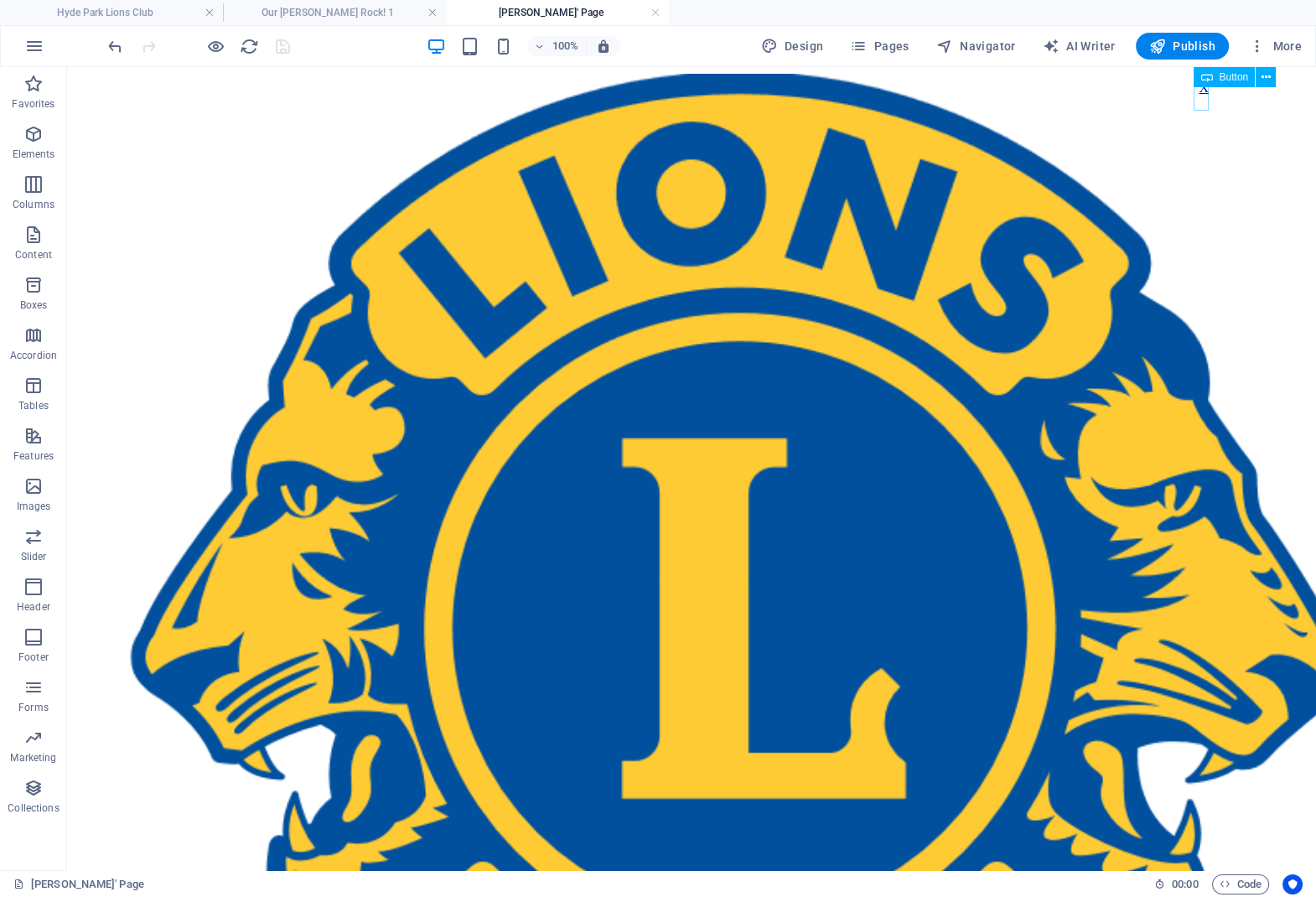
click at [1203, 95] on div "X" at bounding box center [1203, 88] width 10 height 15
click at [211, 48] on icon "button" at bounding box center [216, 47] width 19 height 19
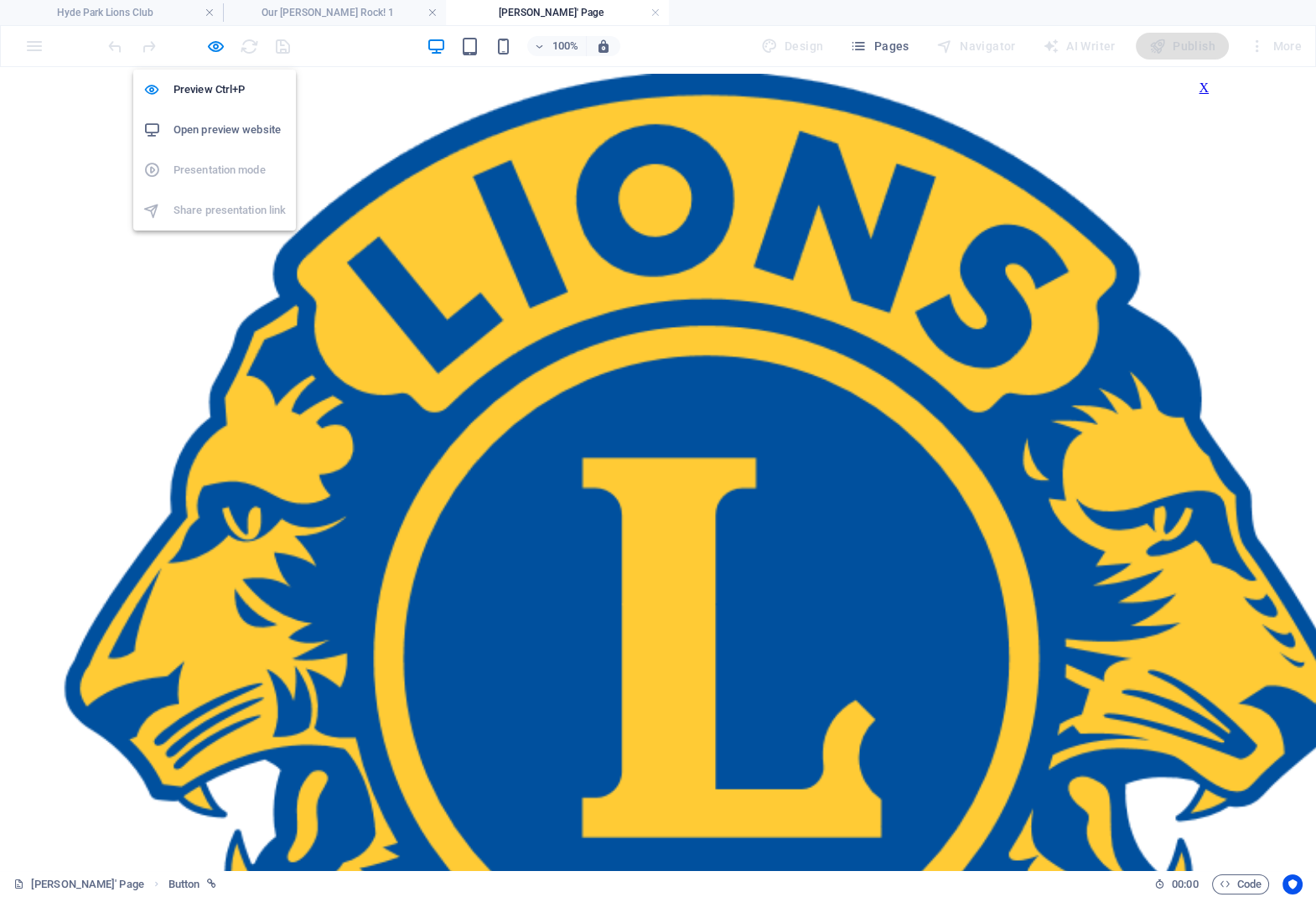
click at [236, 124] on h6 "Open preview website" at bounding box center [230, 130] width 113 height 20
click at [212, 47] on icon "button" at bounding box center [216, 47] width 19 height 19
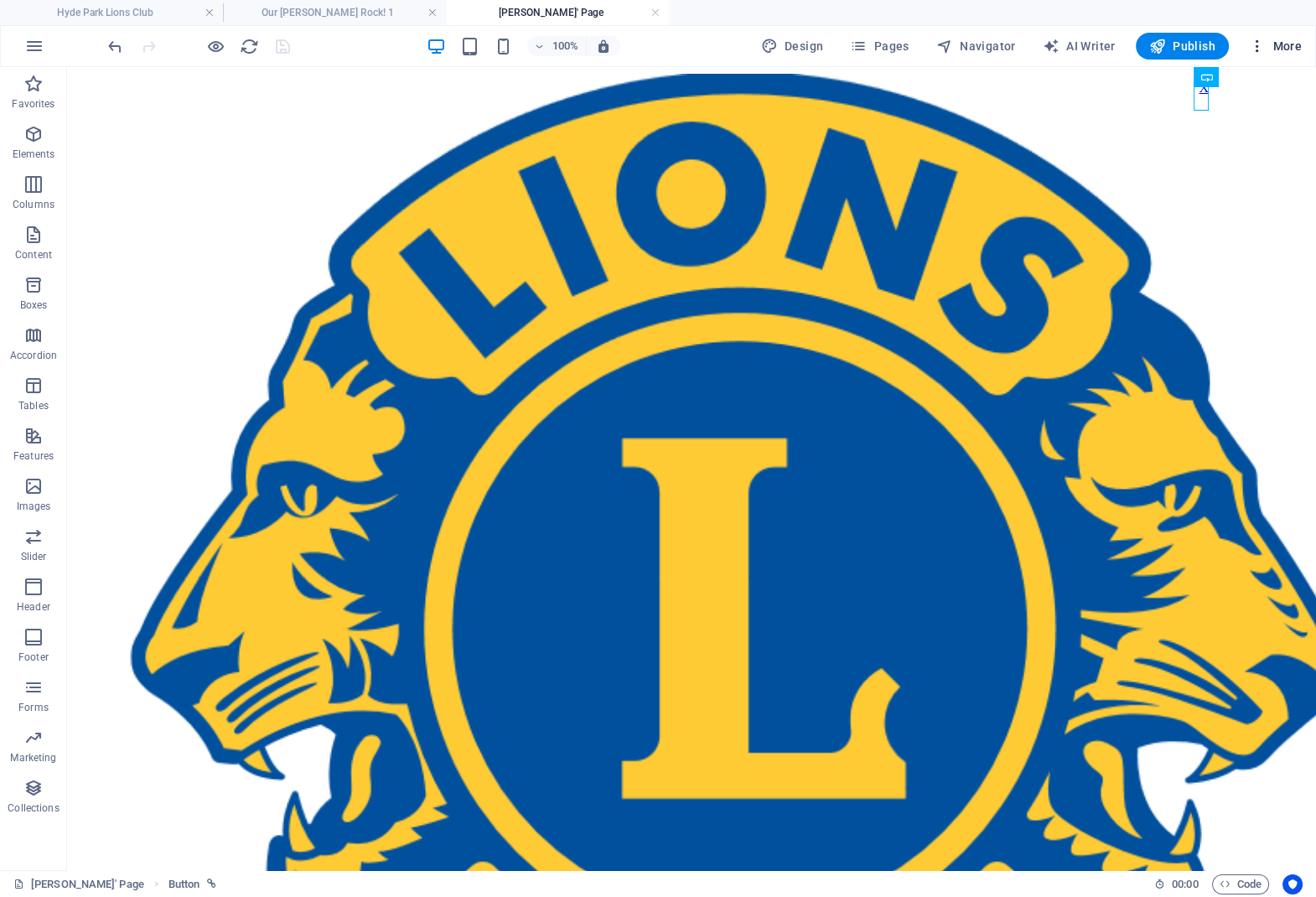
click at [1255, 51] on icon "button" at bounding box center [1258, 47] width 17 height 17
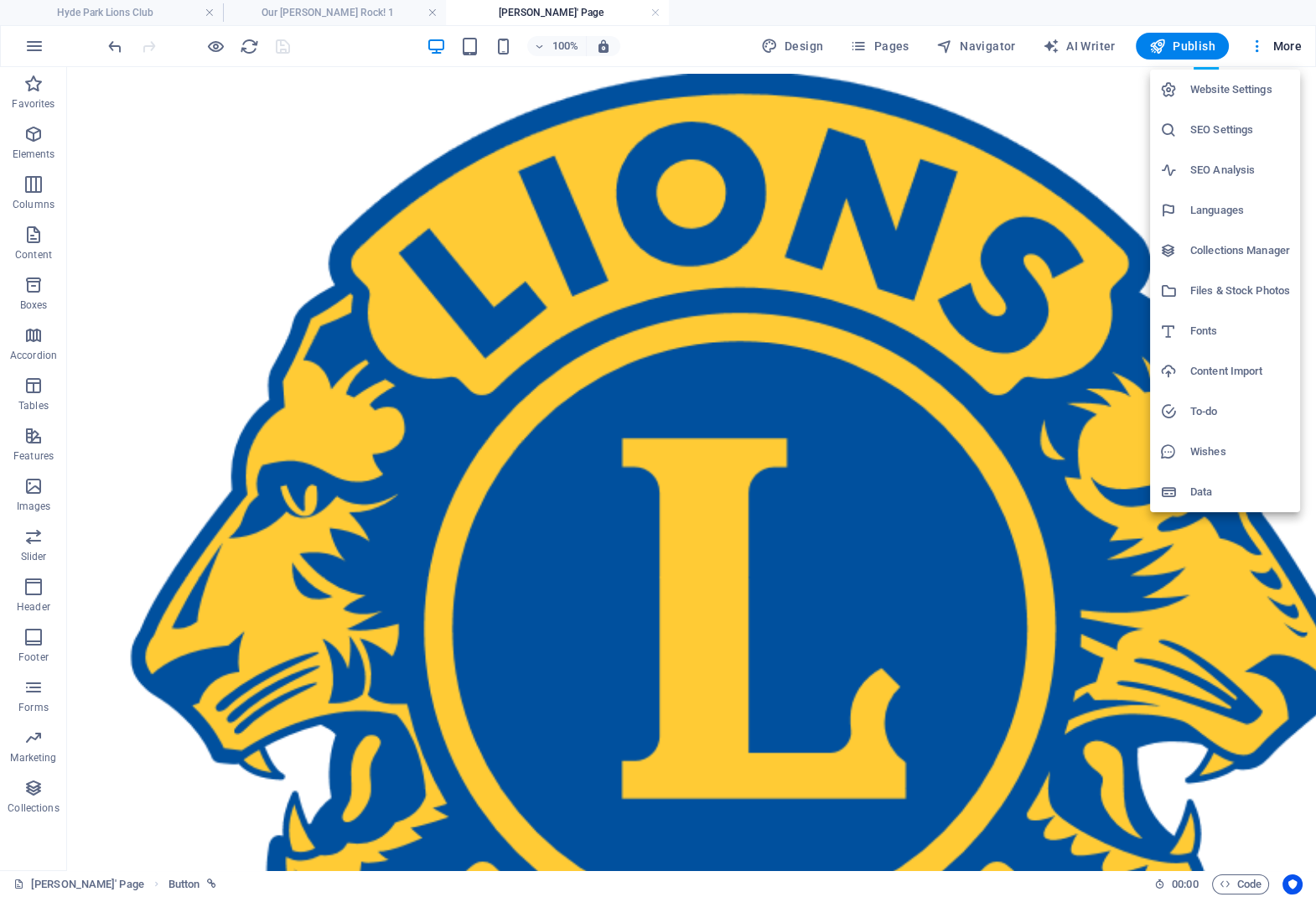
click at [1224, 288] on h6 "Files & Stock Photos" at bounding box center [1240, 290] width 100 height 20
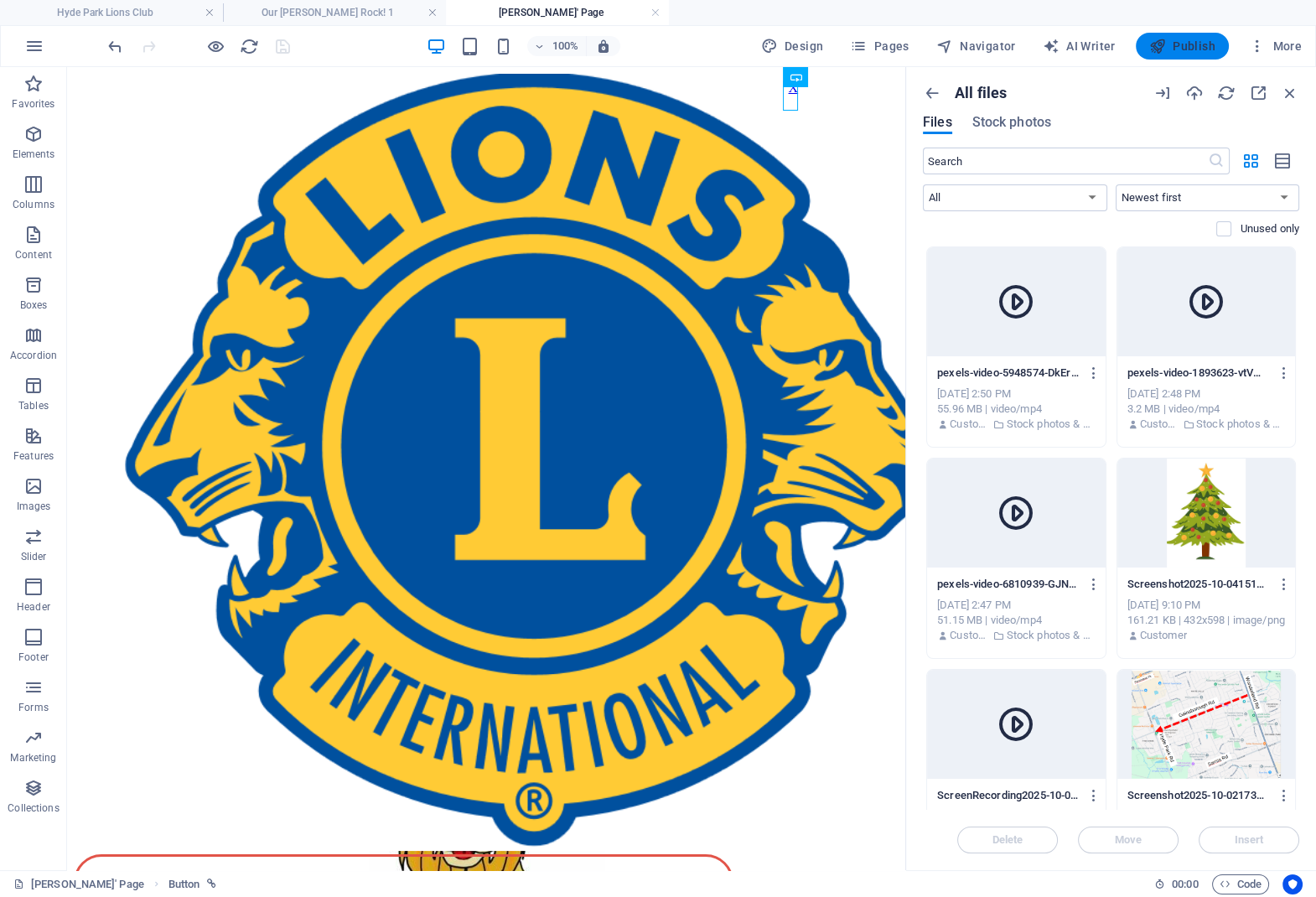
click at [1187, 48] on span "Publish" at bounding box center [1181, 47] width 66 height 17
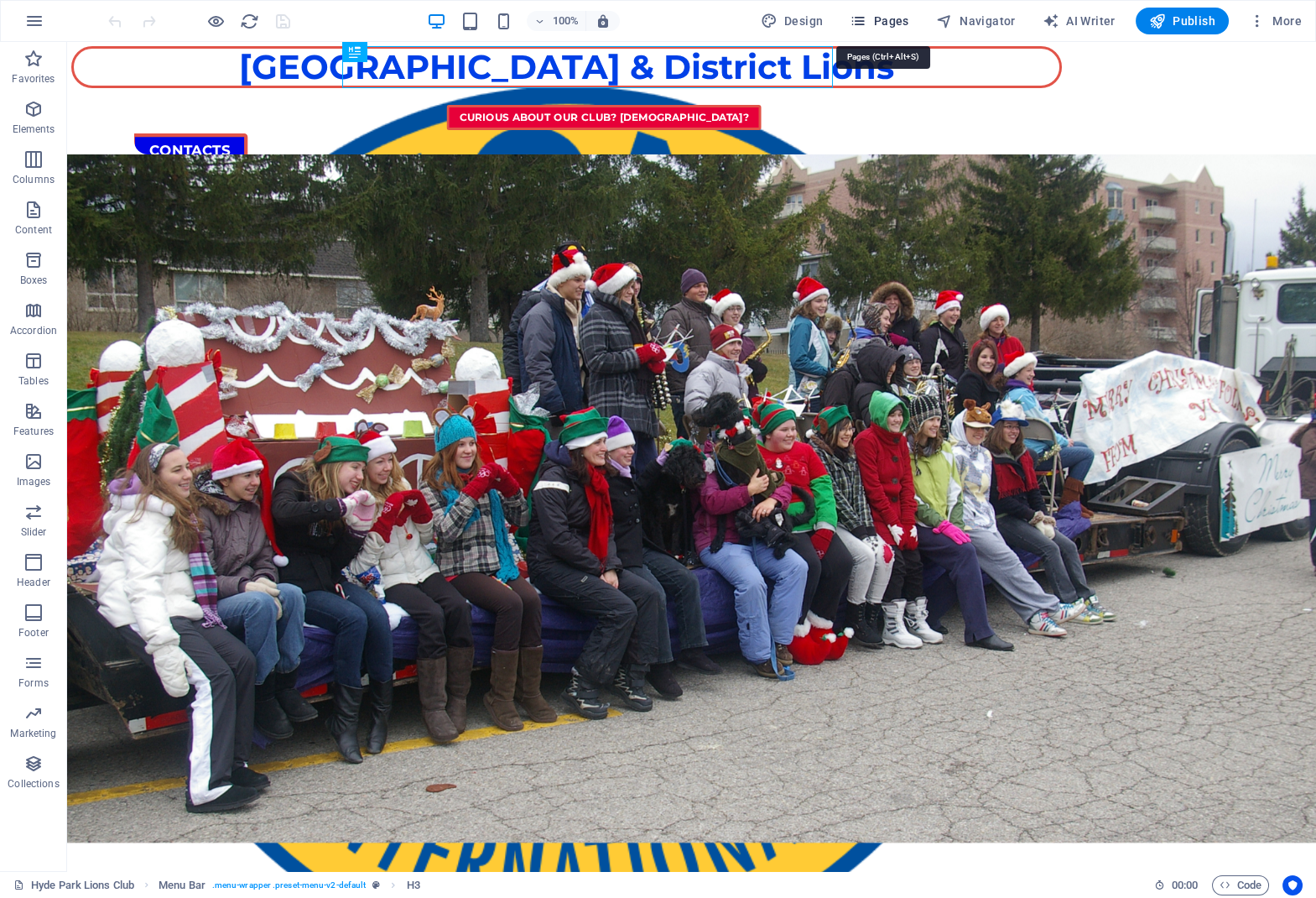
click at [859, 17] on icon "button" at bounding box center [859, 21] width 17 height 17
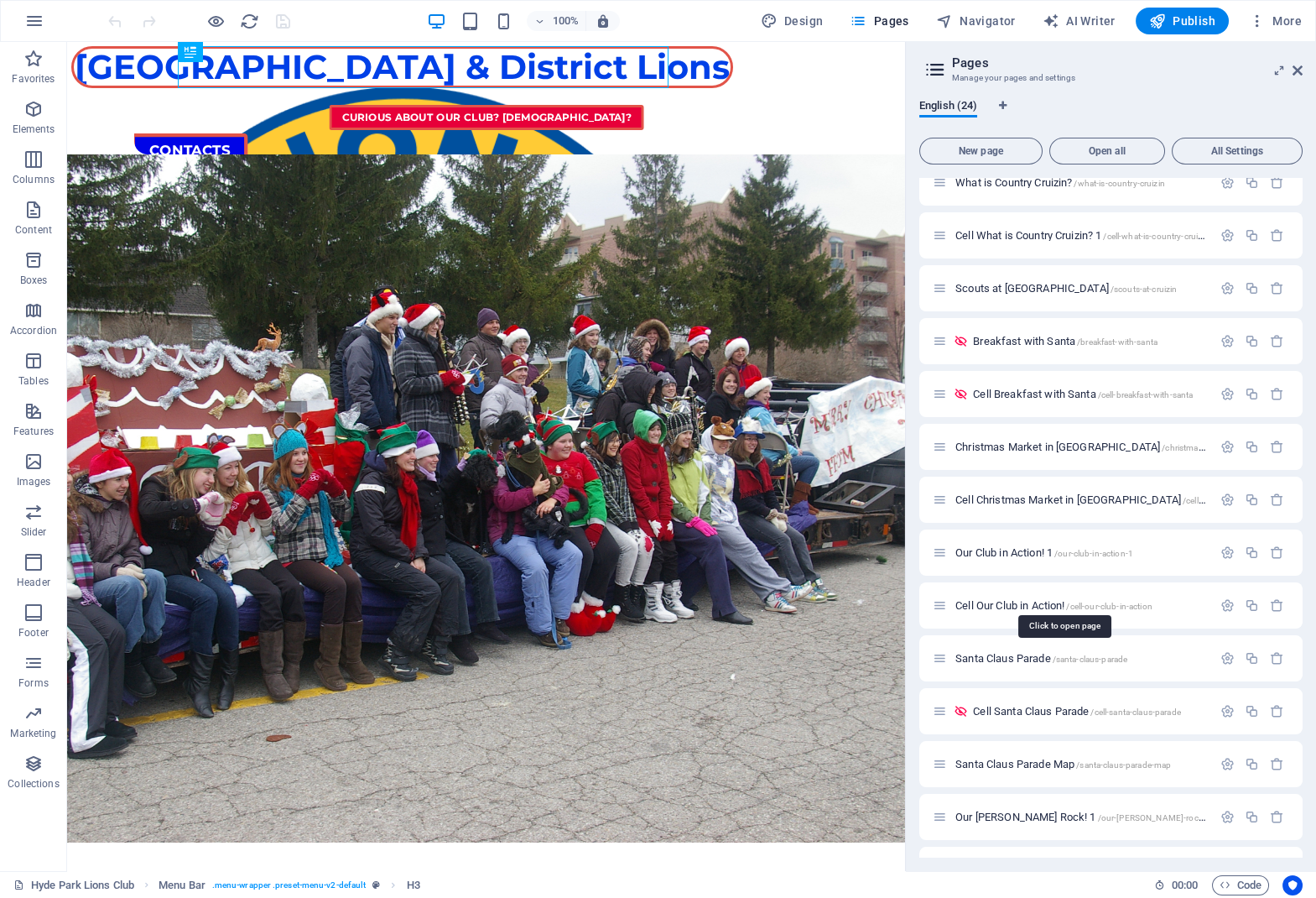
scroll to position [588, 0]
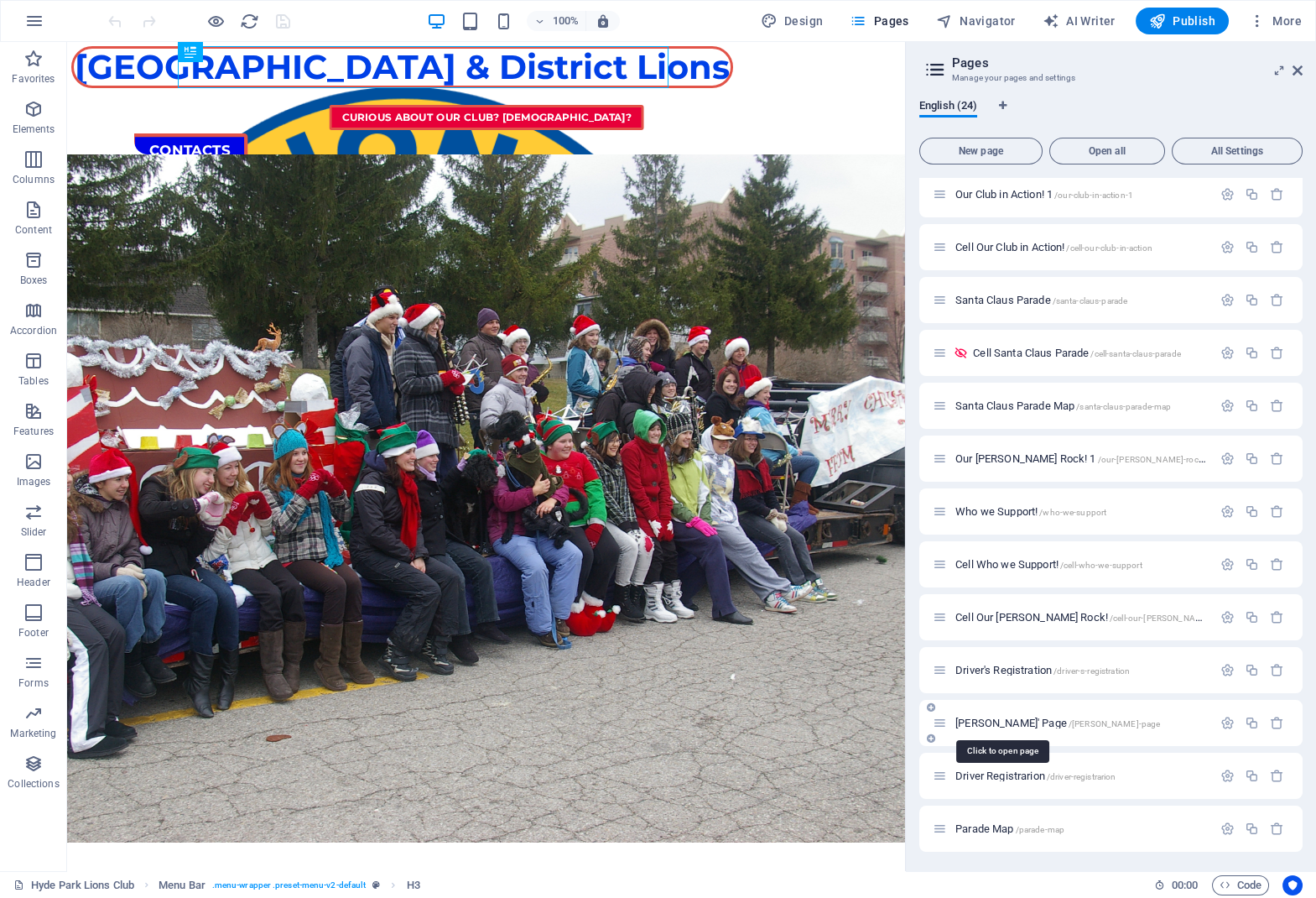
click at [981, 725] on span "[PERSON_NAME]' Page /[PERSON_NAME]-page" at bounding box center [1058, 722] width 204 height 12
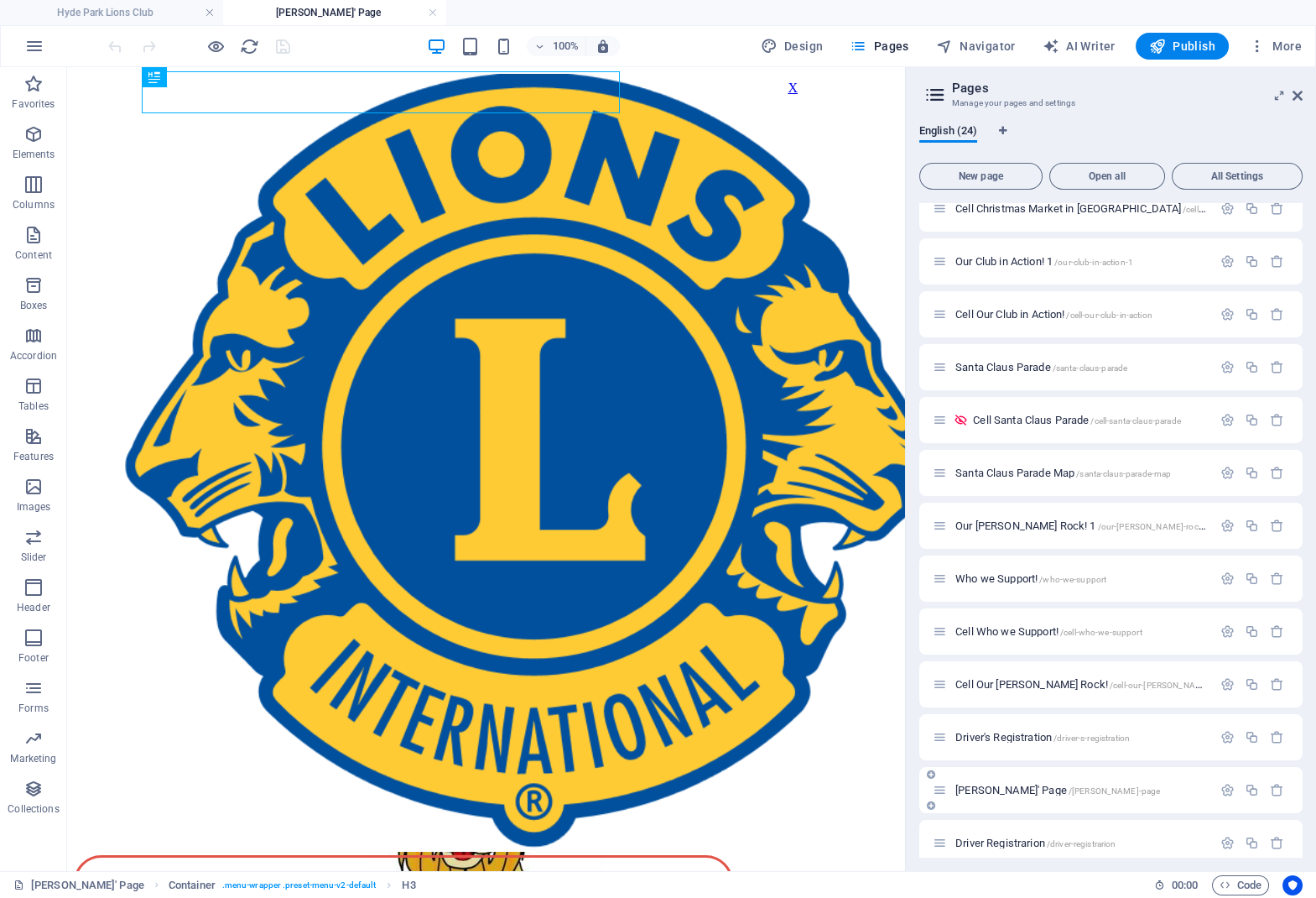
scroll to position [0, 0]
click at [1294, 94] on icon at bounding box center [1298, 96] width 11 height 13
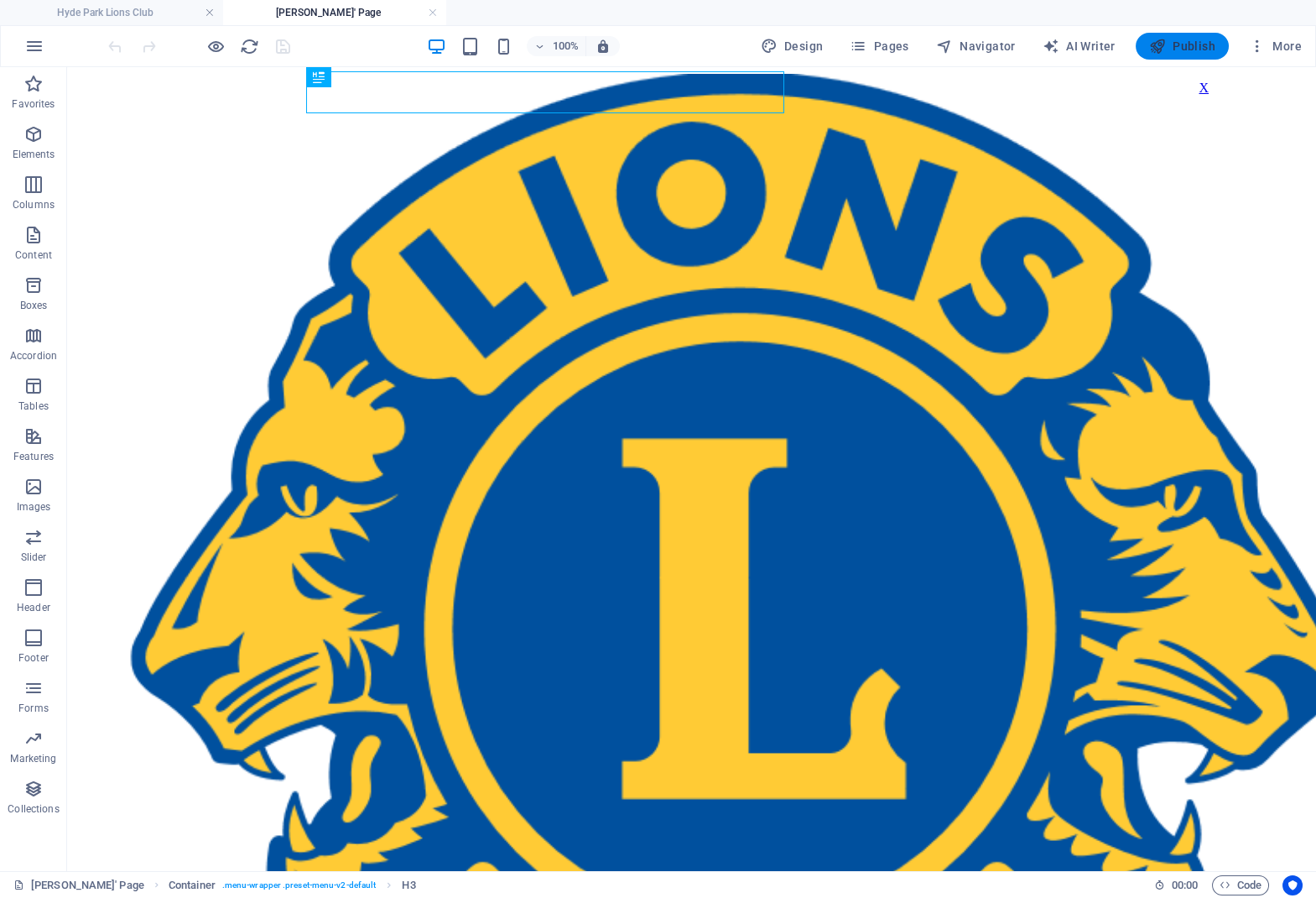
click at [1205, 51] on span "Publish" at bounding box center [1182, 47] width 66 height 17
